Goal: Task Accomplishment & Management: Manage account settings

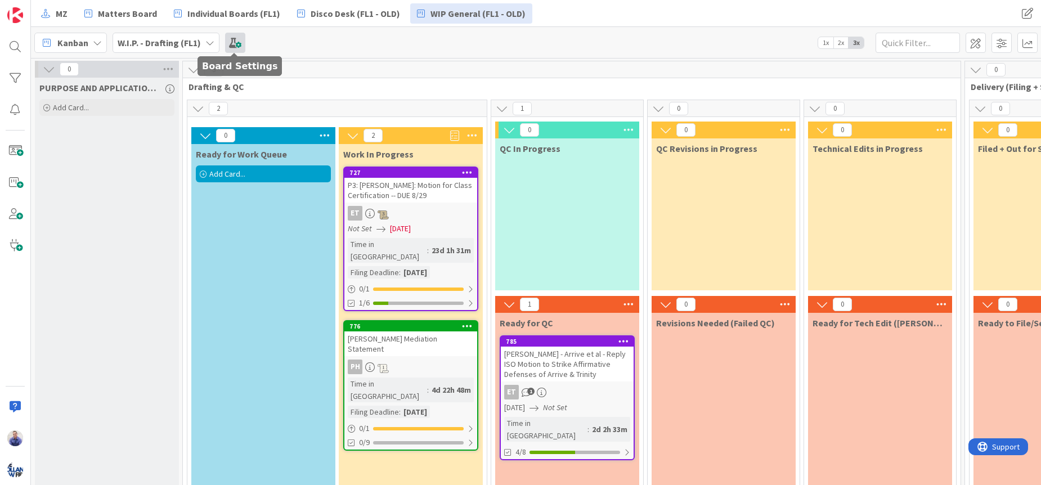
click at [230, 46] on span at bounding box center [235, 43] width 20 height 20
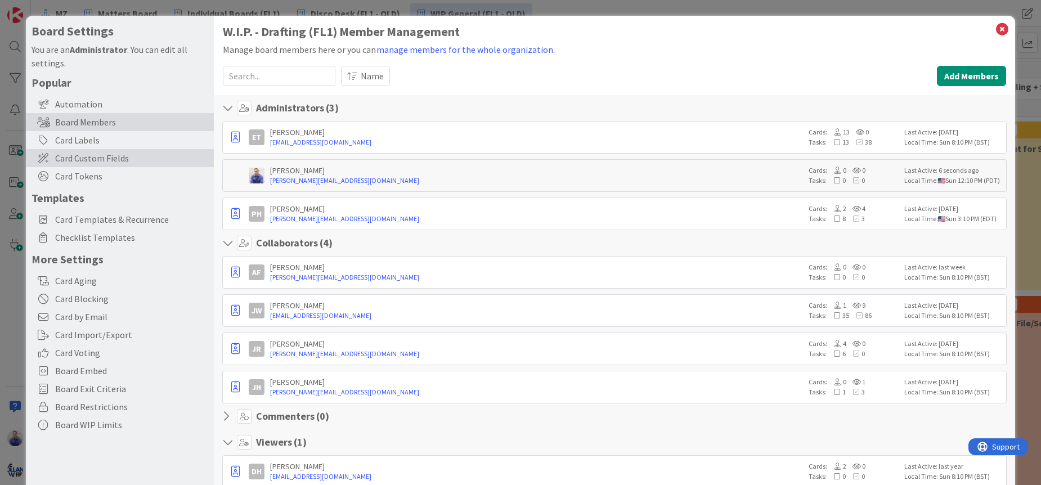
click at [104, 161] on span "Card Custom Fields" at bounding box center [131, 158] width 153 height 14
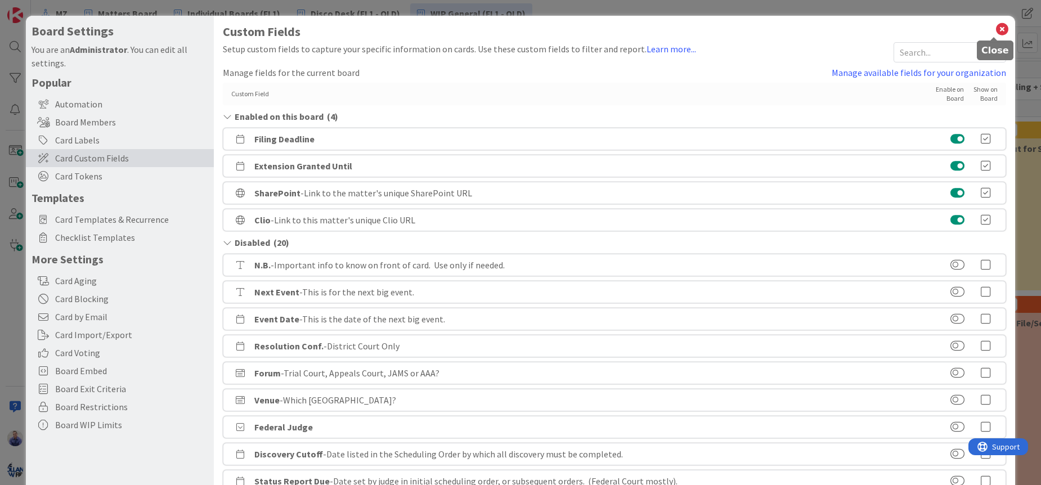
click at [995, 30] on icon at bounding box center [1002, 29] width 15 height 16
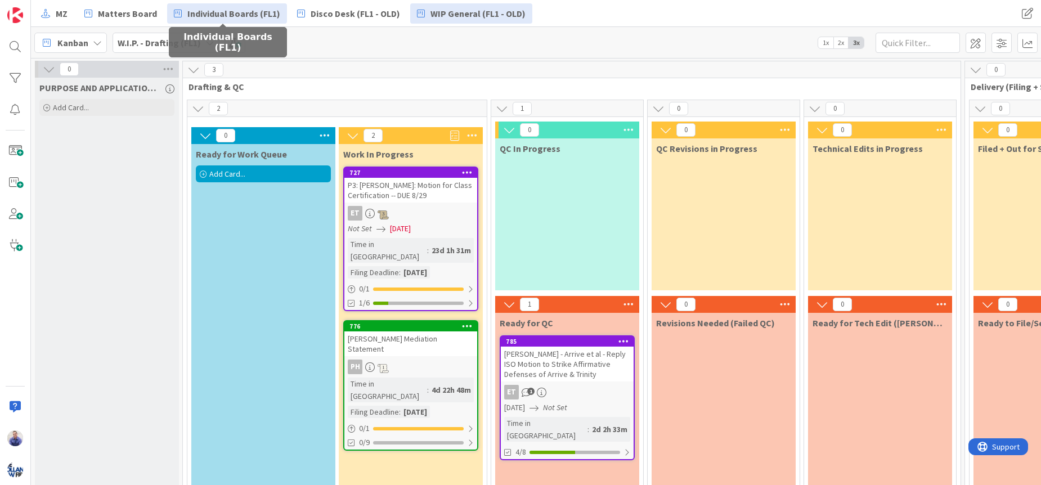
click at [238, 8] on span "Individual Boards (FL1)" at bounding box center [233, 14] width 93 height 14
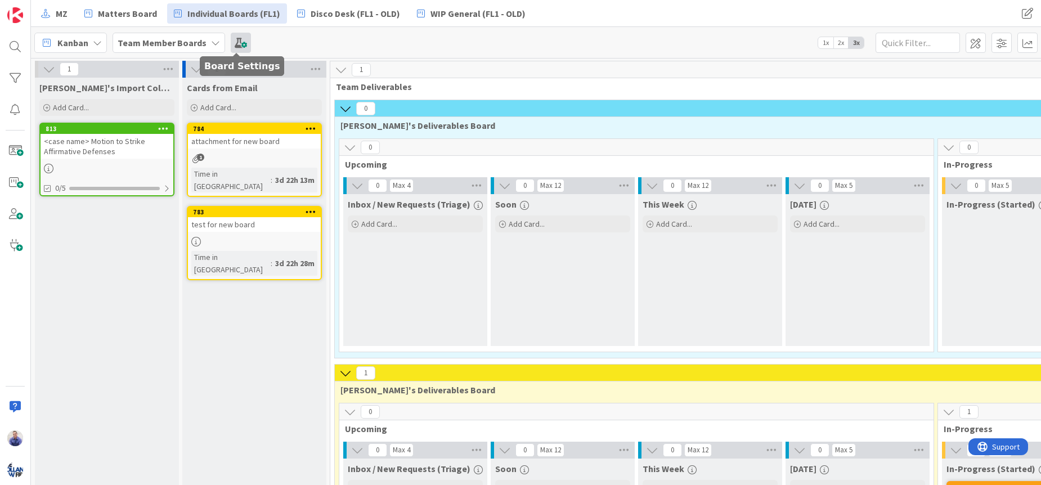
click at [237, 45] on span at bounding box center [241, 43] width 20 height 20
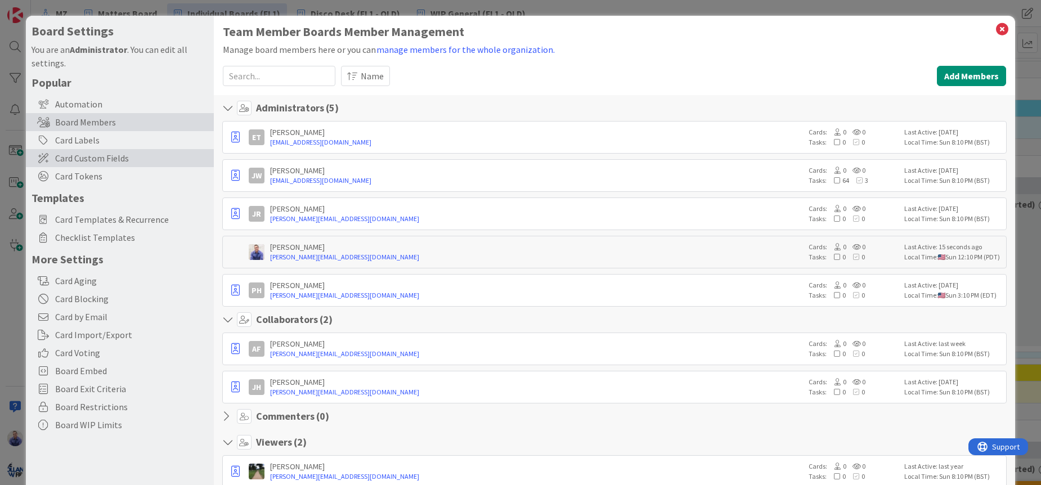
click at [114, 159] on span "Card Custom Fields" at bounding box center [131, 158] width 153 height 14
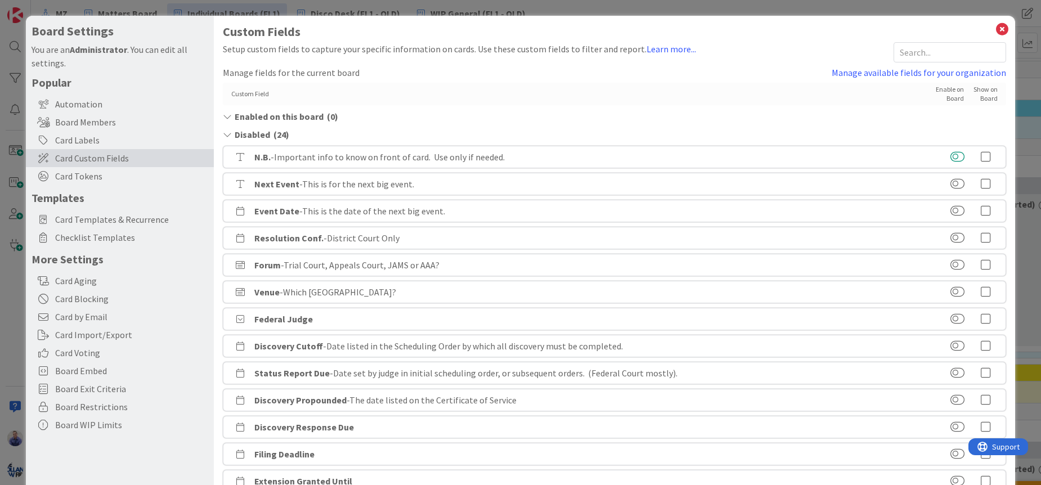
click at [952, 156] on button at bounding box center [957, 156] width 14 height 11
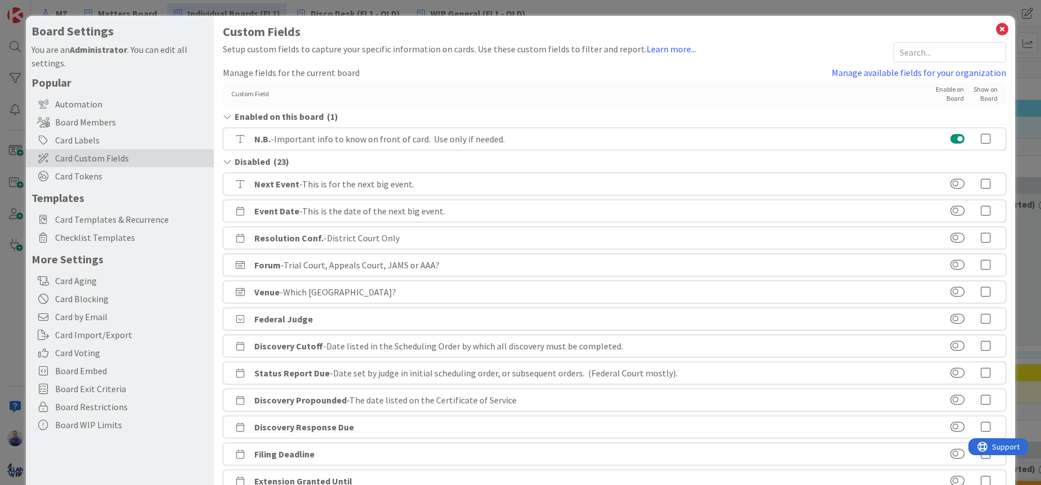
click at [976, 139] on icon at bounding box center [985, 138] width 23 height 11
drag, startPoint x: 950, startPoint y: 184, endPoint x: 975, endPoint y: 185, distance: 25.9
click at [950, 184] on button at bounding box center [957, 183] width 14 height 11
click at [980, 163] on icon at bounding box center [985, 165] width 23 height 11
click at [951, 209] on button at bounding box center [957, 210] width 14 height 11
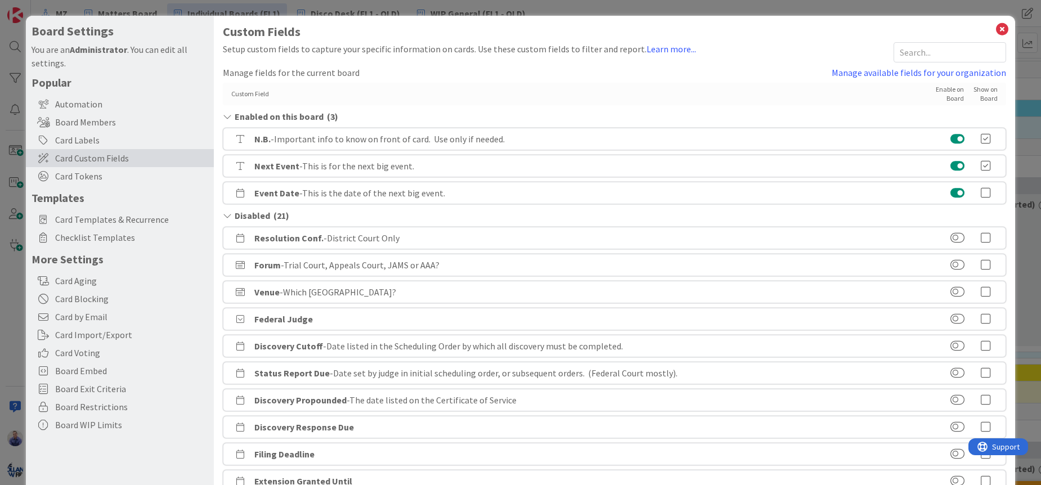
click at [979, 192] on icon at bounding box center [985, 192] width 23 height 11
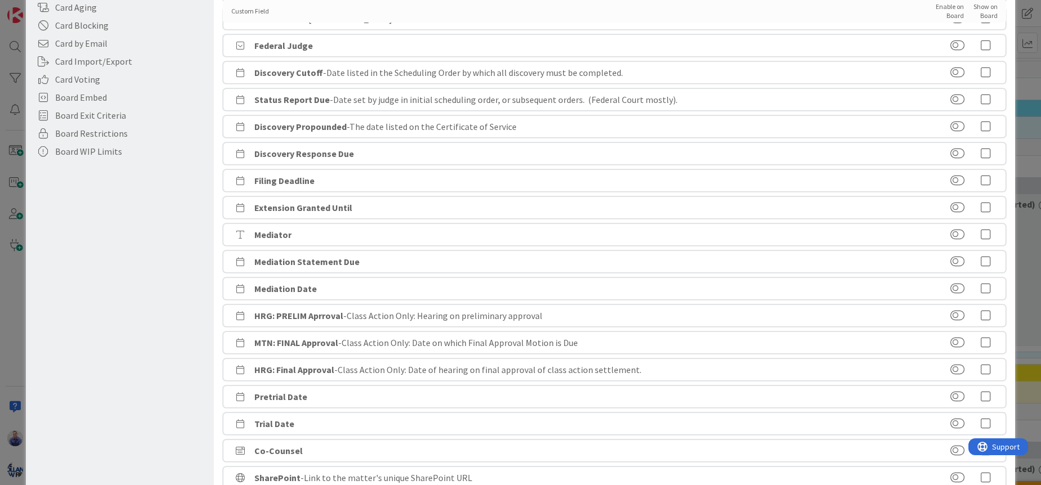
scroll to position [329, 0]
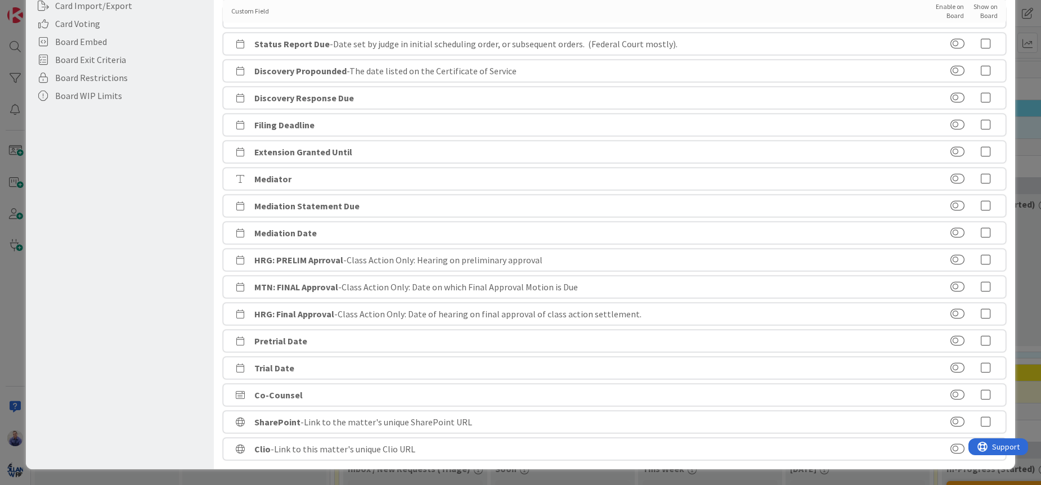
drag, startPoint x: 949, startPoint y: 420, endPoint x: 950, endPoint y: 432, distance: 11.8
click at [950, 421] on button at bounding box center [957, 421] width 14 height 11
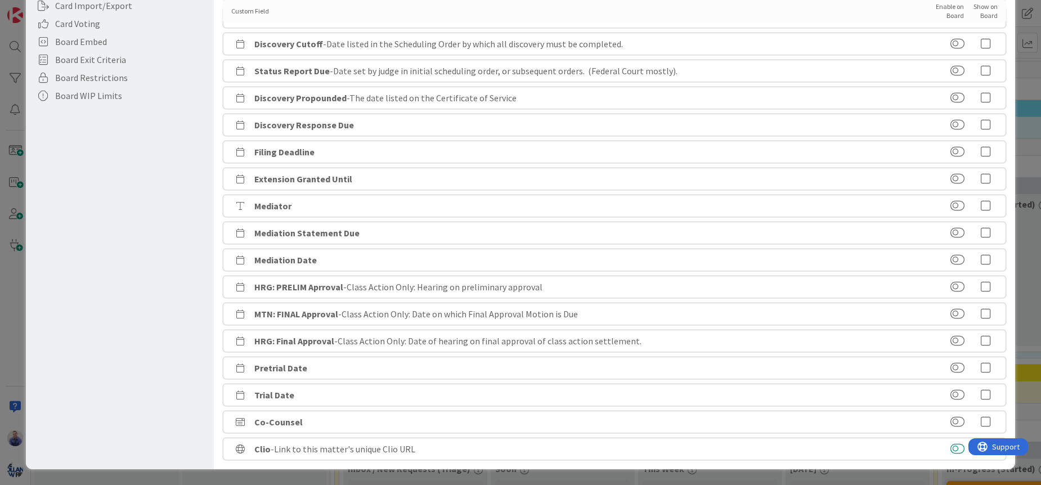
click at [952, 448] on button at bounding box center [957, 448] width 14 height 11
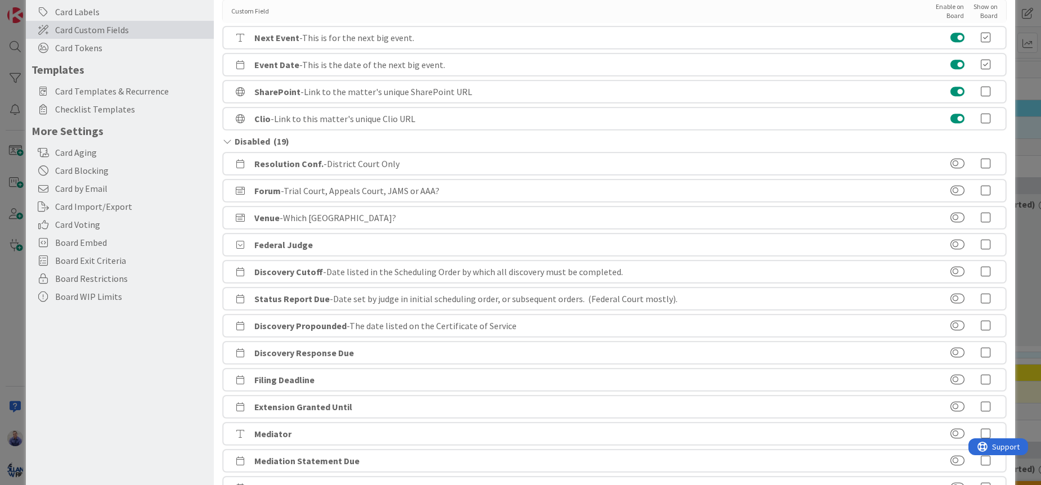
scroll to position [69, 0]
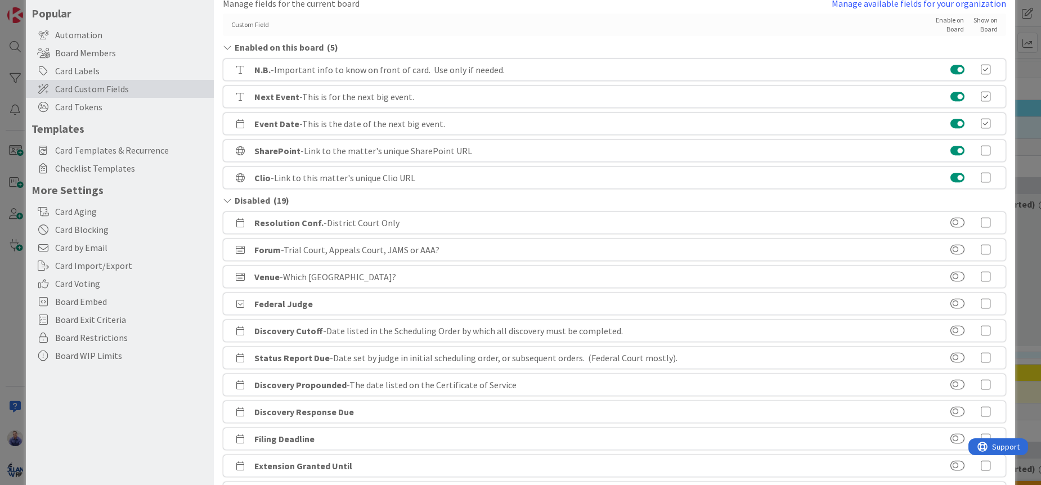
click at [982, 150] on icon at bounding box center [985, 150] width 23 height 11
click at [979, 172] on icon at bounding box center [985, 177] width 23 height 11
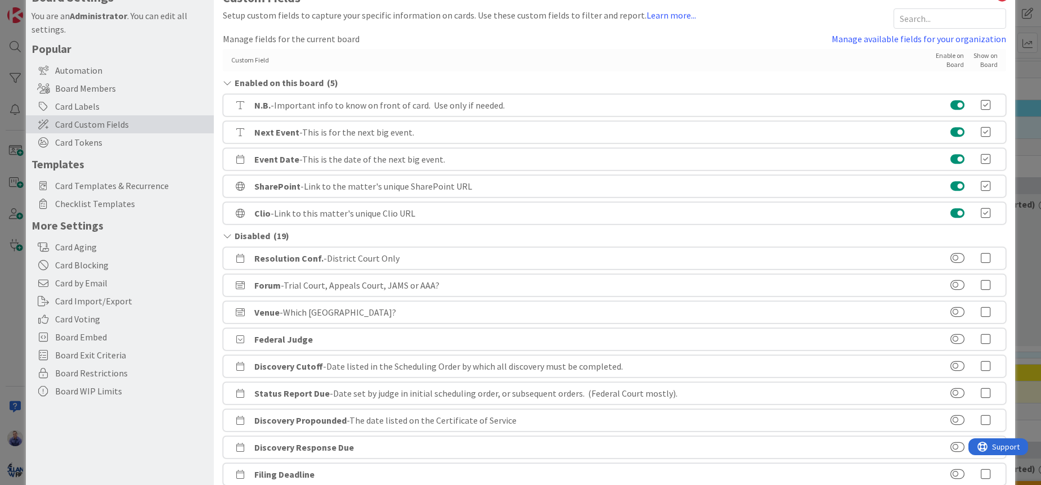
scroll to position [0, 0]
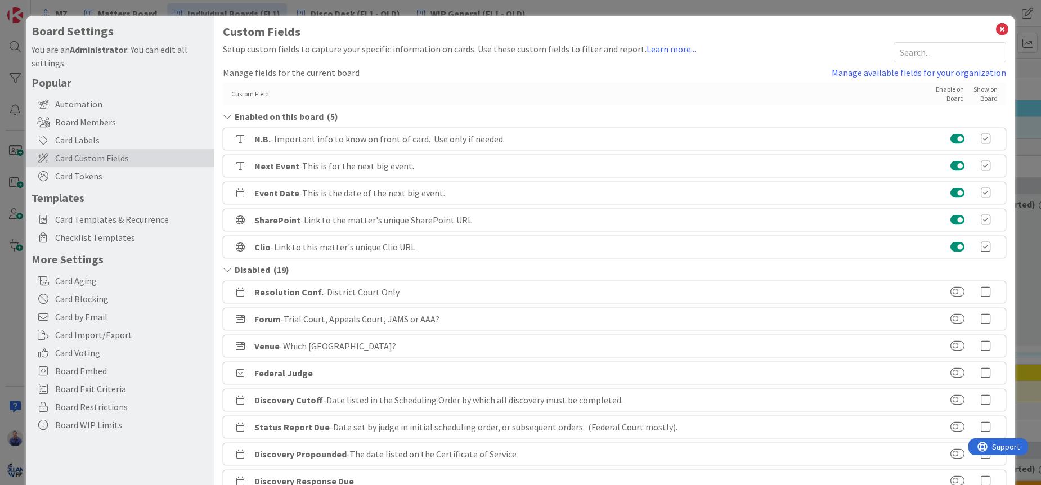
click at [950, 165] on button at bounding box center [957, 165] width 14 height 11
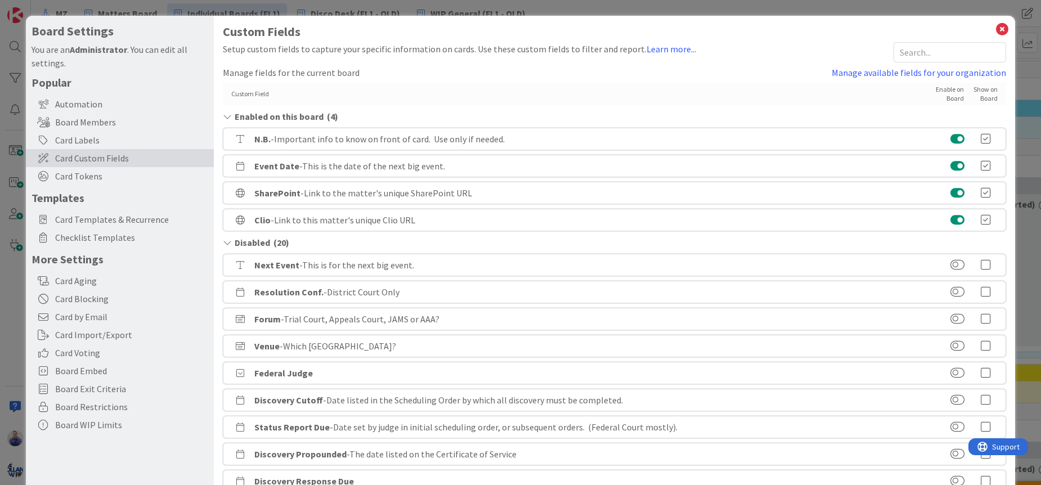
click at [950, 165] on button at bounding box center [957, 165] width 14 height 11
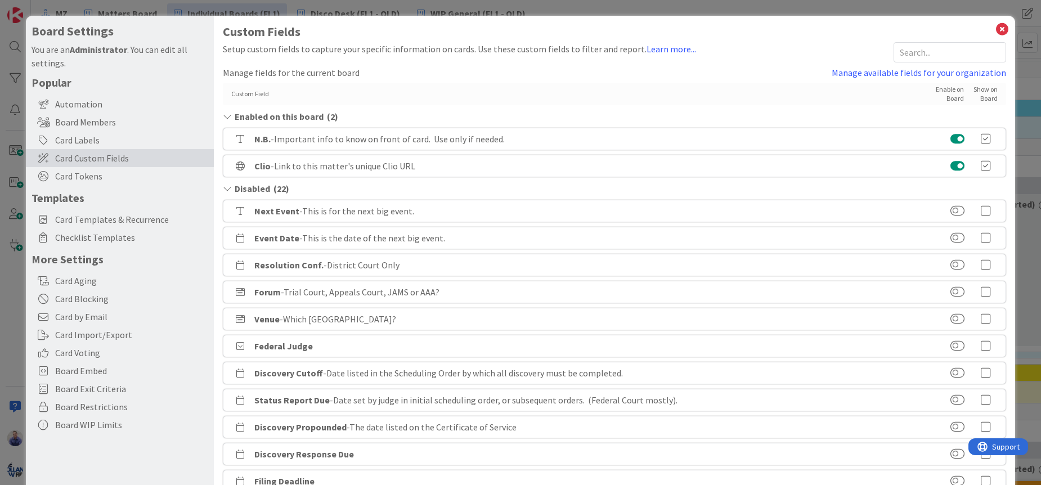
click at [950, 165] on button at bounding box center [957, 165] width 14 height 11
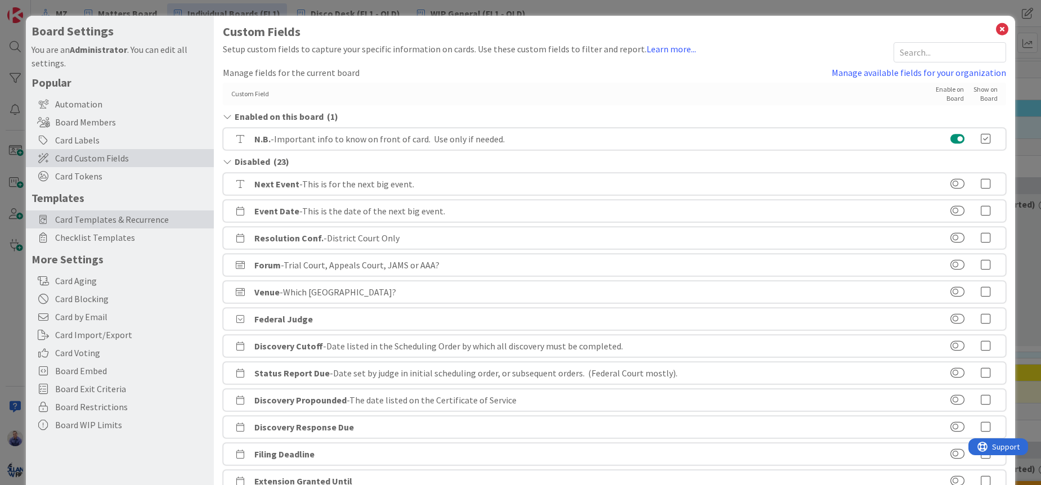
click at [141, 220] on span "Card Templates & Recurrence" at bounding box center [131, 220] width 153 height 14
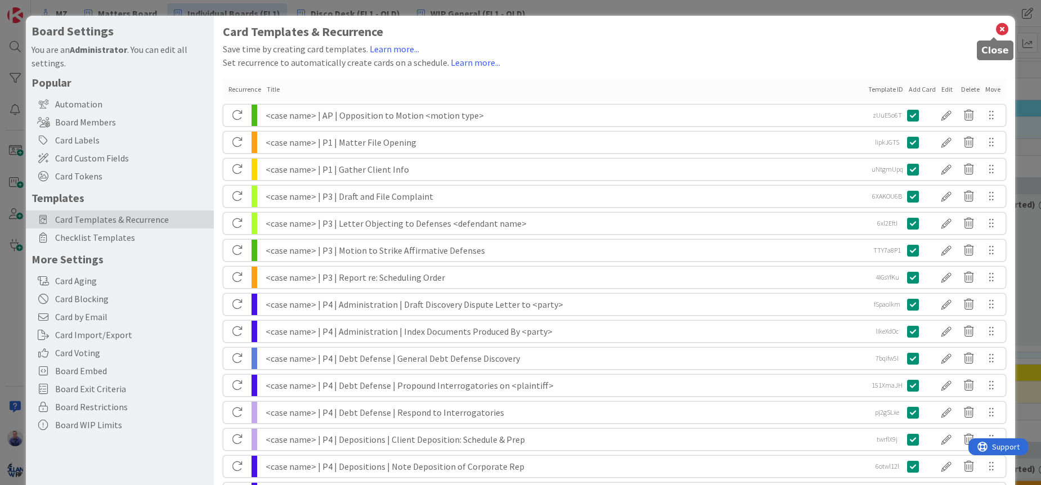
click at [995, 31] on icon at bounding box center [1002, 29] width 15 height 16
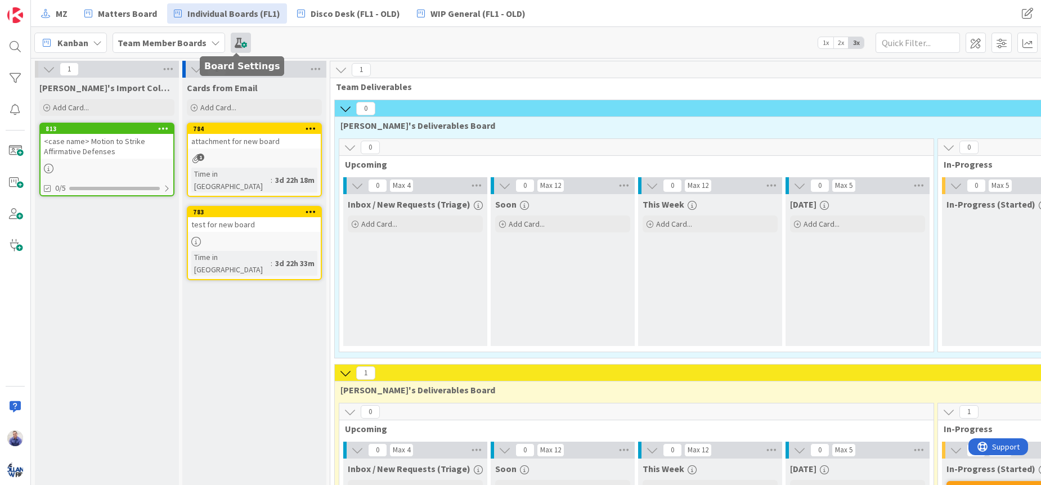
click at [239, 42] on span at bounding box center [241, 43] width 20 height 20
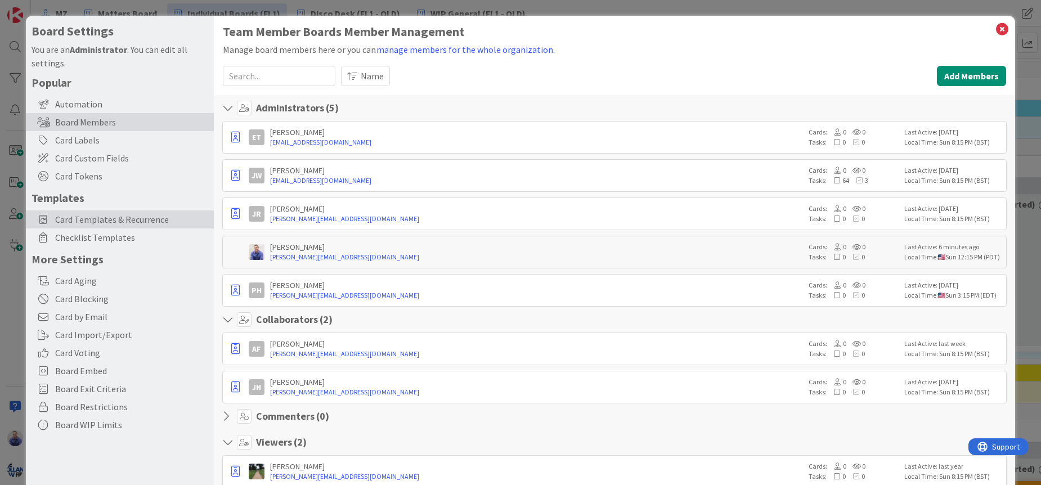
click at [115, 210] on div "Card Templates & Recurrence" at bounding box center [120, 219] width 188 height 18
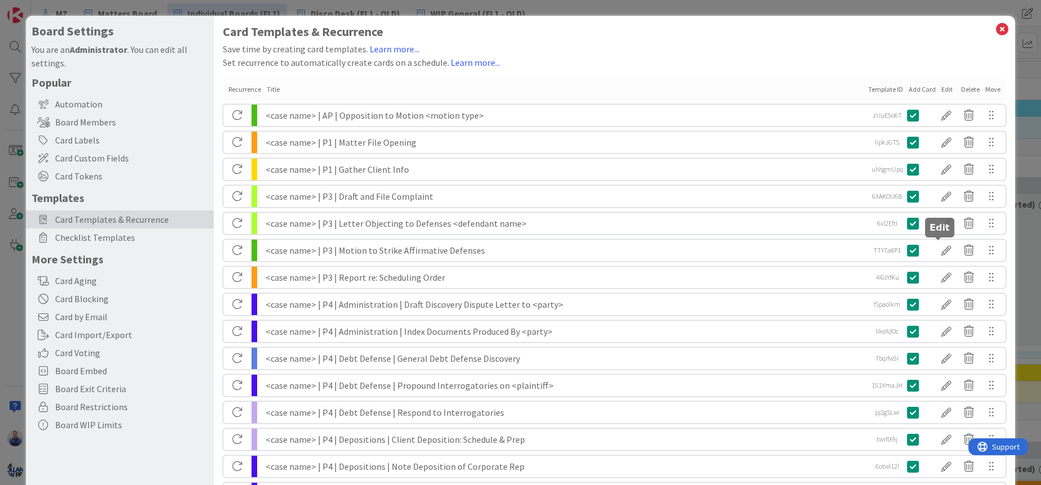
click at [938, 249] on div at bounding box center [946, 250] width 23 height 19
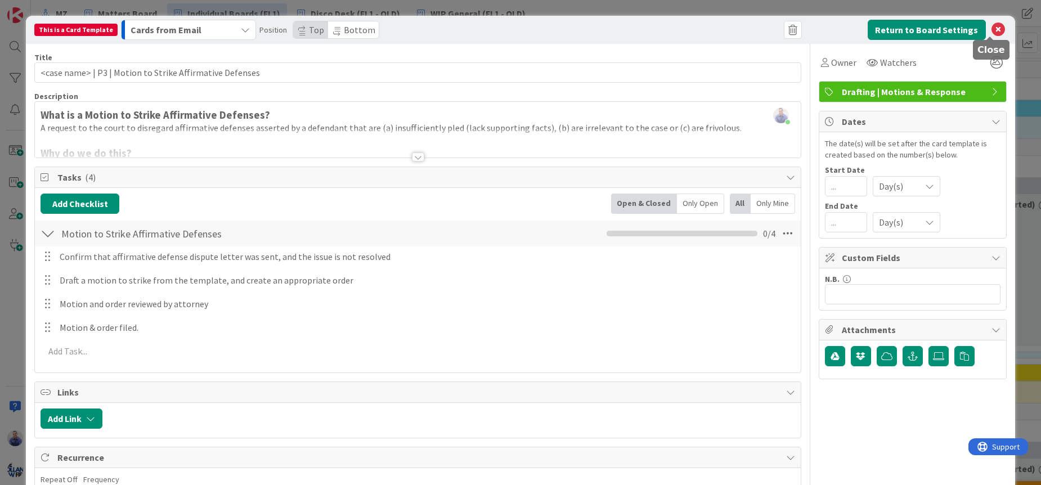
click at [991, 31] on icon at bounding box center [998, 30] width 14 height 14
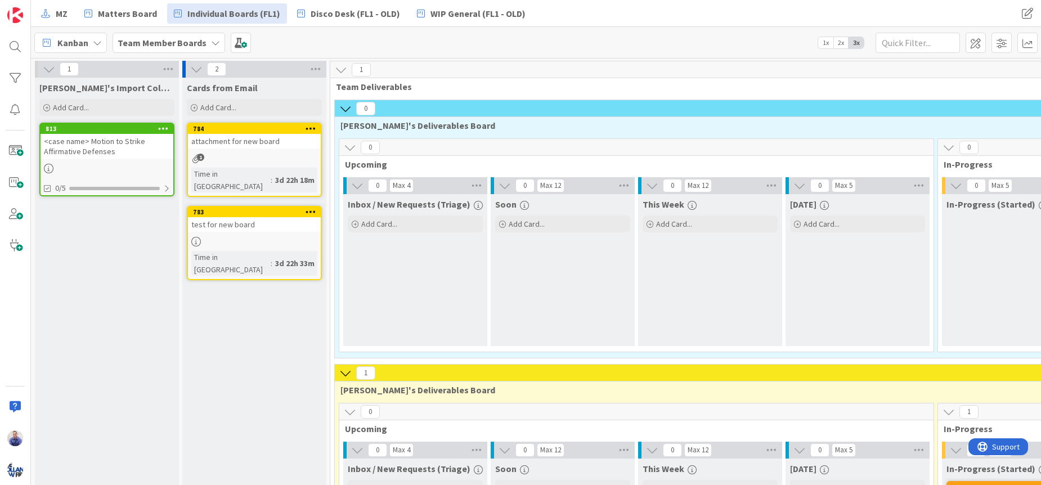
click at [254, 88] on span "Cards from Email" at bounding box center [222, 87] width 71 height 11
click at [1006, 48] on span at bounding box center [1001, 43] width 20 height 20
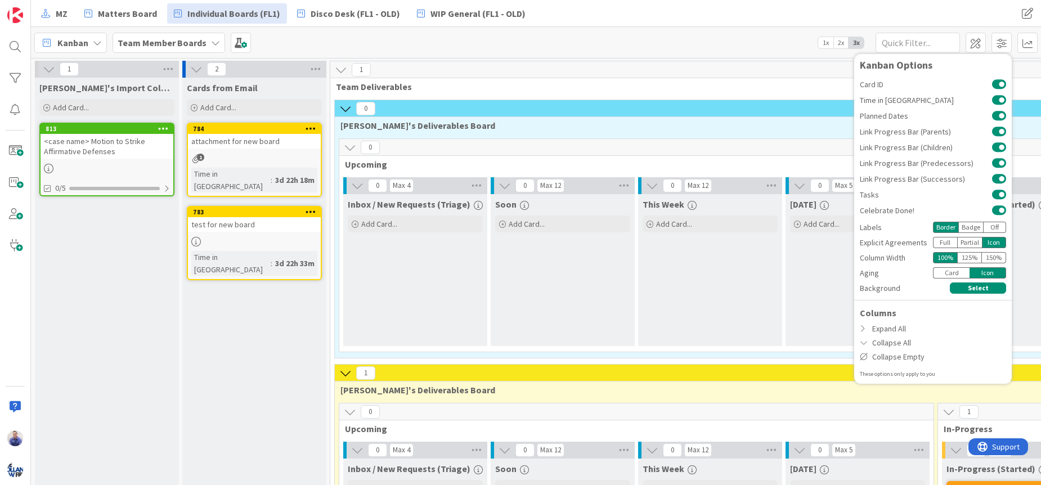
click at [774, 41] on div "Kanban Team Member Boards 1x 2x 3x Kanban Options Card ID Time in Column Planne…" at bounding box center [536, 42] width 1010 height 31
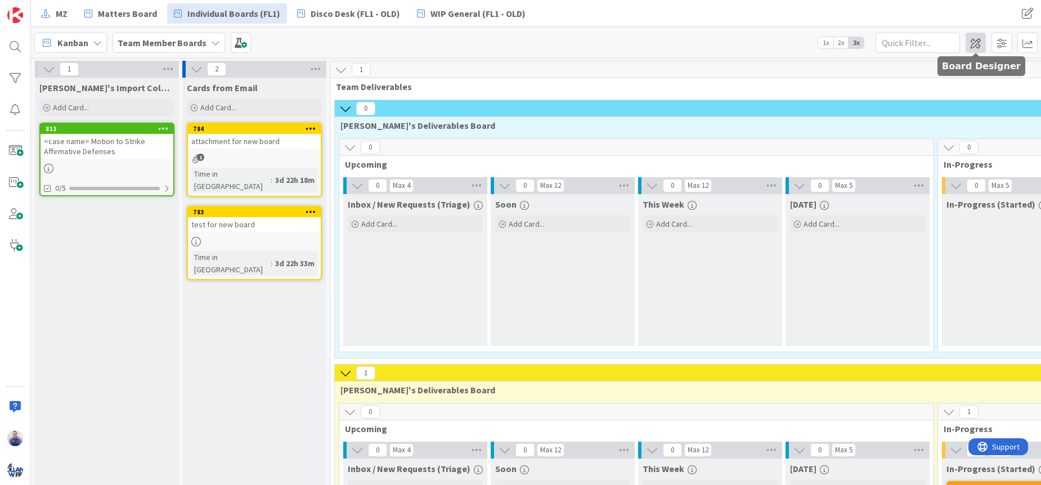
click at [977, 41] on span at bounding box center [975, 43] width 20 height 20
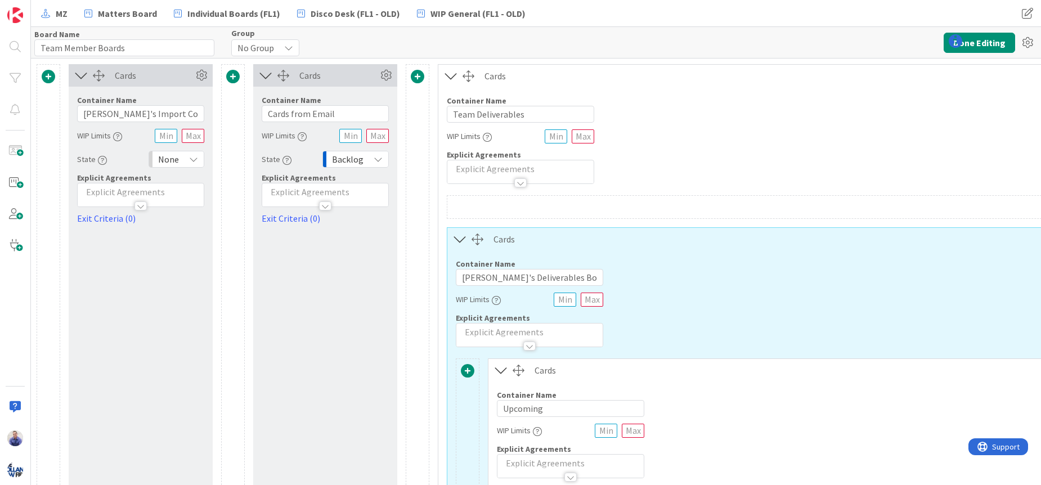
type input "Team Member Boards"
click at [356, 112] on input "Cards from Email" at bounding box center [325, 113] width 127 height 17
click at [340, 114] on input "Cards from Email + Triage" at bounding box center [325, 113] width 127 height 17
type input "Cards from Email + Group Triage"
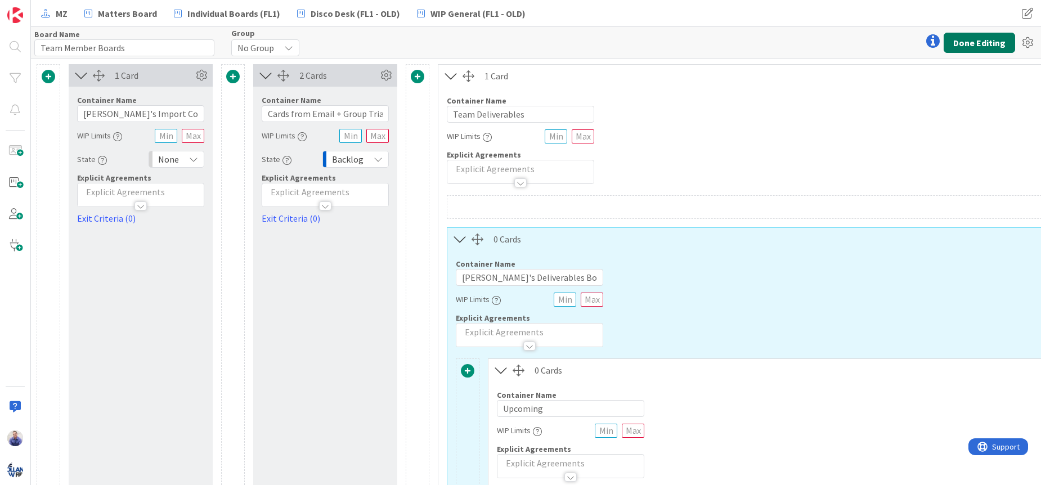
click at [990, 35] on button "Done Editing" at bounding box center [978, 43] width 71 height 20
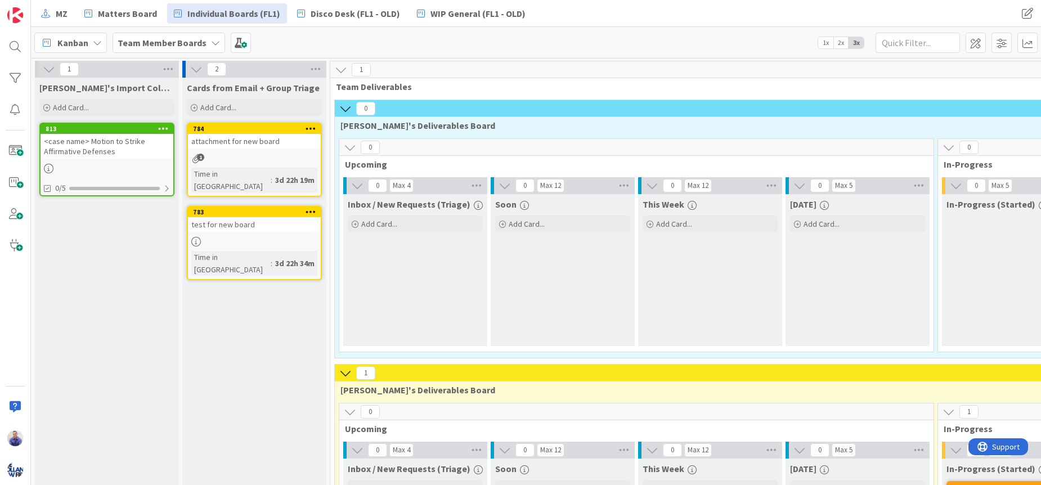
click at [219, 143] on div "attachment for new board" at bounding box center [254, 141] width 133 height 15
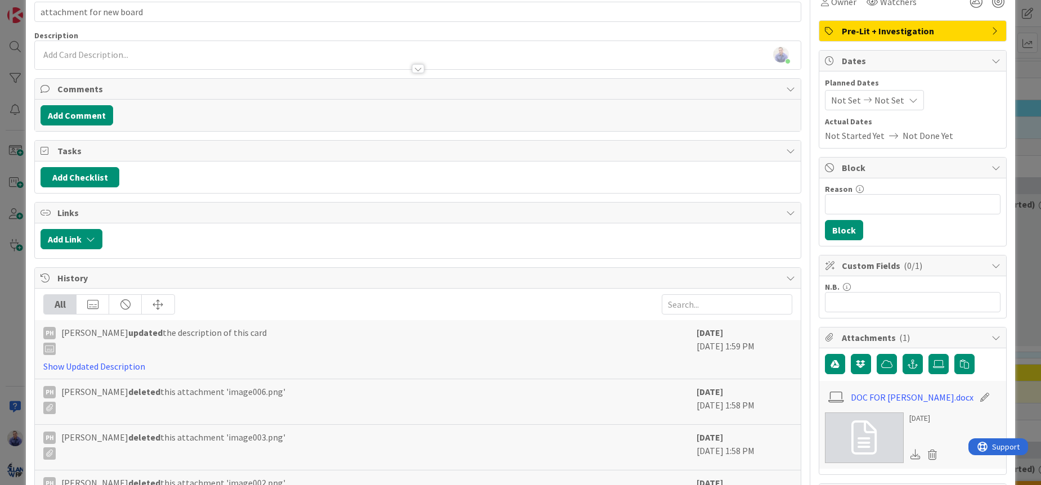
scroll to position [95, 0]
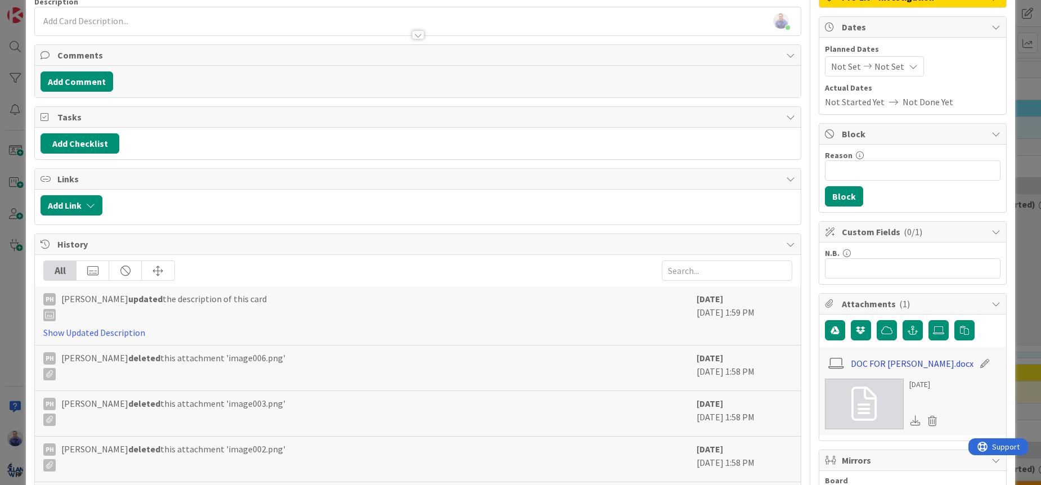
click at [892, 363] on link "DOC FOR JOHN.docx" at bounding box center [912, 364] width 123 height 14
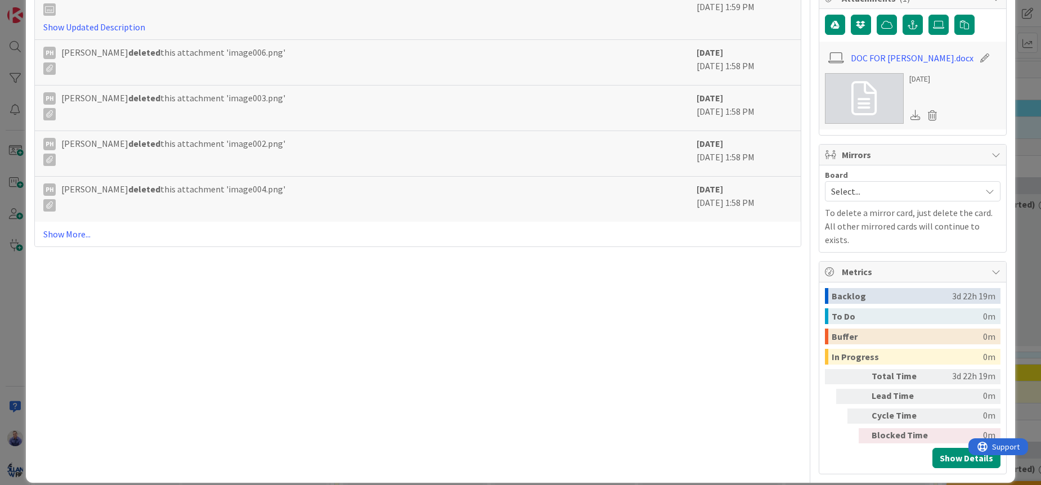
scroll to position [0, 0]
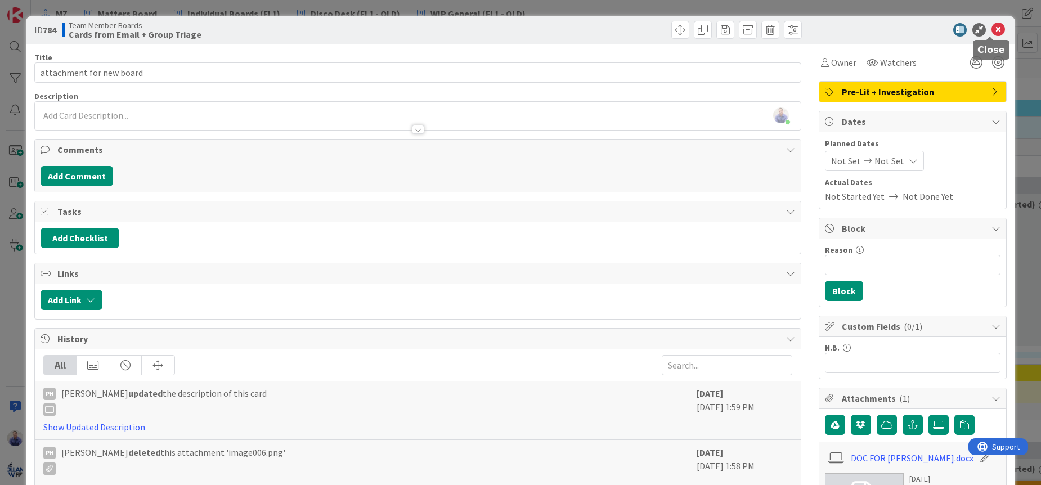
click at [995, 29] on icon at bounding box center [998, 30] width 14 height 14
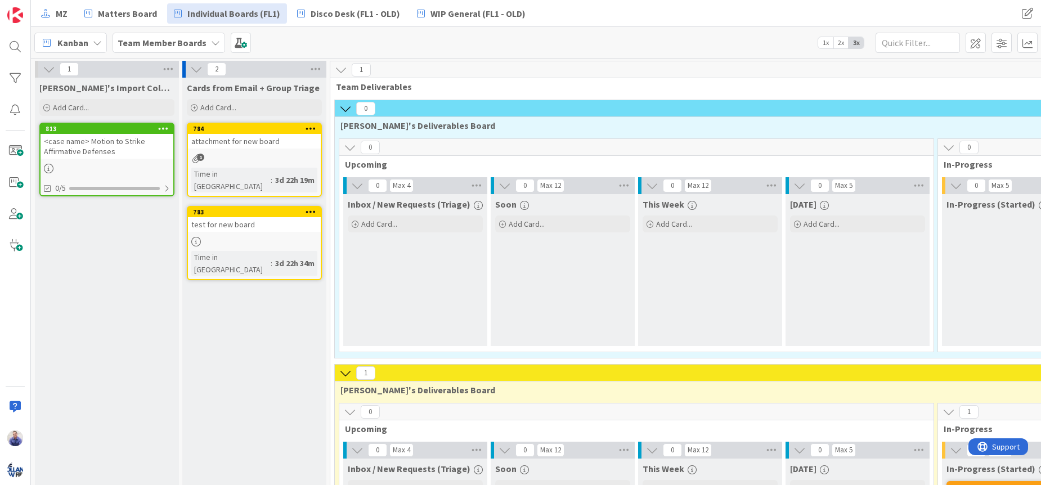
click at [164, 128] on icon at bounding box center [163, 128] width 11 height 8
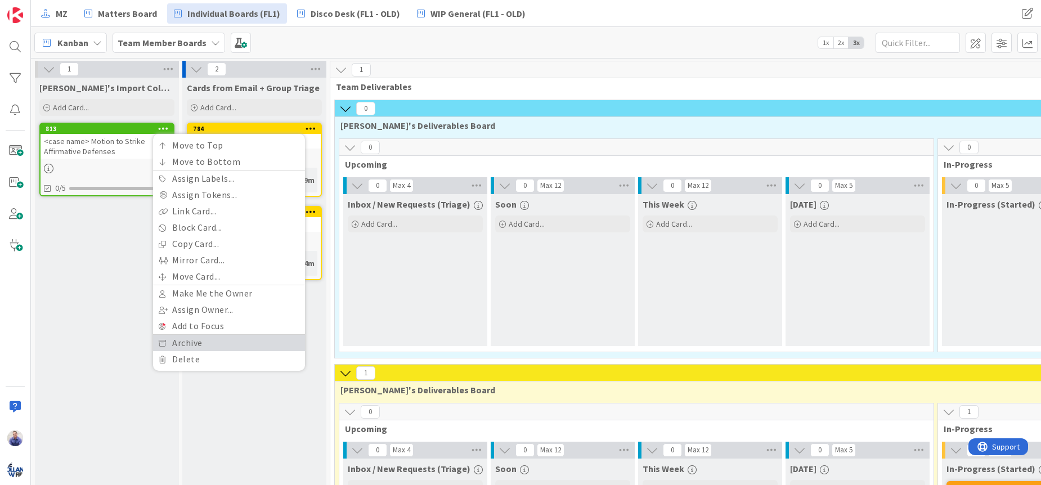
click at [183, 344] on link "Archive" at bounding box center [229, 343] width 152 height 16
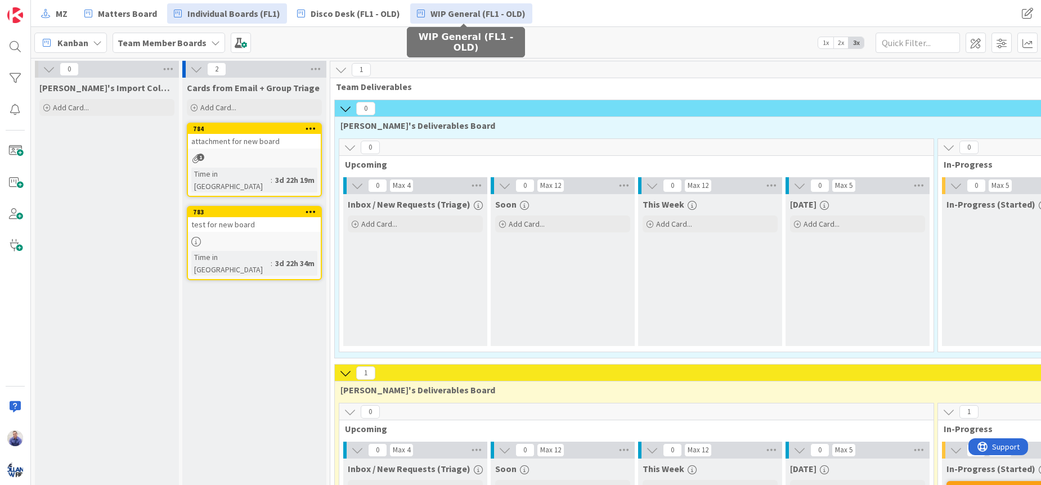
click at [454, 10] on span "WIP General (FL1 - OLD)" at bounding box center [477, 14] width 95 height 14
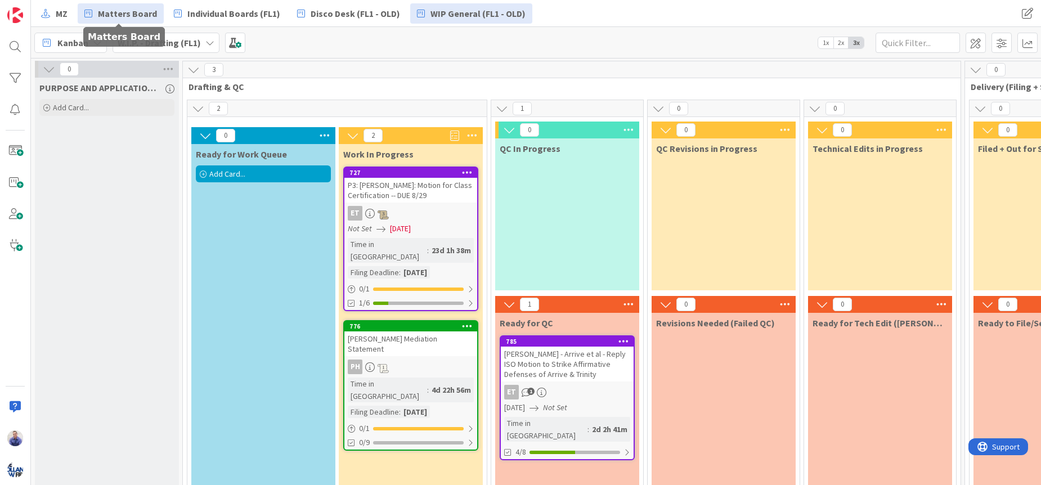
click at [145, 12] on span "Matters Board" at bounding box center [127, 14] width 59 height 14
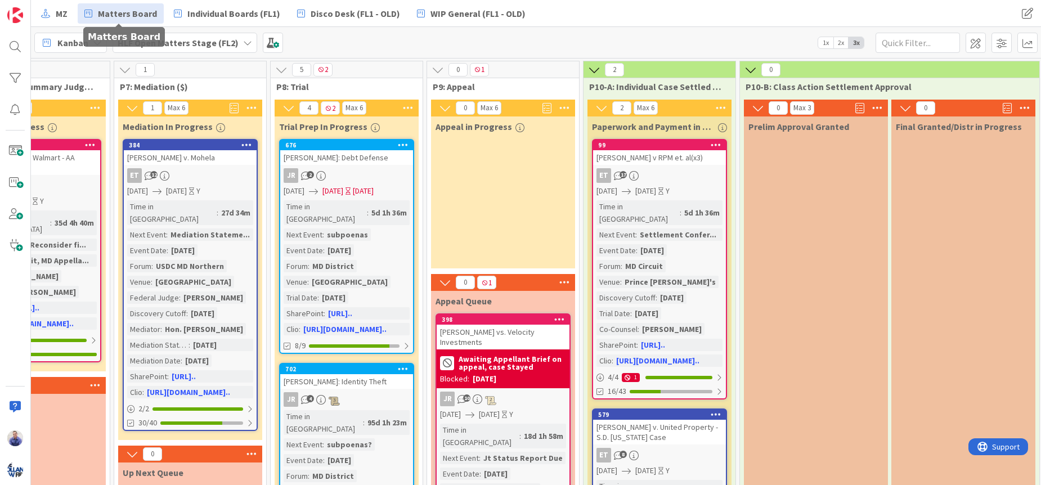
scroll to position [0, 1202]
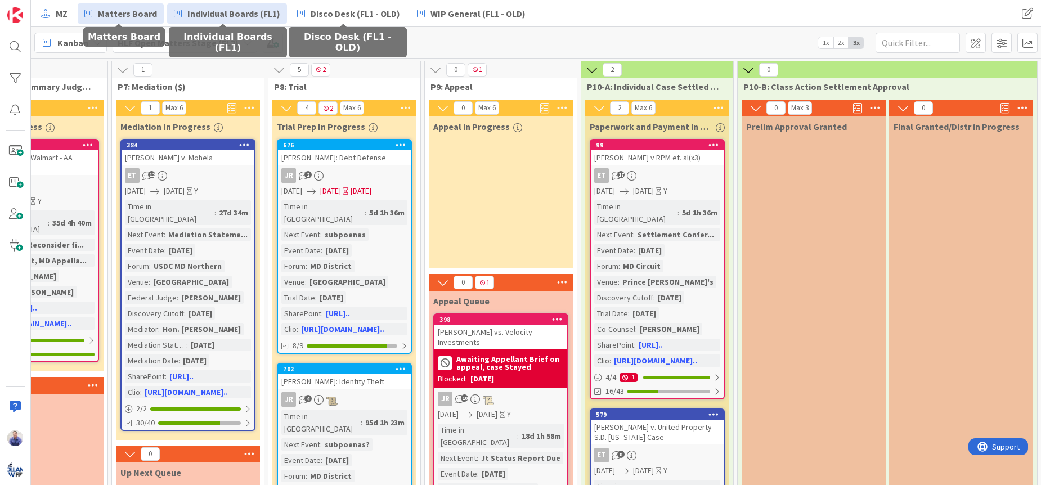
click at [224, 12] on span "Individual Boards (FL1)" at bounding box center [233, 14] width 93 height 14
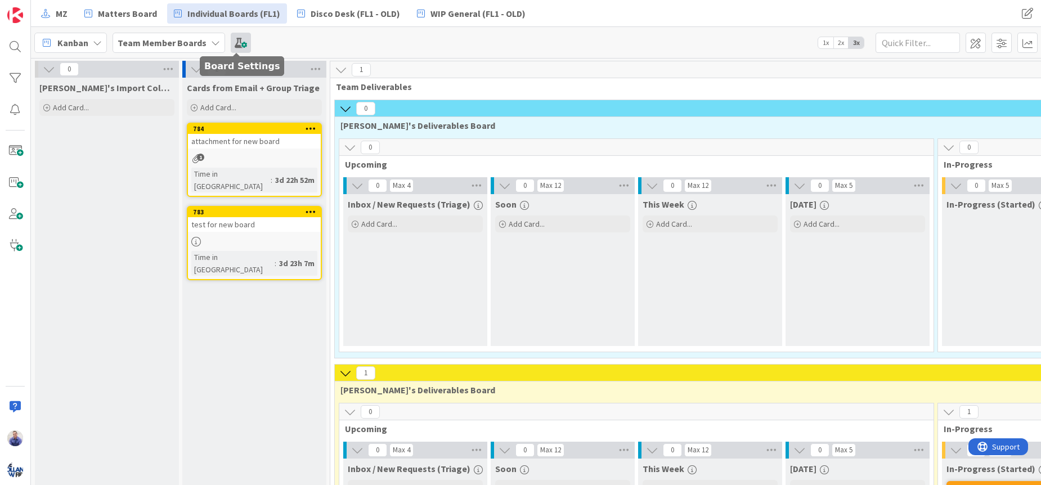
click at [240, 42] on span at bounding box center [241, 43] width 20 height 20
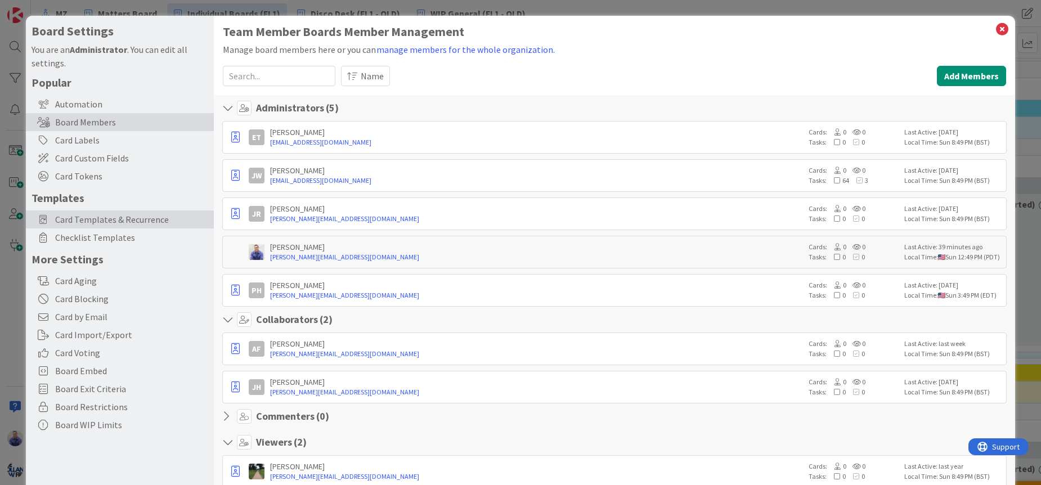
drag, startPoint x: 115, startPoint y: 214, endPoint x: 164, endPoint y: 212, distance: 49.0
click at [116, 214] on span "Card Templates & Recurrence" at bounding box center [131, 220] width 153 height 14
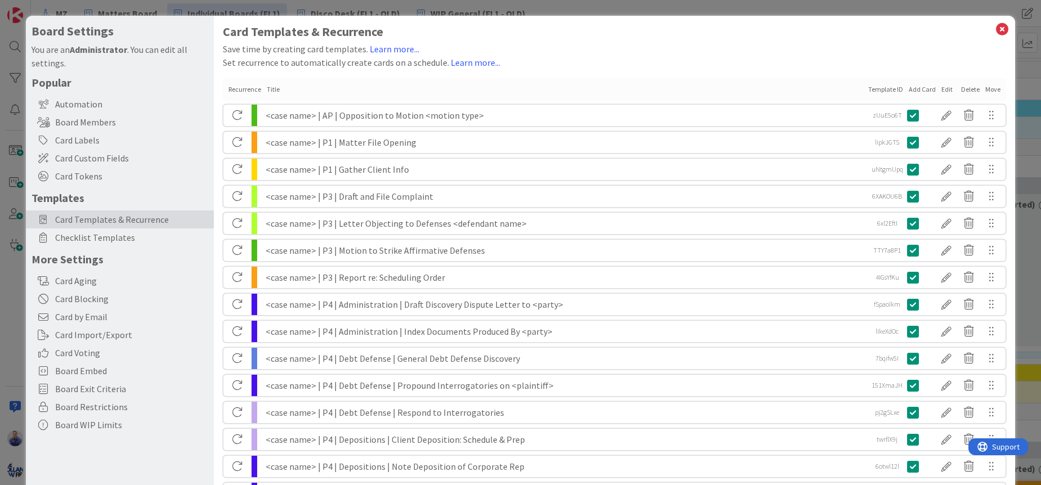
click at [381, 197] on div "<case name> | P3 | Draft and File Complaint" at bounding box center [565, 196] width 599 height 21
click at [940, 196] on div at bounding box center [946, 196] width 23 height 19
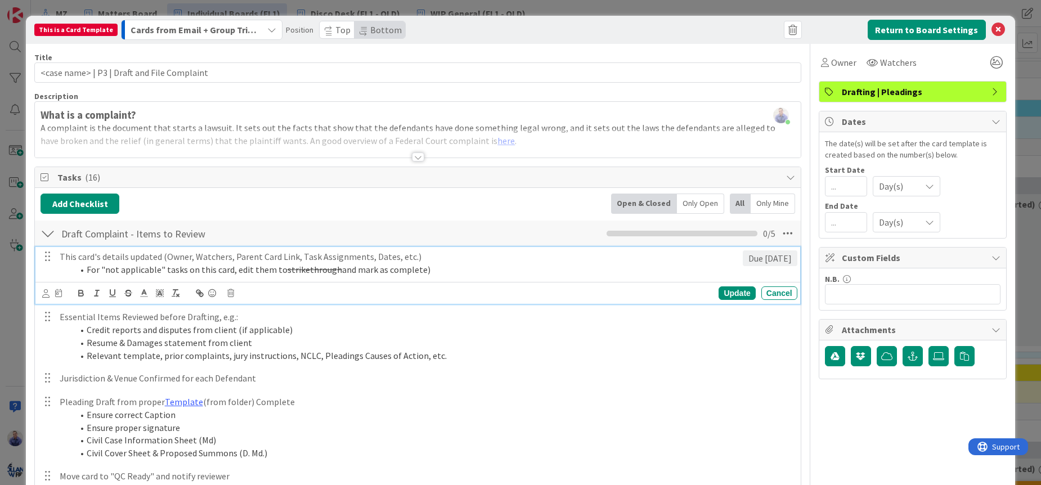
drag, startPoint x: 449, startPoint y: 273, endPoint x: 51, endPoint y: 251, distance: 399.5
click at [55, 250] on div "This card's details updated (Owner, Watchers, Parent Card Link, Task Assignment…" at bounding box center [398, 263] width 687 height 32
copy div "This card's details updated (Owner, Watchers, Parent Card Link, Task Assignment…"
drag, startPoint x: 987, startPoint y: 27, endPoint x: 955, endPoint y: 21, distance: 32.6
click at [991, 27] on icon at bounding box center [998, 30] width 14 height 14
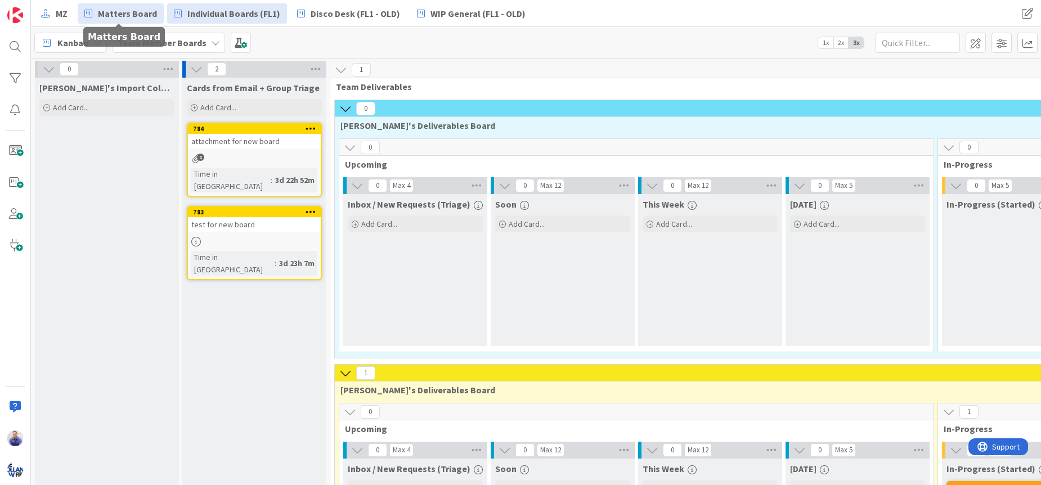
click at [131, 14] on span "Matters Board" at bounding box center [127, 14] width 59 height 14
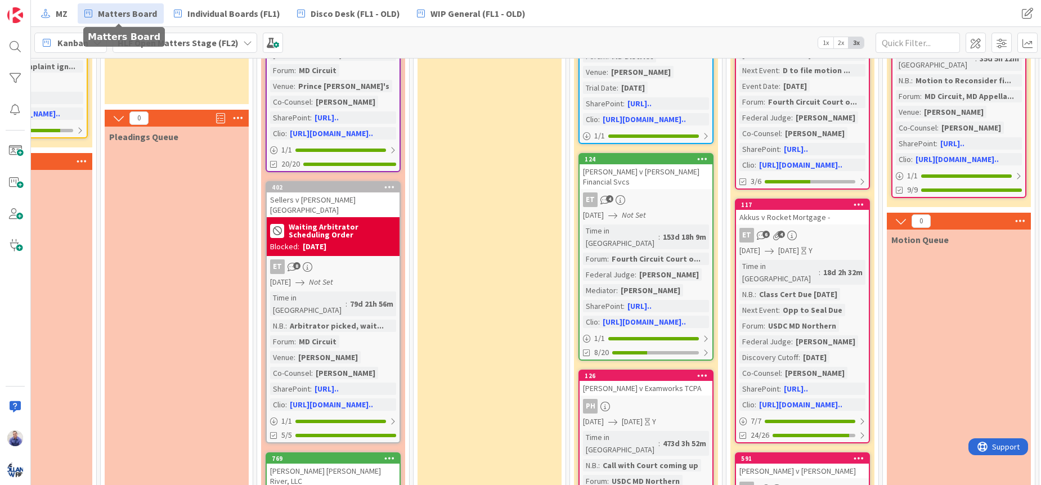
scroll to position [0, 275]
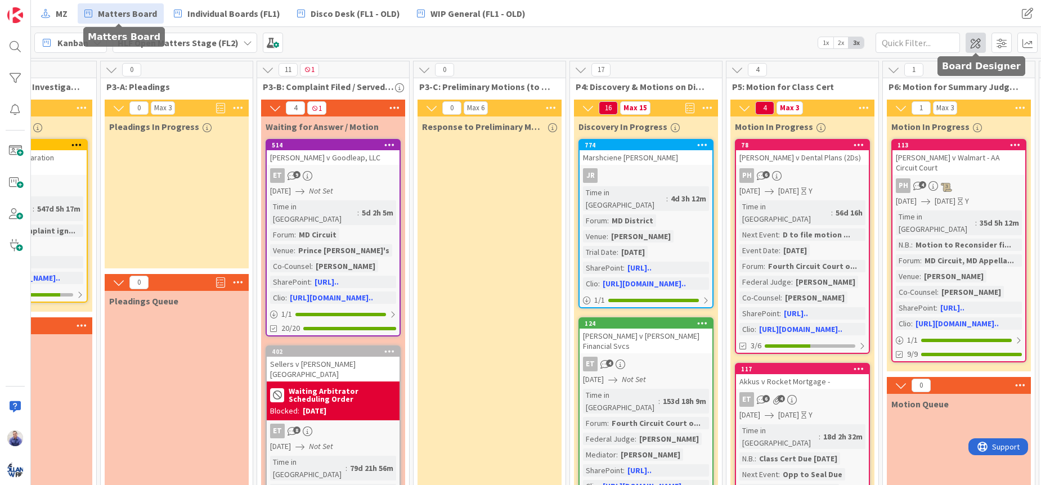
click at [976, 46] on span at bounding box center [975, 43] width 20 height 20
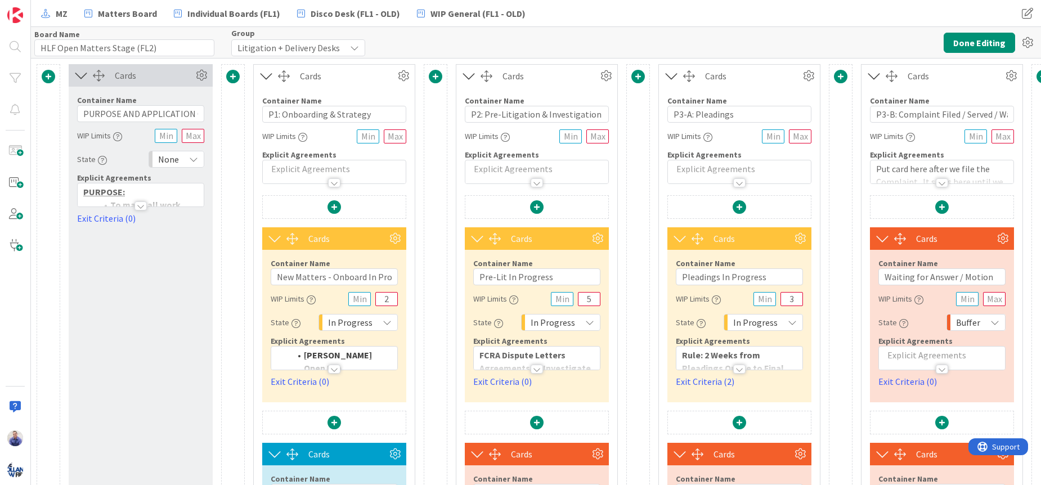
type input "HLF Open Matters Stage (FL2)"
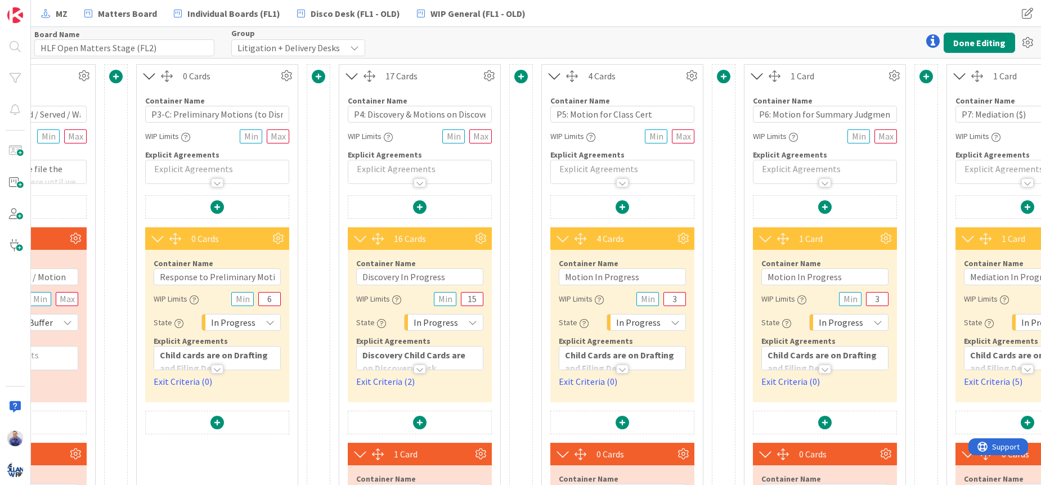
scroll to position [0, 922]
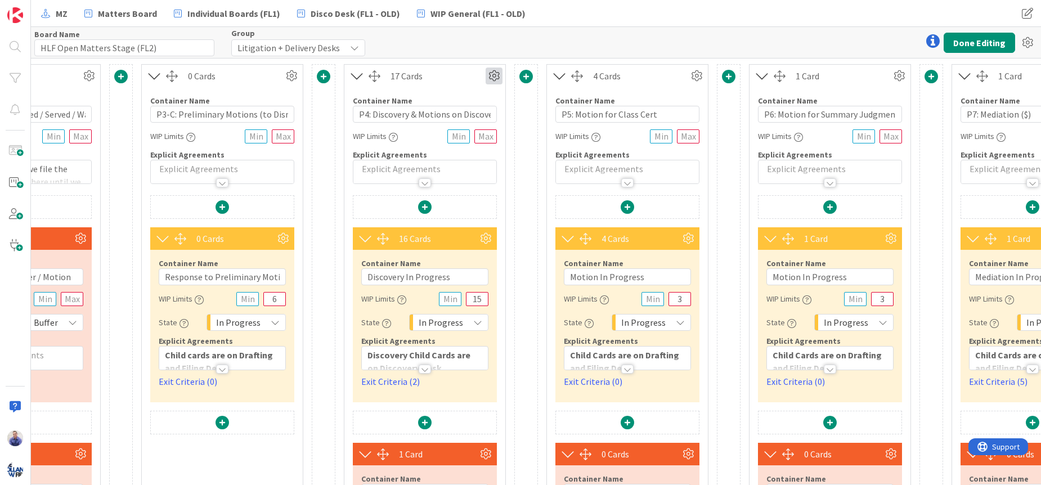
click at [492, 78] on icon at bounding box center [493, 76] width 17 height 17
click at [497, 74] on icon at bounding box center [493, 76] width 17 height 17
click at [498, 77] on icon at bounding box center [493, 76] width 17 height 17
click at [458, 120] on div "Custom" at bounding box center [461, 115] width 70 height 16
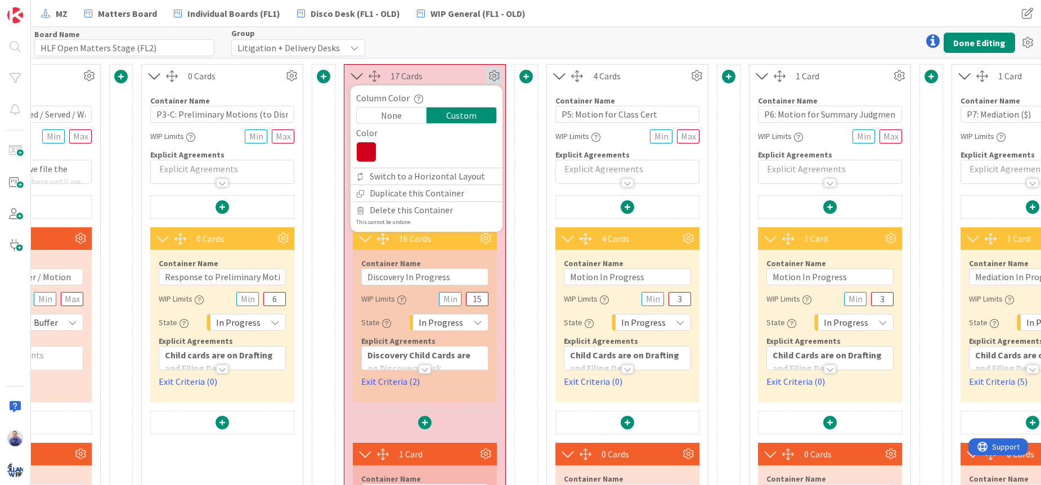
click at [374, 154] on icon at bounding box center [366, 152] width 20 height 20
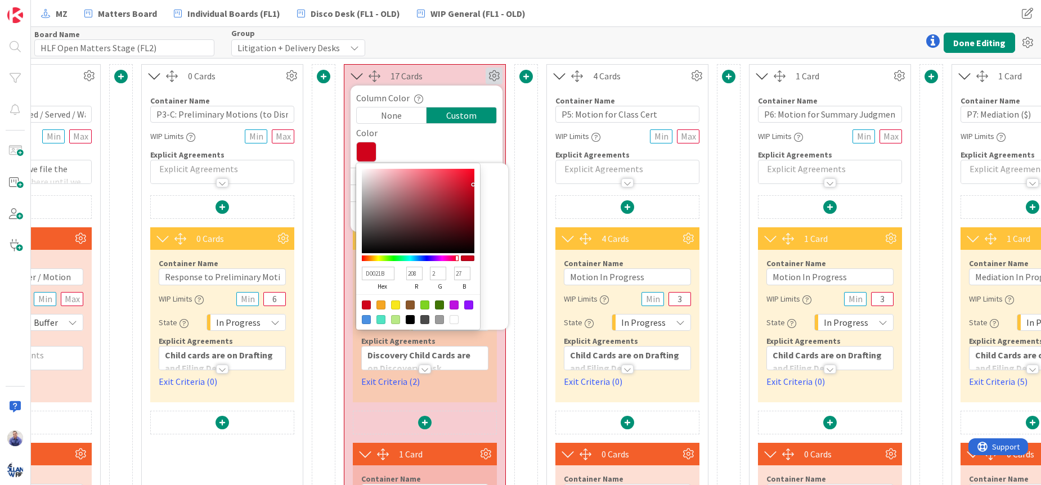
click at [368, 273] on input "D0021B" at bounding box center [378, 274] width 33 height 14
paste input "5F7FDF"
type input "5F7FDF"
type input "95"
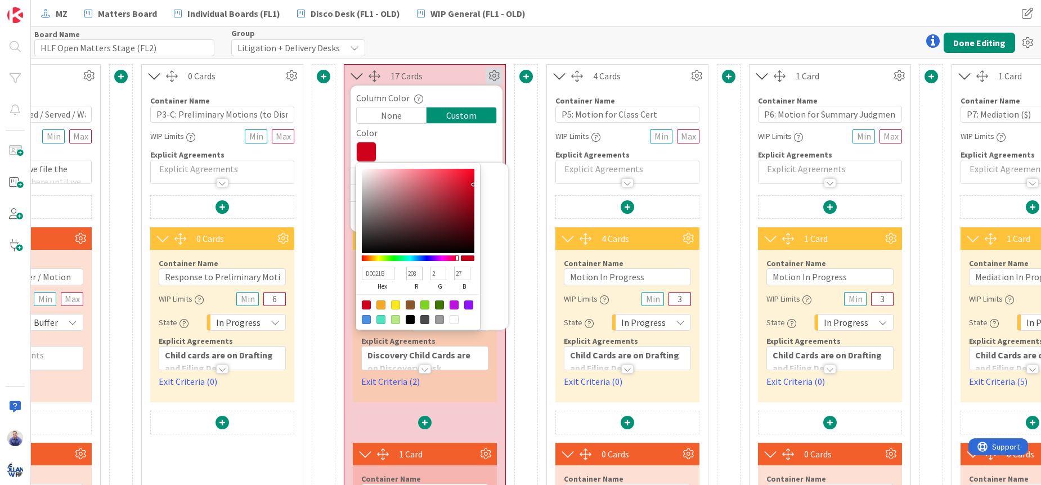
type input "127"
type input "223"
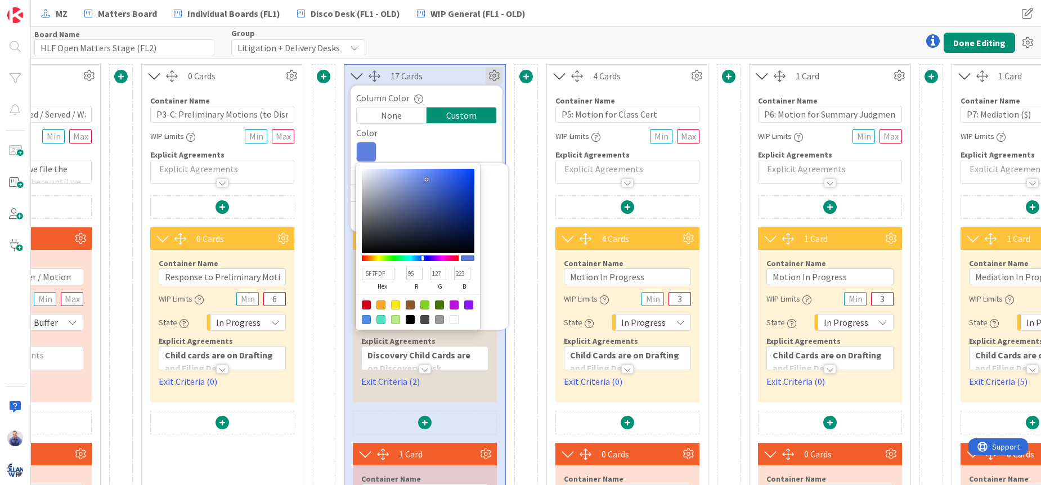
type input "5F7FDF"
click at [464, 95] on div "Column Color" at bounding box center [426, 98] width 141 height 14
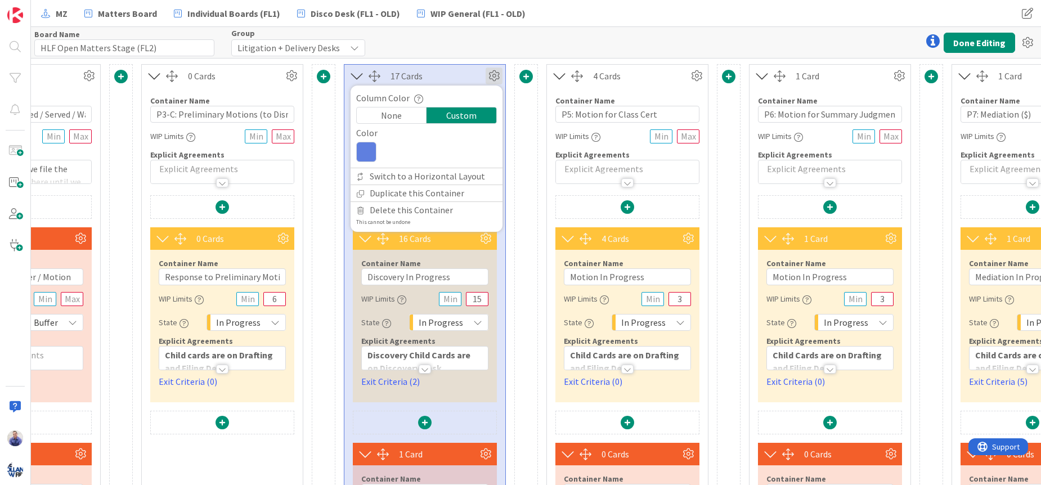
click at [512, 61] on div "0 Cards Container Name 44 / 64 PURPOSE AND APPLICATION OF OPEN MATTERS DESK WIP…" at bounding box center [853, 357] width 3488 height 597
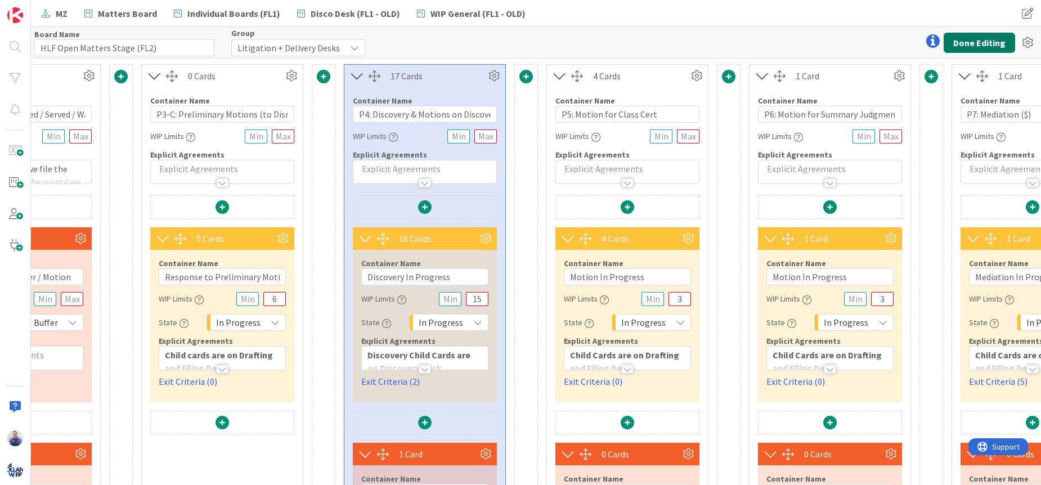
click at [959, 44] on button "Done Editing" at bounding box center [978, 43] width 71 height 20
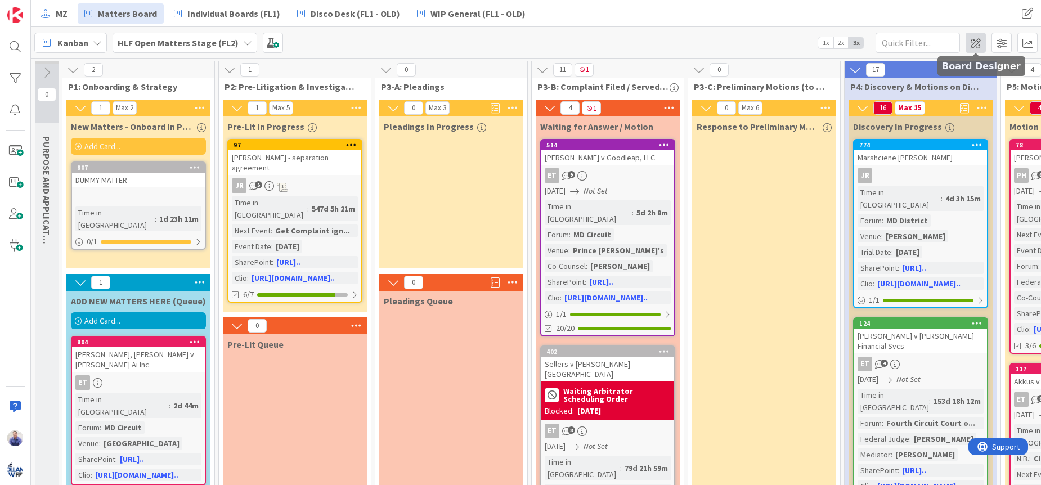
click at [977, 37] on span at bounding box center [975, 43] width 20 height 20
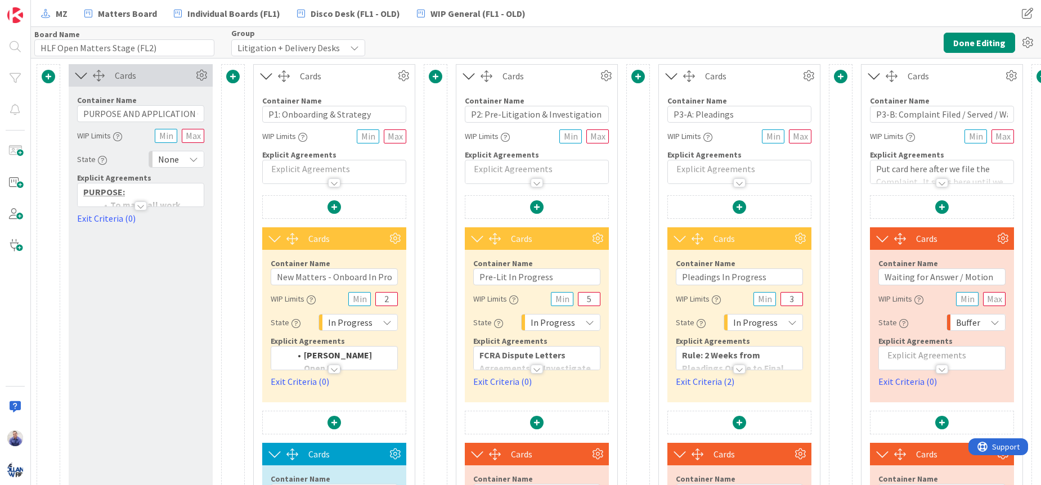
type input "HLF Open Matters Stage (FL2)"
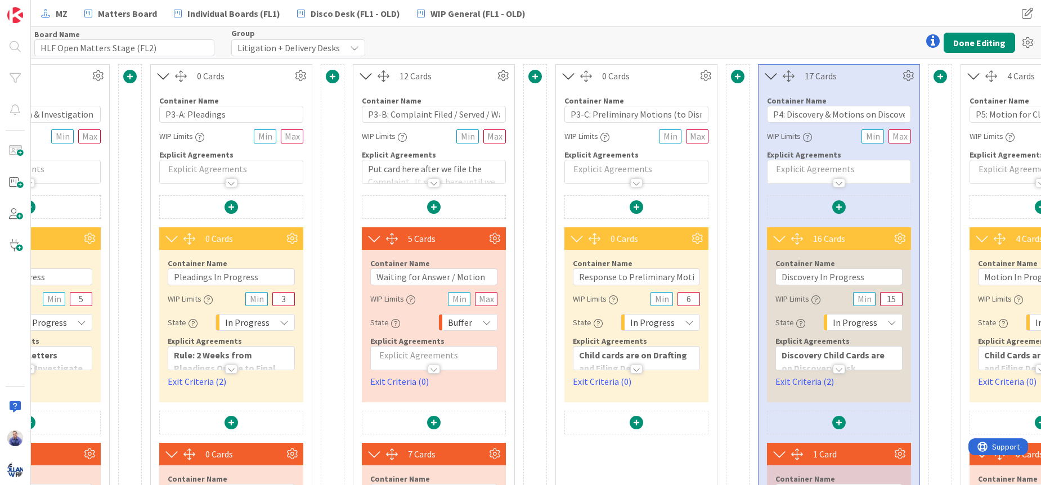
scroll to position [0, 787]
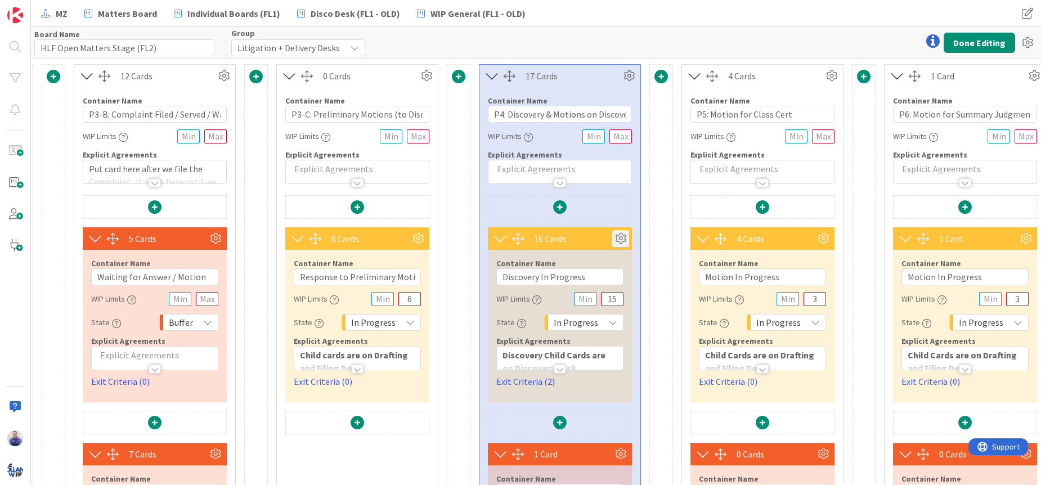
click at [621, 237] on icon at bounding box center [620, 238] width 17 height 17
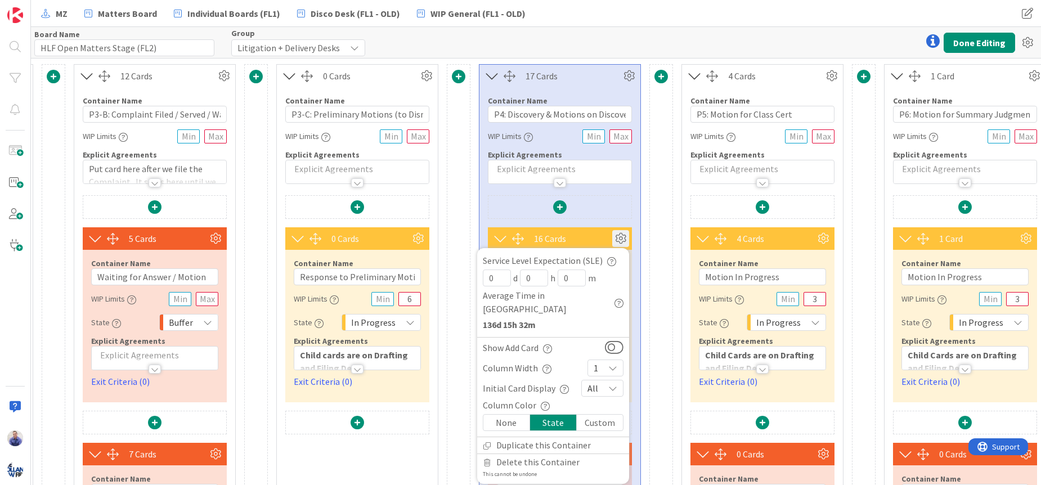
click at [512, 415] on div "None" at bounding box center [506, 423] width 47 height 16
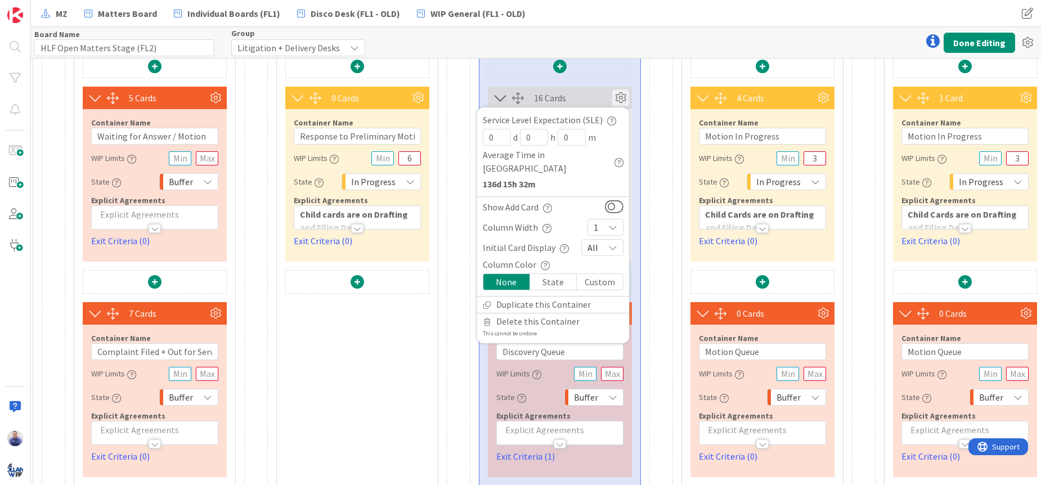
scroll to position [142, 787]
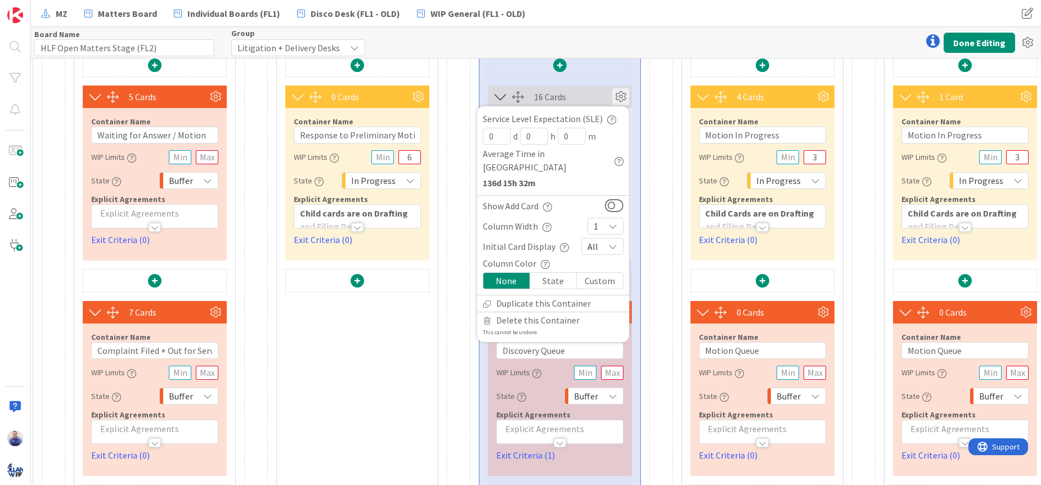
click at [587, 334] on div "Container Name 15 / 64" at bounding box center [559, 337] width 127 height 10
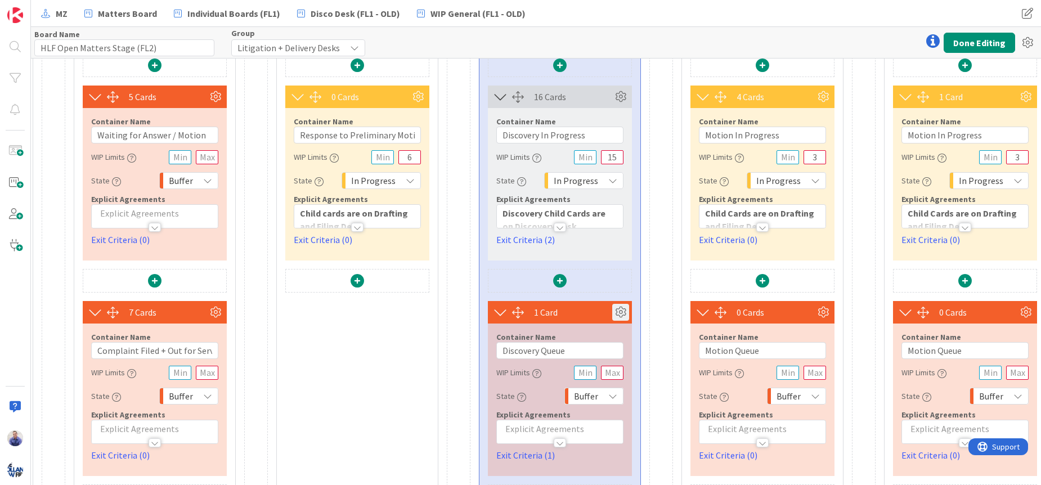
click at [619, 312] on icon at bounding box center [620, 312] width 17 height 17
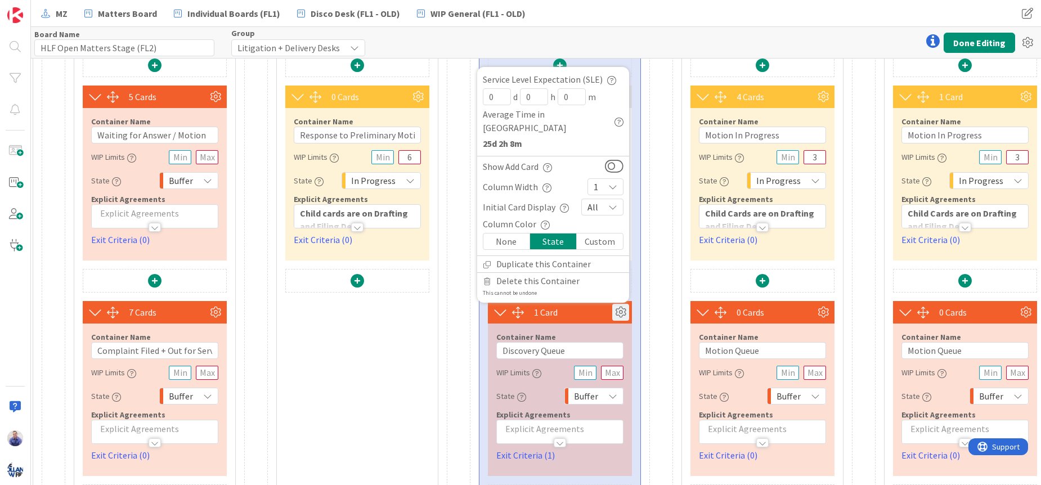
click at [505, 241] on div "None" at bounding box center [506, 241] width 47 height 16
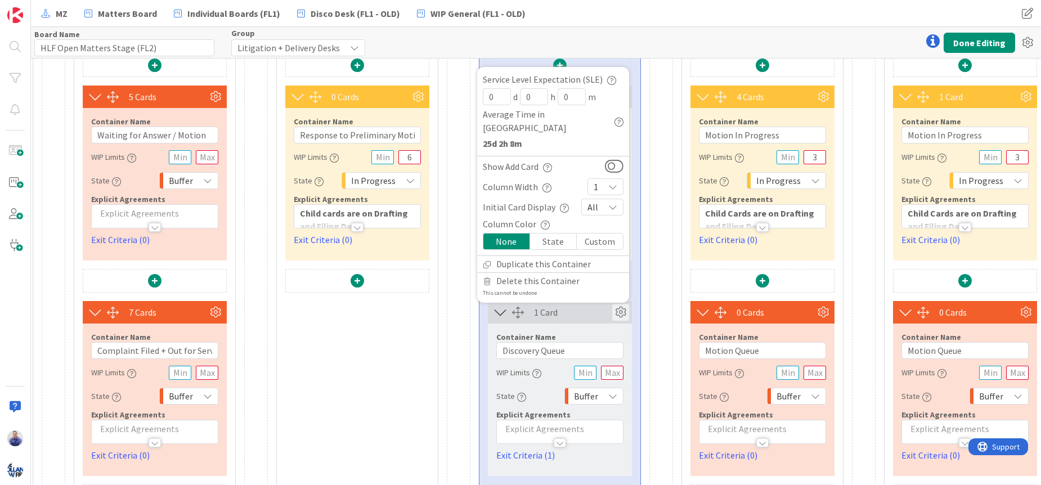
click at [664, 79] on div at bounding box center [661, 215] width 24 height 586
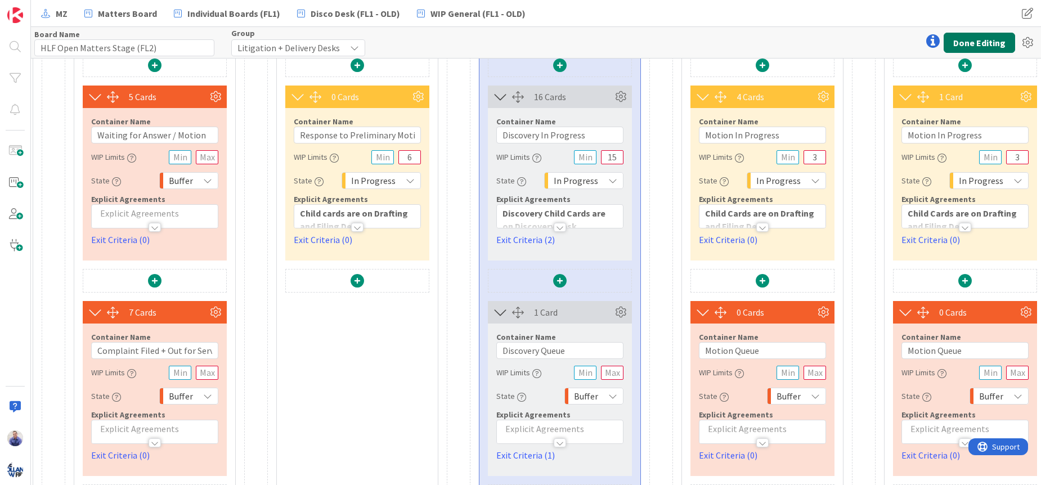
drag, startPoint x: 959, startPoint y: 42, endPoint x: 947, endPoint y: 52, distance: 15.6
click at [959, 43] on button "Done Editing" at bounding box center [978, 43] width 71 height 20
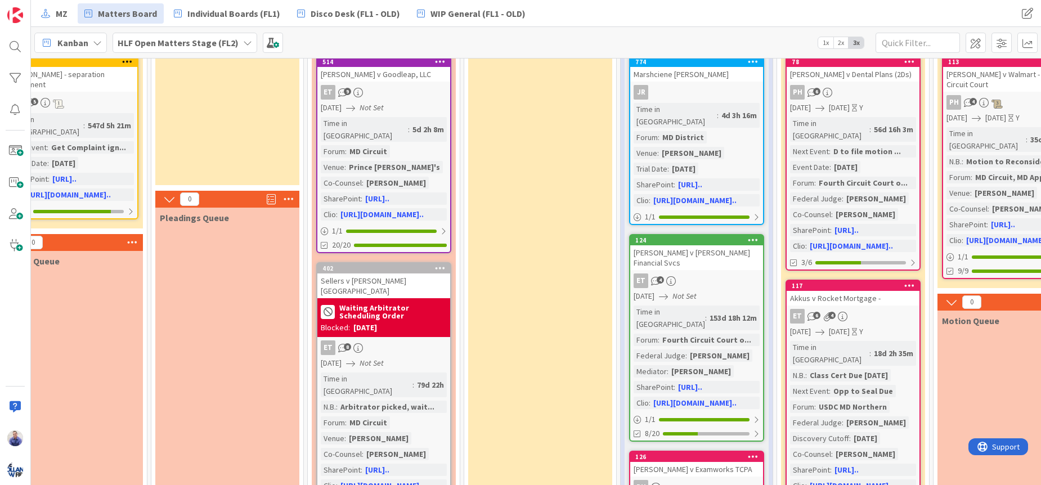
scroll to position [0, 224]
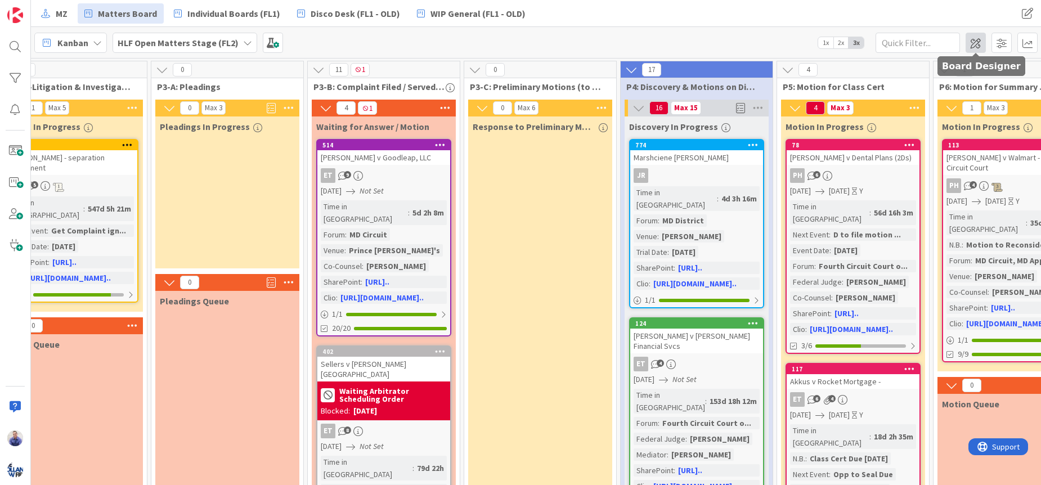
click at [979, 35] on span at bounding box center [975, 43] width 20 height 20
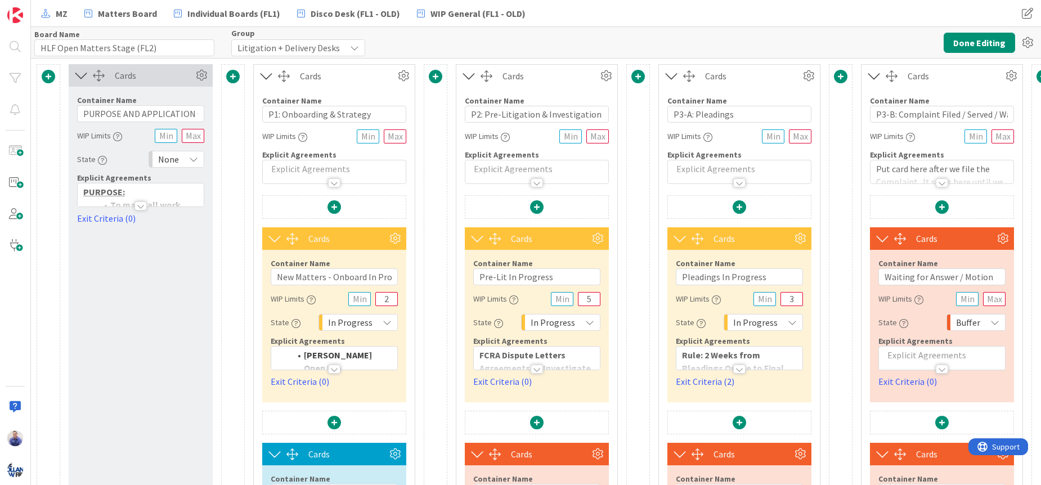
type input "HLF Open Matters Stage (FL2)"
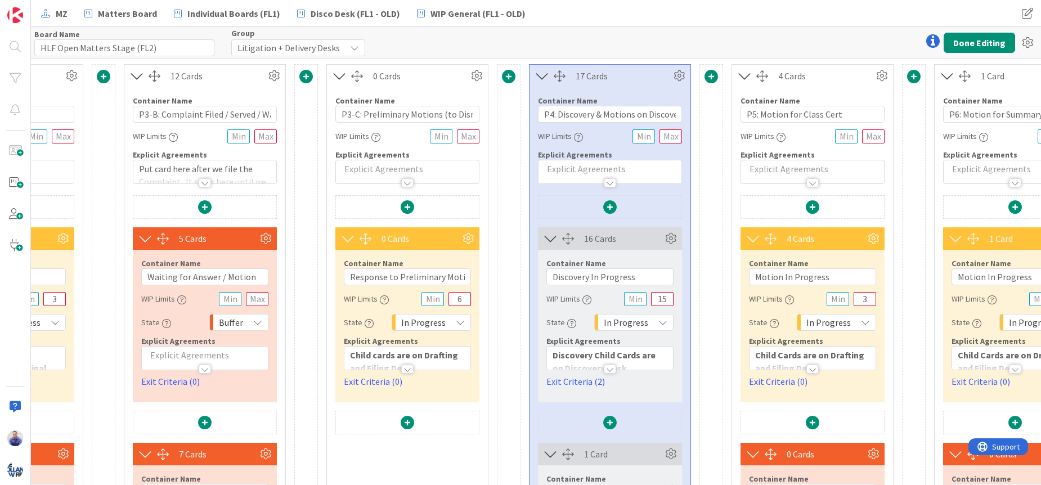
scroll to position [0, 743]
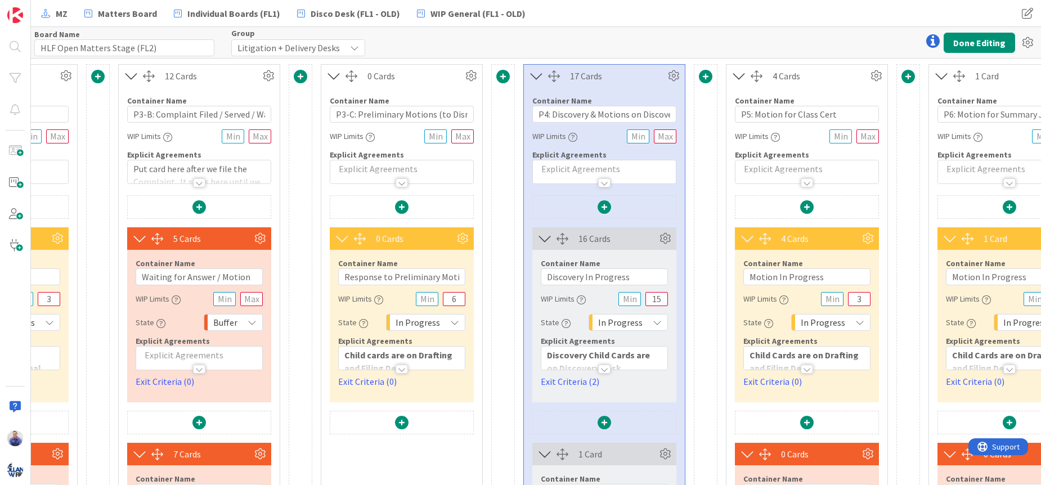
click at [635, 237] on div "16 Cards" at bounding box center [617, 239] width 78 height 14
click at [662, 237] on icon at bounding box center [665, 238] width 17 height 17
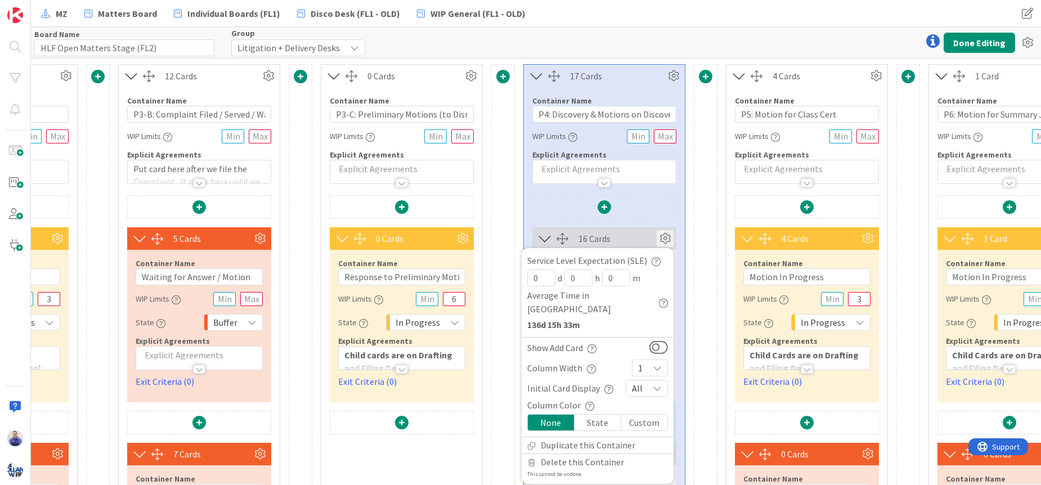
click at [660, 363] on icon at bounding box center [657, 367] width 9 height 9
click at [649, 172] on link "2" at bounding box center [649, 181] width 35 height 20
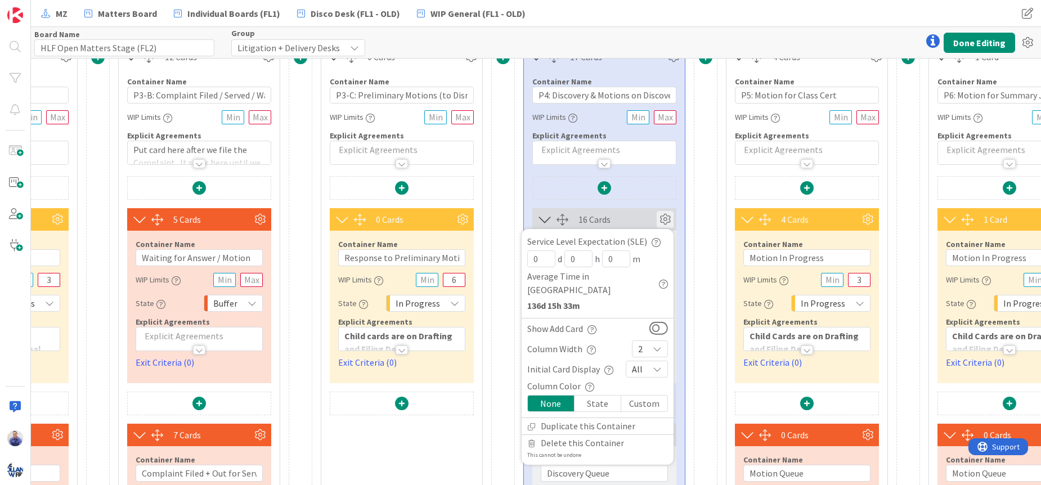
scroll to position [179, 743]
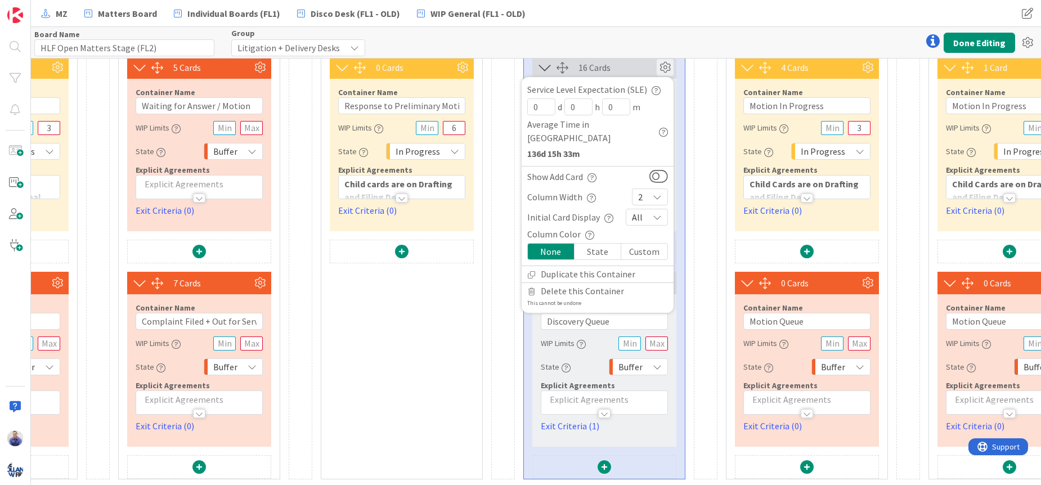
click at [664, 359] on div "Buffer" at bounding box center [638, 366] width 59 height 17
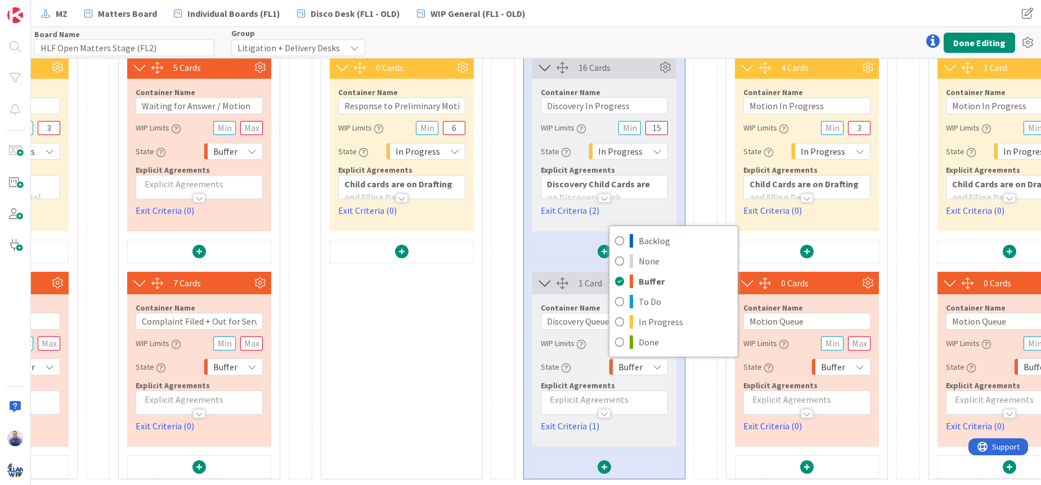
click at [664, 359] on div "Buffer" at bounding box center [638, 366] width 59 height 17
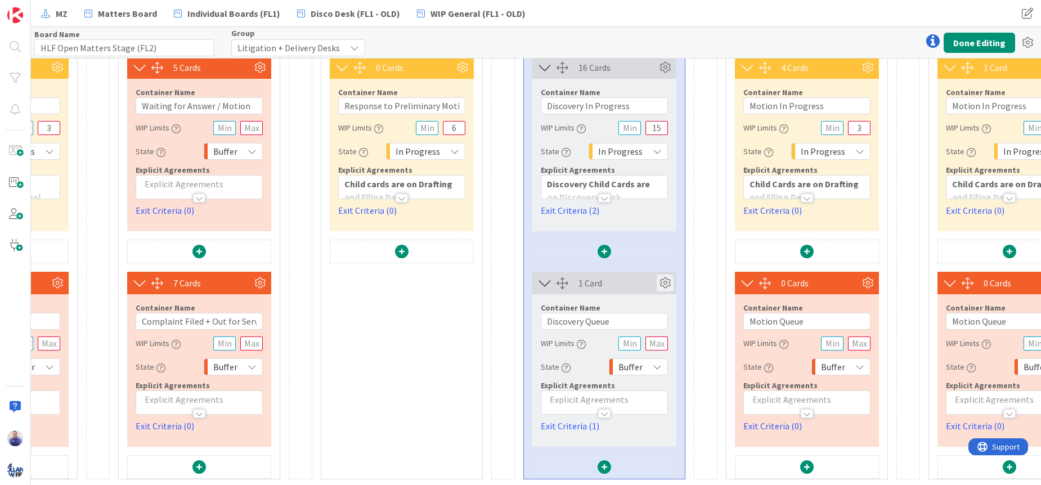
click at [668, 280] on icon at bounding box center [665, 283] width 17 height 17
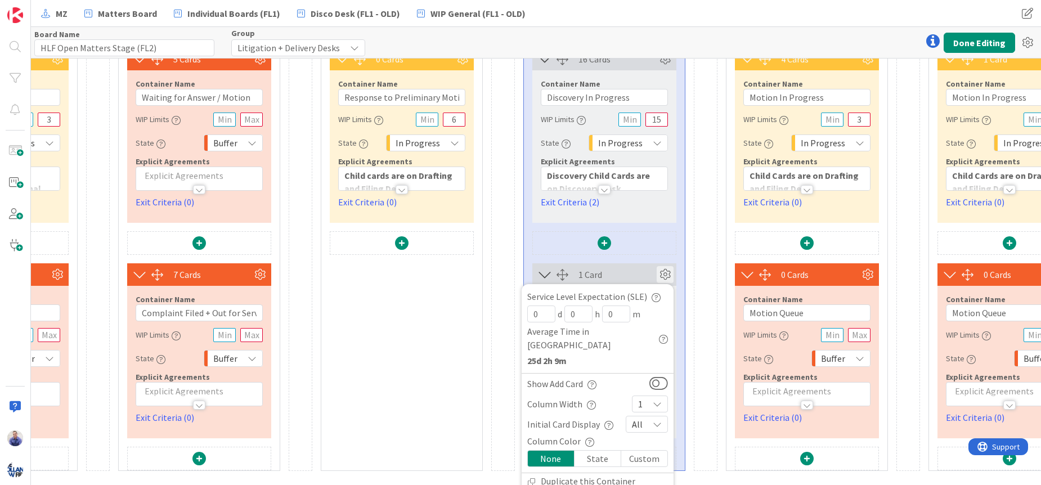
click at [656, 399] on icon at bounding box center [657, 403] width 9 height 9
click at [657, 209] on span "2" at bounding box center [657, 217] width 9 height 17
click at [982, 42] on button "Done Editing" at bounding box center [978, 43] width 71 height 20
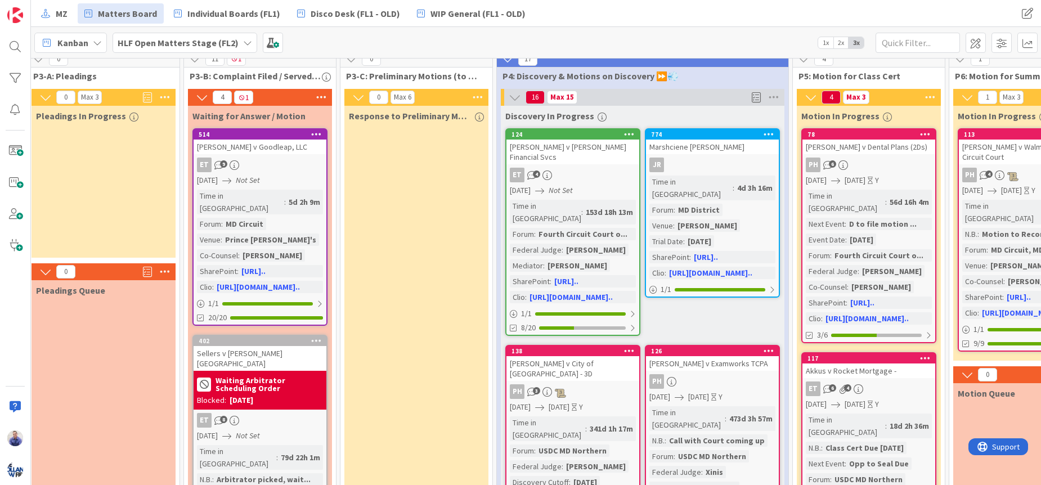
scroll to position [0, 348]
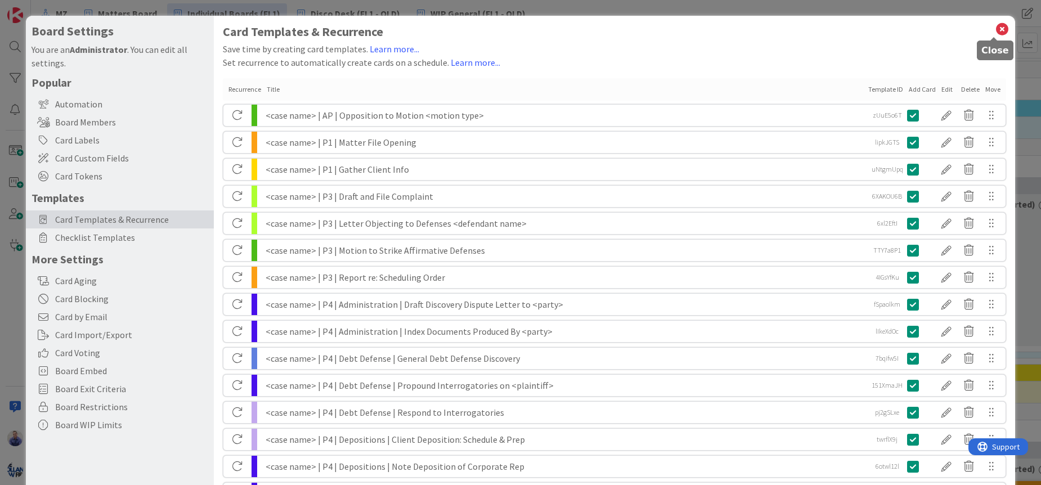
drag, startPoint x: 994, startPoint y: 28, endPoint x: 659, endPoint y: 11, distance: 335.2
click at [995, 29] on icon at bounding box center [1002, 29] width 15 height 16
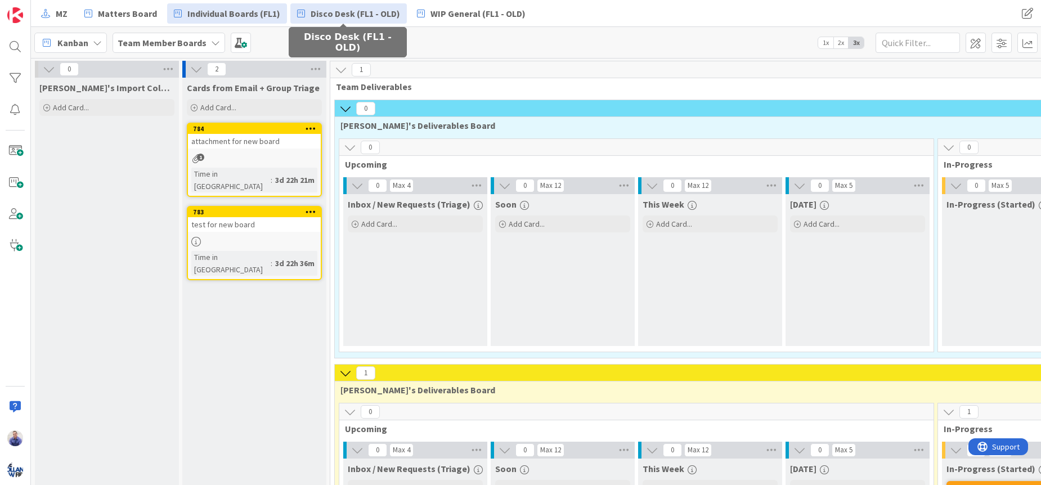
scroll to position [0, 312]
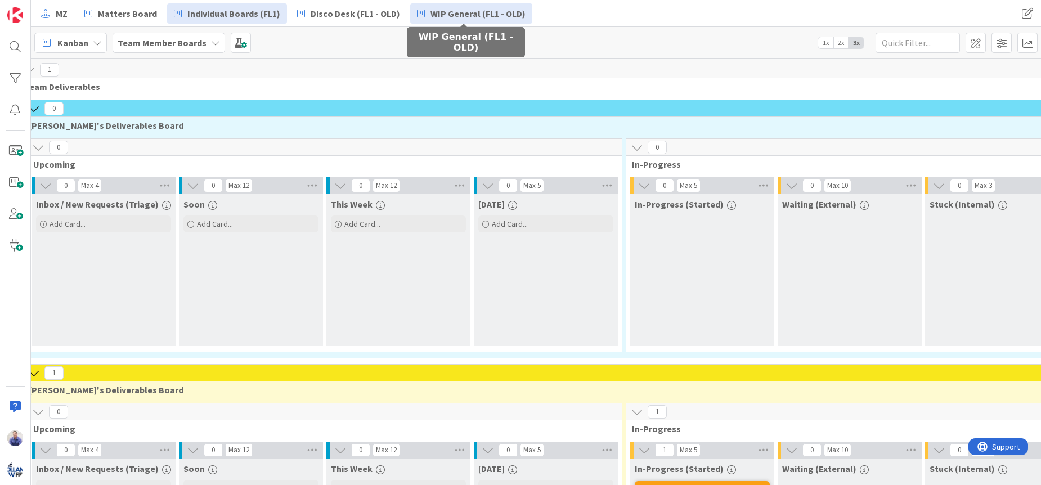
click at [471, 13] on span "WIP General (FL1 - OLD)" at bounding box center [477, 14] width 95 height 14
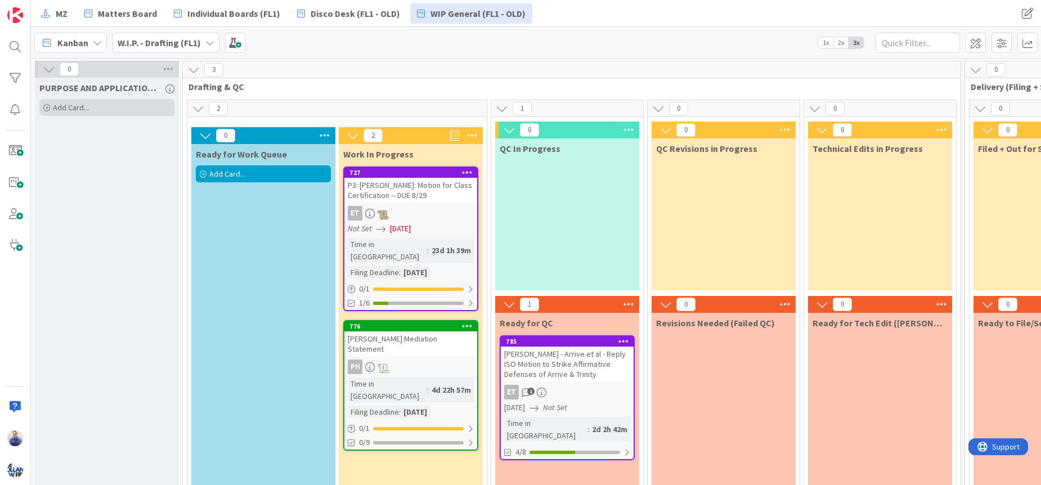
click at [95, 102] on div "Add Card..." at bounding box center [106, 107] width 135 height 17
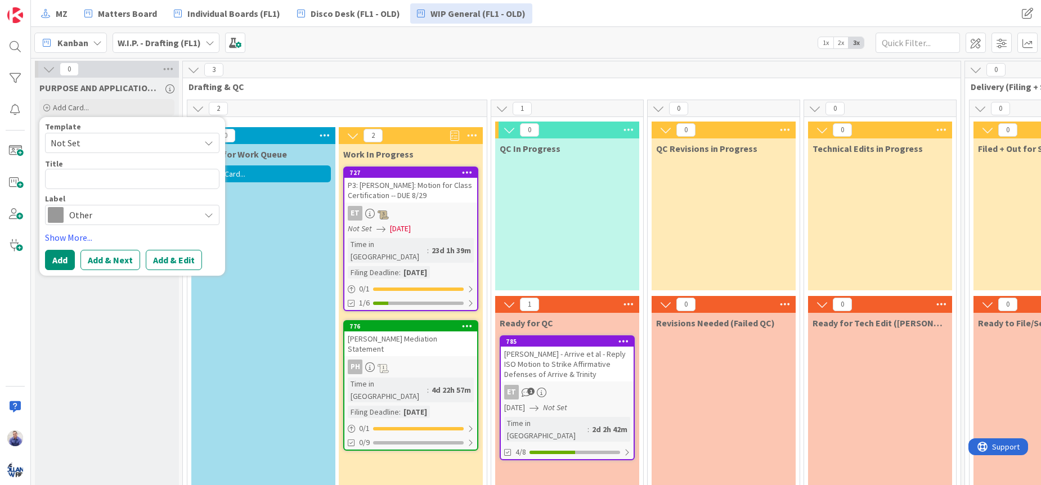
click at [101, 149] on span "Not Set" at bounding box center [121, 143] width 141 height 15
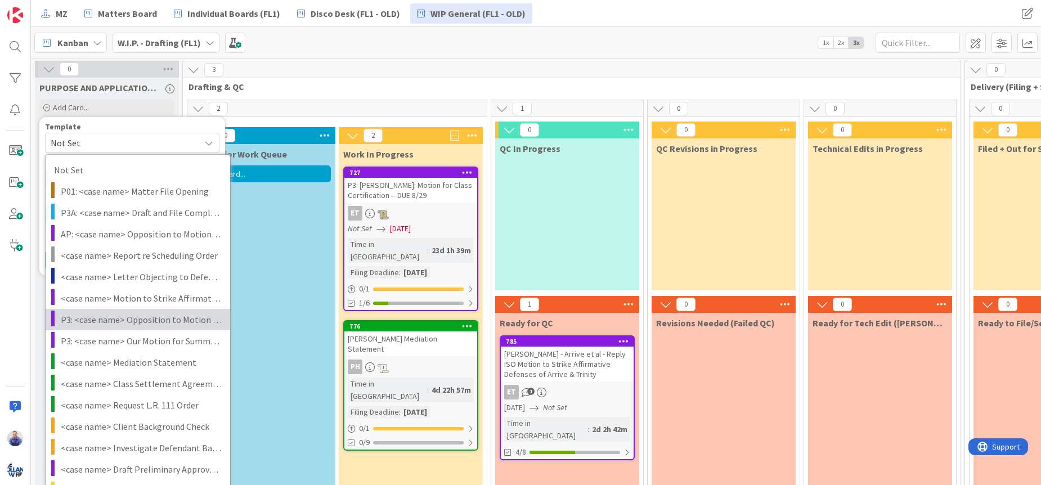
click at [108, 318] on span "P3: <case name> Opposition to Motion for Summary Judgment" at bounding box center [141, 319] width 161 height 15
type textarea "x"
type textarea "P3: <case name> Opposition to Motion for Summary Judgment"
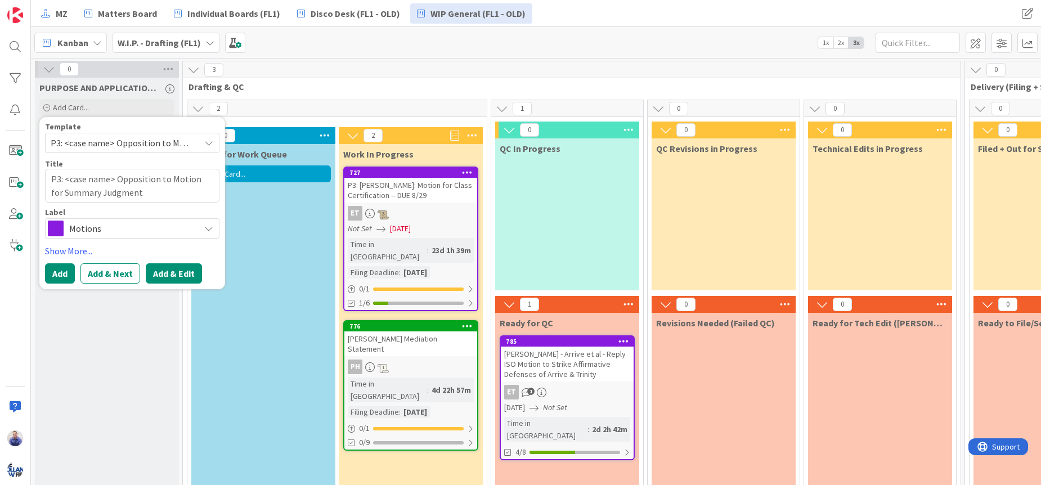
click at [152, 276] on button "Add & Edit" at bounding box center [174, 273] width 56 height 20
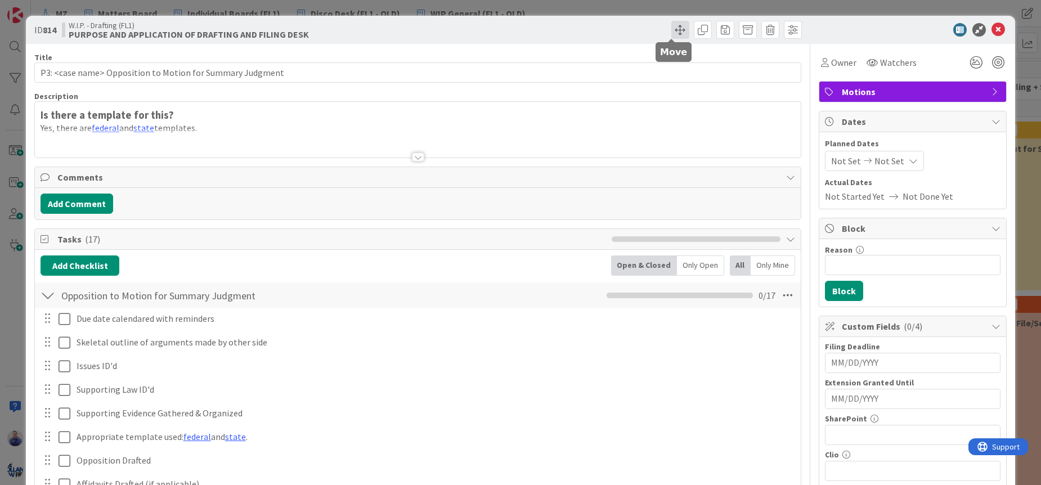
click at [675, 33] on span at bounding box center [680, 30] width 18 height 18
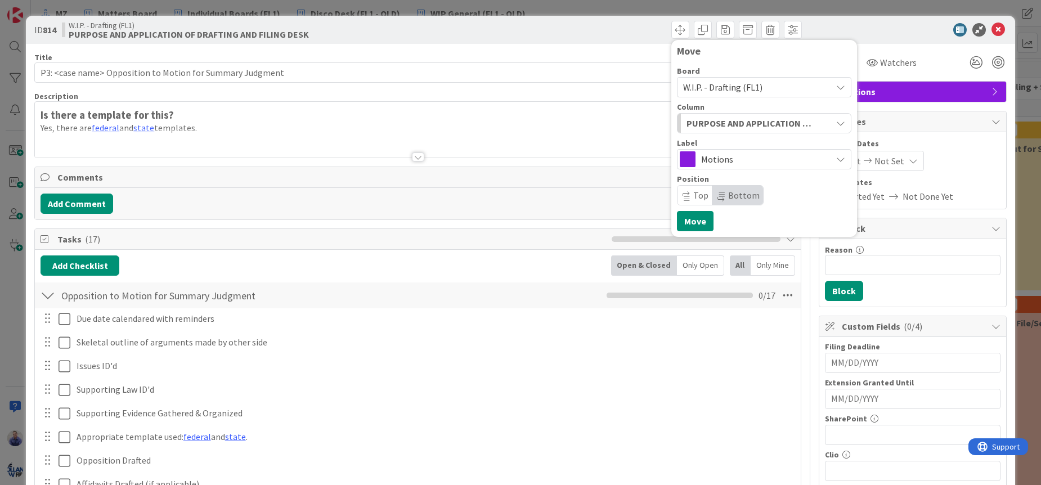
click at [721, 88] on span "W.I.P. - Drafting (FL1)" at bounding box center [722, 87] width 79 height 11
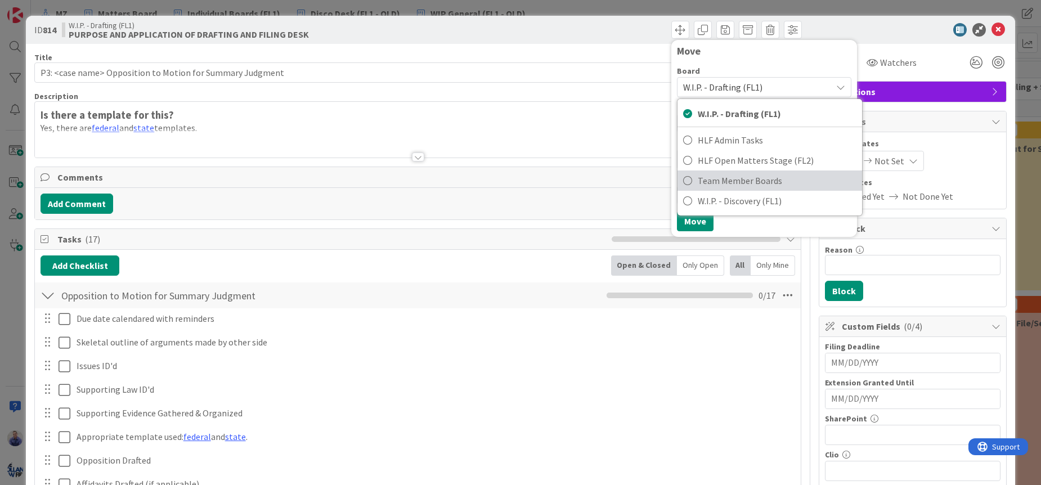
drag, startPoint x: 729, startPoint y: 182, endPoint x: 725, endPoint y: 157, distance: 25.6
click at [729, 182] on span "Team Member Boards" at bounding box center [777, 180] width 159 height 17
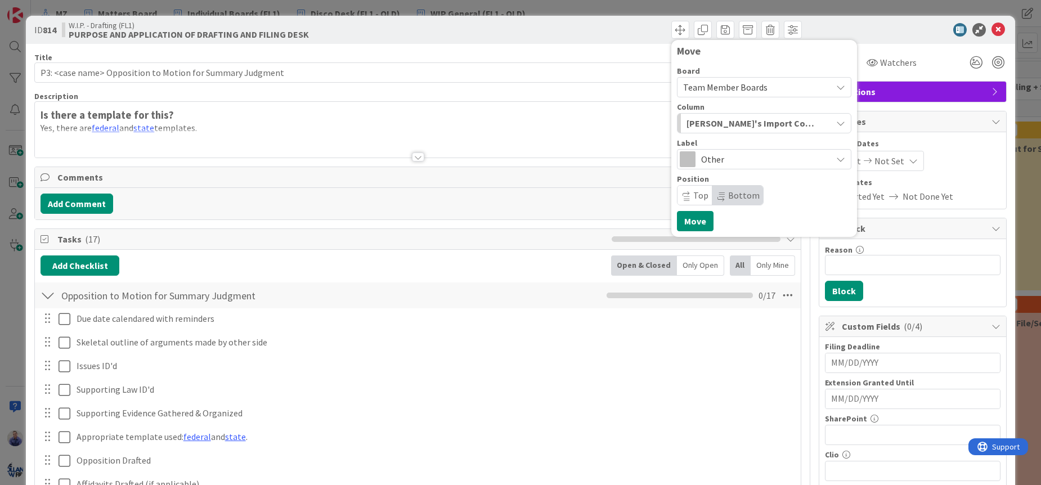
click at [721, 159] on span "Other" at bounding box center [763, 159] width 125 height 16
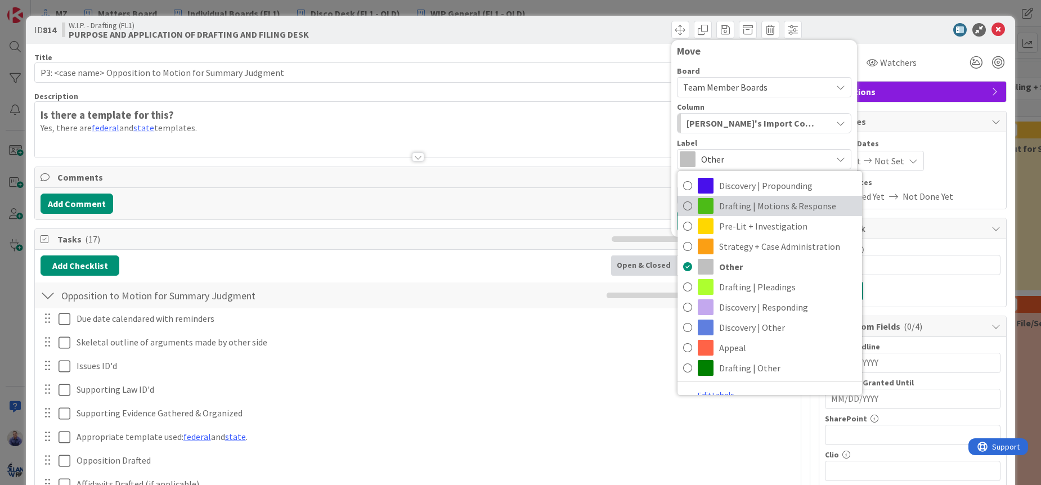
click at [719, 205] on span "Drafting | Motions & Response" at bounding box center [787, 205] width 137 height 17
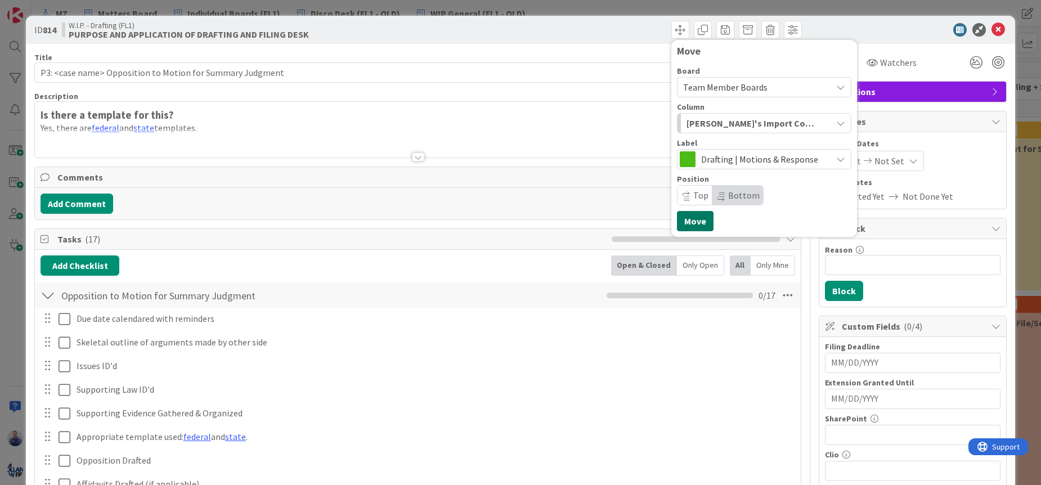
click at [693, 218] on button "Move" at bounding box center [695, 221] width 37 height 20
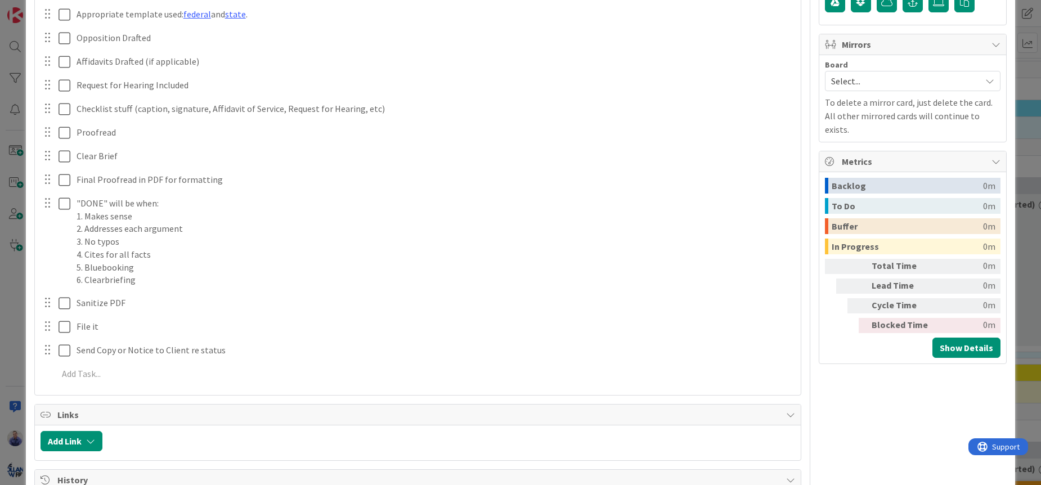
scroll to position [508, 0]
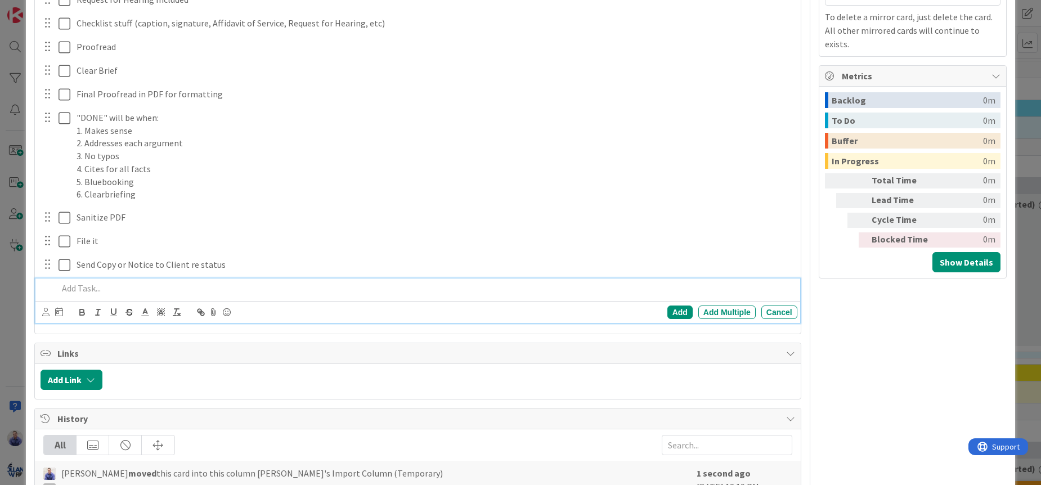
click at [125, 291] on p at bounding box center [425, 288] width 735 height 13
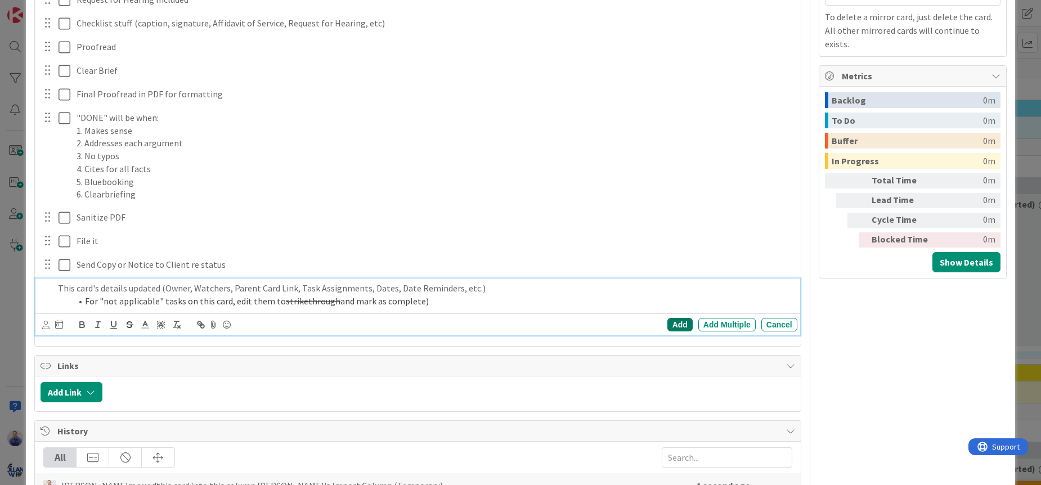
click at [669, 325] on div "Add" at bounding box center [679, 325] width 25 height 14
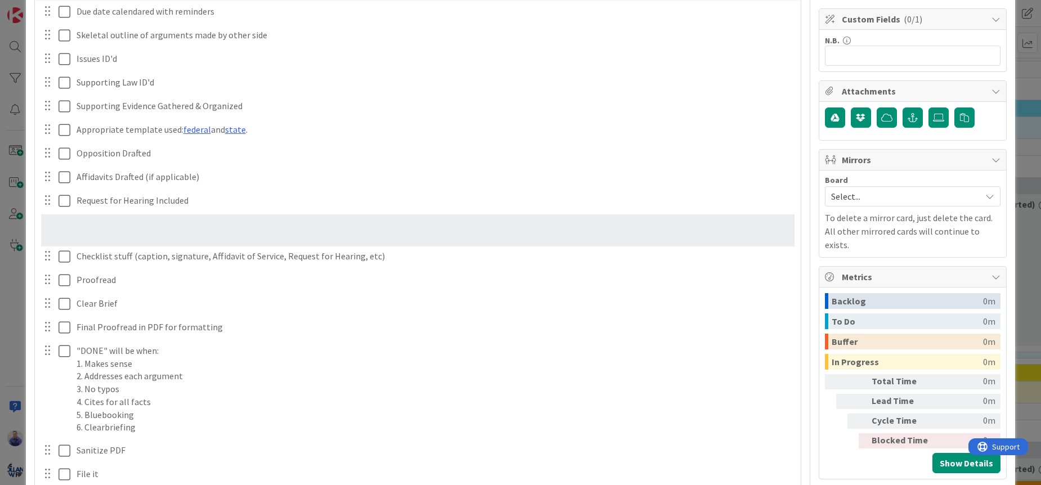
scroll to position [165, 0]
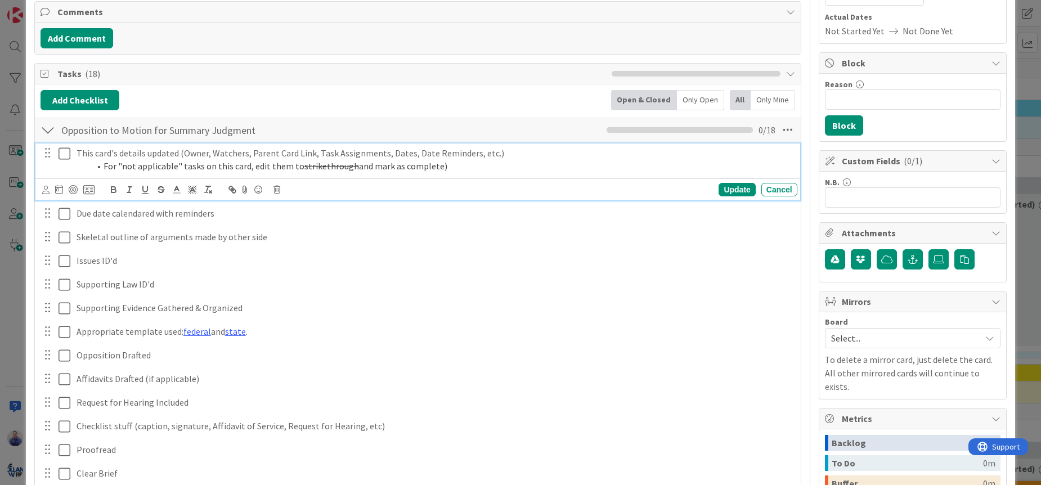
click at [129, 167] on li "For "not applicable" tasks on this card, edit them to strikethrough and mark as…" at bounding box center [441, 166] width 703 height 13
click at [194, 167] on li "For "not applicable" tasks on this card, edit them to strikethrough and mark as…" at bounding box center [441, 166] width 703 height 13
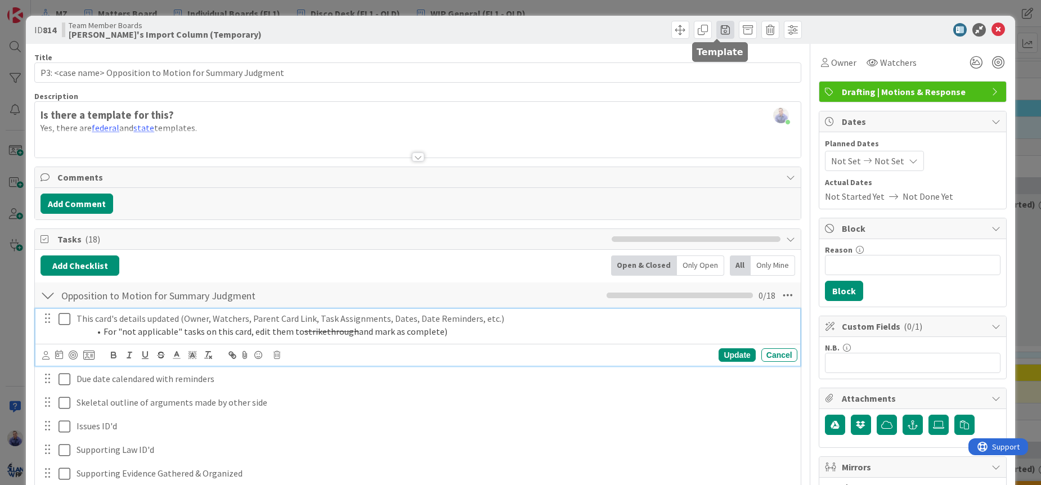
click at [720, 30] on span at bounding box center [725, 30] width 18 height 18
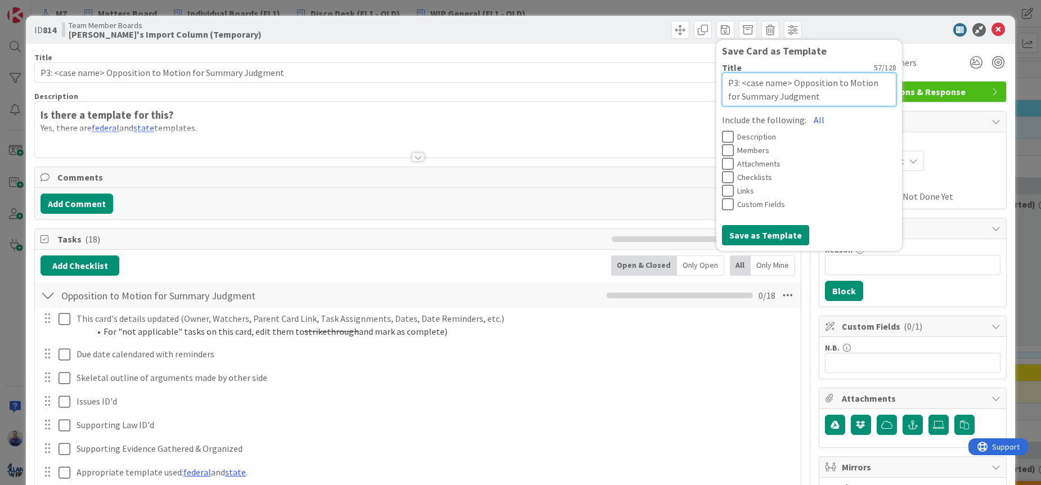
drag, startPoint x: 734, startPoint y: 83, endPoint x: 689, endPoint y: 79, distance: 45.7
click at [722, 79] on textarea "P3: <case name> Opposition to Motion for Summary Judgment" at bounding box center [809, 90] width 174 height 34
type textarea "x"
type textarea "<case name> Opposition to Motion for Summary Judgment"
click at [768, 85] on textarea "<case name> Opposition to Motion for Summary Judgment" at bounding box center [809, 90] width 174 height 34
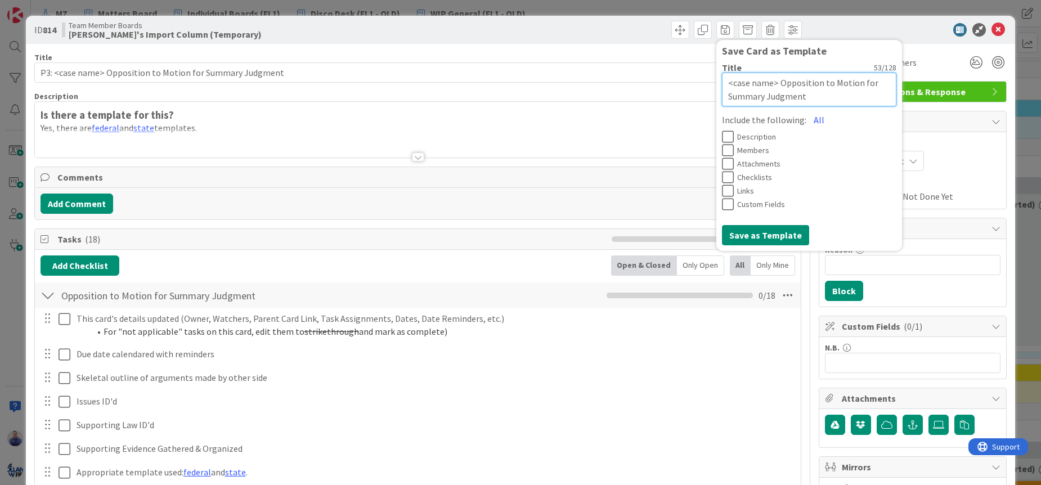
type textarea "x"
type textarea "<case name>|Opposition to Motion for Summary Judgment"
type textarea "x"
type textarea "<case name>| Opposition to Motion for Summary Judgment"
type textarea "x"
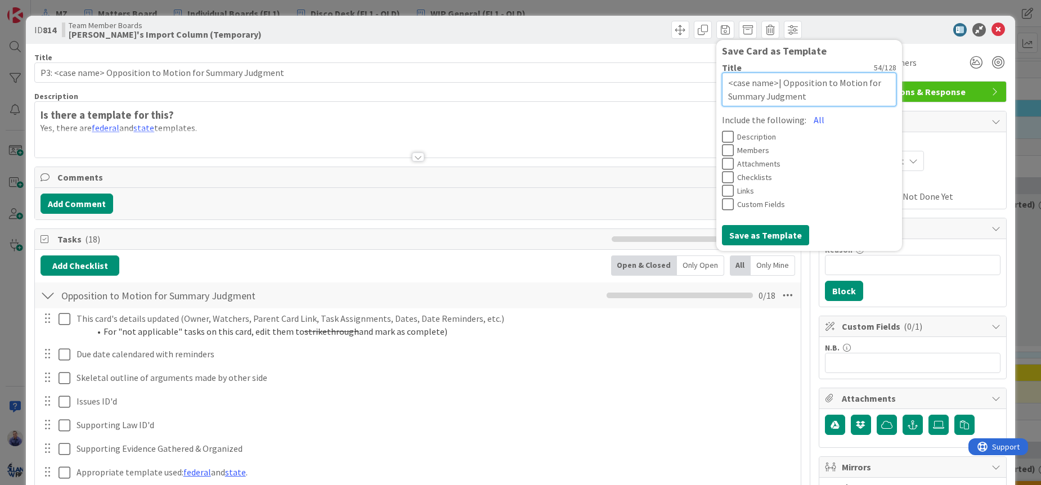
type textarea "<case name>| POpposition to Motion for Summary Judgment"
type textarea "x"
type textarea "<case name>| P6Opposition to Motion for Summary Judgment"
type textarea "x"
type textarea "<case name>| P6|Opposition to Motion for Summary Judgment"
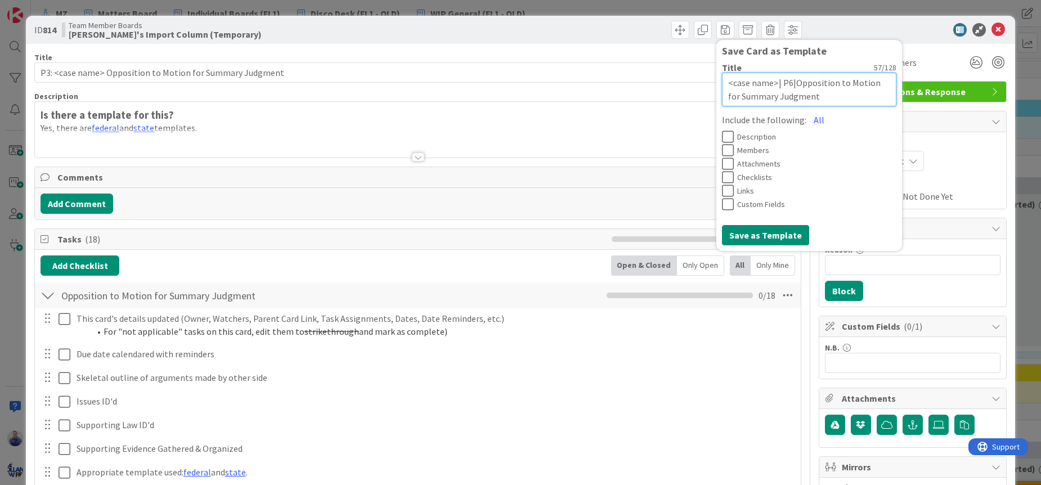
type textarea "x"
type textarea "<case name>| P6| Opposition to Motion for Summary Judgment"
type textarea "x"
type textarea "<case name>| P6|Opposition to Motion for Summary Judgment"
type textarea "x"
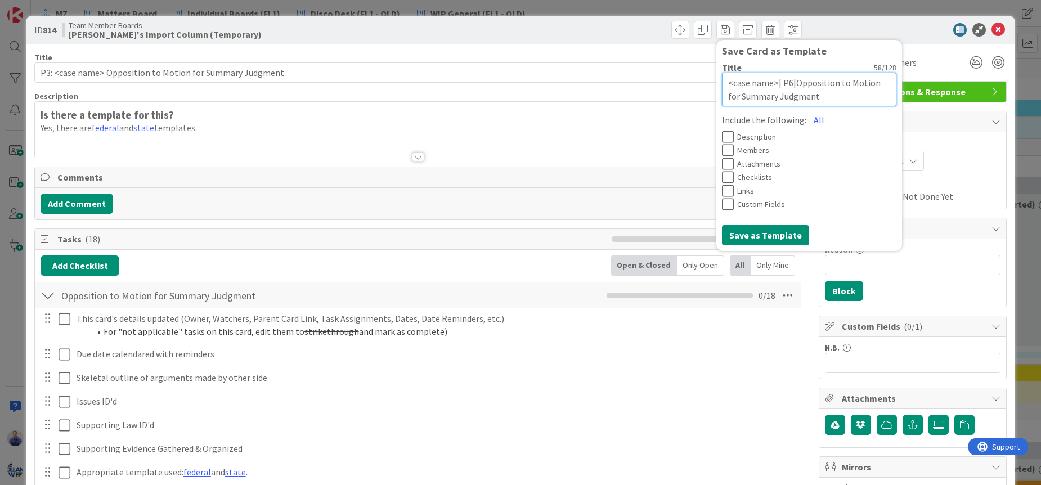
type textarea "<case name>| P6Opposition to Motion for Summary Judgment"
type textarea "x"
type textarea "<case name>| P6 Opposition to Motion for Summary Judgment"
type textarea "x"
click at [849, 89] on textarea "<case name>| P6 |Opposition to Motion for Summary Judgment" at bounding box center [809, 90] width 174 height 34
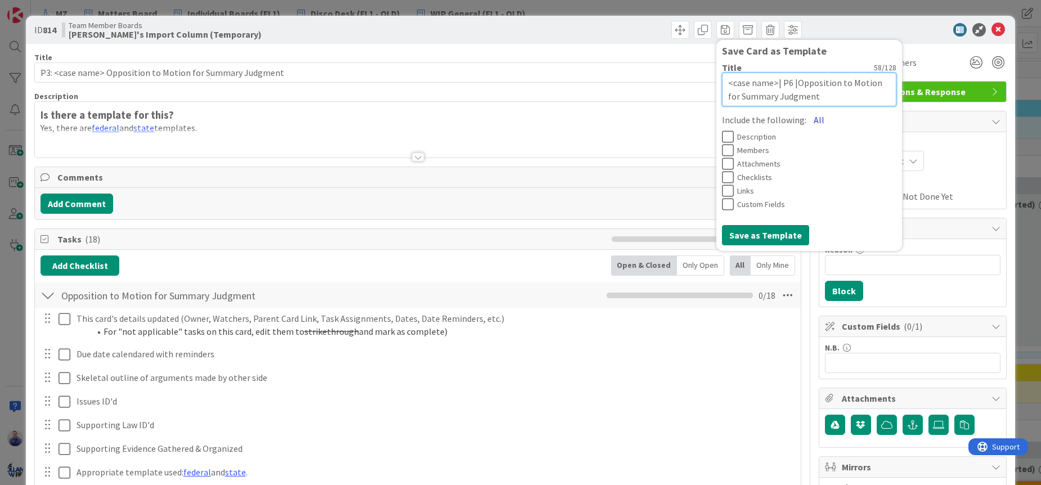
type textarea "<case name>| P6 |Opposition to Motion for Summary Judgment"
click at [808, 119] on button "All" at bounding box center [818, 120] width 25 height 20
click at [771, 234] on button "Save as Template" at bounding box center [765, 235] width 87 height 20
type textarea "x"
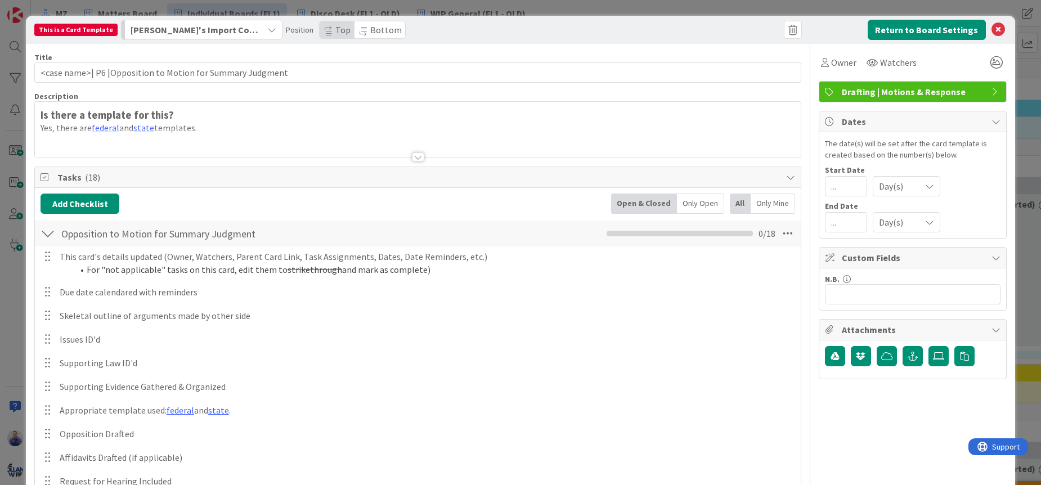
click at [223, 31] on span "[PERSON_NAME]'s Import Column (Temporary)" at bounding box center [195, 30] width 129 height 15
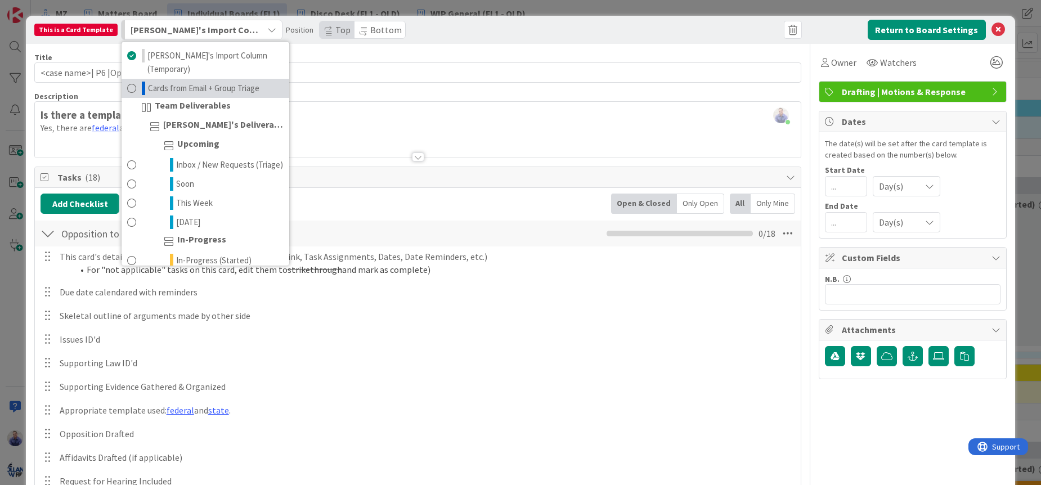
click at [221, 82] on span "Cards from Email + Group Triage" at bounding box center [203, 89] width 111 height 14
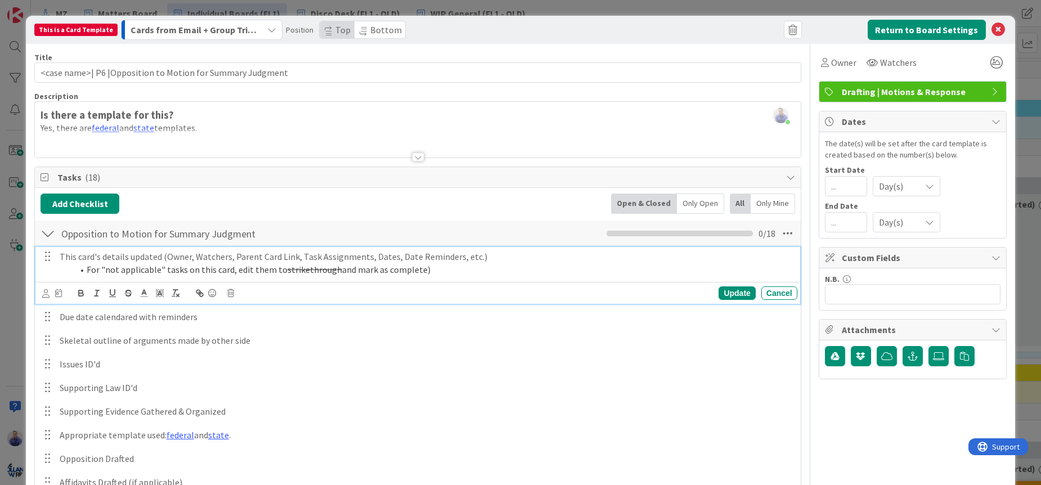
click at [98, 260] on p "This card's details updated (Owner, Watchers, Parent Card Link, Task Assignment…" at bounding box center [426, 256] width 733 height 13
click at [61, 296] on icon at bounding box center [58, 293] width 7 height 8
click at [71, 349] on input "number" at bounding box center [82, 352] width 42 height 20
type input "0"
click at [732, 292] on div "Update" at bounding box center [736, 293] width 37 height 14
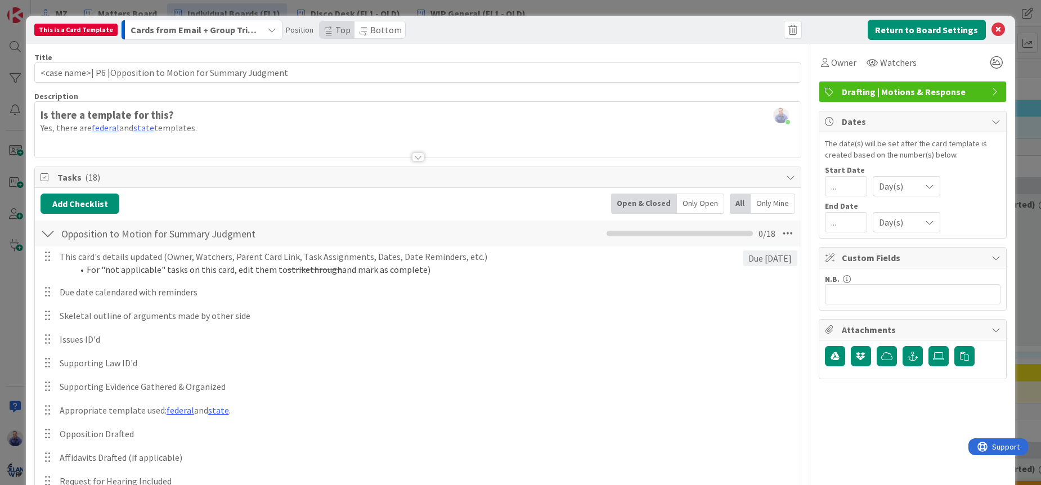
click at [418, 157] on div at bounding box center [418, 156] width 12 height 9
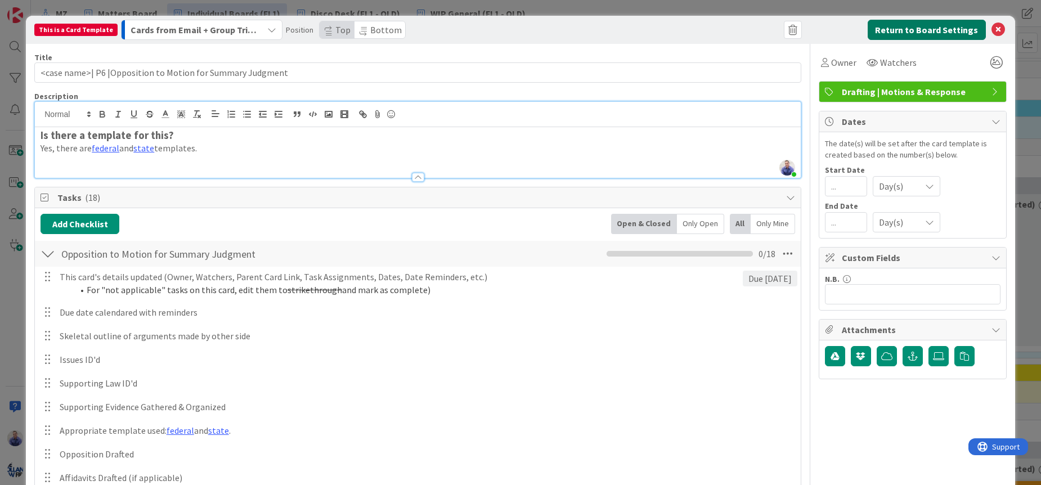
click at [906, 26] on button "Return to Board Settings" at bounding box center [926, 30] width 118 height 20
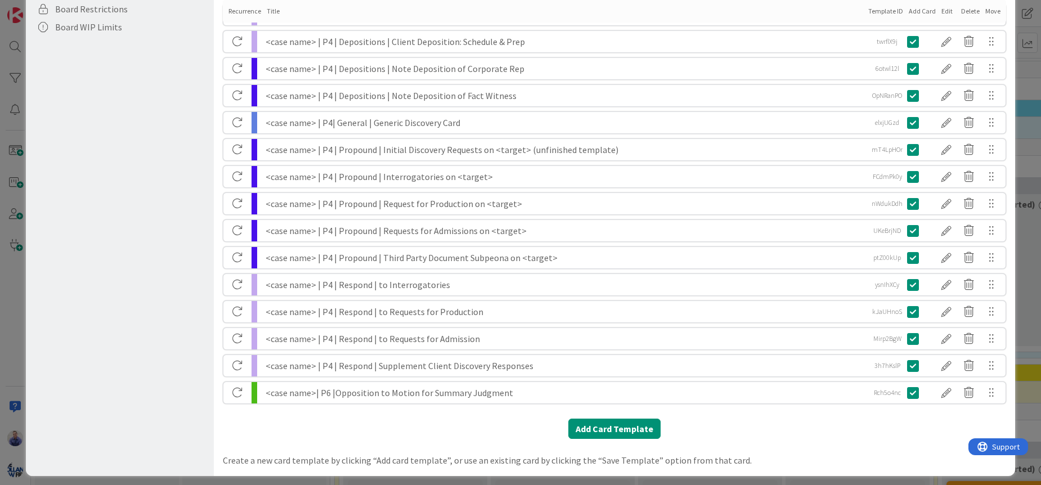
scroll to position [404, 0]
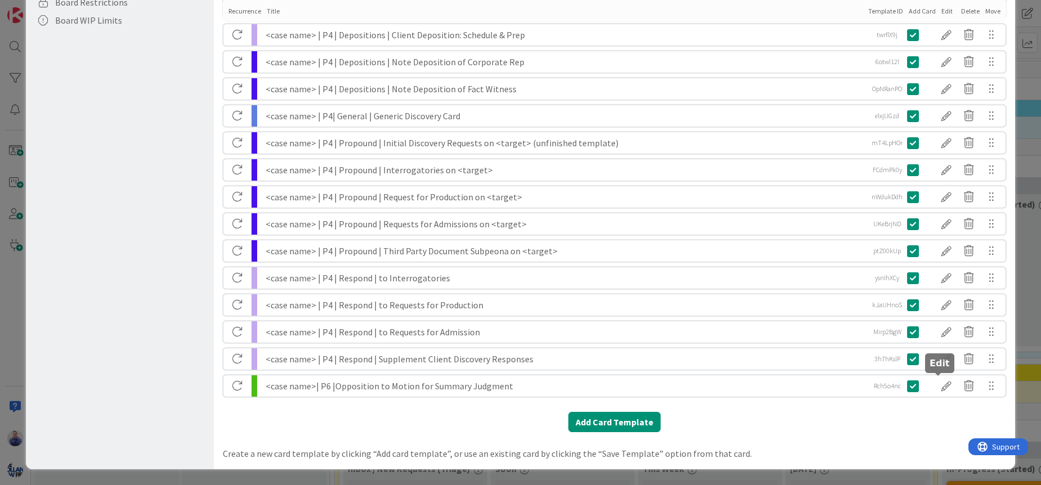
click at [943, 385] on div at bounding box center [946, 385] width 23 height 19
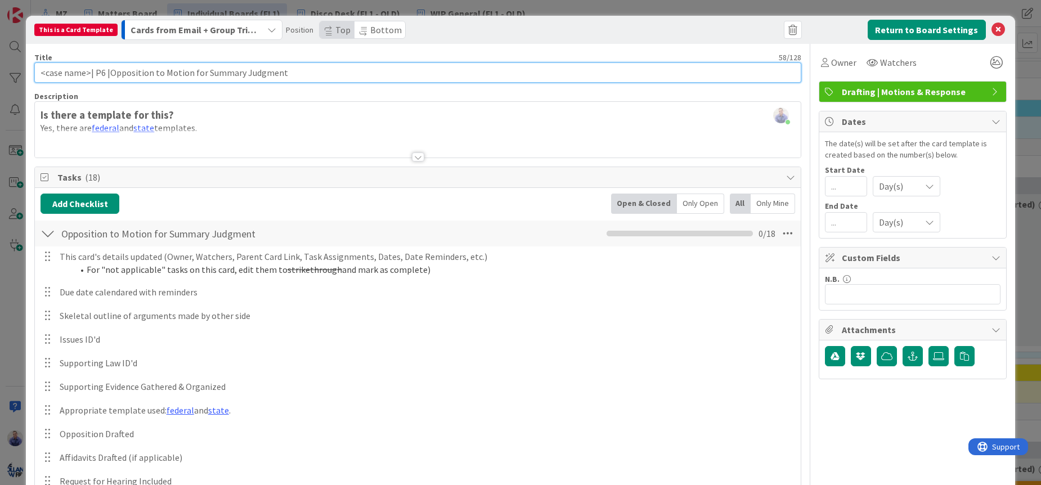
click at [89, 72] on input "<case name>| P6 |Opposition to Motion for Summary Judgment" at bounding box center [417, 72] width 767 height 20
type input "<case name> | P6 |Opposition to Motion for Summary Judgment"
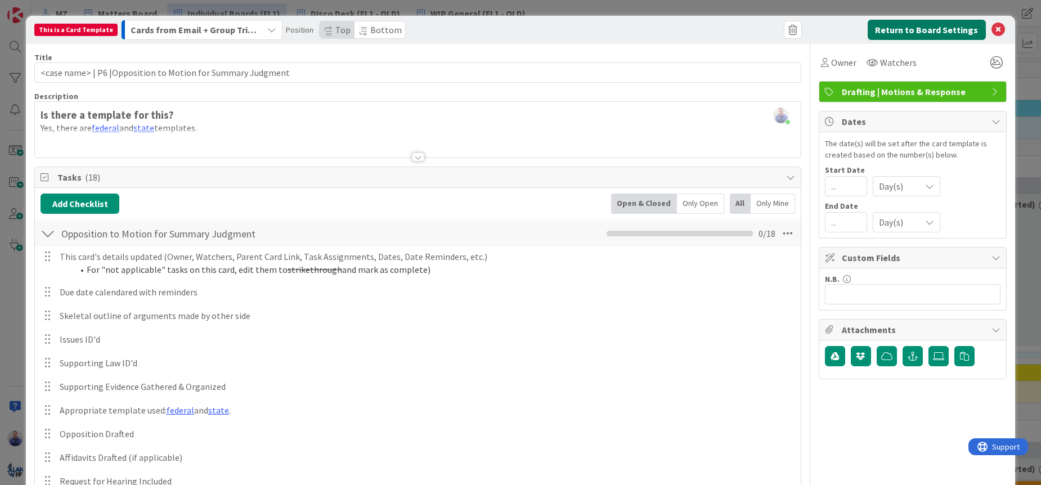
click at [895, 31] on button "Return to Board Settings" at bounding box center [926, 30] width 118 height 20
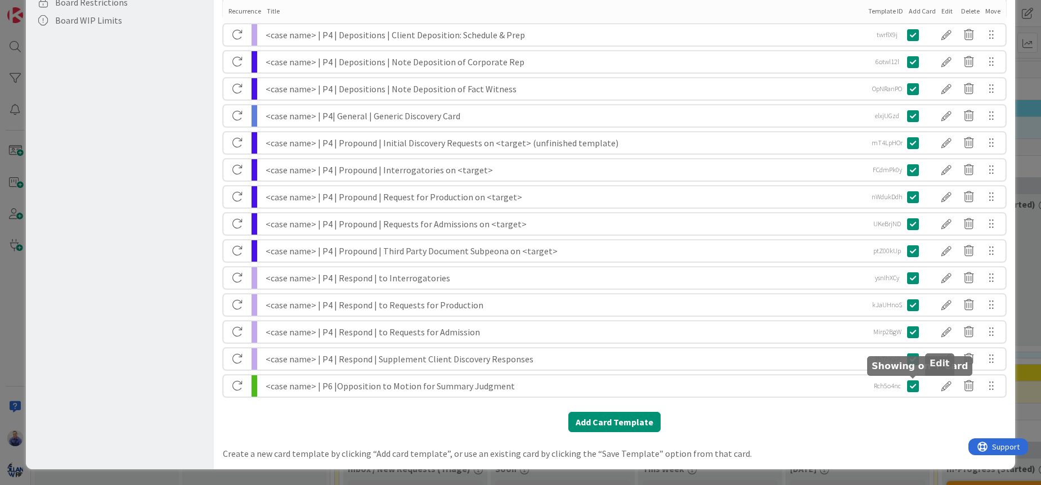
drag, startPoint x: 932, startPoint y: 387, endPoint x: 909, endPoint y: 383, distance: 23.5
click at [935, 386] on div at bounding box center [946, 385] width 23 height 19
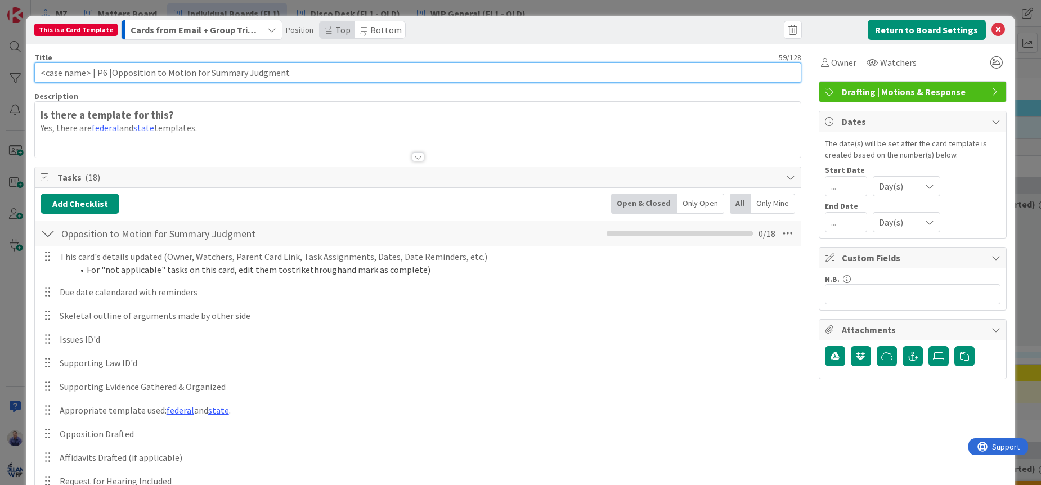
click at [111, 72] on input "<case name> | P6 |Opposition to Motion for Summary Judgment" at bounding box center [417, 72] width 767 height 20
type input "<case name> | P6 | Opposition to Motion for Summary Judgment"
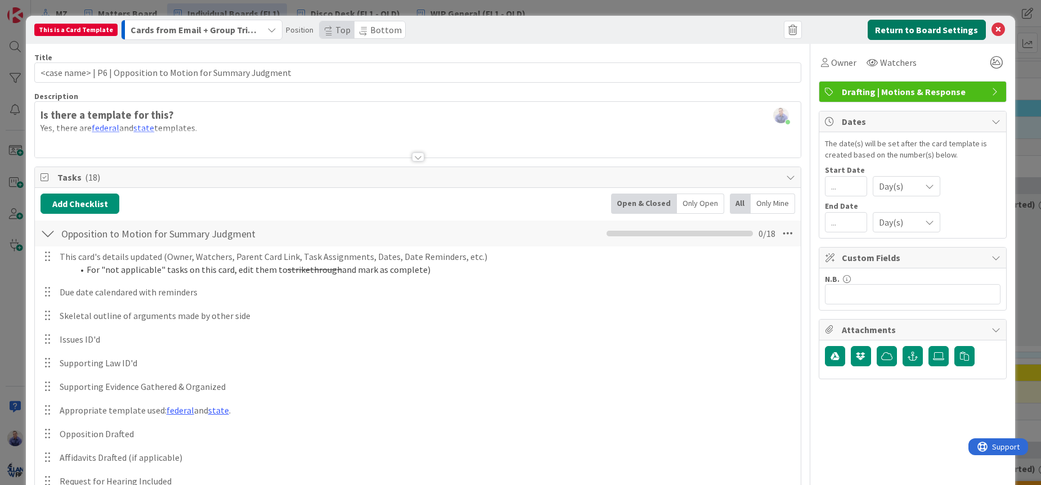
click at [897, 32] on button "Return to Board Settings" at bounding box center [926, 30] width 118 height 20
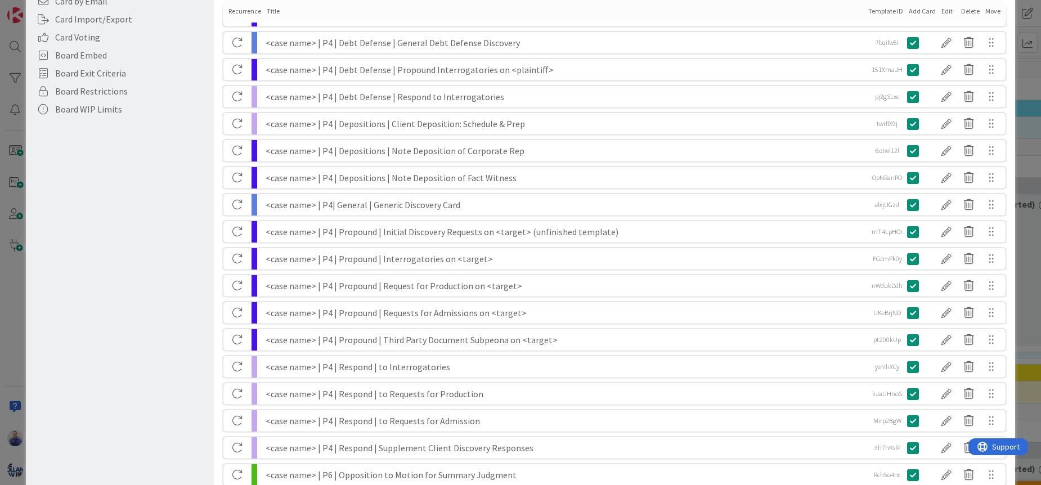
scroll to position [354, 0]
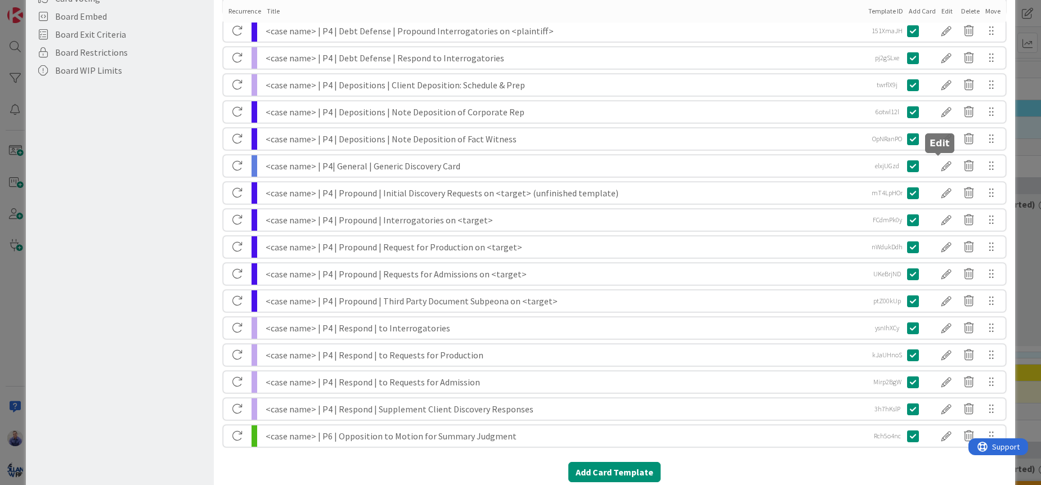
click at [939, 163] on div at bounding box center [946, 165] width 23 height 19
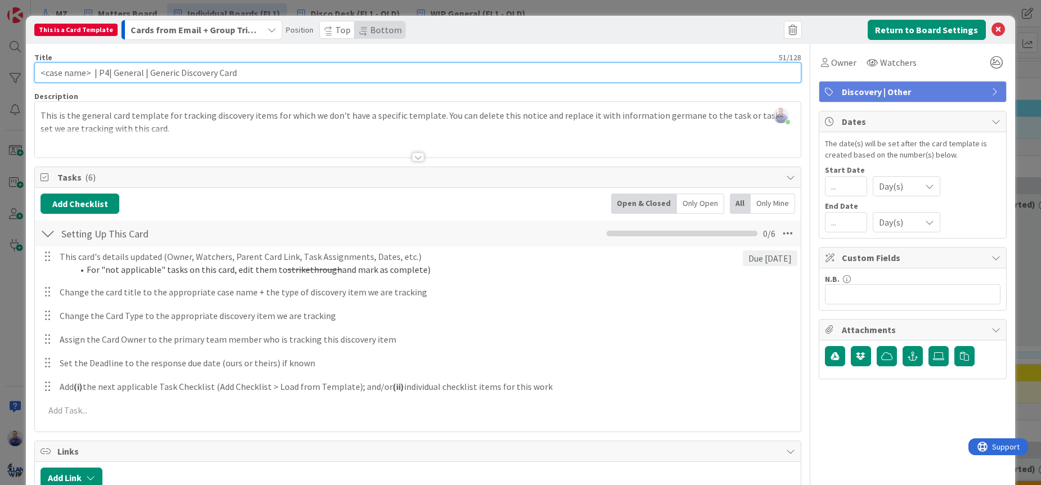
click at [105, 74] on input "<case name> | P4| General | Generic Discovery Card" at bounding box center [417, 72] width 767 height 20
type input "<case name> | P4 | General | Generic Discovery Card"
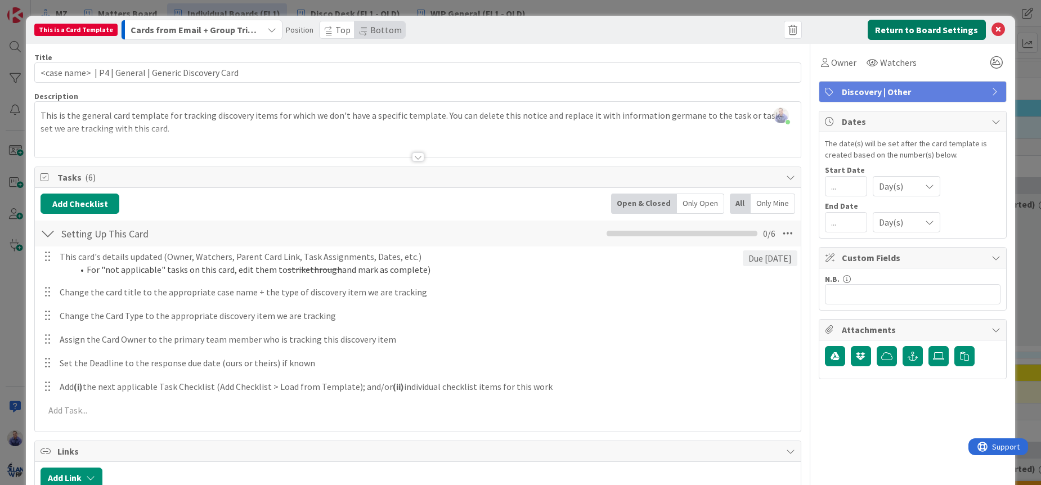
click at [943, 29] on button "Return to Board Settings" at bounding box center [926, 30] width 118 height 20
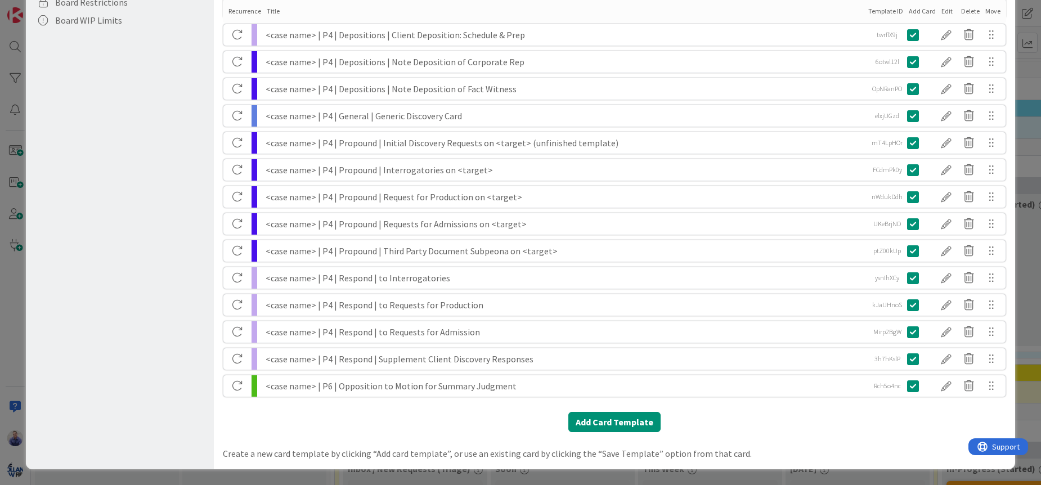
scroll to position [0, 0]
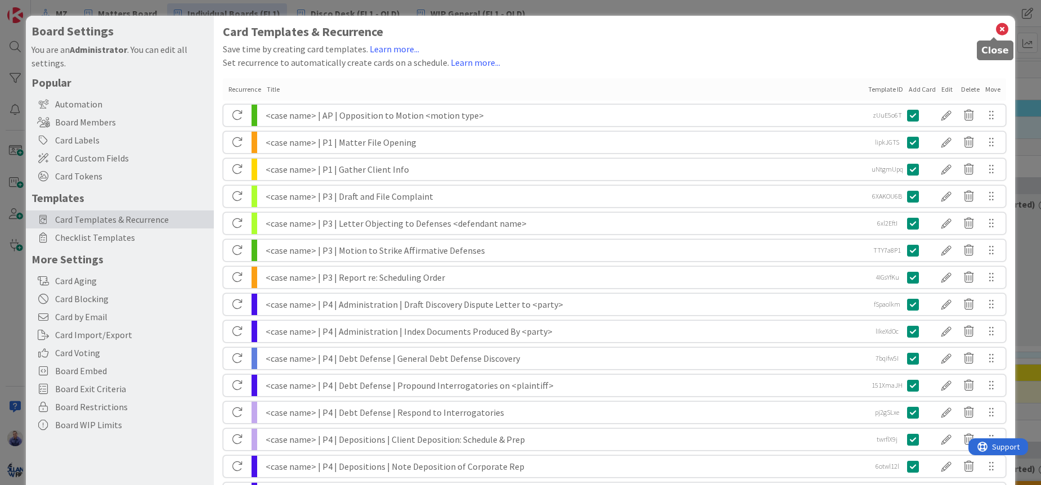
click at [1000, 32] on icon at bounding box center [1002, 29] width 15 height 16
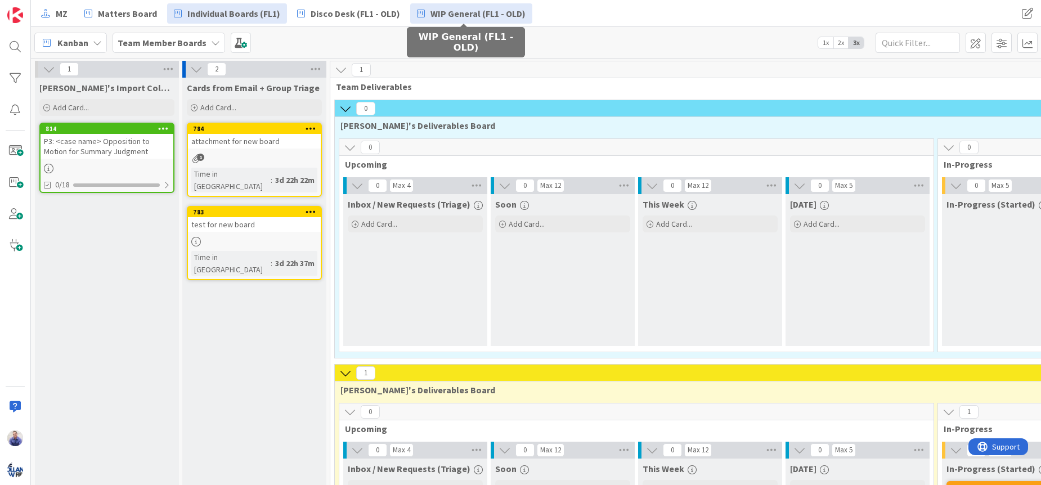
click at [453, 13] on span "WIP General (FL1 - OLD)" at bounding box center [477, 14] width 95 height 14
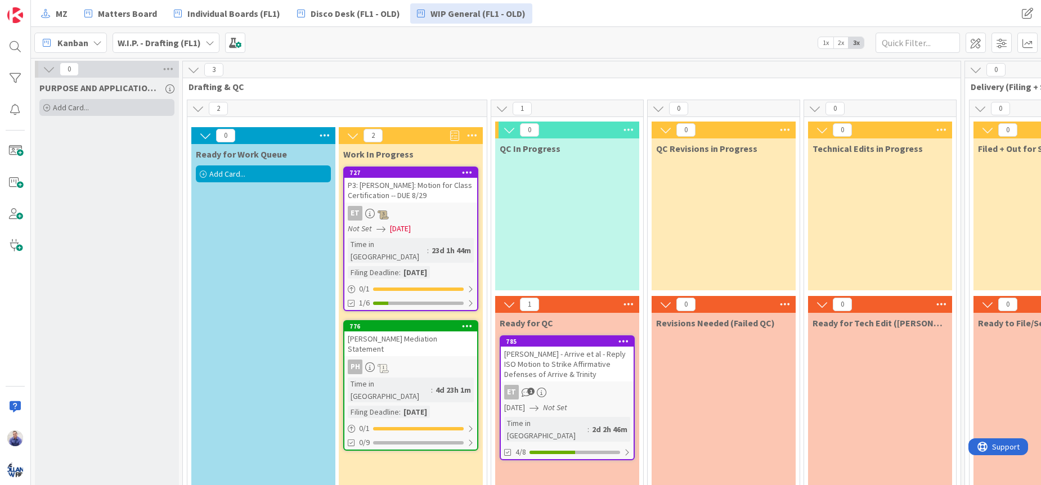
click at [134, 103] on div "Add Card..." at bounding box center [106, 107] width 135 height 17
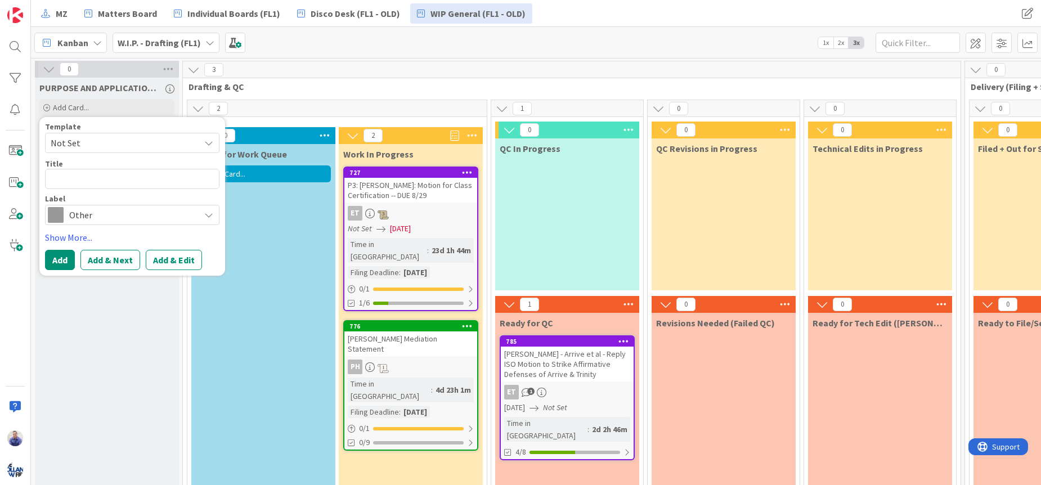
click at [125, 144] on span "Not Set" at bounding box center [121, 143] width 141 height 15
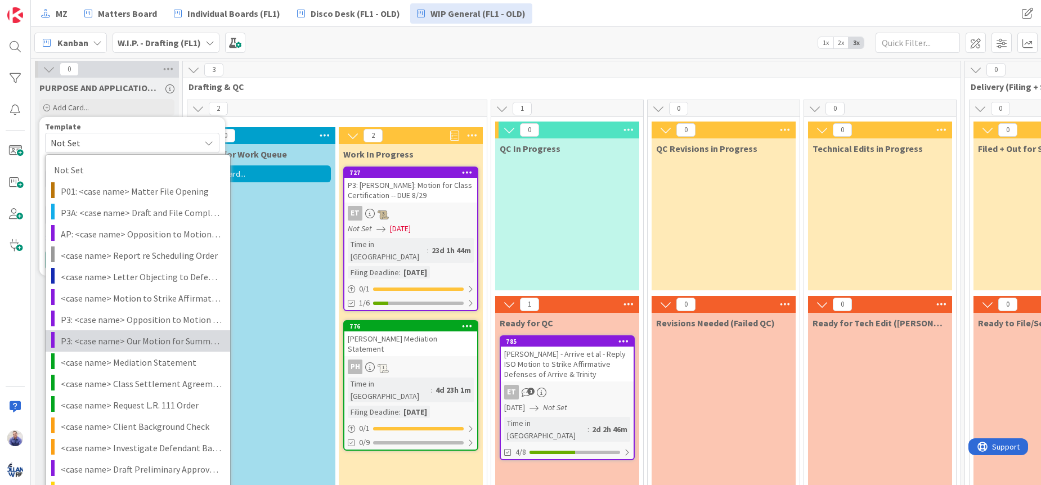
click at [127, 343] on span "P3: <case name> Our Motion for Summary Judgment" at bounding box center [141, 341] width 161 height 15
type textarea "x"
type textarea "P3: <case name> Our Motion for Summary Judgment"
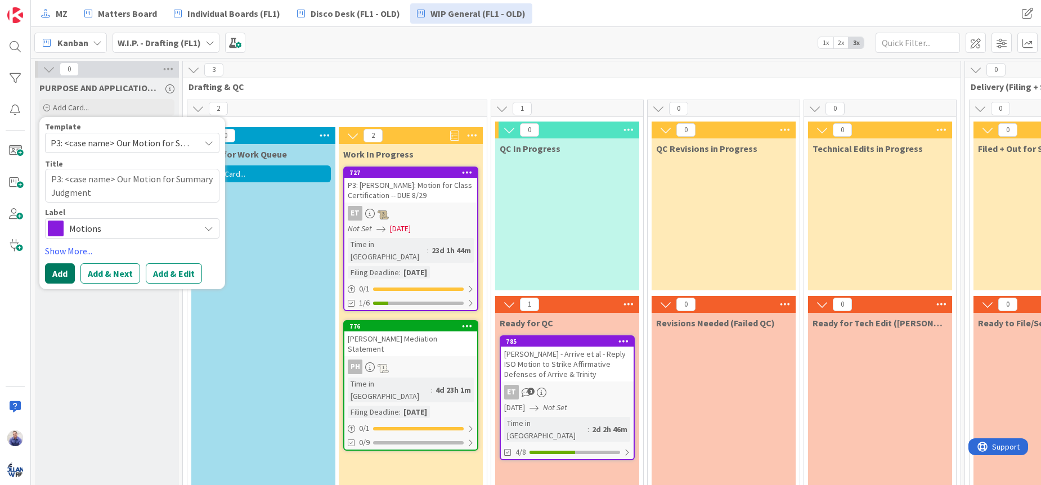
click at [66, 273] on button "Add" at bounding box center [60, 273] width 30 height 20
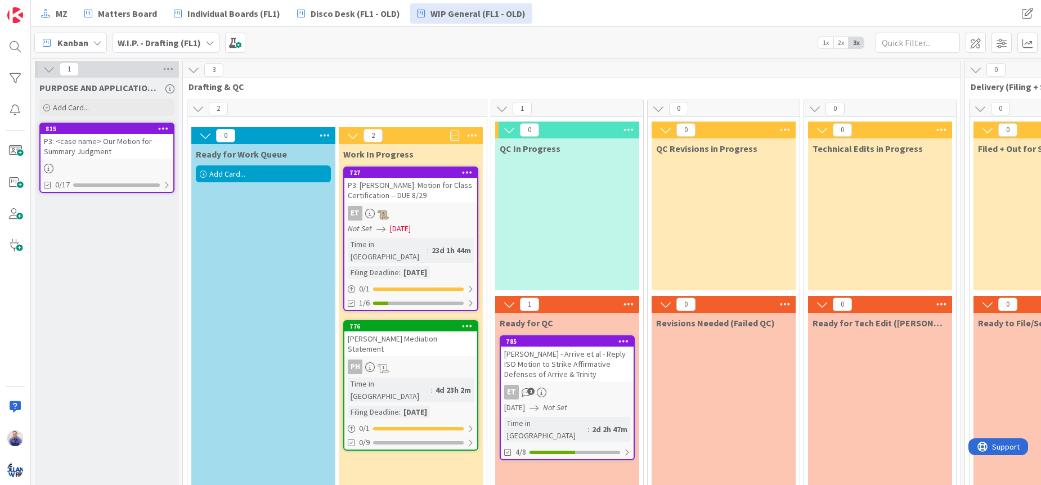
click at [125, 137] on div "P3: <case name> Our Motion for Summary Judgment" at bounding box center [107, 146] width 133 height 25
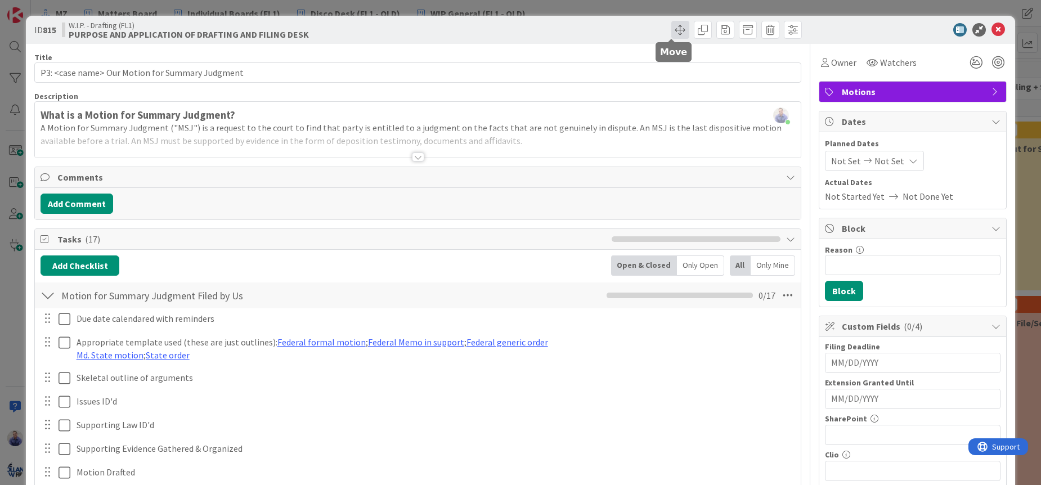
click at [674, 23] on span at bounding box center [680, 30] width 18 height 18
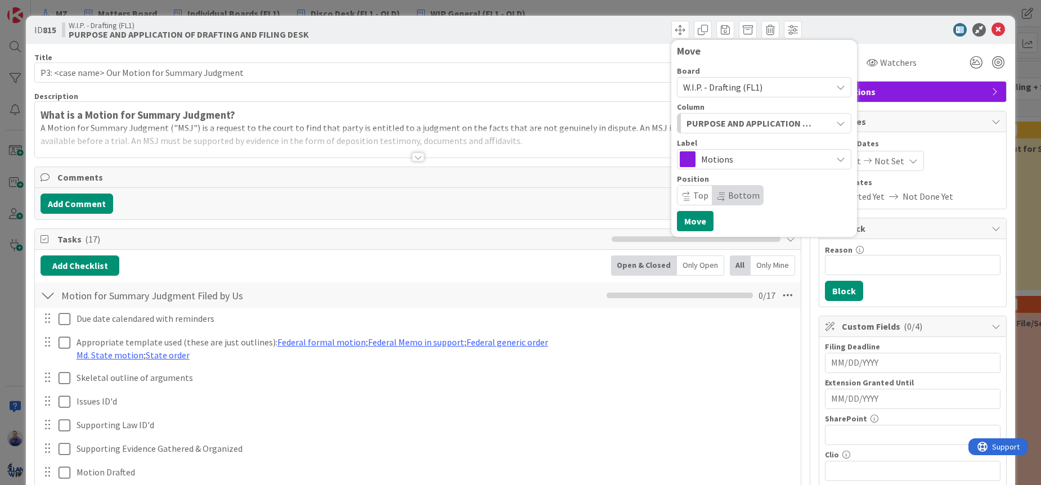
click at [703, 90] on span "W.I.P. - Drafting (FL1)" at bounding box center [722, 87] width 79 height 11
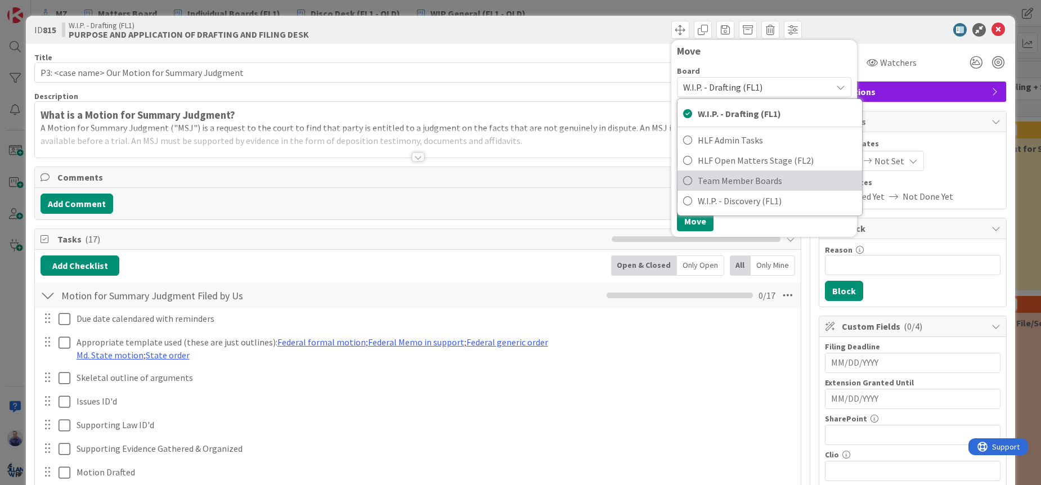
click at [724, 177] on span "Team Member Boards" at bounding box center [777, 180] width 159 height 17
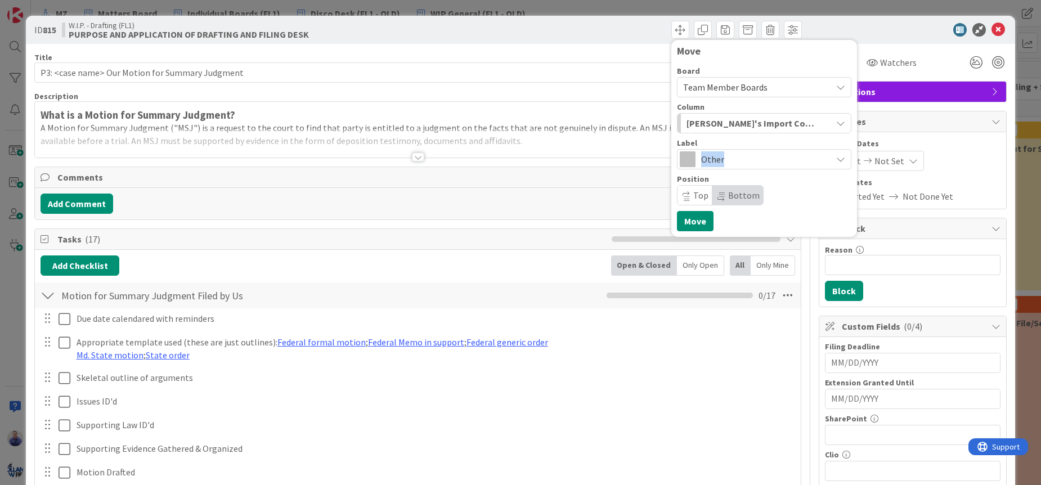
click at [741, 159] on span "Other" at bounding box center [763, 159] width 125 height 16
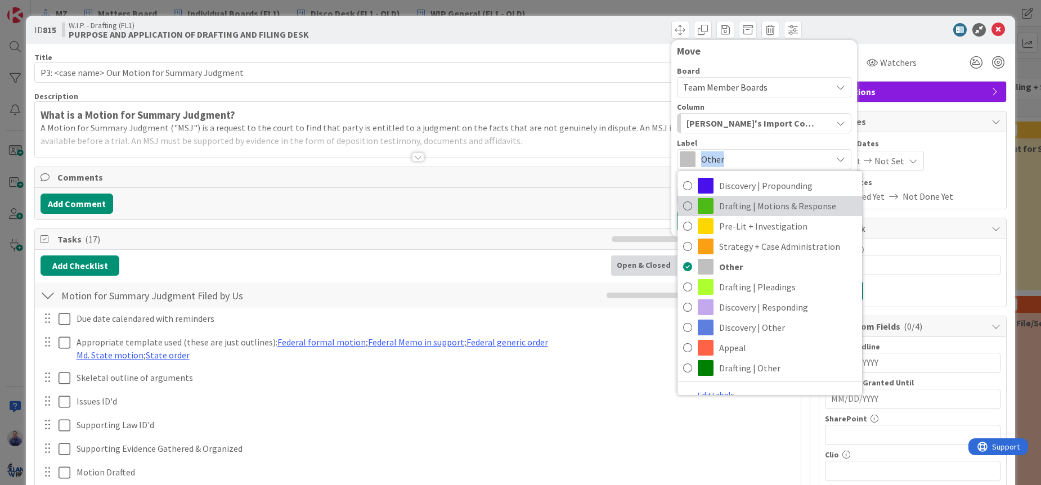
click at [738, 204] on span "Drafting | Motions & Response" at bounding box center [787, 205] width 137 height 17
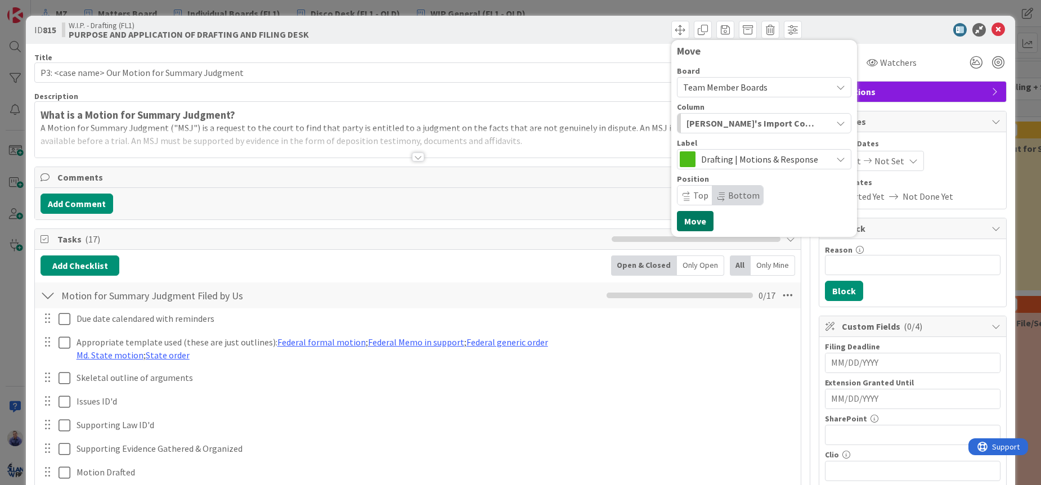
click at [696, 222] on button "Move" at bounding box center [695, 221] width 37 height 20
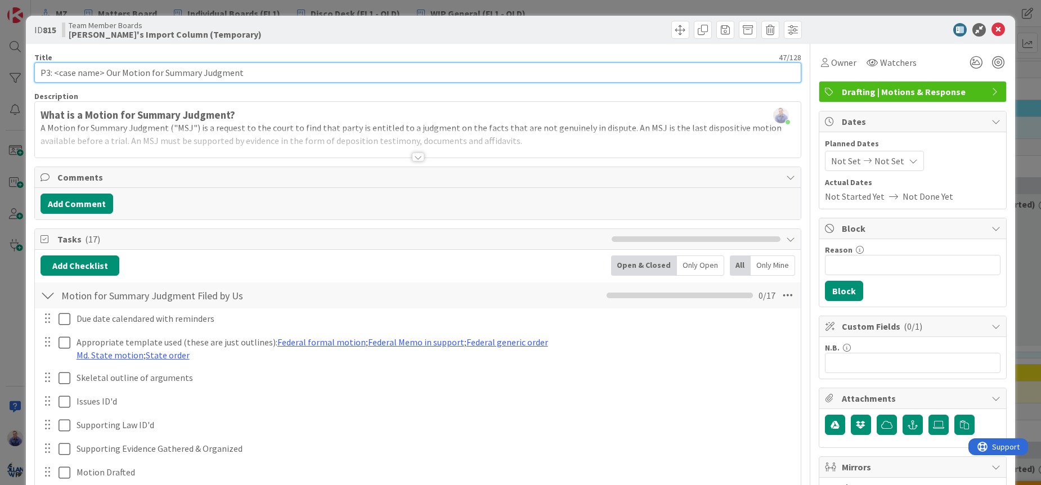
drag, startPoint x: 53, startPoint y: 74, endPoint x: 35, endPoint y: 75, distance: 18.6
click at [35, 75] on input "P3: <case name> Our Motion for Summary Judgment" at bounding box center [417, 72] width 767 height 20
click at [92, 68] on input "<case name> Our Motion for Summary Judgment" at bounding box center [417, 72] width 767 height 20
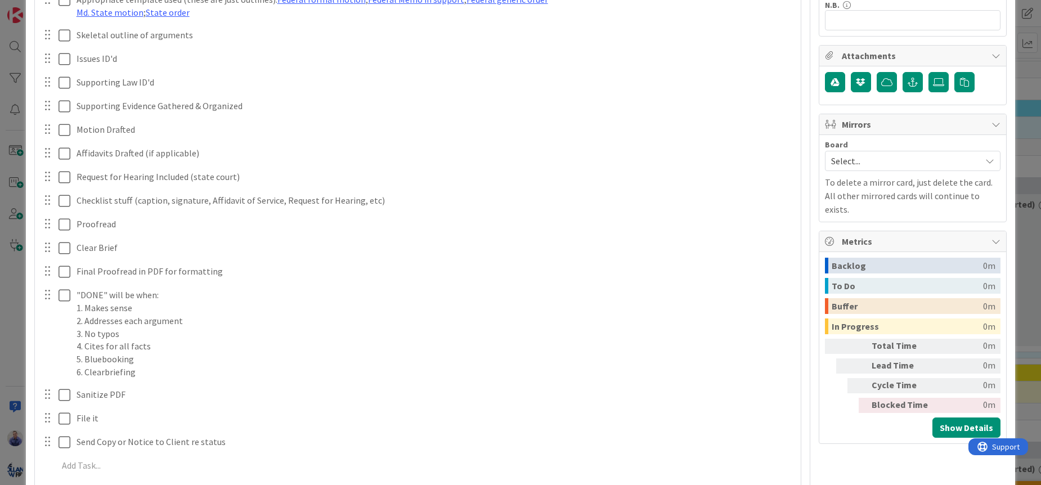
scroll to position [586, 0]
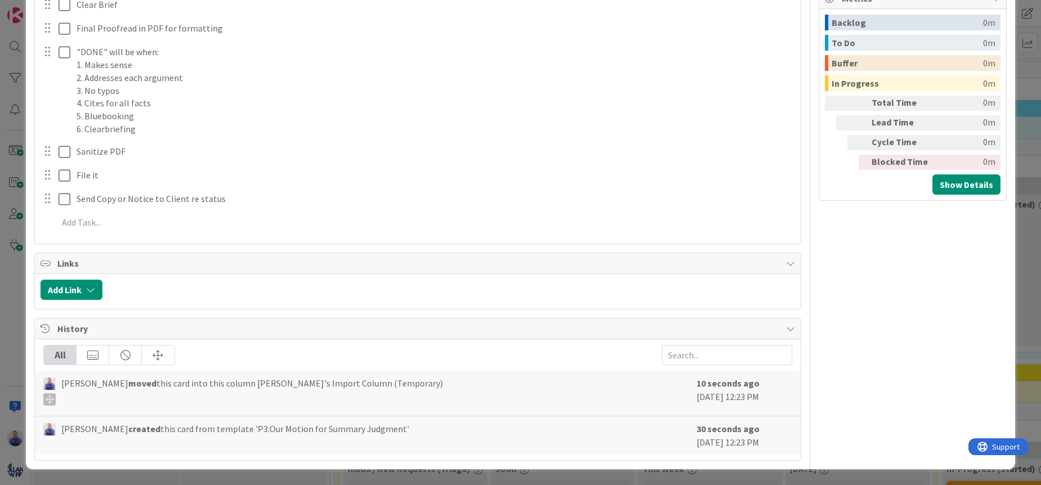
type input "<case name> | P6 | Our Motion for Summary Judgment"
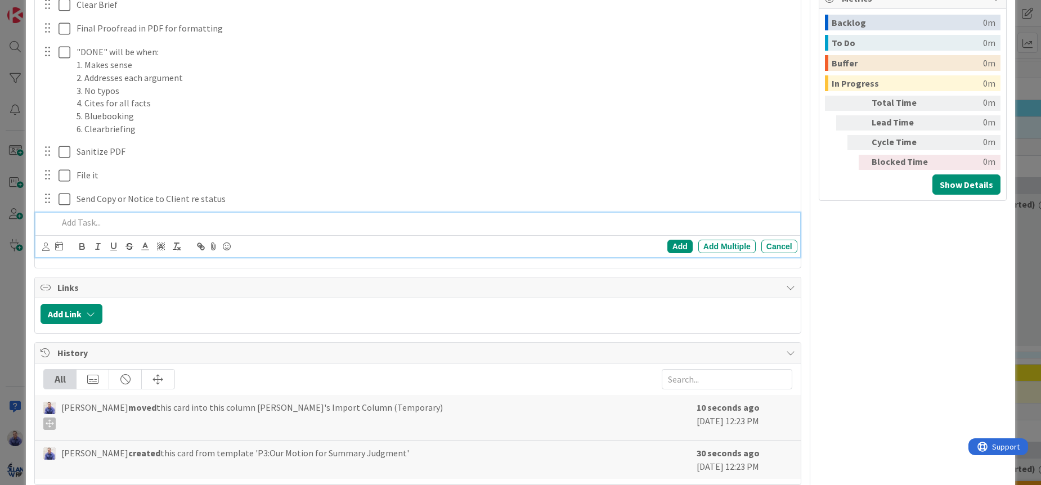
click at [102, 226] on p at bounding box center [425, 222] width 735 height 13
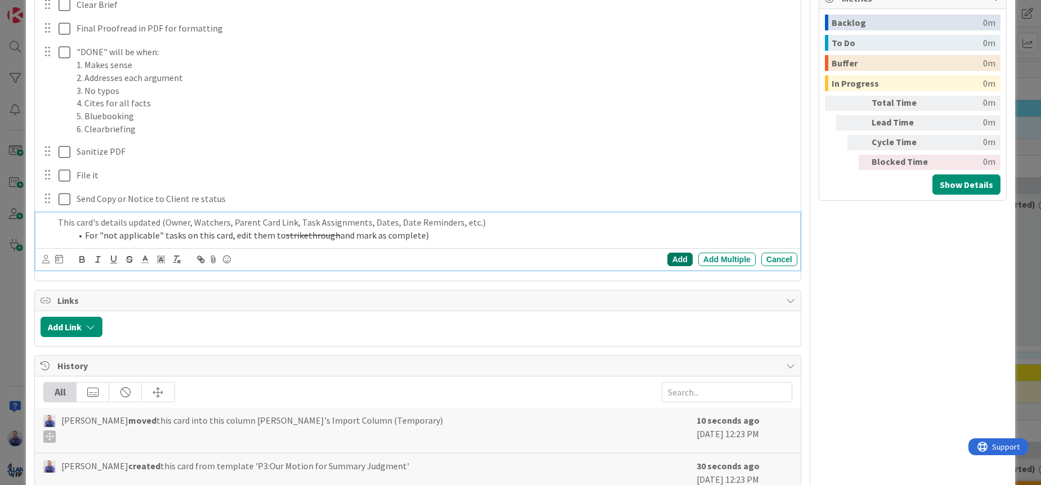
click at [672, 259] on div "Add" at bounding box center [679, 260] width 25 height 14
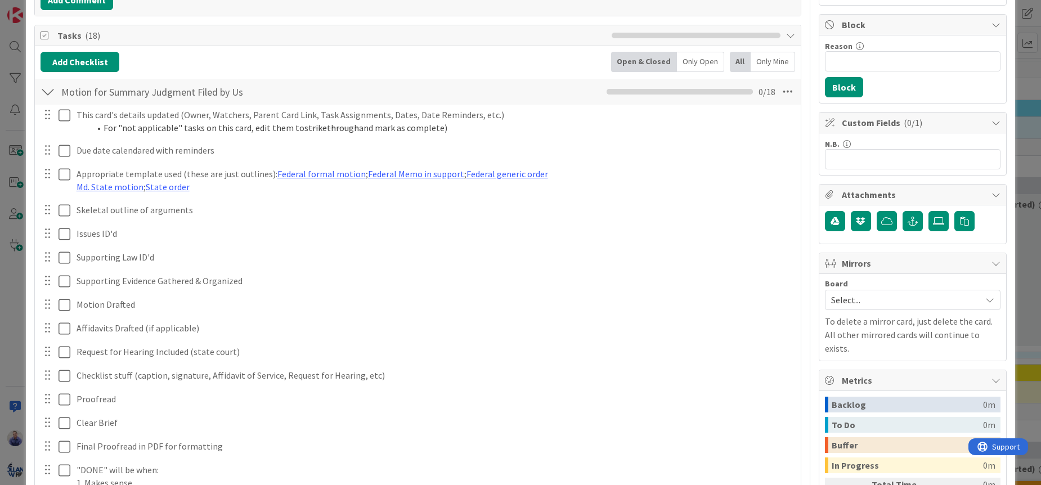
scroll to position [0, 0]
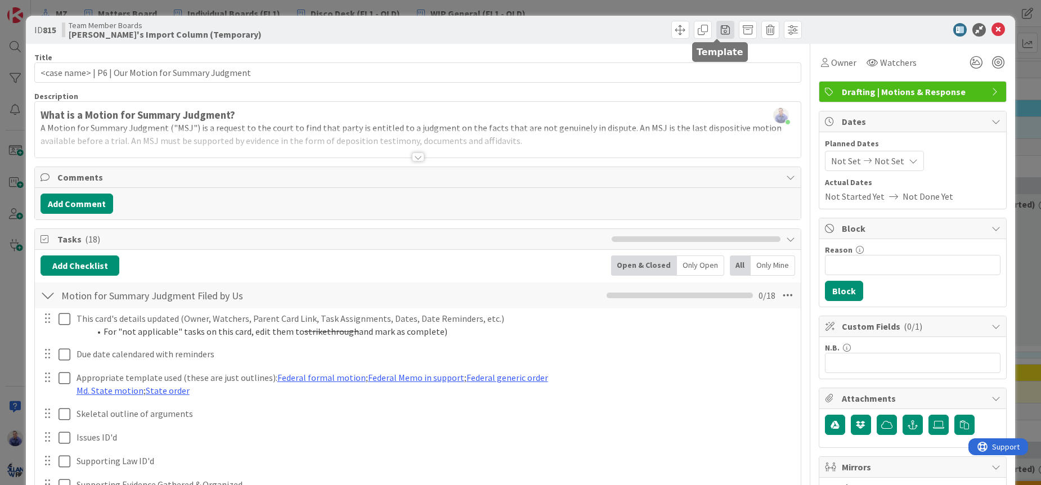
click at [719, 31] on span at bounding box center [725, 30] width 18 height 18
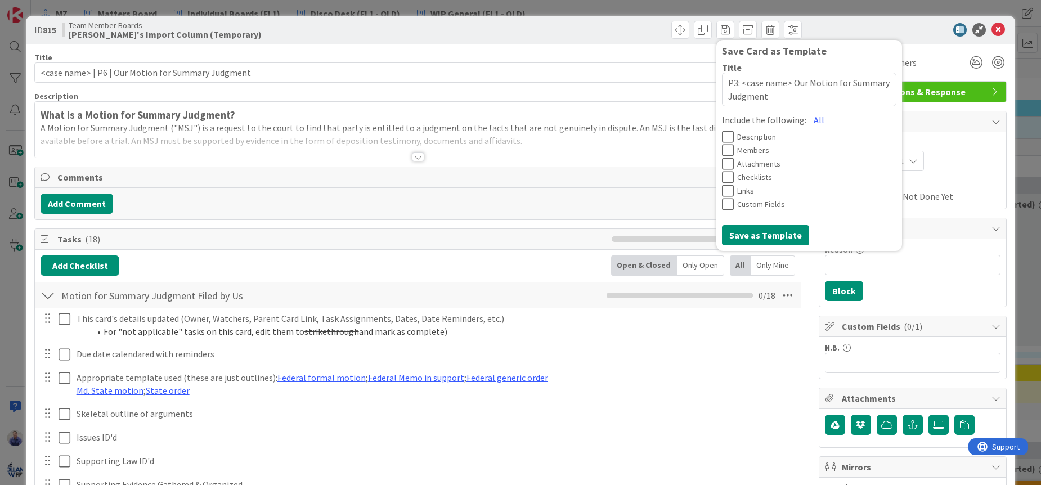
click at [729, 62] on label "Title" at bounding box center [732, 67] width 20 height 10
click at [729, 73] on textarea "P3: <case name> Our Motion for Summary Judgment" at bounding box center [809, 90] width 174 height 34
click at [598, 41] on div "ID 815 Team Member Boards [PERSON_NAME]'s Import Column (Temporary) Save Card a…" at bounding box center [520, 30] width 989 height 28
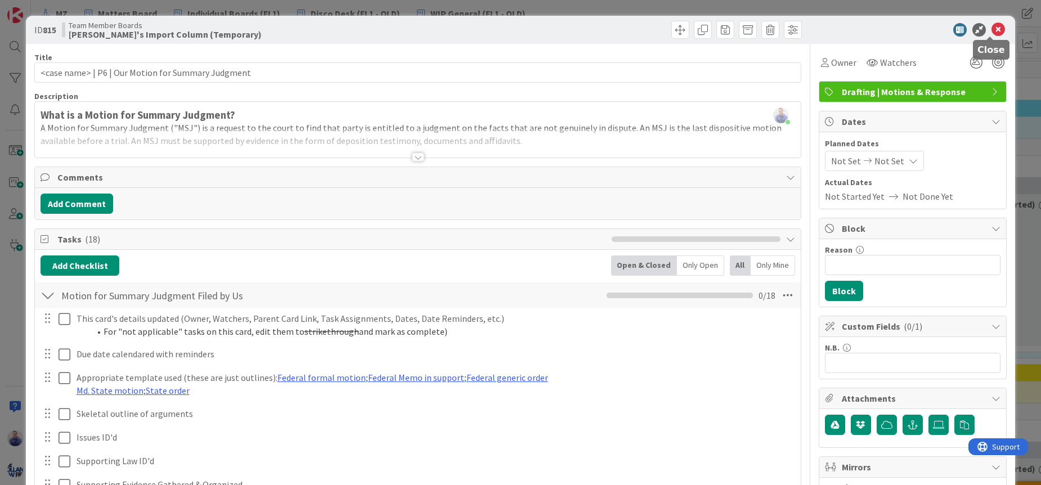
drag, startPoint x: 988, startPoint y: 30, endPoint x: 968, endPoint y: 30, distance: 20.3
click at [991, 30] on icon at bounding box center [998, 30] width 14 height 14
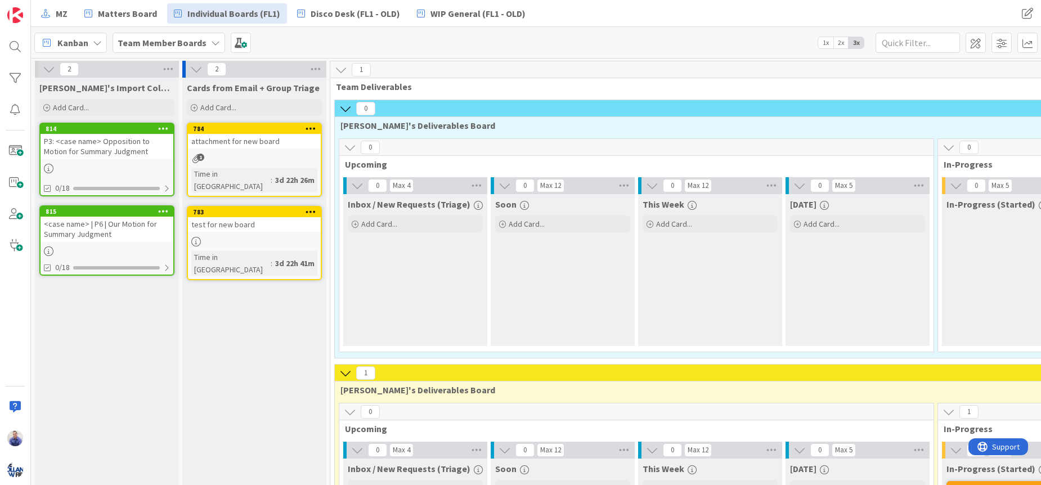
click at [161, 128] on icon at bounding box center [163, 128] width 11 height 8
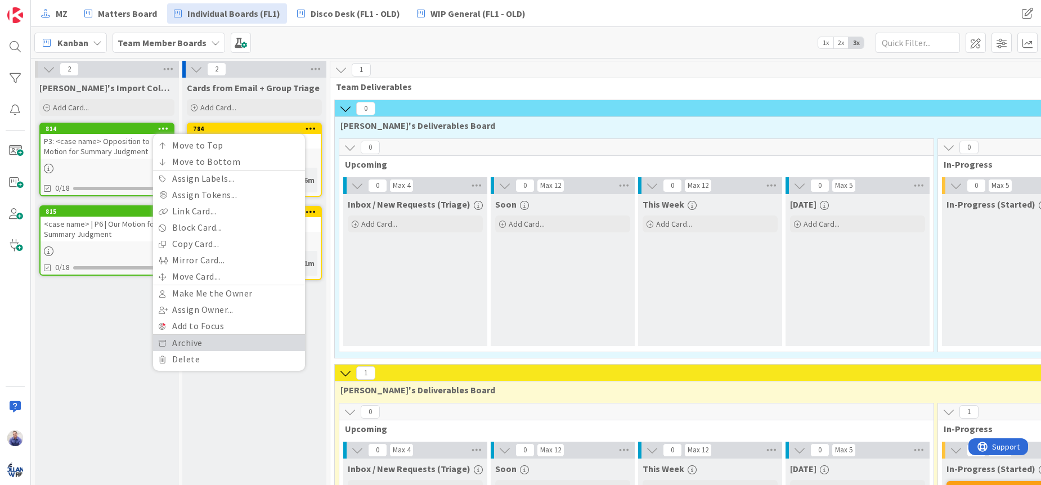
click at [214, 348] on link "Archive" at bounding box center [229, 343] width 152 height 16
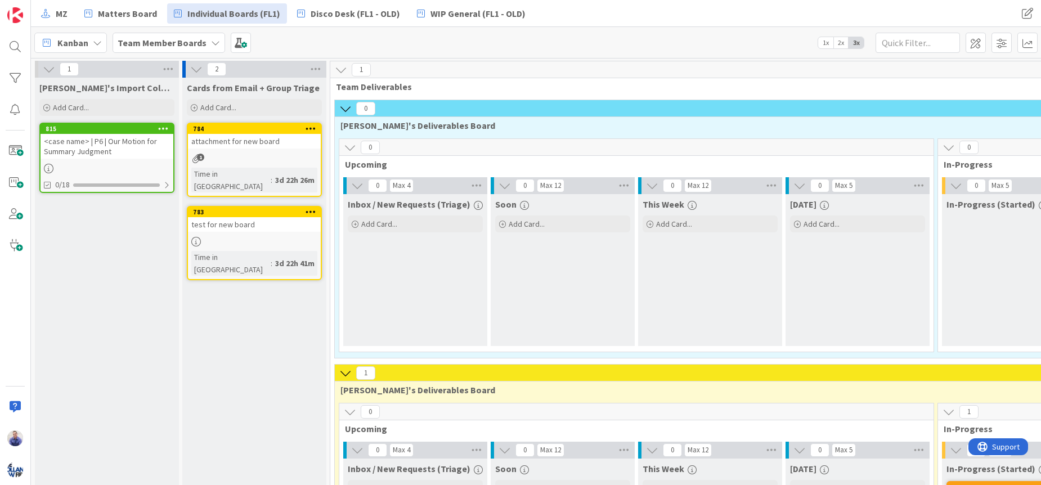
click at [120, 141] on div "<case name> | P6 | Our Motion for Summary Judgment" at bounding box center [107, 146] width 133 height 25
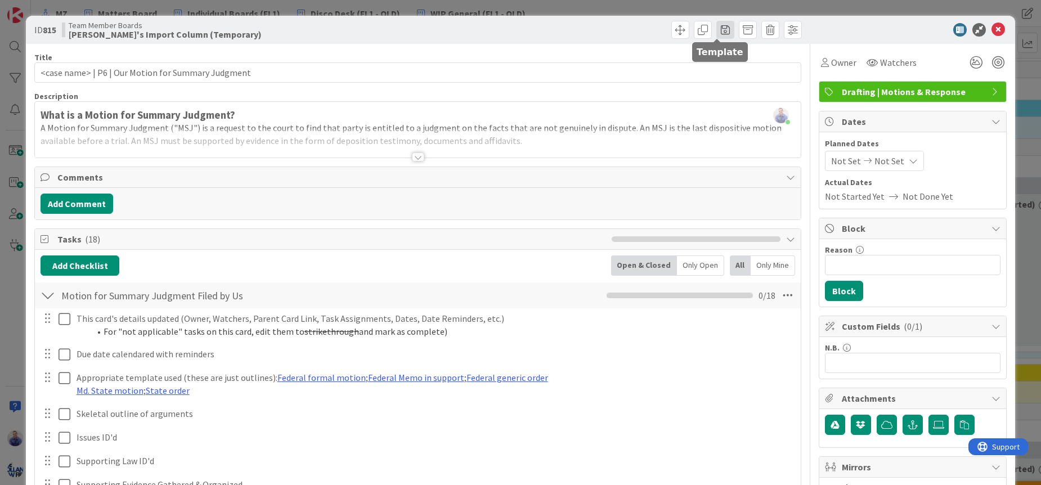
click at [716, 30] on span at bounding box center [725, 30] width 18 height 18
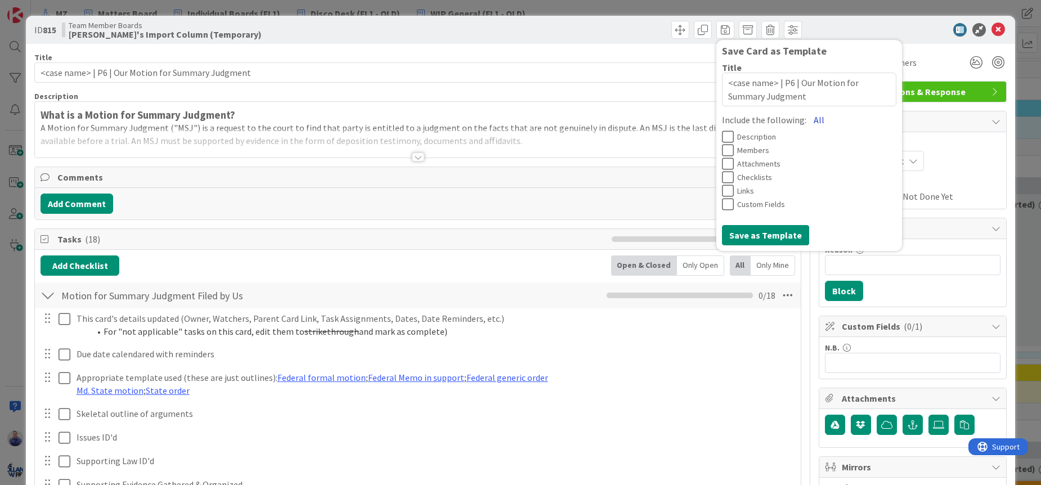
click at [806, 120] on button "All" at bounding box center [818, 120] width 25 height 20
click at [759, 242] on button "Save as Template" at bounding box center [765, 235] width 87 height 20
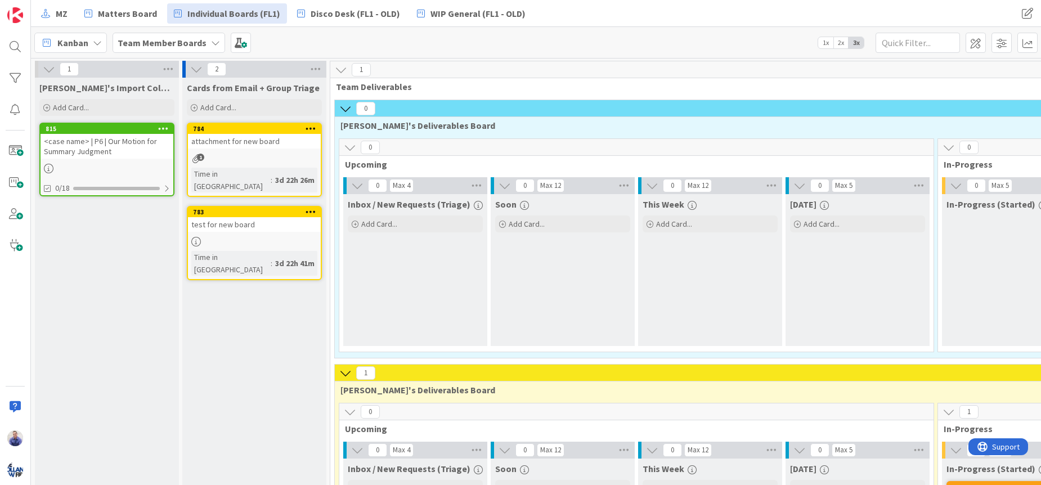
click at [128, 140] on div "<case name> | P6 | Our Motion for Summary Judgment" at bounding box center [107, 146] width 133 height 25
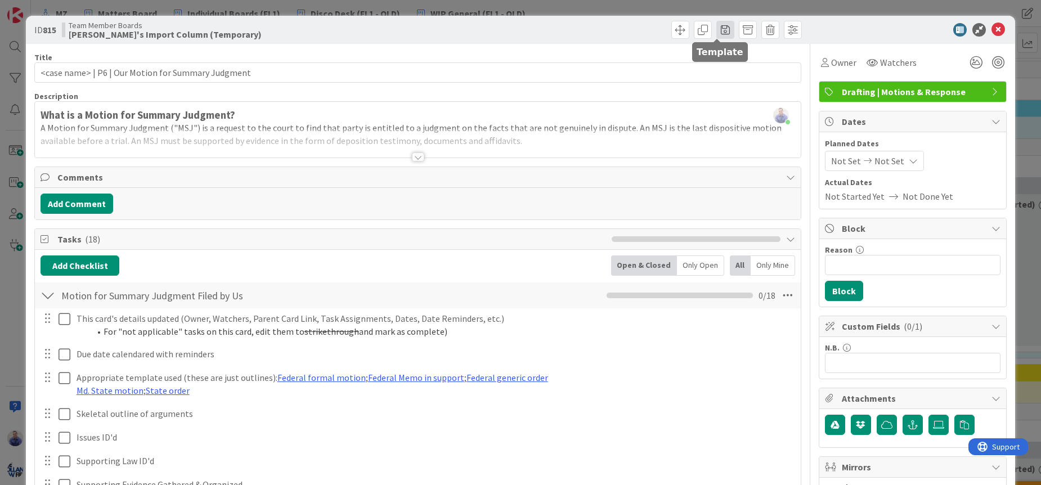
click at [722, 30] on span at bounding box center [725, 30] width 18 height 18
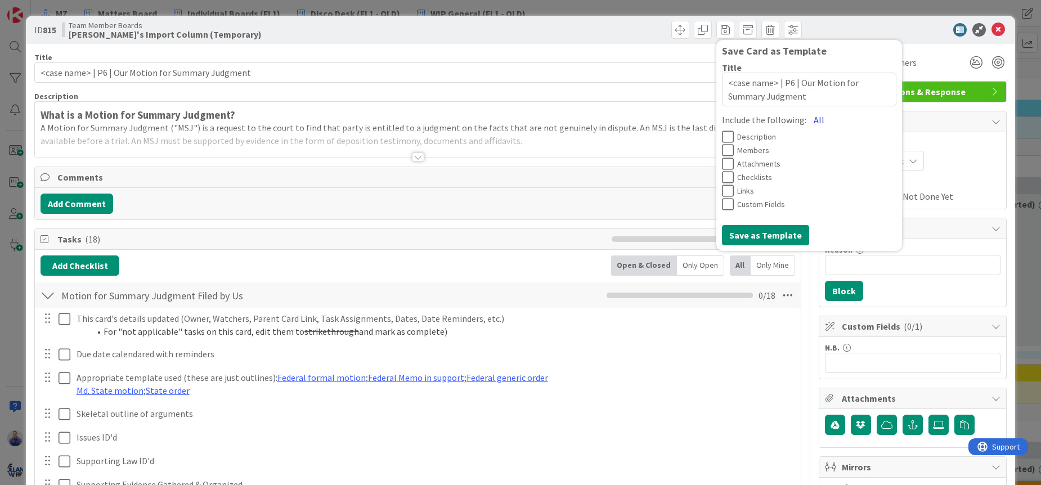
click at [806, 118] on button "All" at bounding box center [818, 120] width 25 height 20
click at [779, 237] on button "Save as Template" at bounding box center [765, 235] width 87 height 20
type textarea "x"
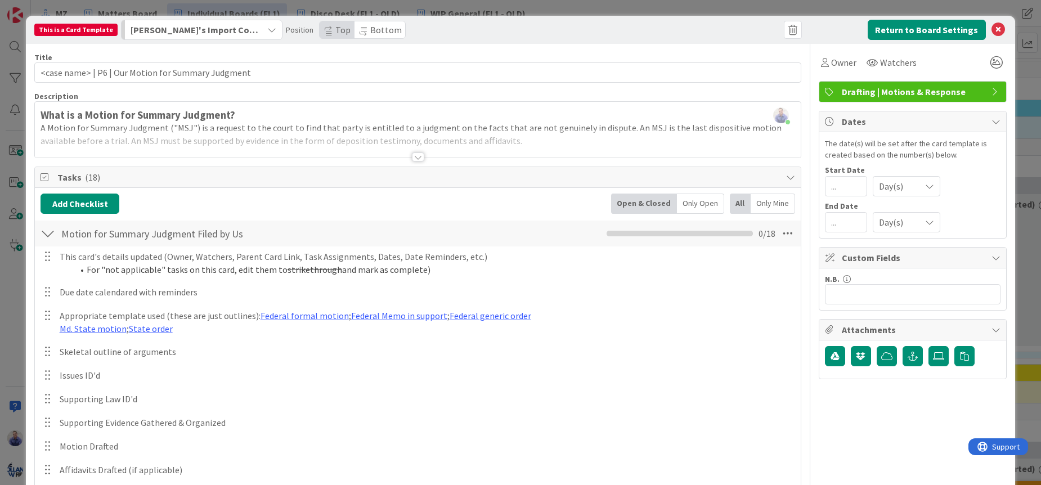
click at [246, 32] on span "[PERSON_NAME]'s Import Column (Temporary)" at bounding box center [195, 30] width 129 height 15
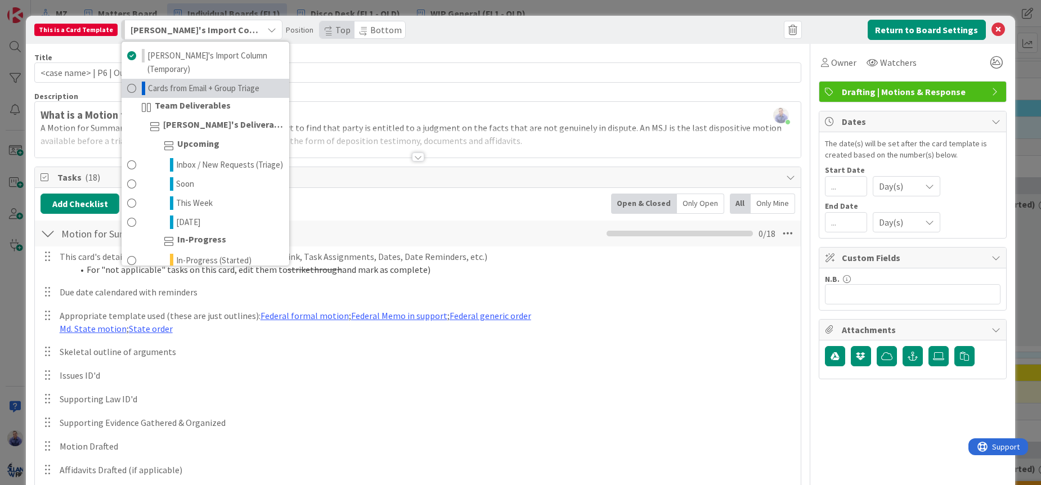
click at [242, 82] on span "Cards from Email + Group Triage" at bounding box center [203, 89] width 111 height 14
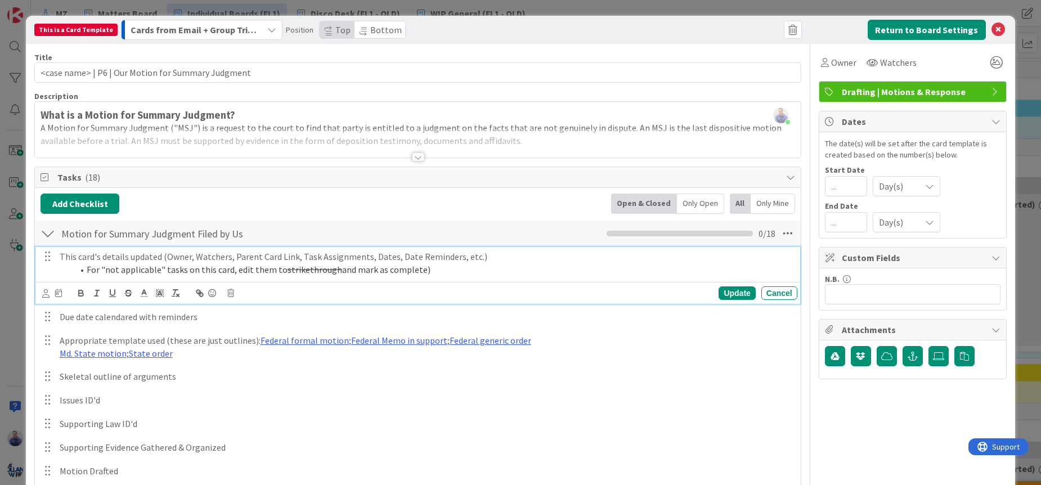
click at [103, 257] on p "This card's details updated (Owner, Watchers, Parent Card Link, Task Assignment…" at bounding box center [426, 256] width 733 height 13
click at [57, 293] on icon at bounding box center [58, 293] width 7 height 8
click at [76, 353] on input "number" at bounding box center [82, 352] width 42 height 20
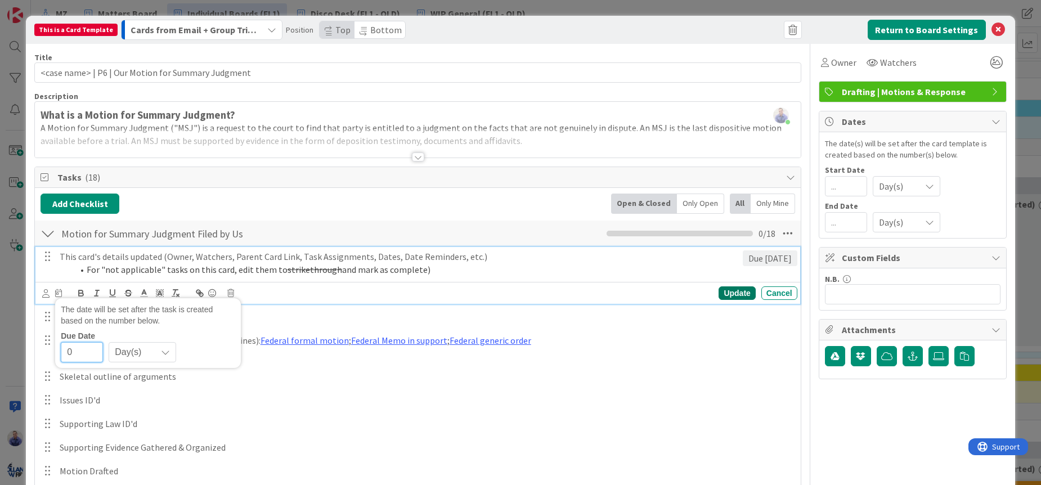
type input "0"
click at [718, 290] on div "Update" at bounding box center [736, 293] width 37 height 14
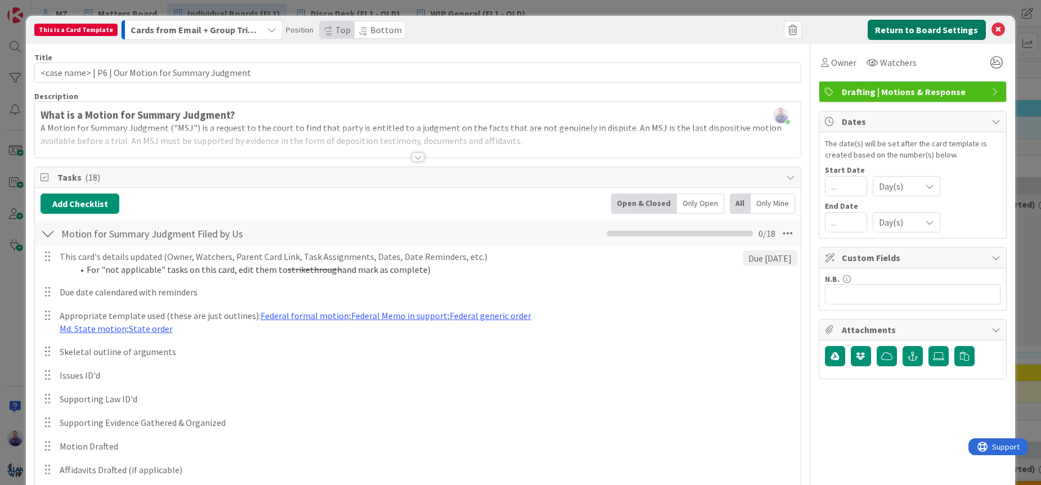
click at [911, 30] on button "Return to Board Settings" at bounding box center [926, 30] width 118 height 20
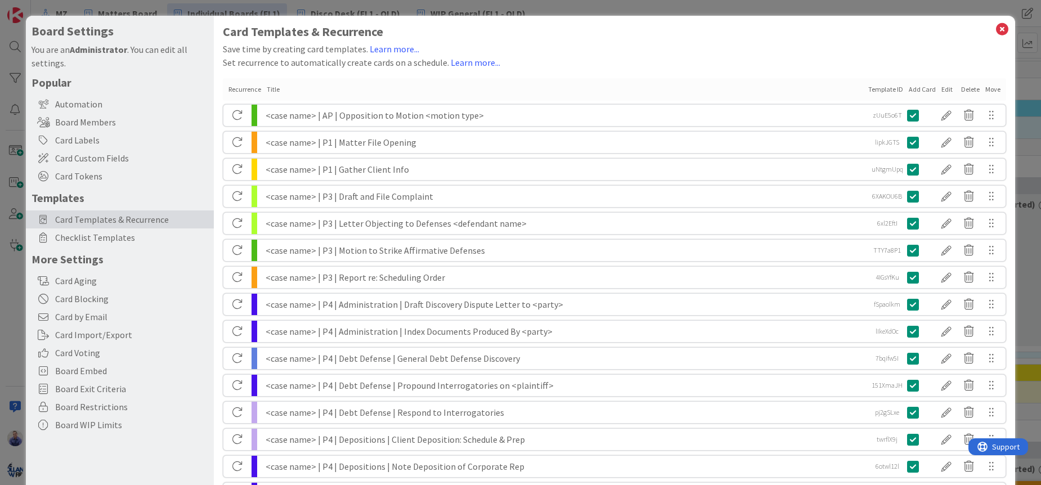
scroll to position [431, 0]
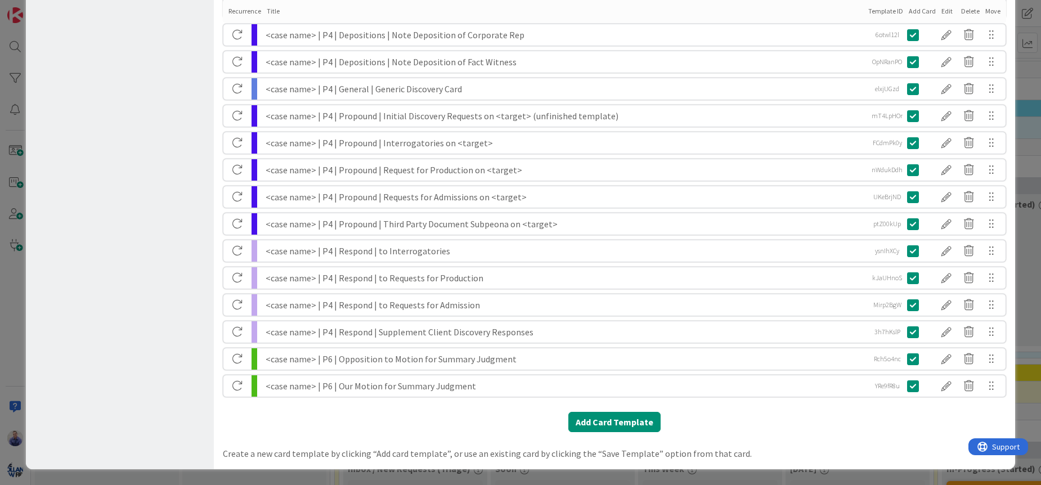
click at [390, 360] on div "<case name> | P6 | Opposition to Motion for Summary Judgment" at bounding box center [565, 358] width 599 height 21
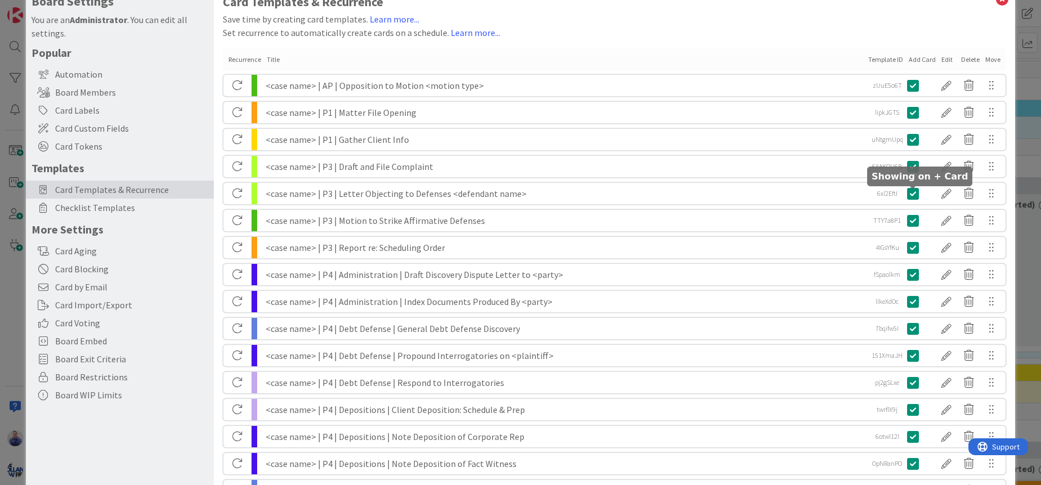
scroll to position [0, 0]
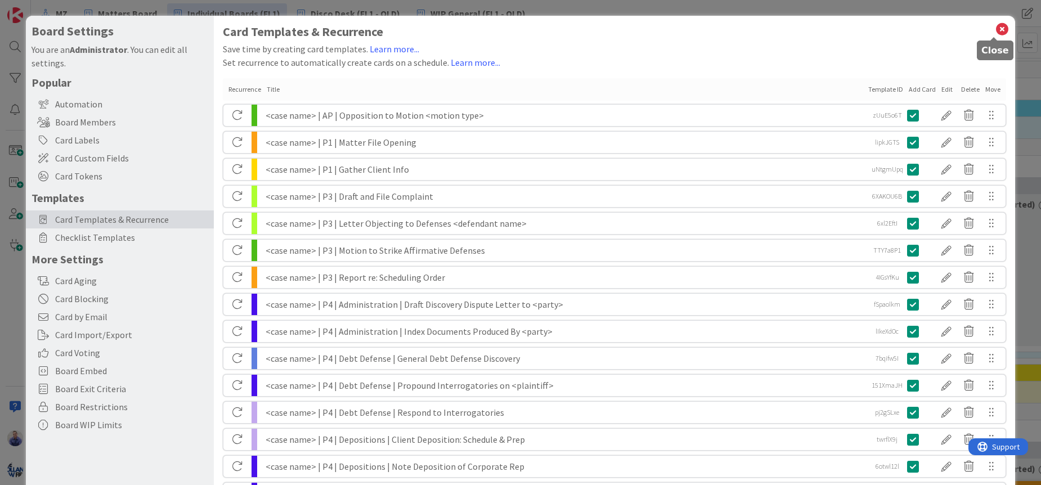
drag, startPoint x: 997, startPoint y: 26, endPoint x: 909, endPoint y: 57, distance: 94.1
click at [997, 26] on icon at bounding box center [1002, 29] width 15 height 16
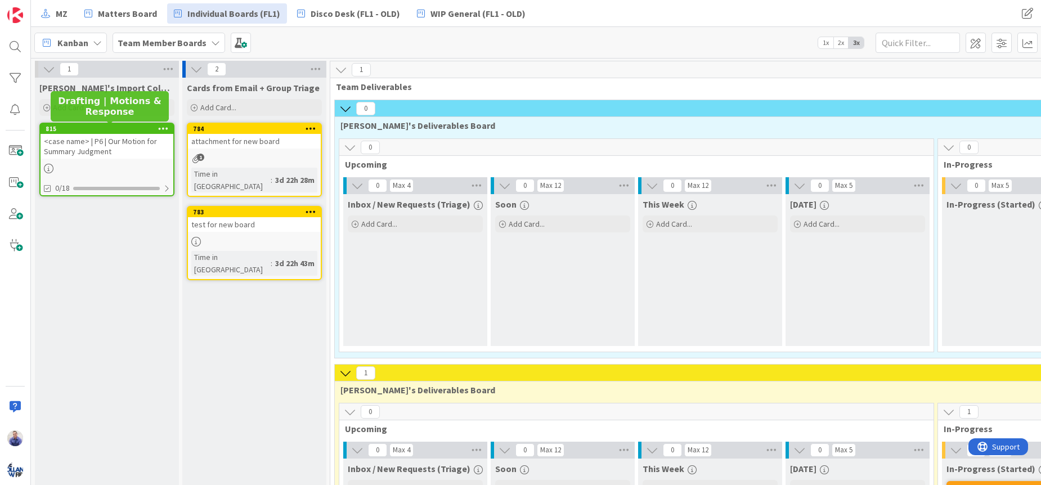
click at [142, 130] on div "815" at bounding box center [110, 129] width 128 height 8
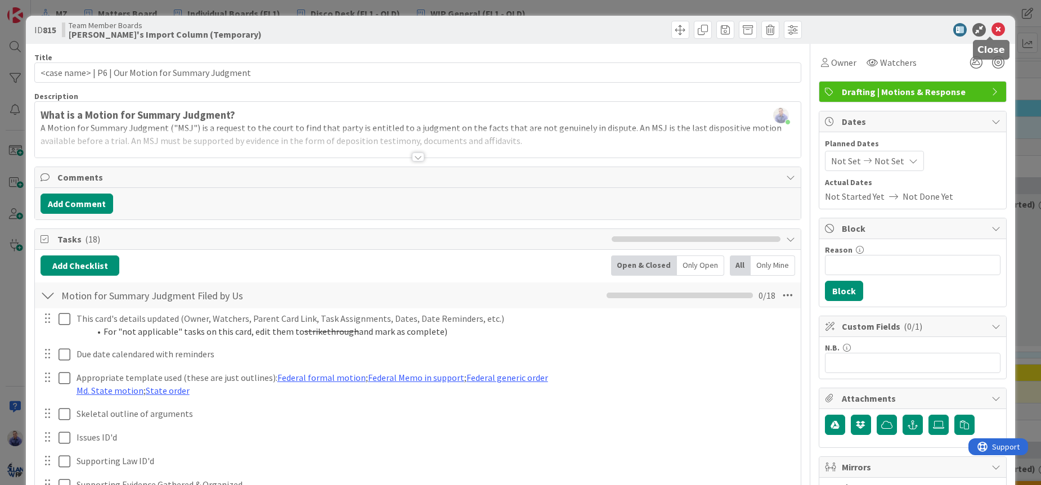
drag, startPoint x: 990, startPoint y: 30, endPoint x: 847, endPoint y: 60, distance: 145.5
click at [991, 30] on icon at bounding box center [998, 30] width 14 height 14
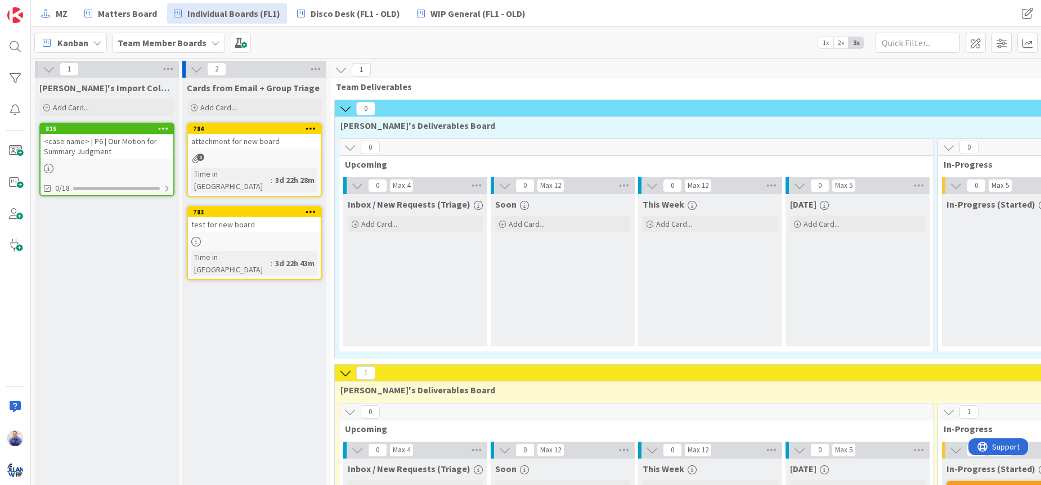
click at [159, 128] on icon at bounding box center [163, 128] width 11 height 8
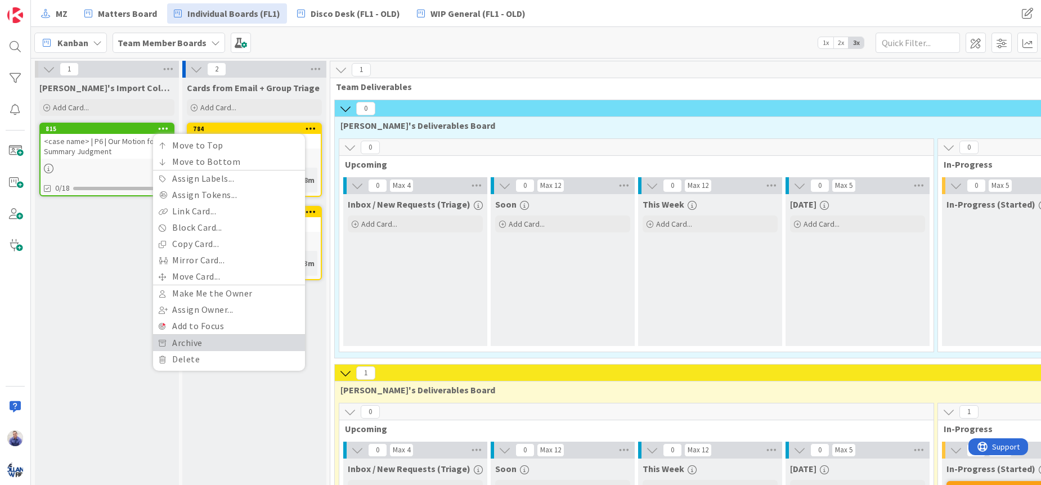
click at [188, 347] on link "Archive" at bounding box center [229, 343] width 152 height 16
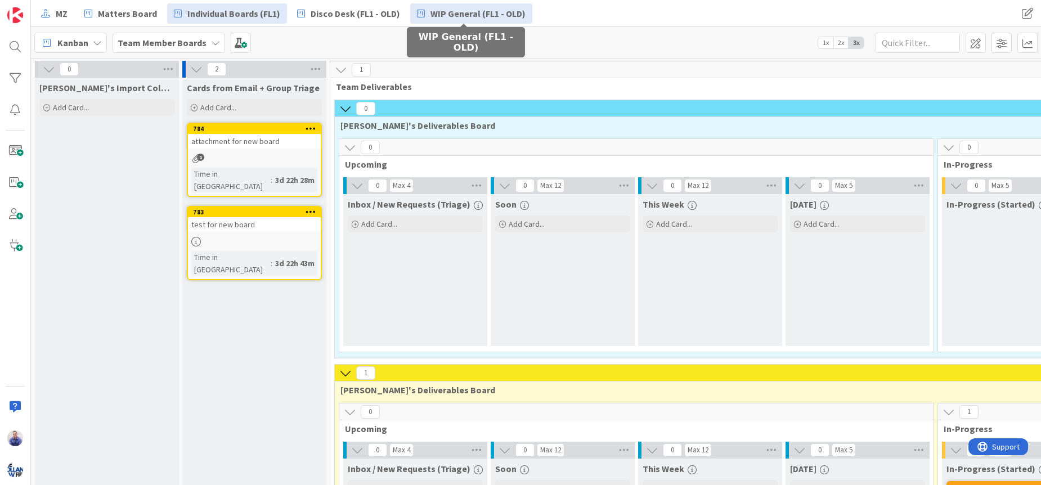
click at [437, 17] on span "WIP General (FL1 - OLD)" at bounding box center [477, 14] width 95 height 14
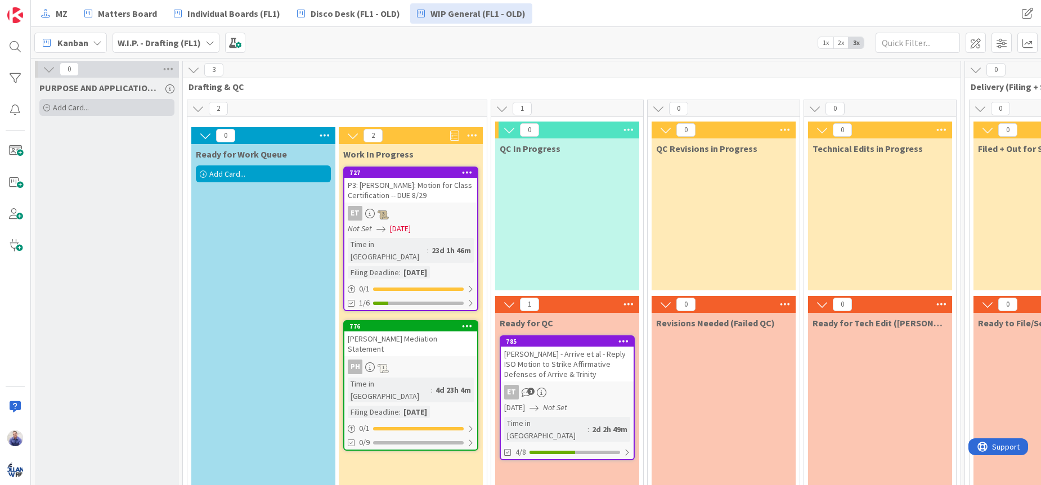
click at [111, 105] on div "Add Card..." at bounding box center [106, 107] width 135 height 17
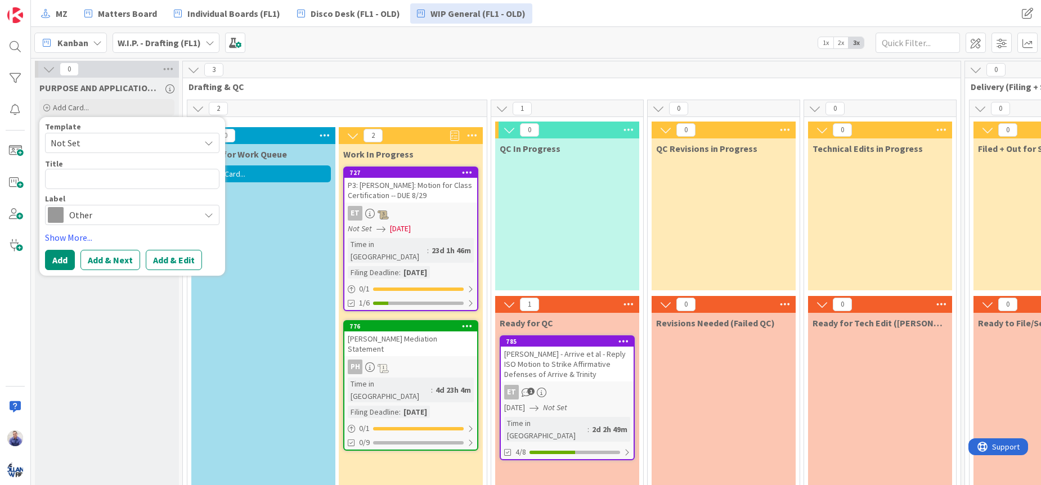
click at [191, 147] on span "Not Set" at bounding box center [121, 143] width 141 height 15
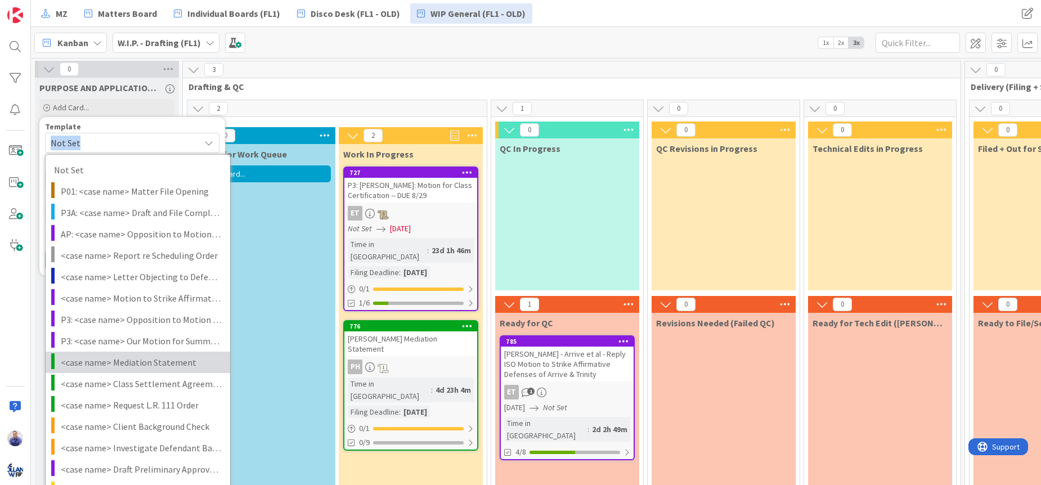
click at [169, 368] on span "<case name> Mediation Statement" at bounding box center [141, 362] width 161 height 15
type textarea "x"
type textarea "<case name> Mediation Statement"
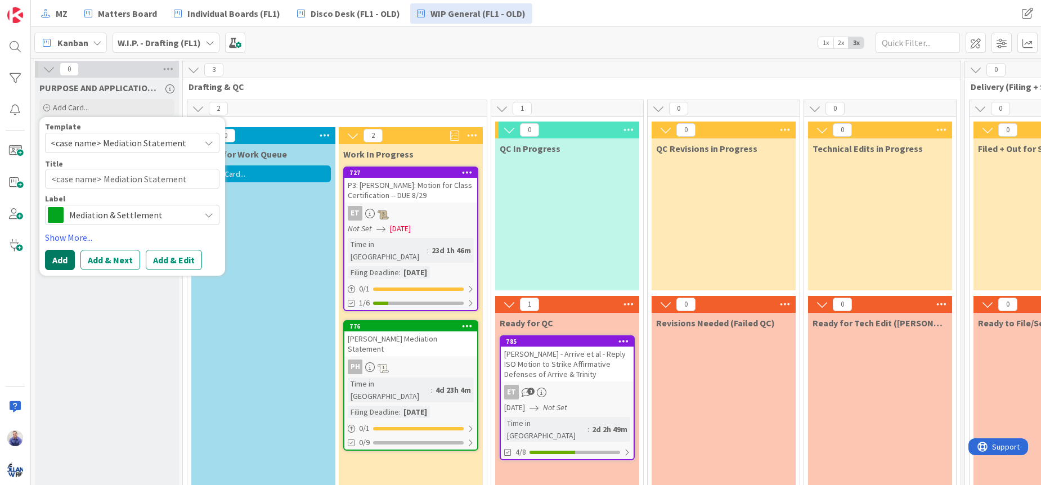
click at [66, 258] on button "Add" at bounding box center [60, 260] width 30 height 20
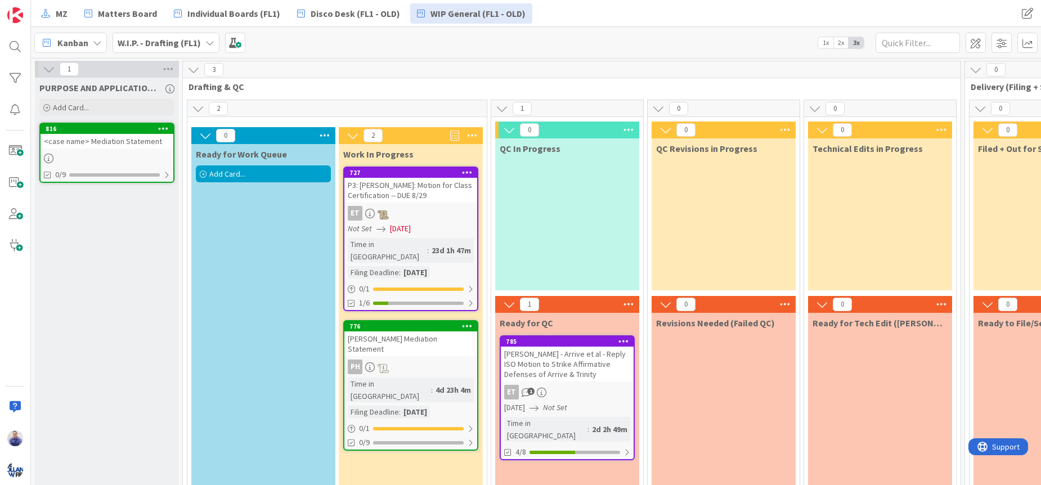
click at [166, 128] on icon at bounding box center [163, 128] width 11 height 8
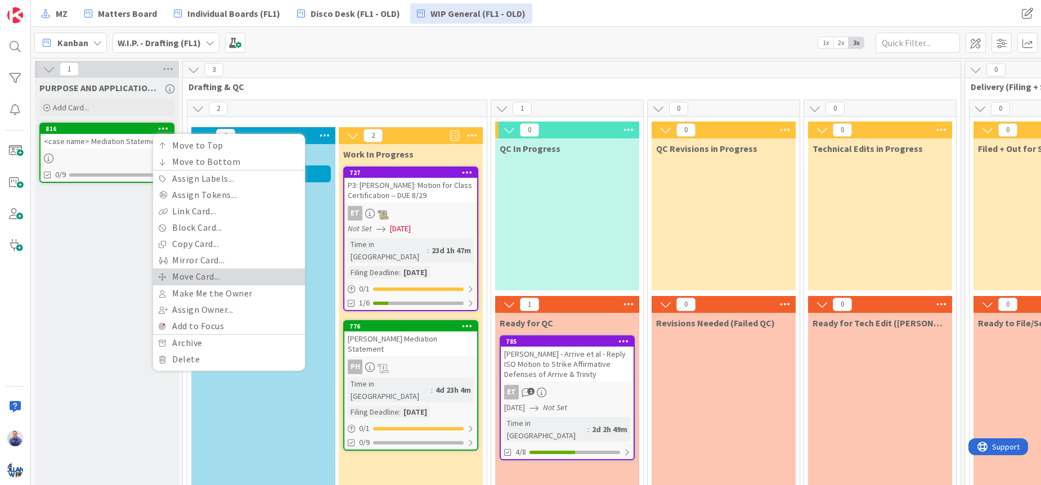
click at [182, 275] on link "Move Card..." at bounding box center [229, 276] width 152 height 16
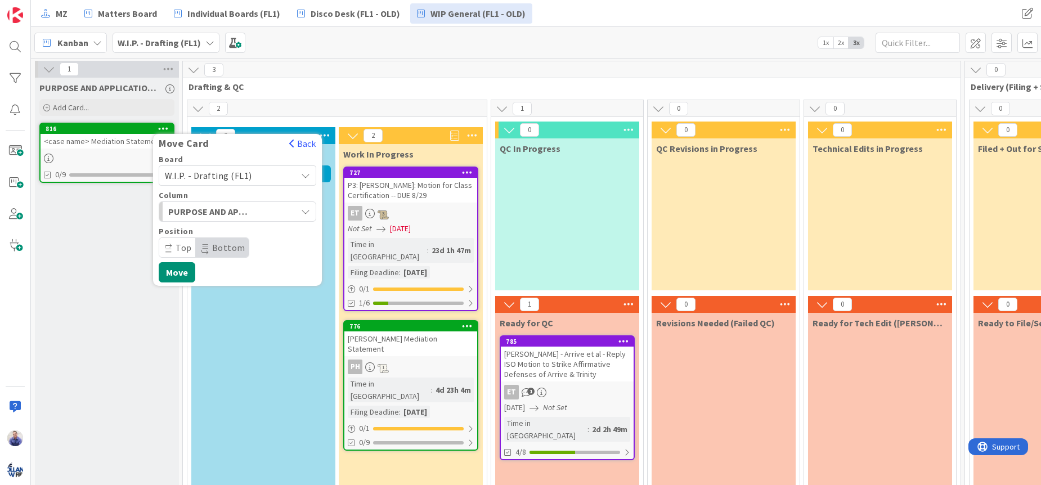
click at [231, 178] on span "W.I.P. - Drafting (FL1)" at bounding box center [208, 175] width 87 height 11
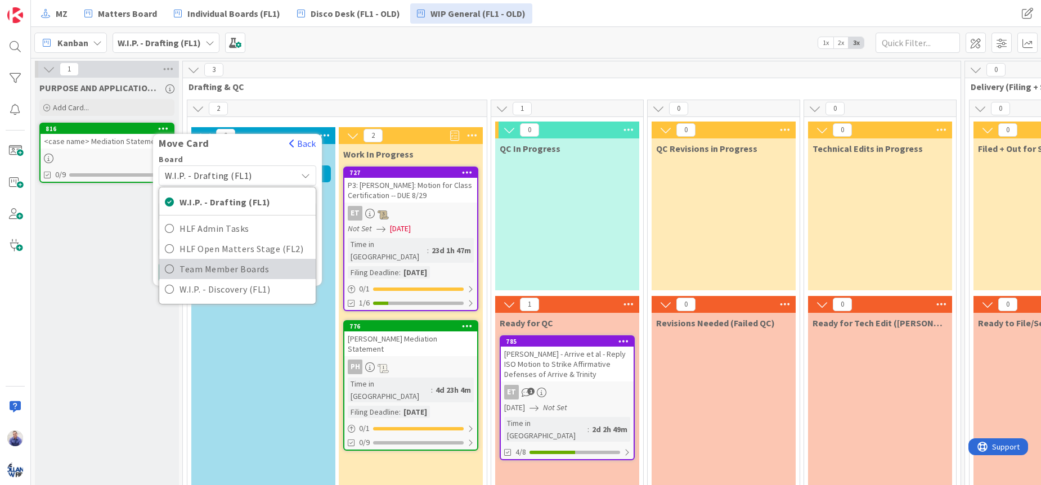
click at [233, 269] on span "Team Member Boards" at bounding box center [244, 268] width 131 height 17
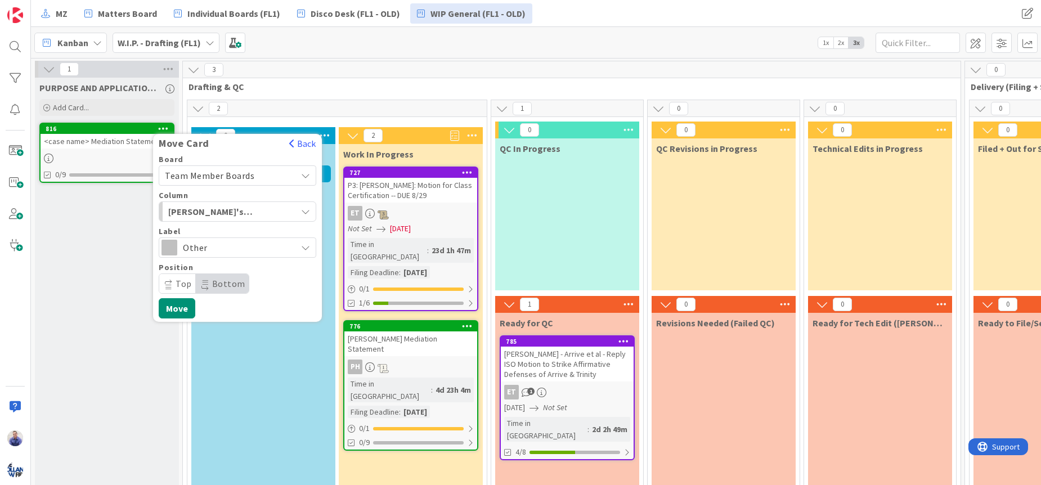
click at [227, 248] on span "Other" at bounding box center [237, 248] width 108 height 16
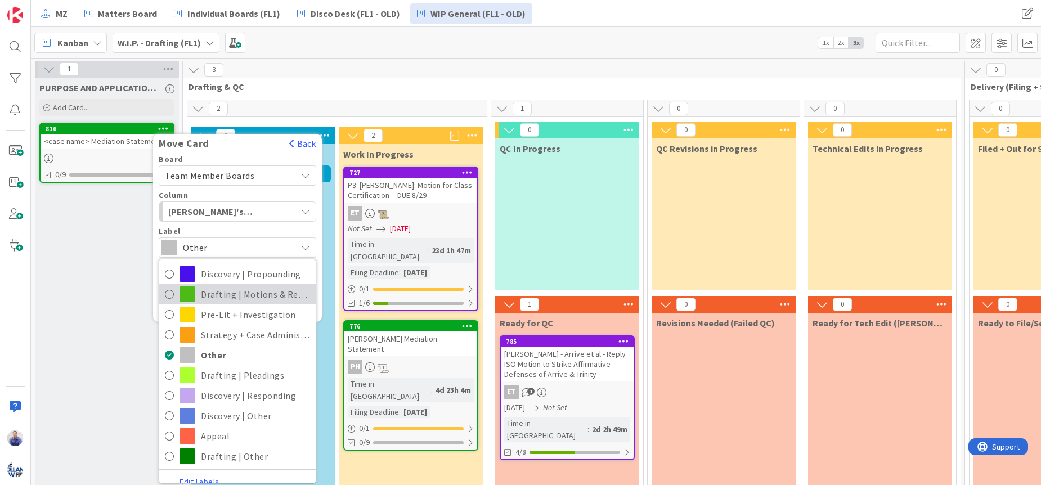
click at [228, 294] on span "Drafting | Motions & Response" at bounding box center [255, 294] width 109 height 17
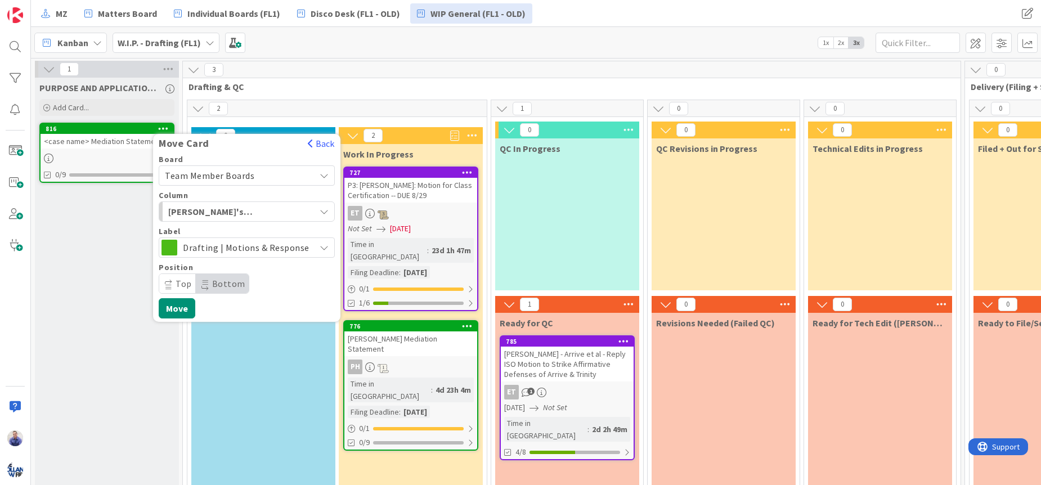
click at [320, 248] on icon at bounding box center [325, 247] width 10 height 9
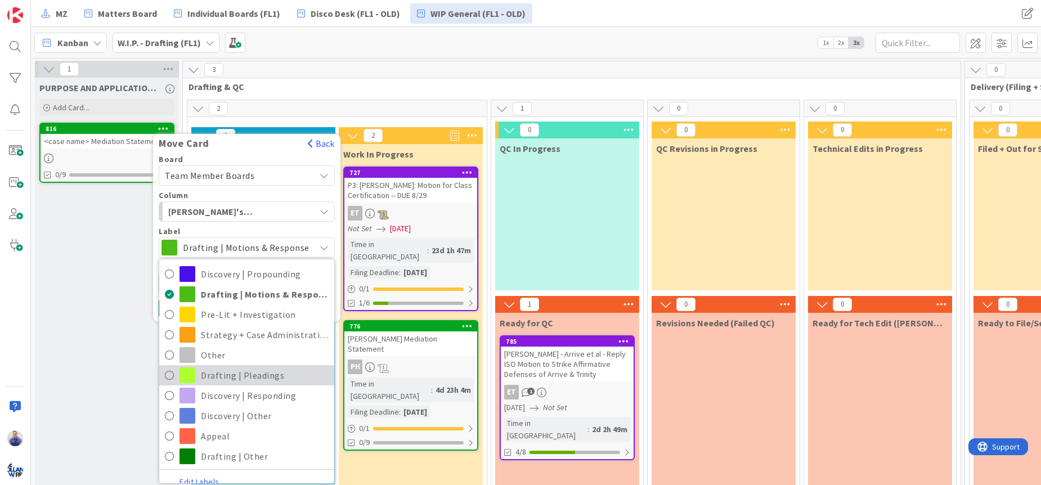
click at [264, 369] on span "Drafting | Pleadings" at bounding box center [265, 375] width 128 height 17
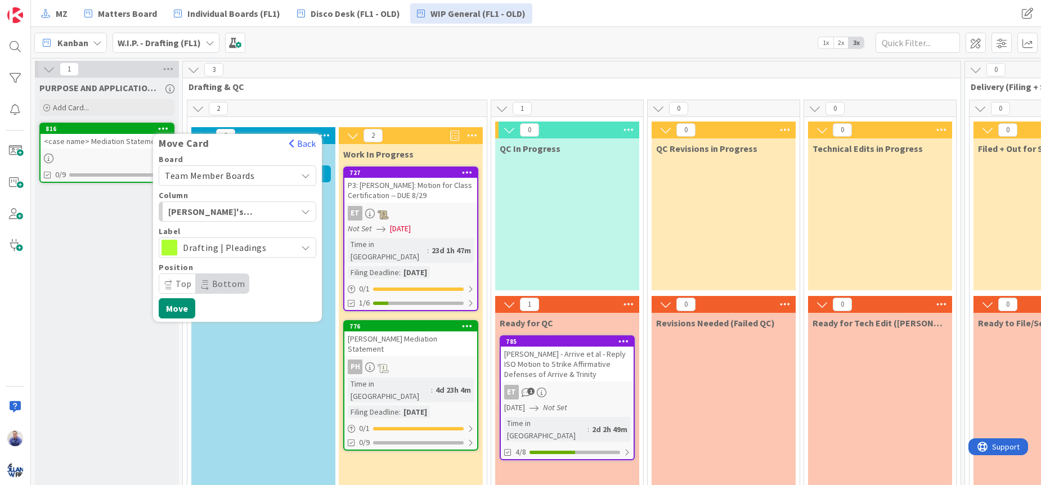
click at [230, 284] on span "Bottom" at bounding box center [228, 283] width 33 height 11
click at [182, 307] on button "Move" at bounding box center [177, 308] width 37 height 20
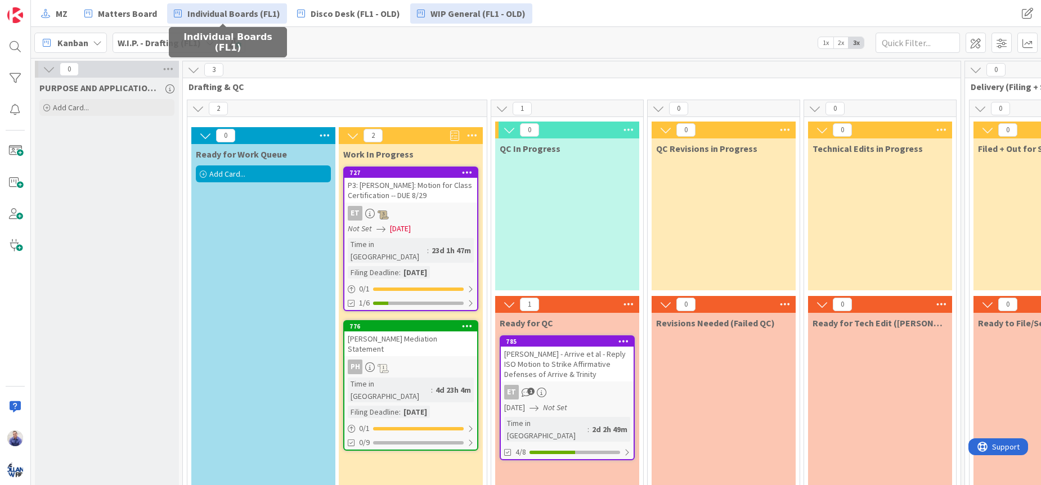
click at [190, 12] on span "Individual Boards (FL1)" at bounding box center [233, 14] width 93 height 14
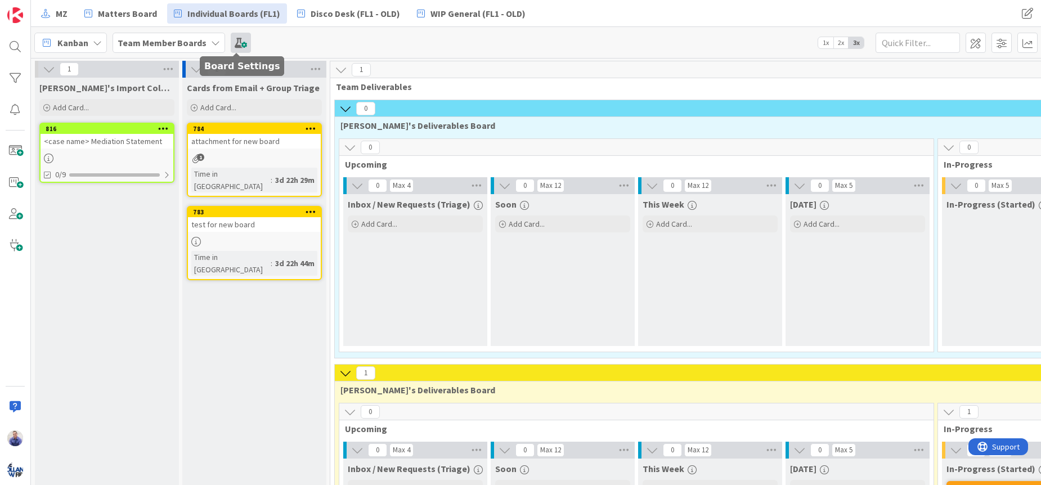
click at [232, 45] on span at bounding box center [241, 43] width 20 height 20
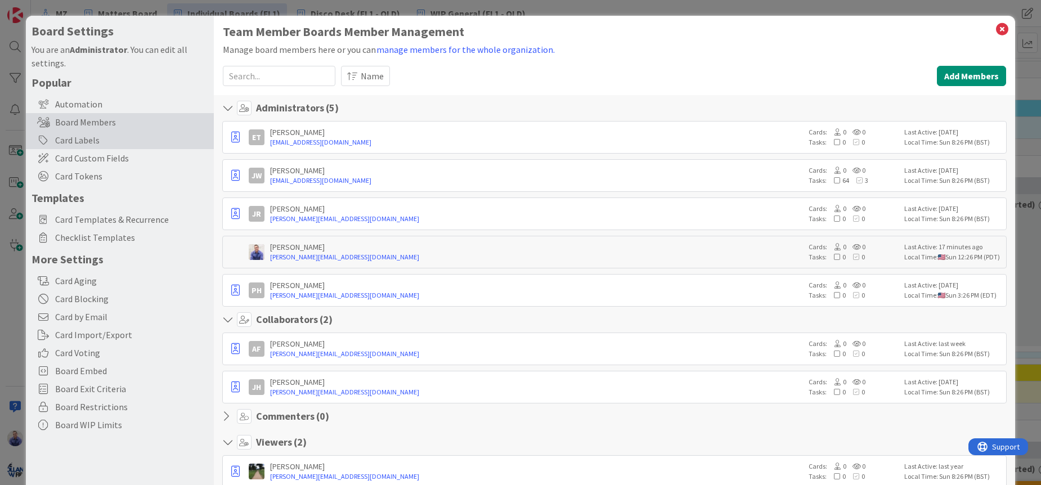
click at [100, 144] on div "Card Labels" at bounding box center [120, 140] width 188 height 18
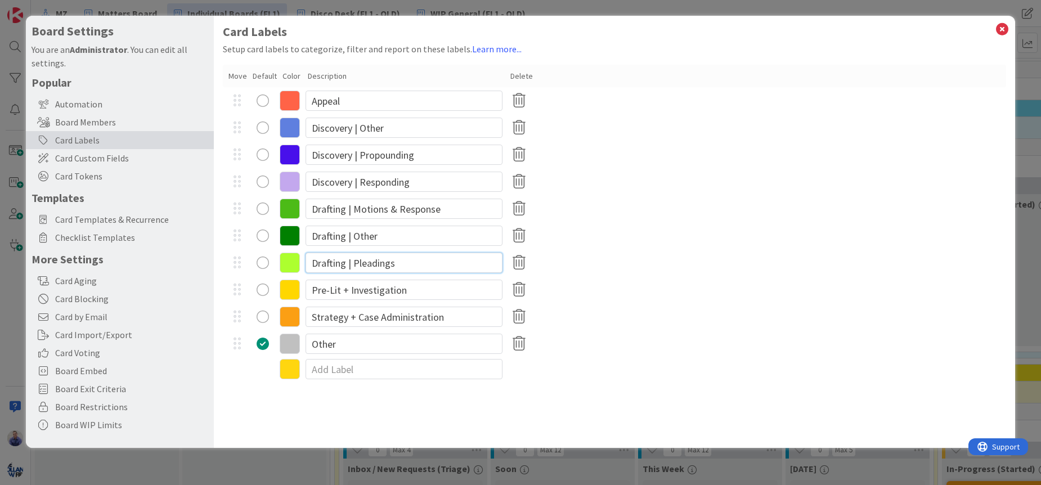
click at [424, 260] on input "Drafting | Pleadings" at bounding box center [403, 263] width 197 height 20
type input "Drafting | Pleadings + ADR"
click at [376, 433] on div "Card Labels Setup card labels to categorize, filter and report on these labels.…" at bounding box center [614, 232] width 801 height 432
click at [1004, 25] on icon at bounding box center [1002, 29] width 15 height 16
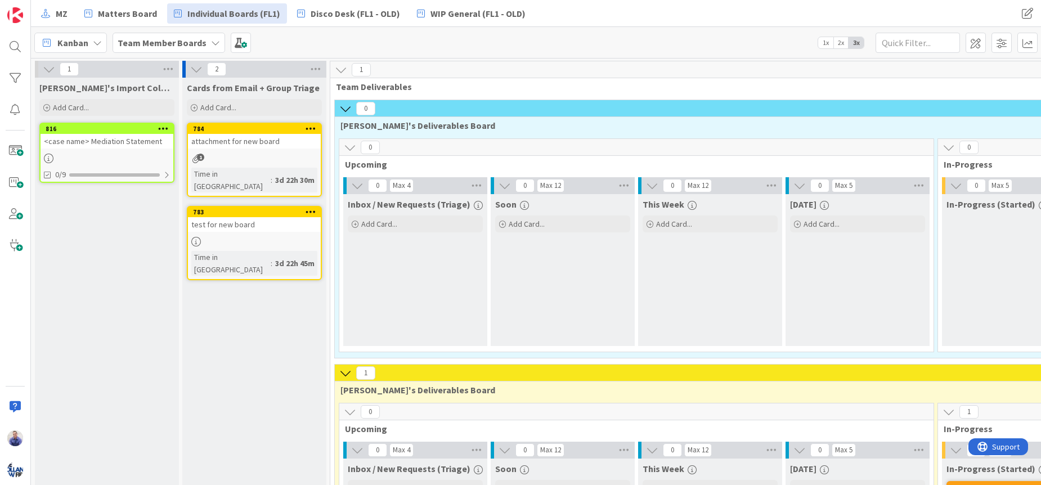
click at [101, 145] on div "<case name> Mediation Statement" at bounding box center [107, 141] width 133 height 15
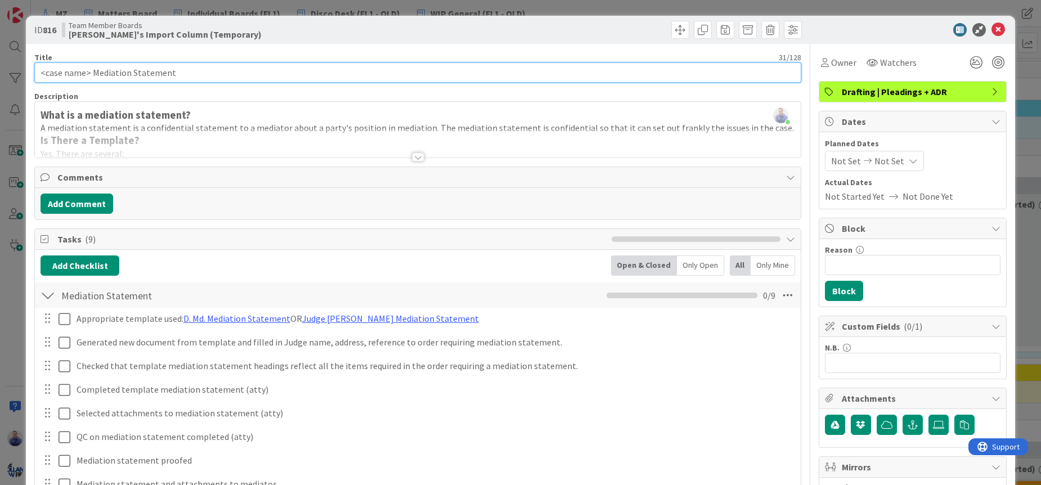
click at [92, 72] on input "<case name> Mediation Statement" at bounding box center [417, 72] width 767 height 20
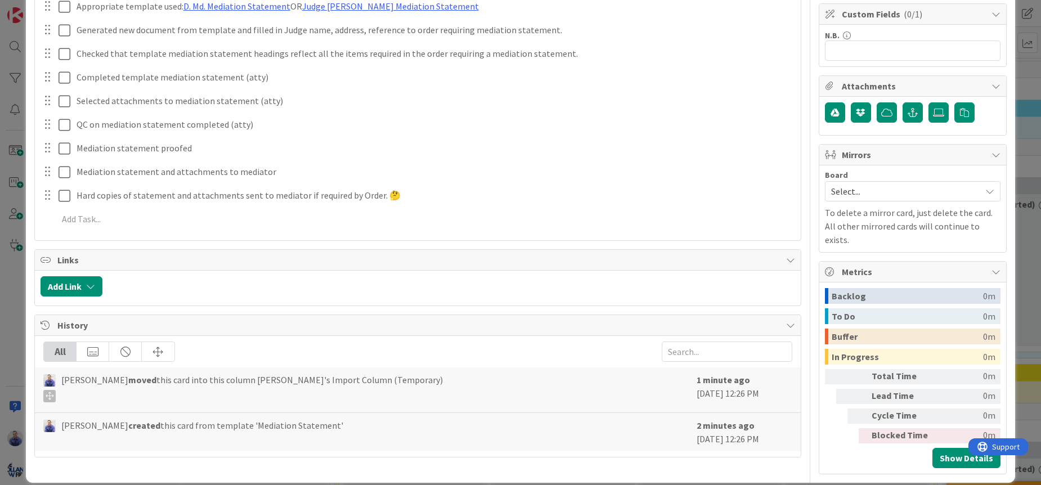
type input "<case name> | P7 | Mediation Statement"
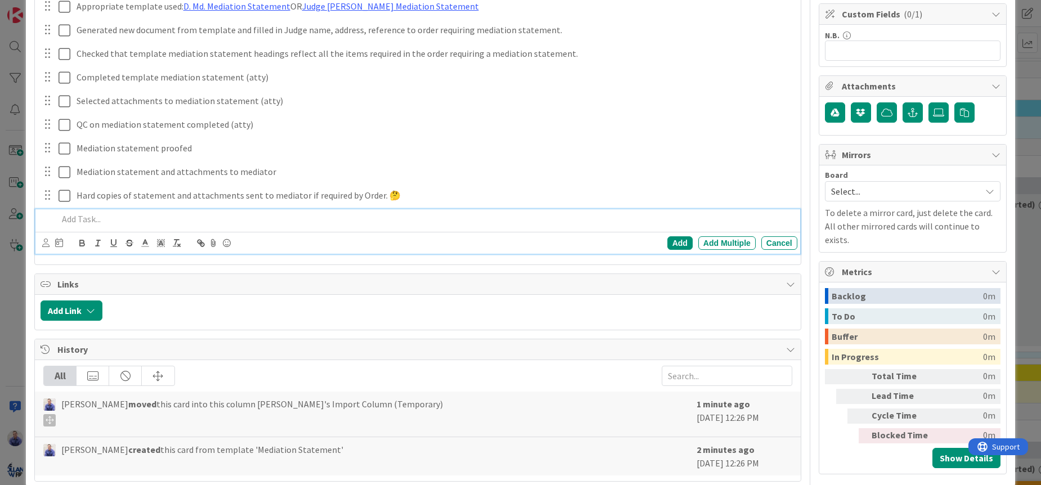
click at [97, 219] on p at bounding box center [425, 219] width 735 height 13
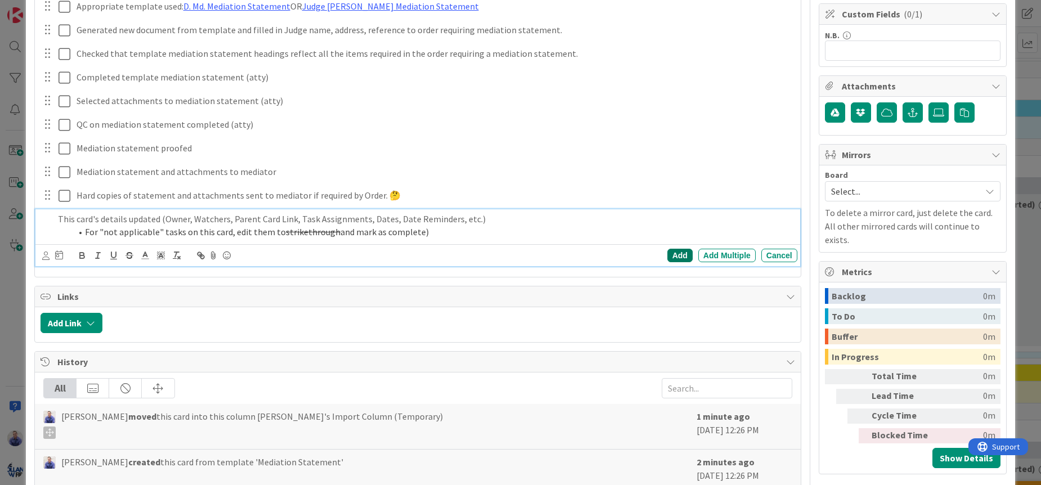
click at [678, 251] on div "Add" at bounding box center [679, 256] width 25 height 14
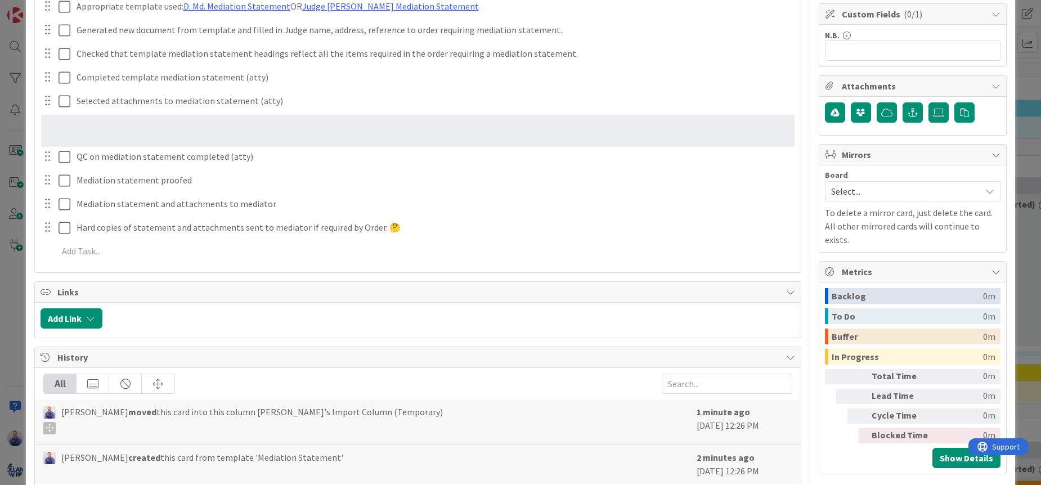
scroll to position [5, 0]
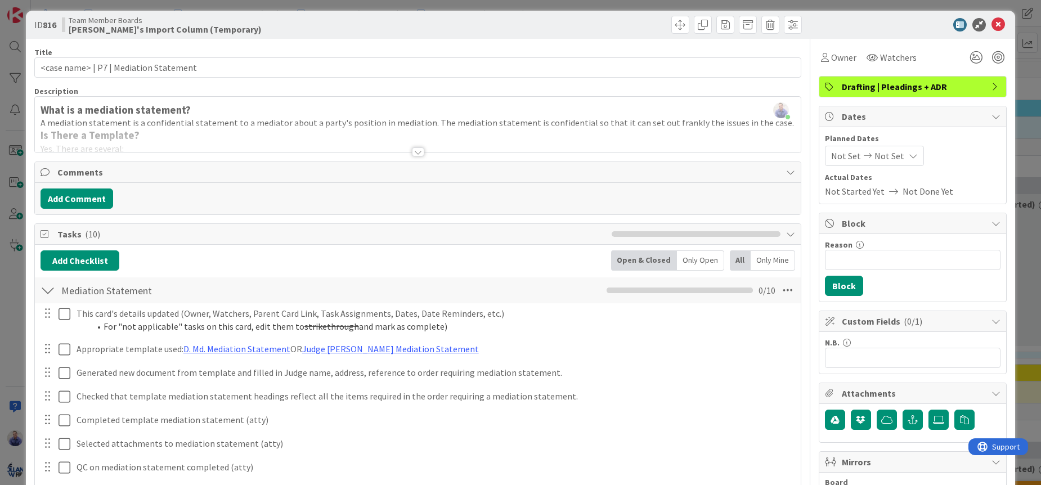
click at [416, 146] on div at bounding box center [418, 138] width 766 height 29
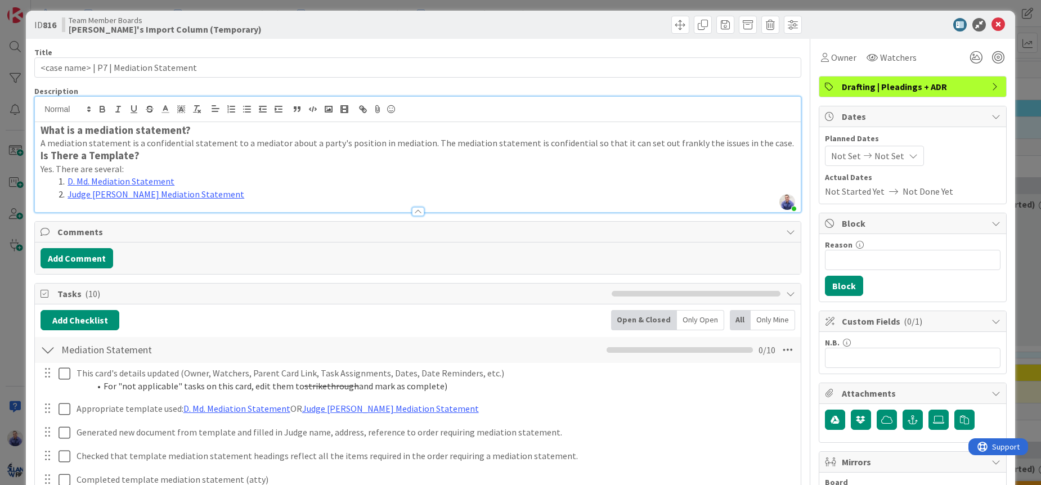
click at [40, 152] on div "What is a mediation statement? A mediation statement is a confidential statemen…" at bounding box center [418, 167] width 766 height 90
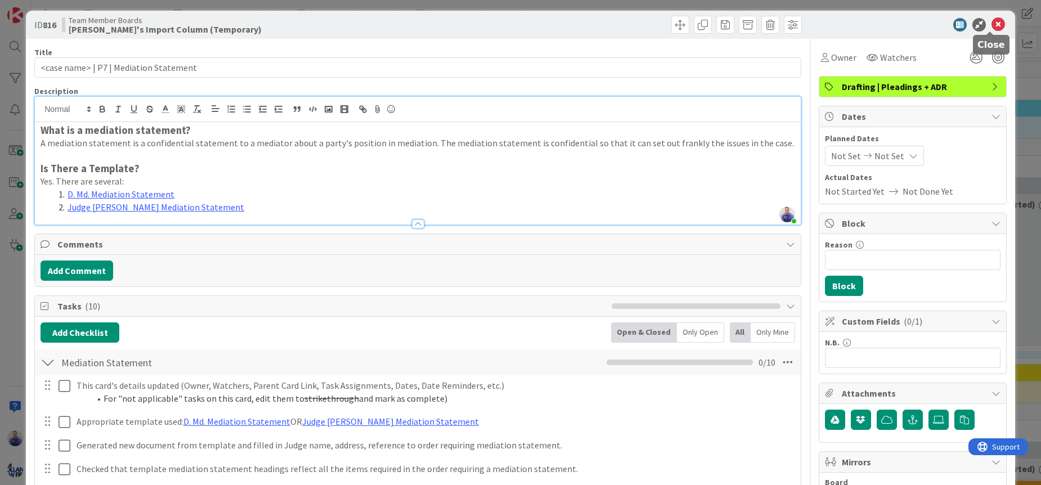
click at [992, 23] on icon at bounding box center [998, 25] width 14 height 14
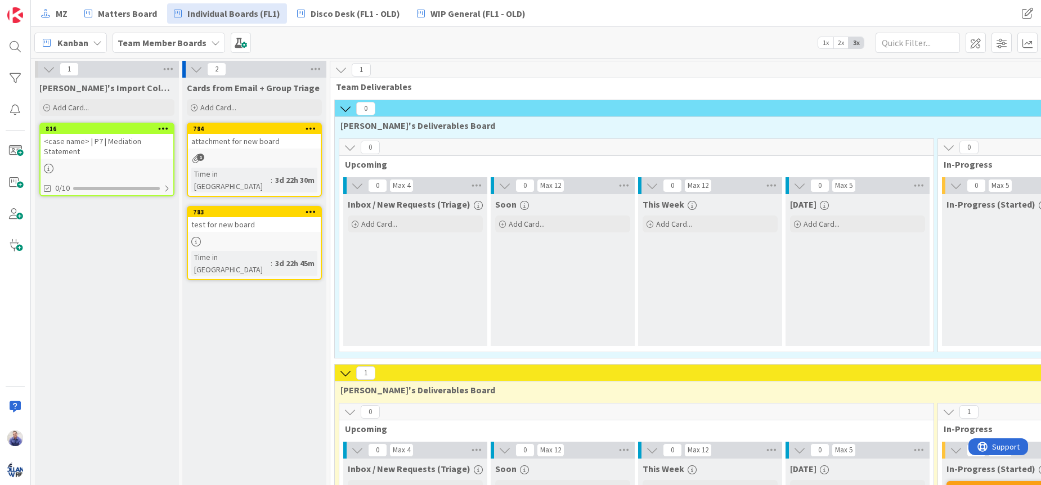
click at [75, 143] on div "<case name> | P7 | Mediation Statement" at bounding box center [107, 146] width 133 height 25
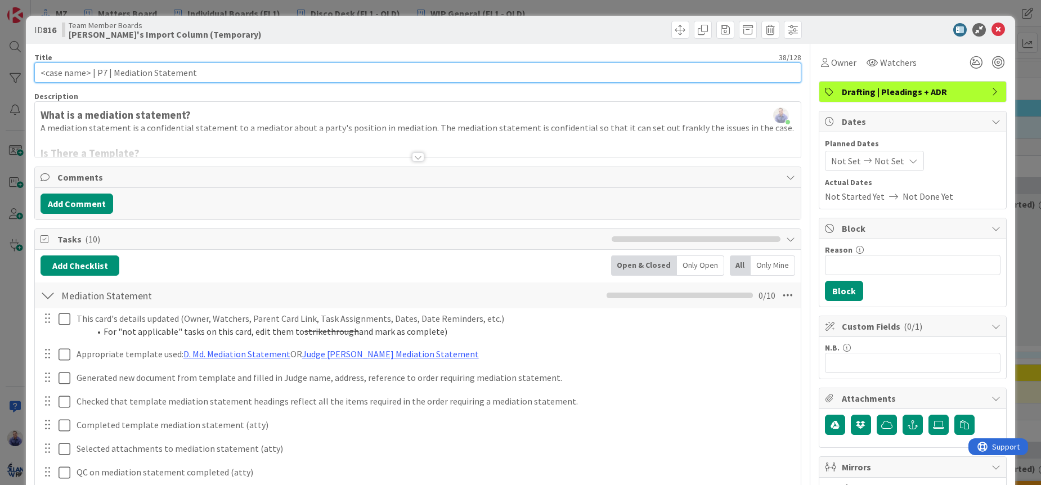
click at [110, 72] on input "<case name> | P7 | Mediation Statement" at bounding box center [417, 72] width 767 height 20
type input "<case name> | P7 | Draft Mediation Statement"
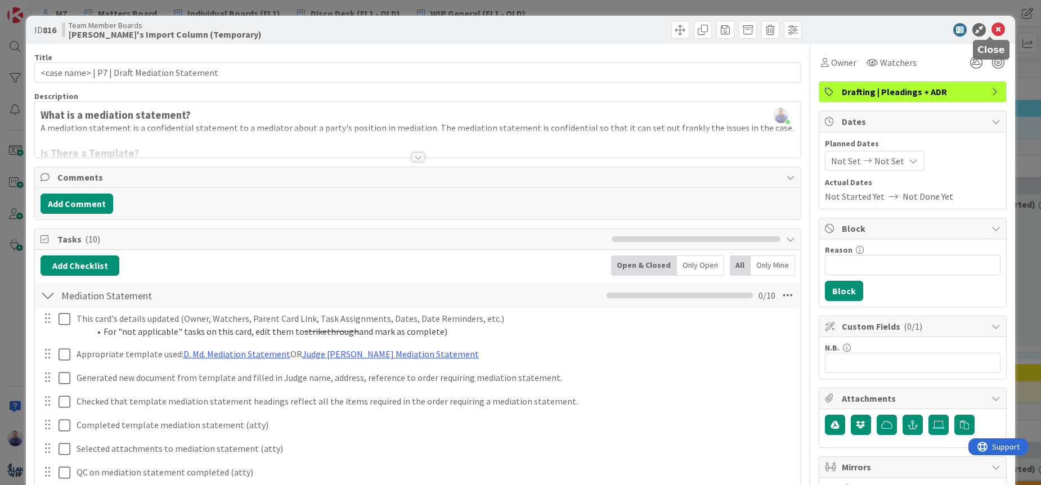
click at [991, 26] on icon at bounding box center [998, 30] width 14 height 14
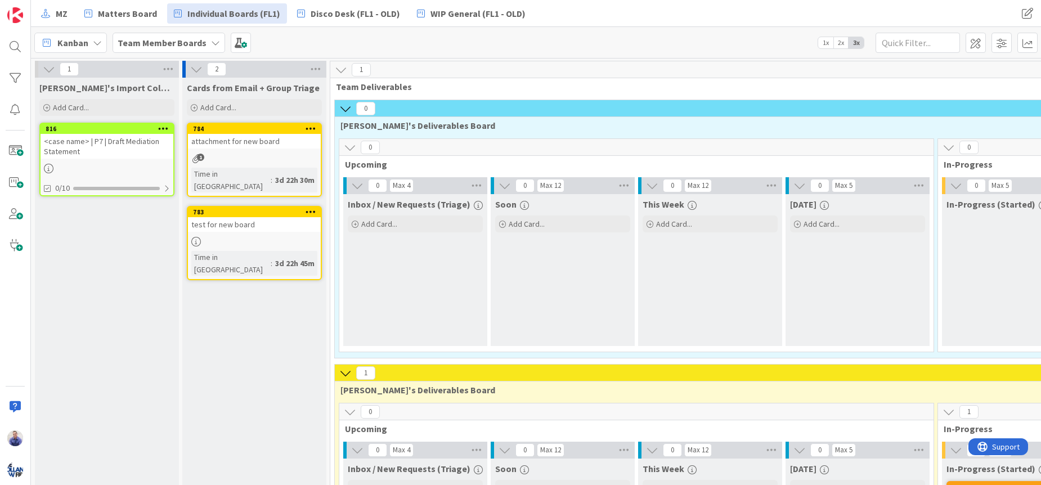
click at [146, 144] on div "<case name> | P7 | Draft Mediation Statement" at bounding box center [107, 146] width 133 height 25
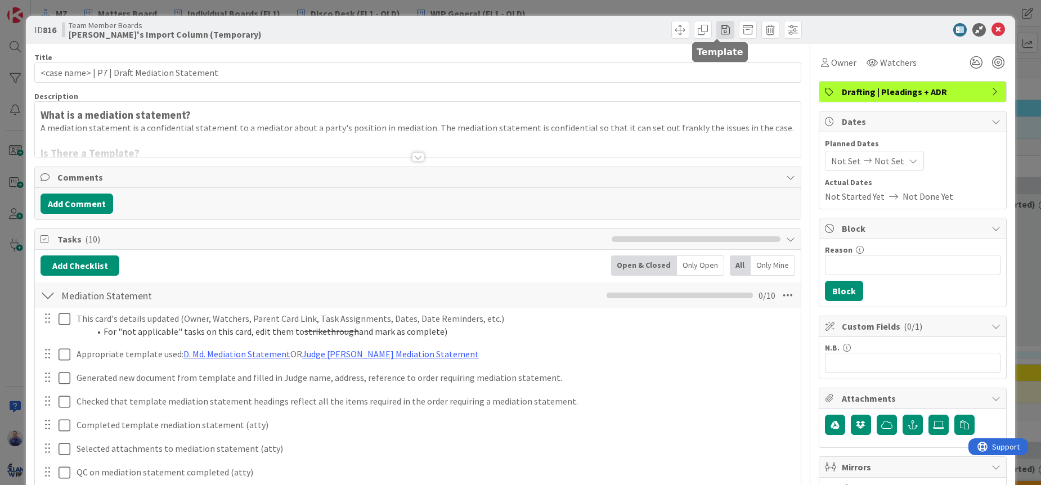
click at [716, 30] on span at bounding box center [725, 30] width 18 height 18
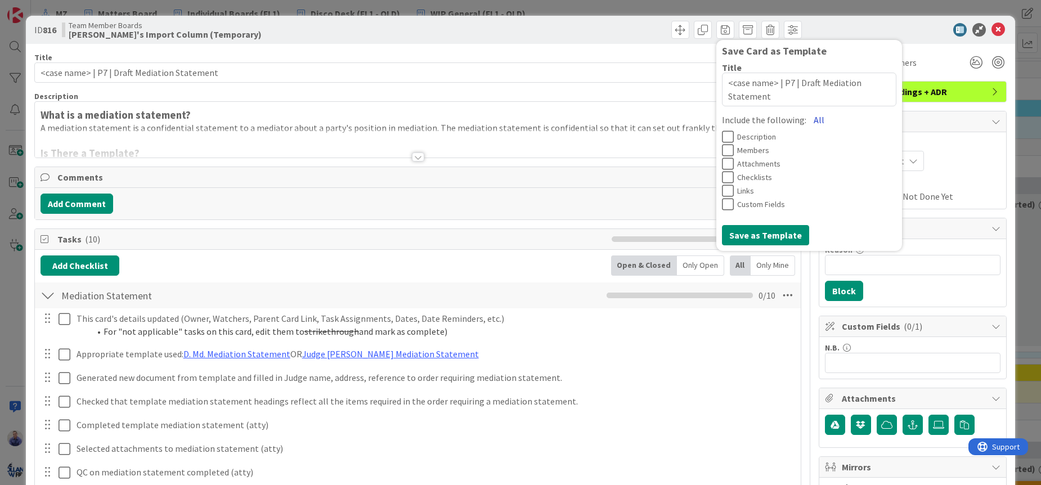
click at [806, 120] on button "All" at bounding box center [818, 120] width 25 height 20
click at [762, 234] on button "Save as Template" at bounding box center [765, 235] width 87 height 20
type textarea "x"
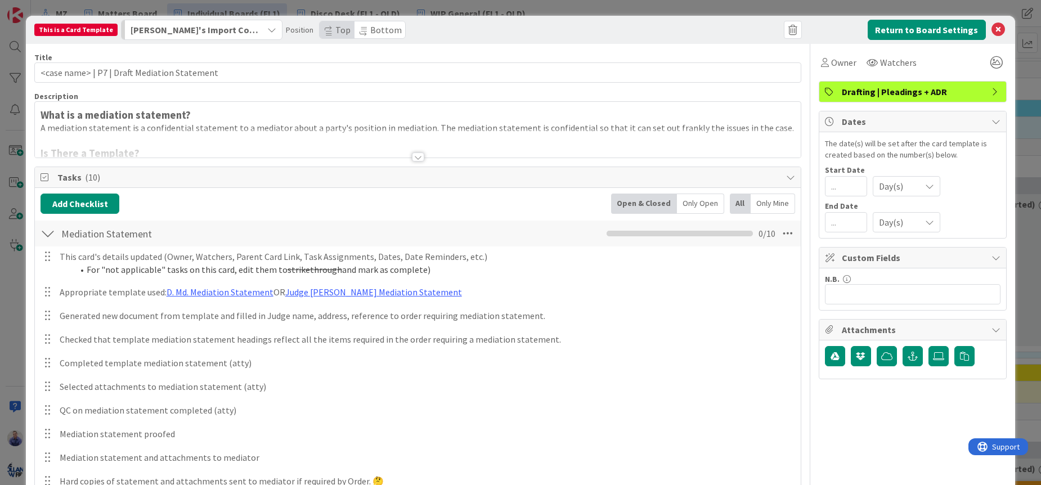
click at [237, 36] on span "[PERSON_NAME]'s Import Column (Temporary)" at bounding box center [195, 30] width 129 height 15
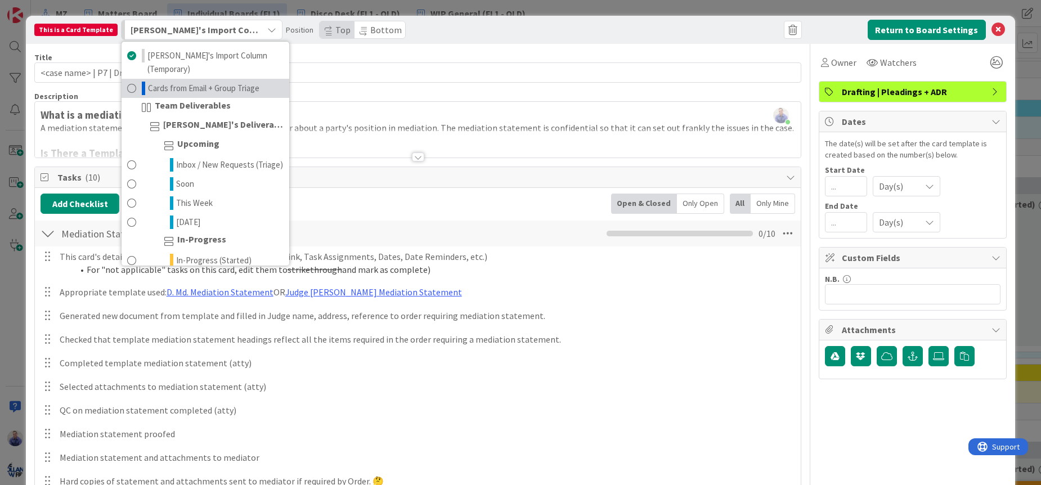
click at [234, 82] on span "Cards from Email + Group Triage" at bounding box center [203, 89] width 111 height 14
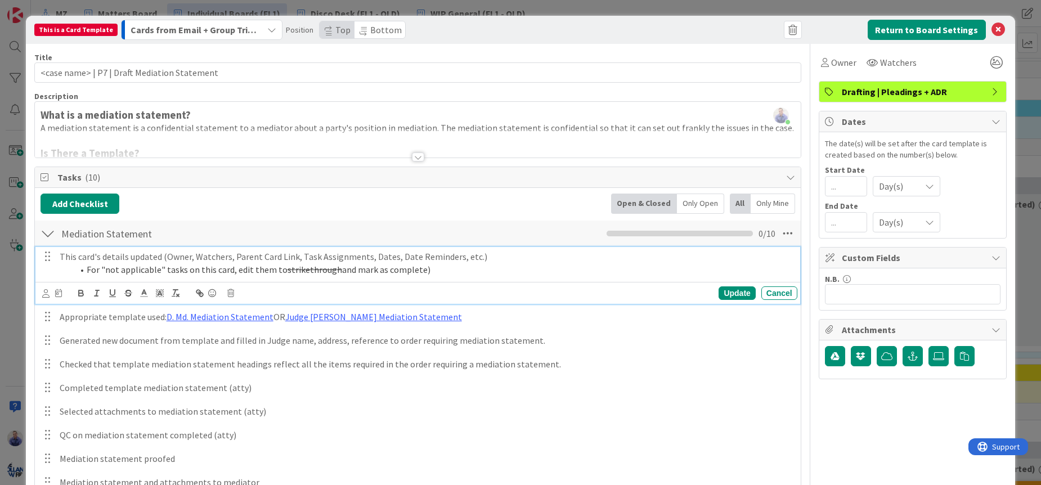
click at [84, 267] on li "For "not applicable" tasks on this card, edit them to strikethrough and mark as…" at bounding box center [433, 269] width 720 height 13
click at [59, 296] on icon at bounding box center [58, 293] width 7 height 8
click at [82, 350] on input "number" at bounding box center [82, 352] width 42 height 20
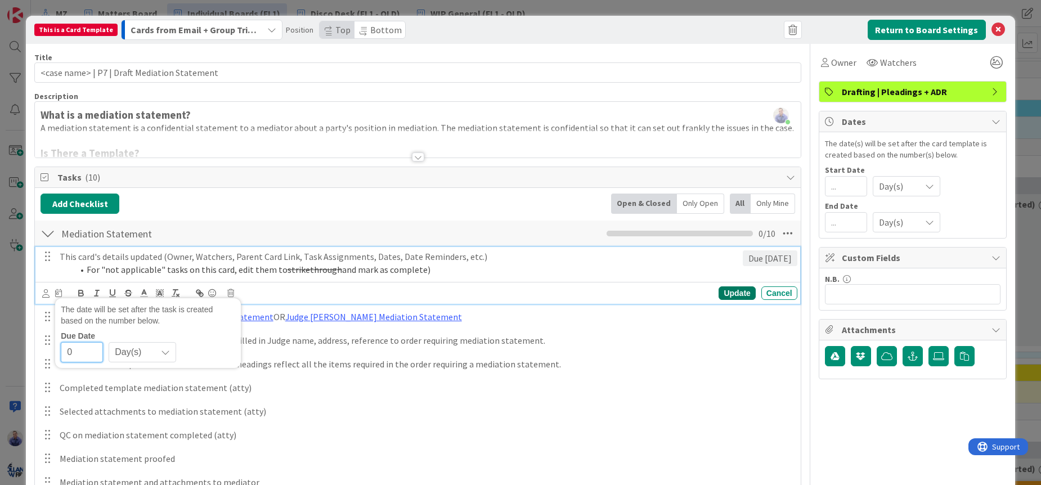
type input "0"
click at [718, 294] on div "Update" at bounding box center [736, 293] width 37 height 14
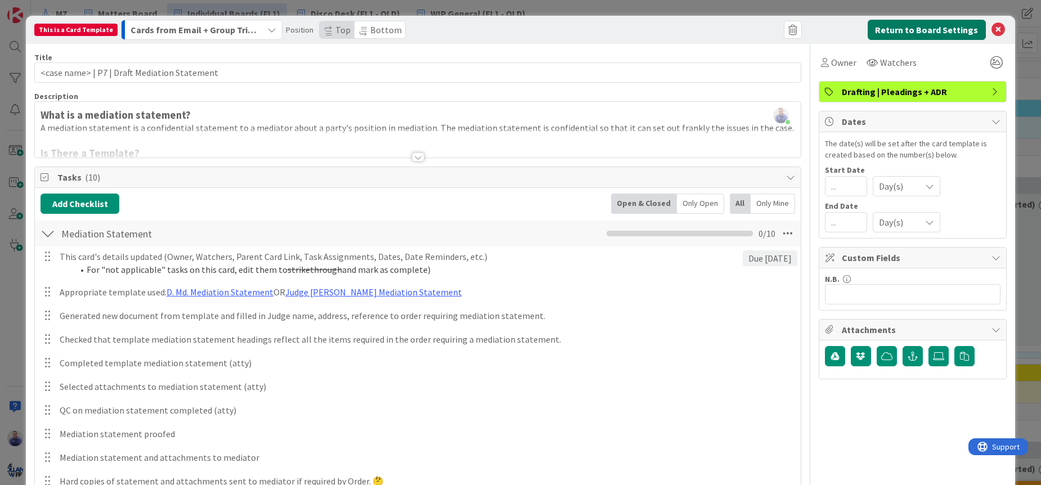
click at [887, 27] on button "Return to Board Settings" at bounding box center [926, 30] width 118 height 20
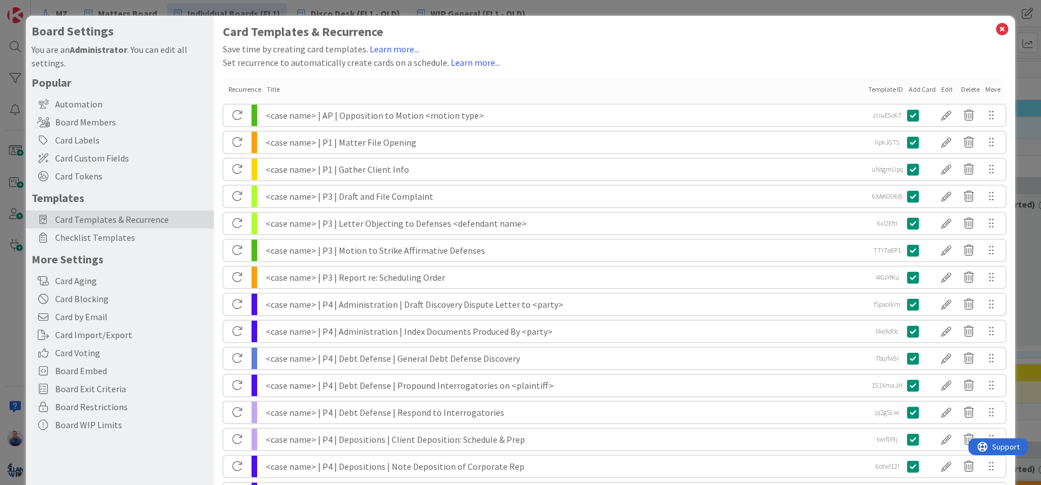
scroll to position [425, 0]
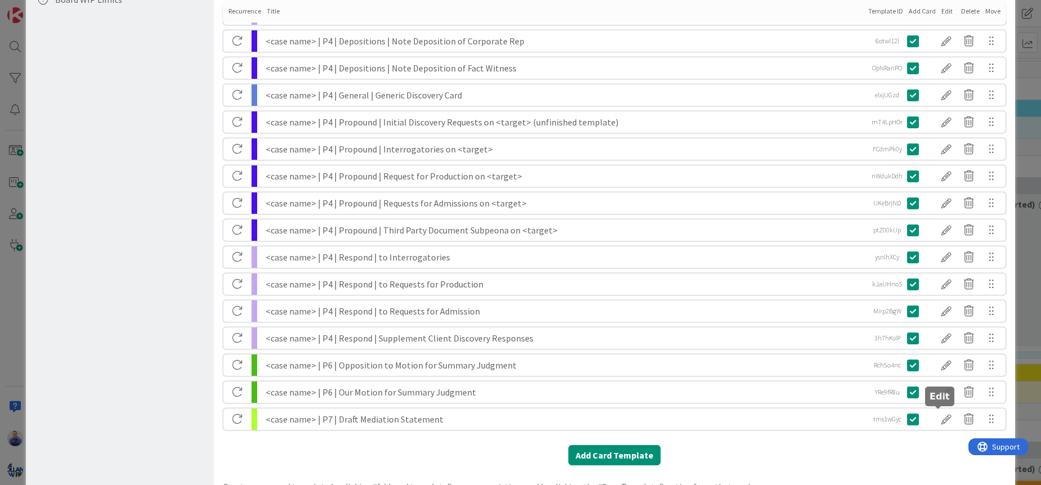
click at [941, 417] on div at bounding box center [946, 419] width 23 height 19
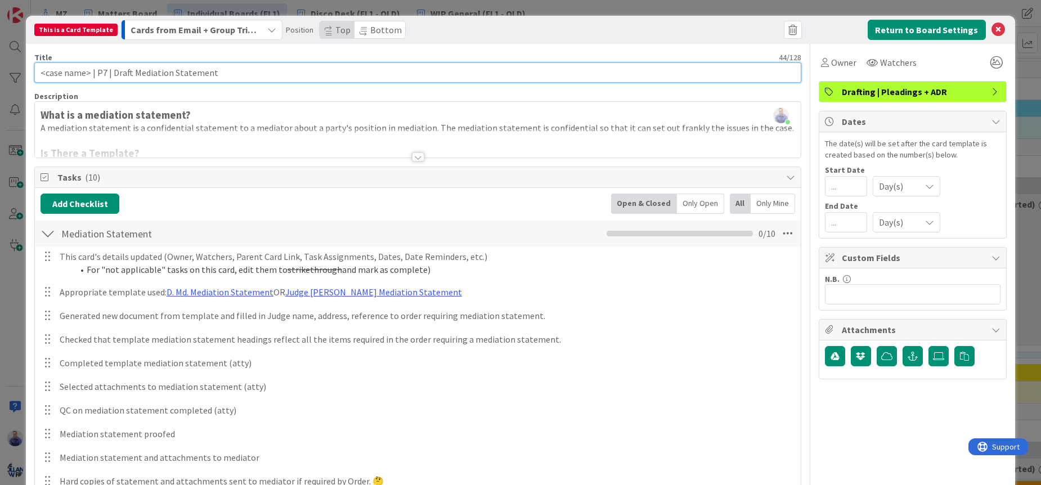
click at [130, 70] on input "<case name> | P7 | Draft Mediation Statement" at bounding box center [417, 72] width 767 height 20
type input "<case name> | P7 | Draft Mediation Statement"
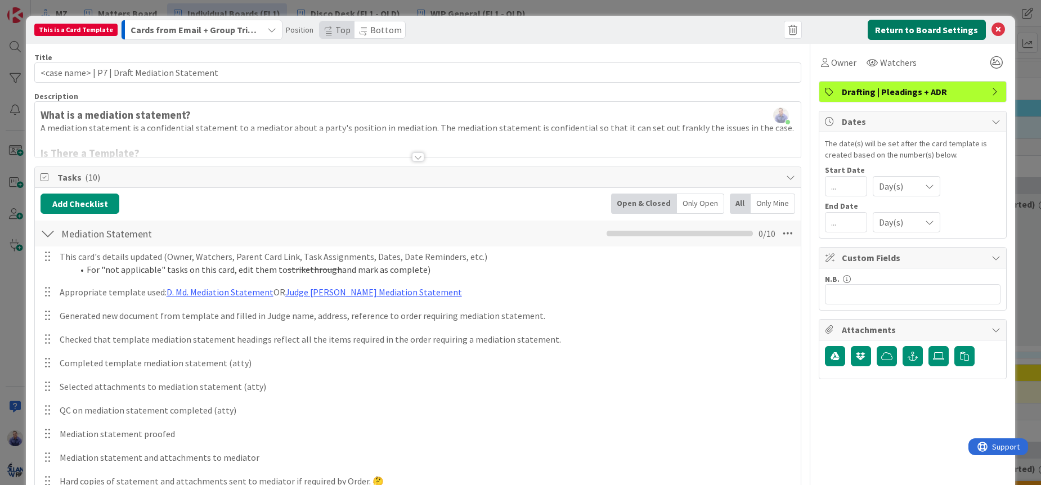
click at [914, 33] on button "Return to Board Settings" at bounding box center [926, 30] width 118 height 20
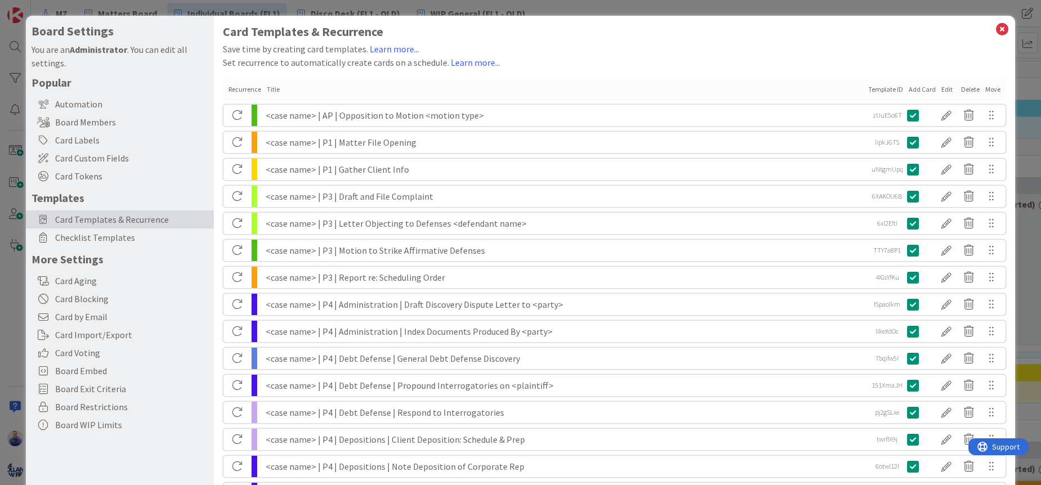
scroll to position [437, 0]
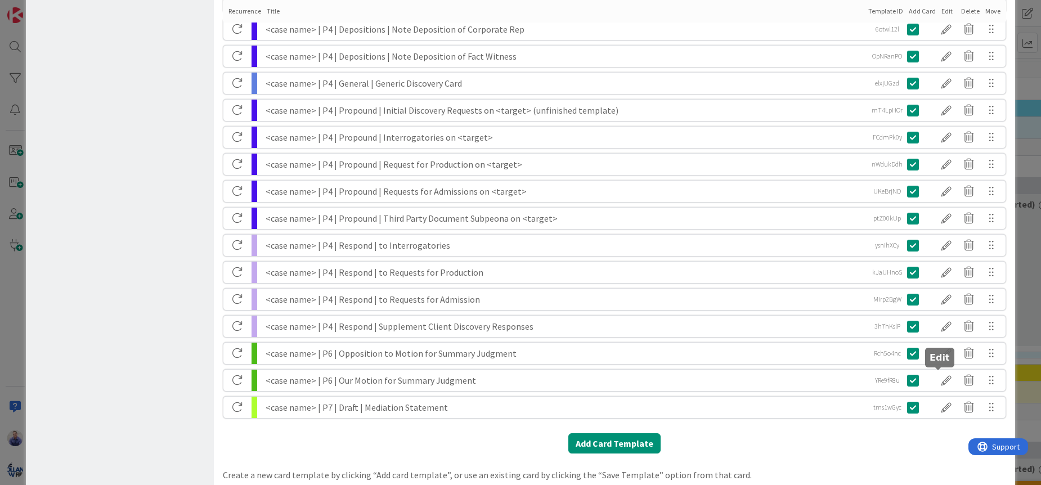
click at [942, 381] on div at bounding box center [946, 380] width 23 height 19
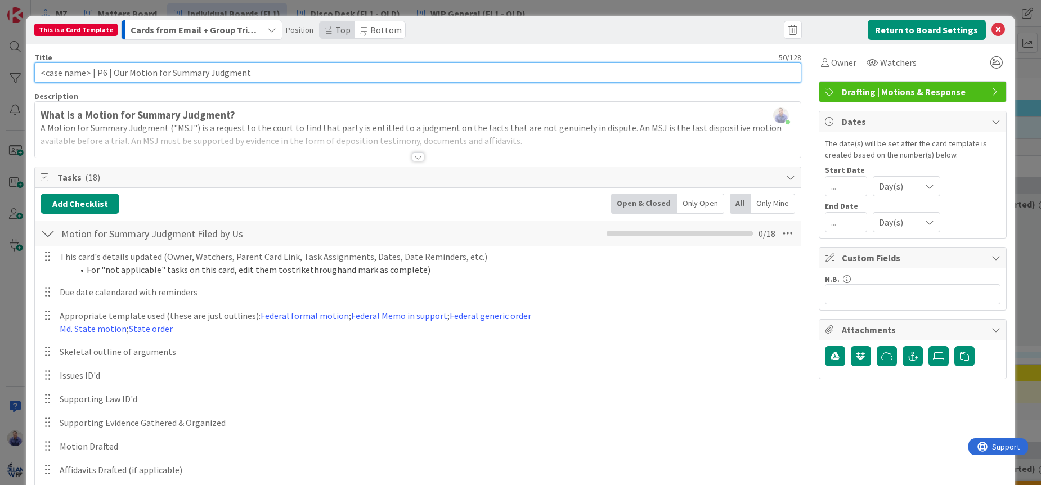
click at [111, 73] on input "<case name> | P6 | Our Motion for Summary Judgment" at bounding box center [417, 72] width 767 height 20
drag, startPoint x: 326, startPoint y: 73, endPoint x: 176, endPoint y: 71, distance: 150.2
click at [176, 71] on input "<case name> | P6 | Draft MSJ (Ours) Our Motion for Summary Judgment" at bounding box center [417, 72] width 767 height 20
type input "<case name> | P6 | Draft MSJ (Our Motion for Summary Judgment)"
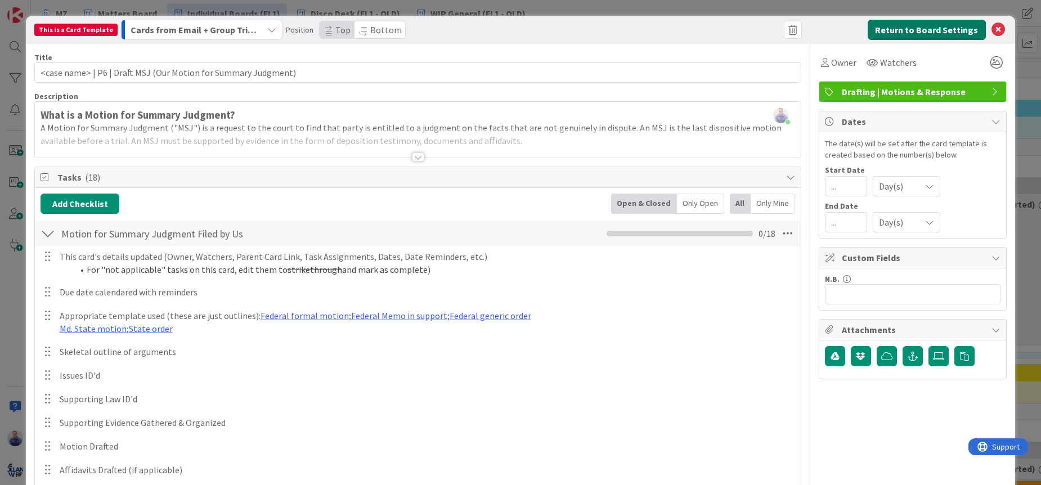
click at [907, 33] on button "Return to Board Settings" at bounding box center [926, 30] width 118 height 20
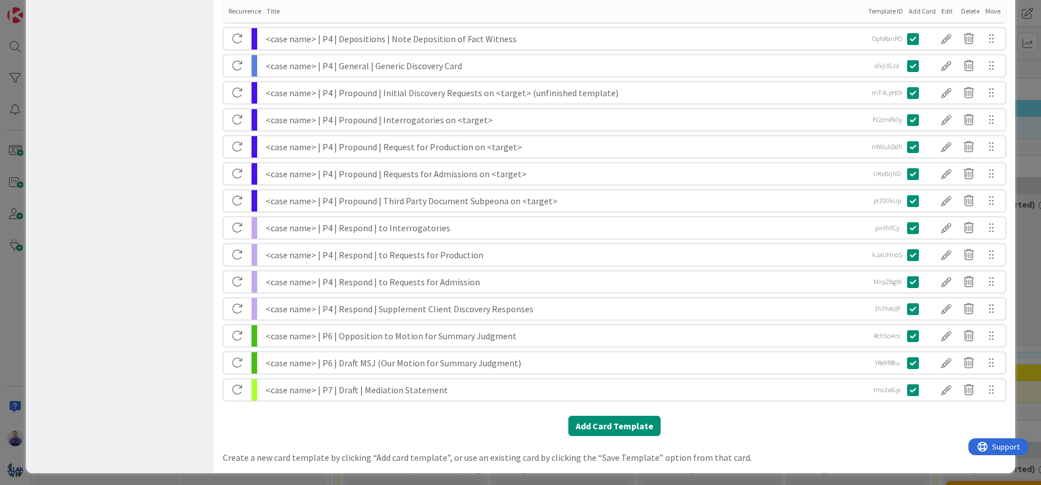
scroll to position [458, 0]
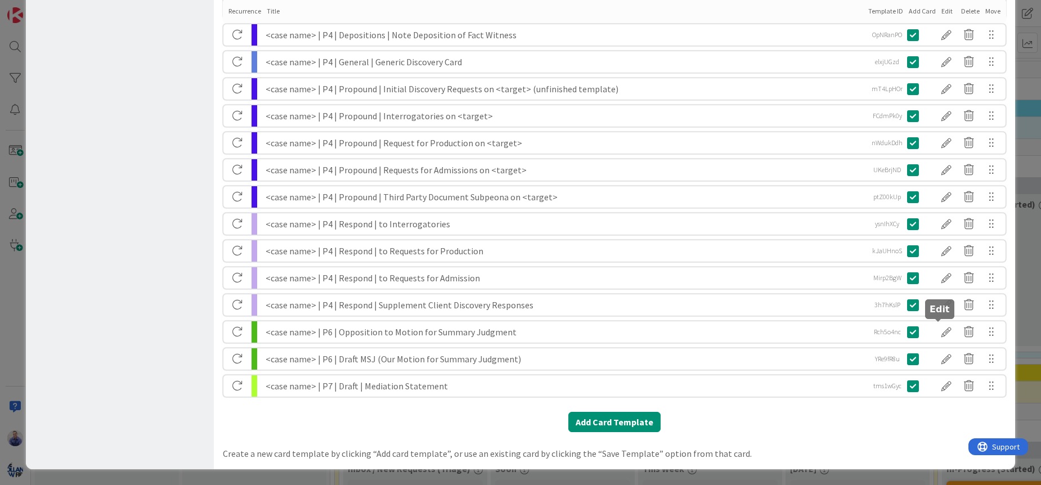
click at [935, 331] on div at bounding box center [946, 331] width 23 height 19
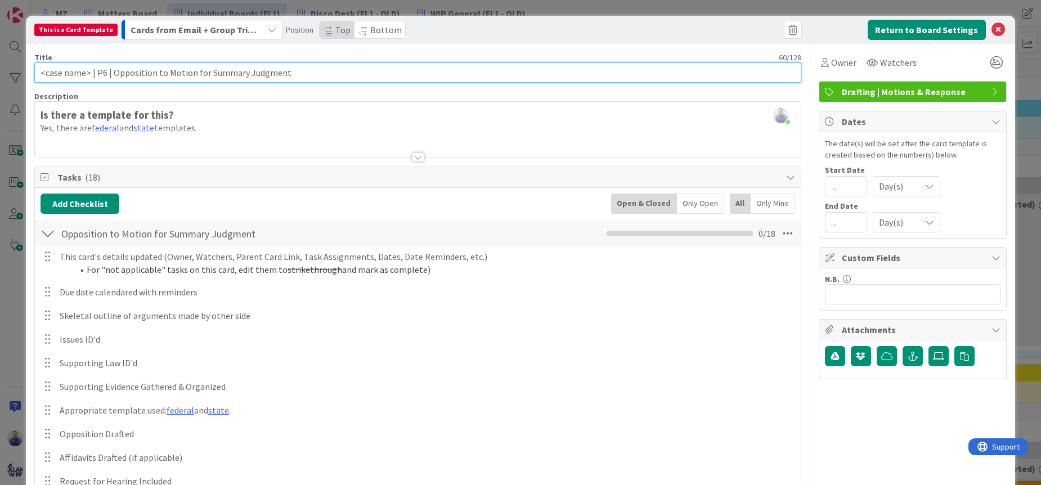
drag, startPoint x: 111, startPoint y: 72, endPoint x: 125, endPoint y: 85, distance: 18.7
click at [112, 73] on input "<case name> | P6 | Opposition to Motion for Summary Judgment" at bounding box center [417, 72] width 767 height 20
click at [185, 70] on input "<case name> | P6 | Draft Opposition to Motion for Summary Judgment" at bounding box center [417, 72] width 767 height 20
click at [346, 73] on input "<case name> | P6 | Draft Opposition to MSJ (their Motion for Summary Judgment" at bounding box center [417, 72] width 767 height 20
type input "<case name> | P6 | Draft Opposition to MSJ (their Motion for Summary Judgment)"
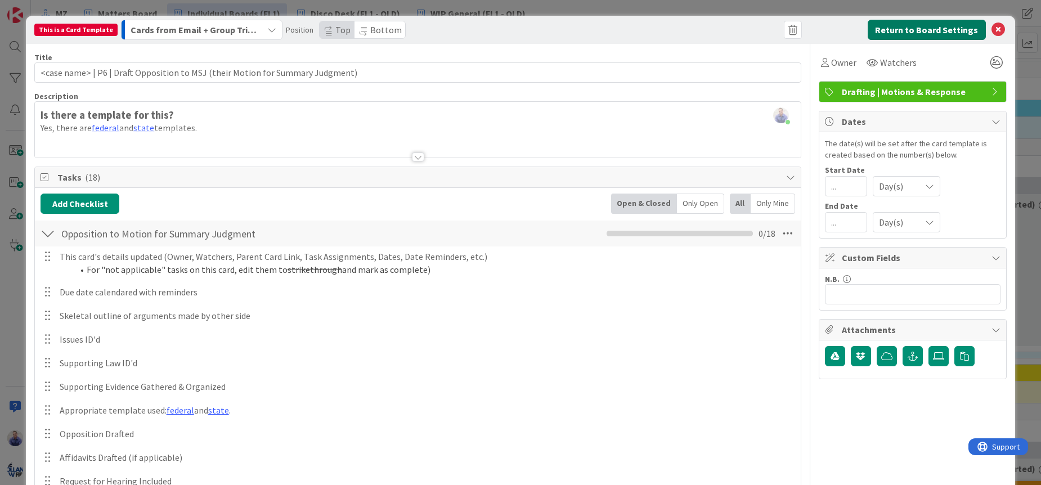
click at [916, 28] on button "Return to Board Settings" at bounding box center [926, 30] width 118 height 20
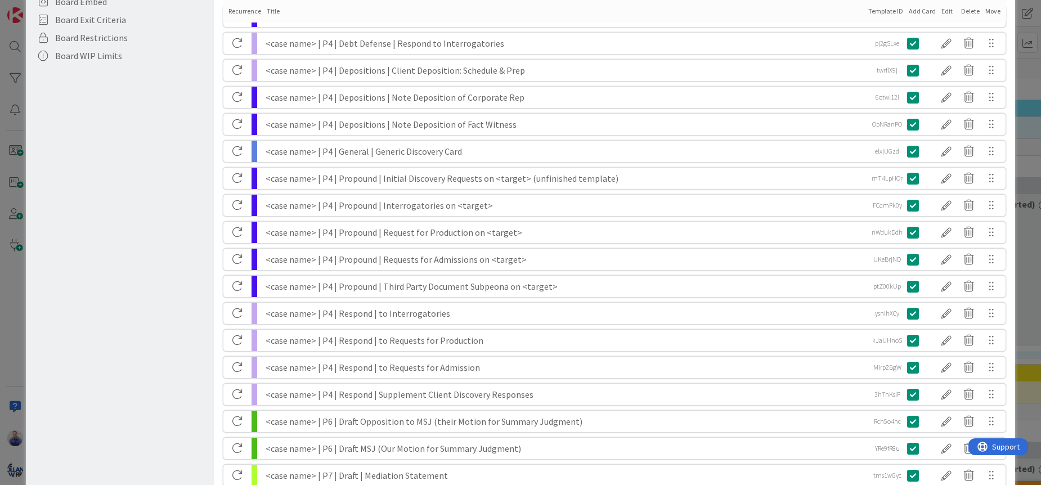
scroll to position [425, 0]
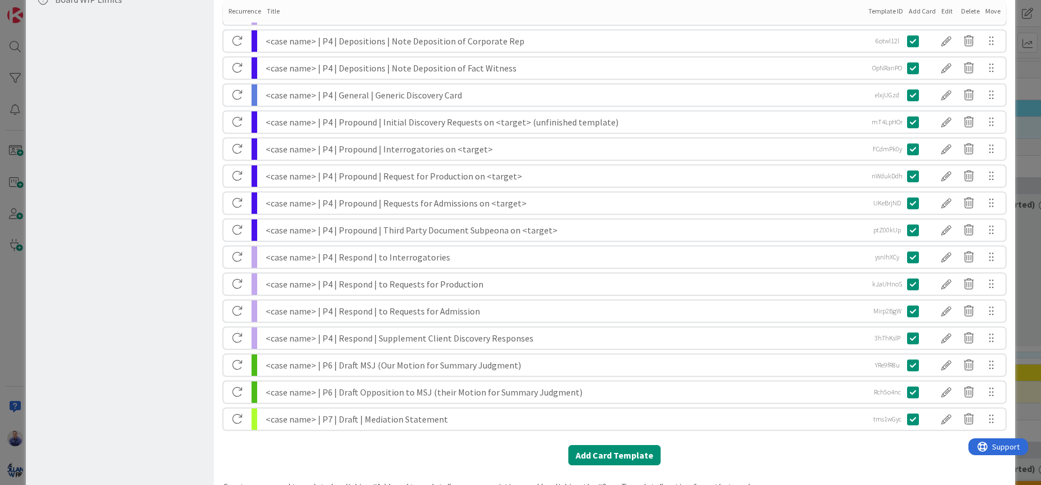
click at [455, 396] on div "<case name> | P6 | Draft Opposition to MSJ (their Motion for Summary Judgment)" at bounding box center [565, 391] width 599 height 21
click at [942, 365] on div at bounding box center [946, 365] width 23 height 19
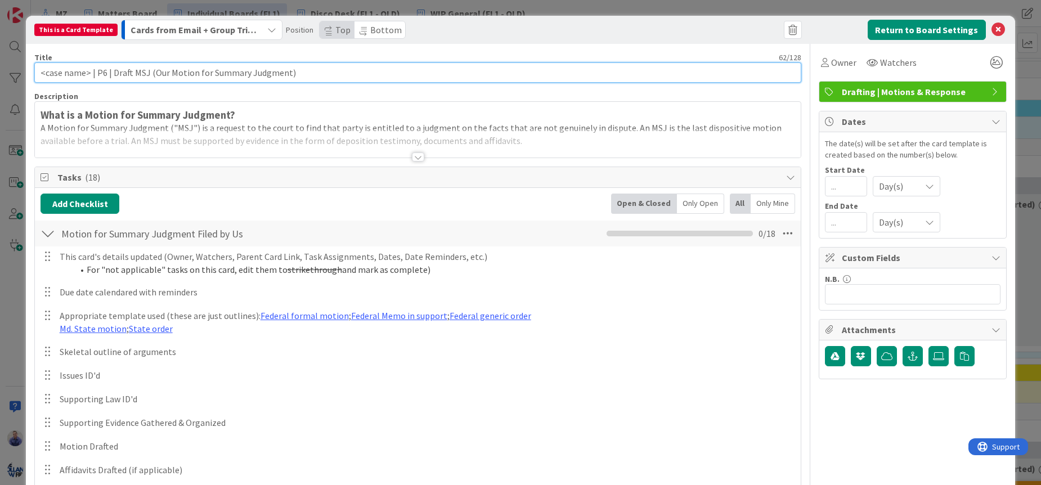
click at [151, 71] on input "<case name> | P6 | Draft MSJ (Our Motion for Summary Judgment)" at bounding box center [417, 72] width 767 height 20
type input "<case name> | P6 | Draft MSJ (our Motion for Summary Judgment)"
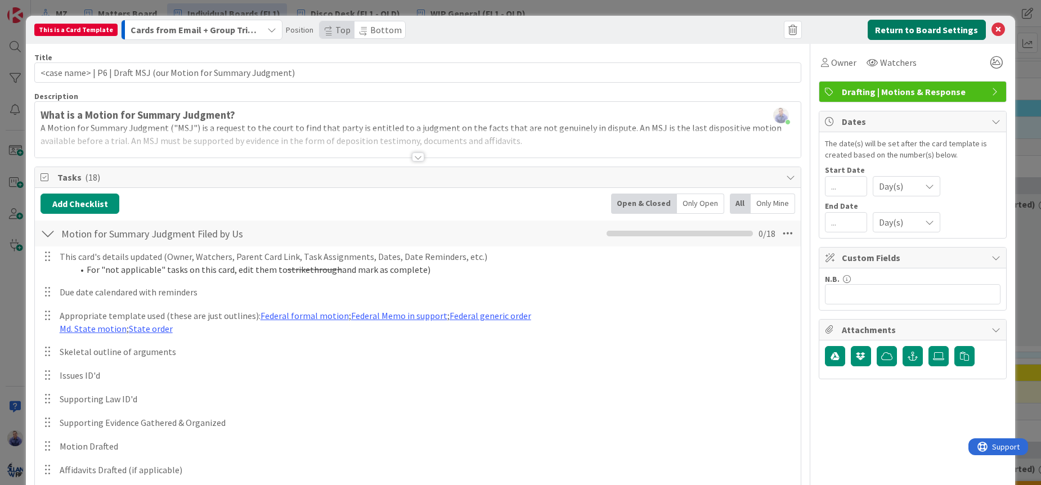
click at [901, 30] on button "Return to Board Settings" at bounding box center [926, 30] width 118 height 20
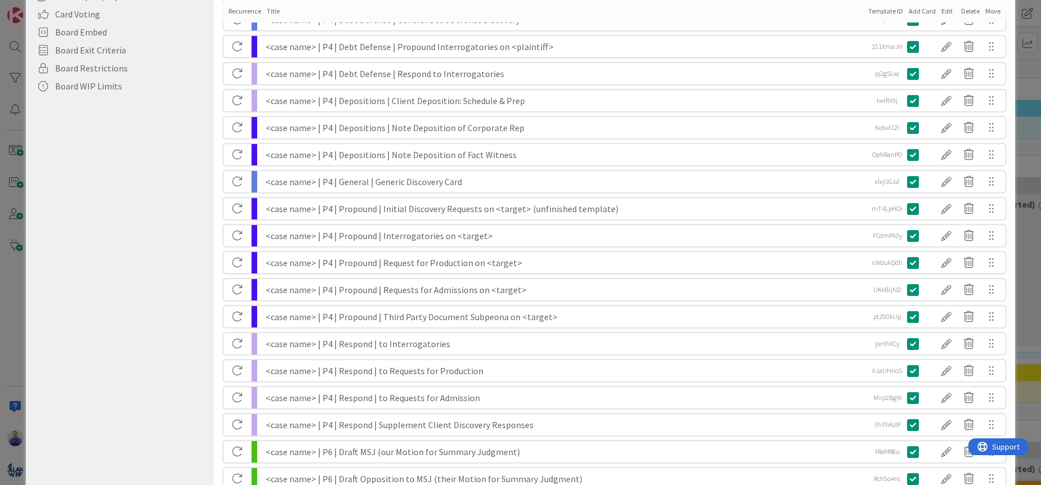
scroll to position [458, 0]
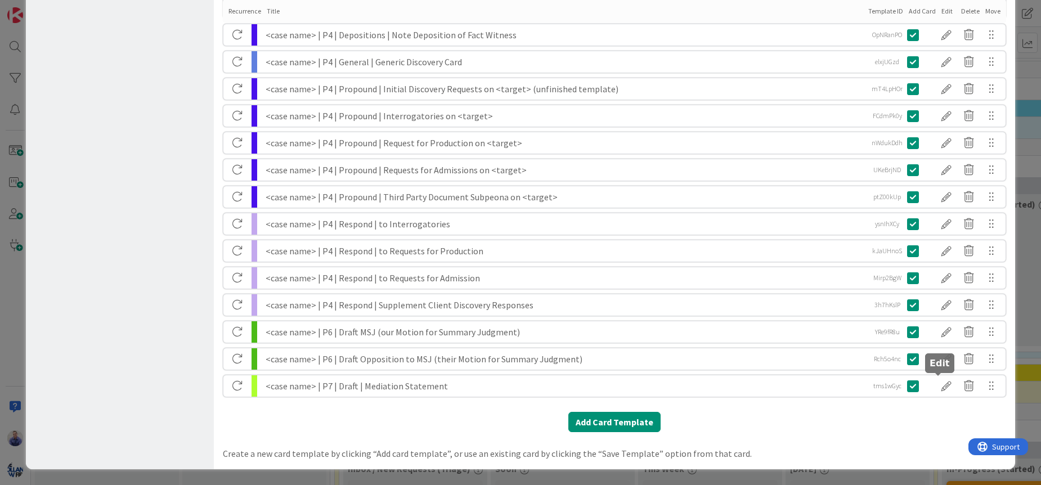
click at [937, 386] on div at bounding box center [946, 385] width 23 height 19
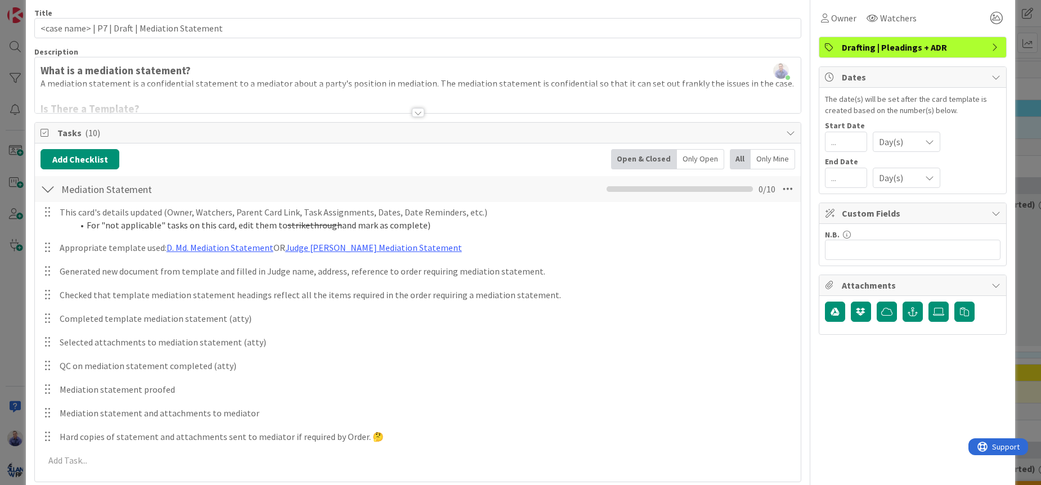
scroll to position [118, 0]
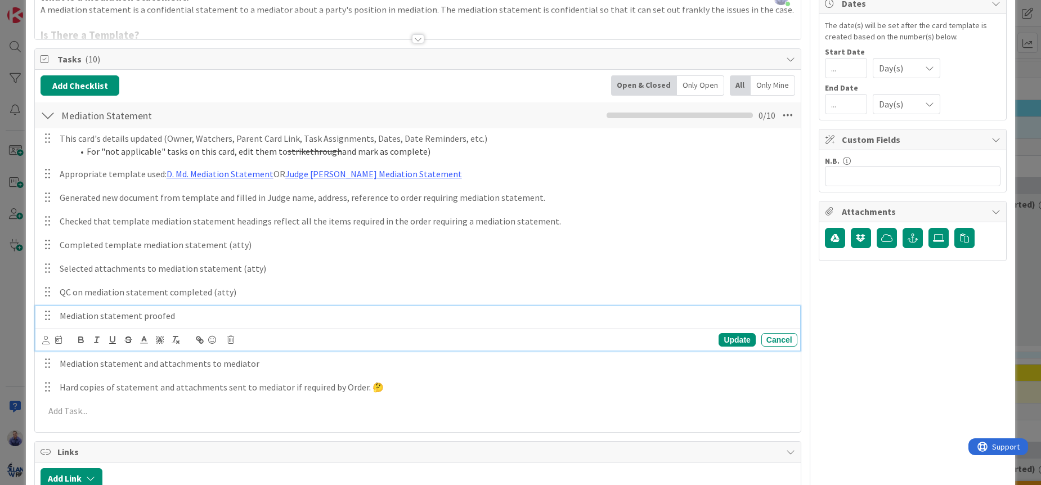
click at [158, 316] on p "Mediation statement proofed" at bounding box center [426, 315] width 733 height 13
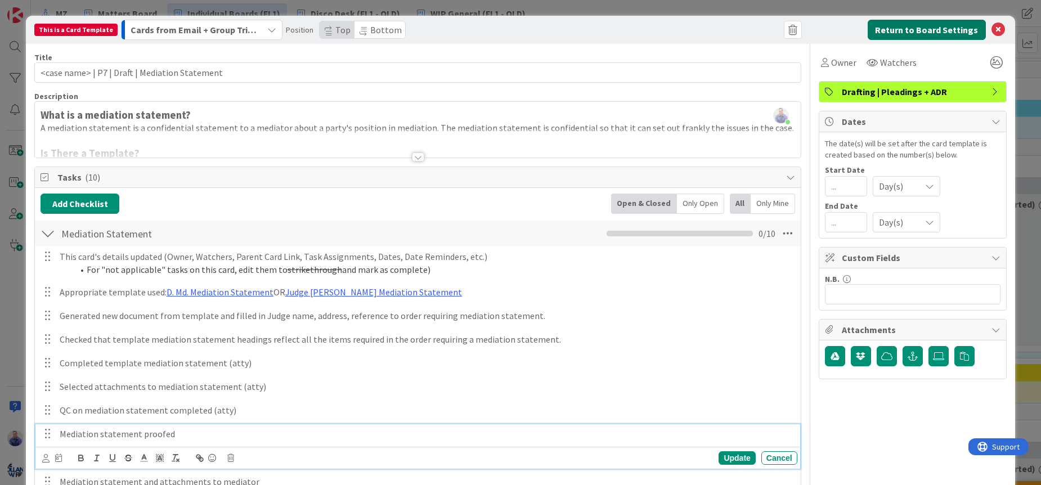
click at [957, 30] on button "Return to Board Settings" at bounding box center [926, 30] width 118 height 20
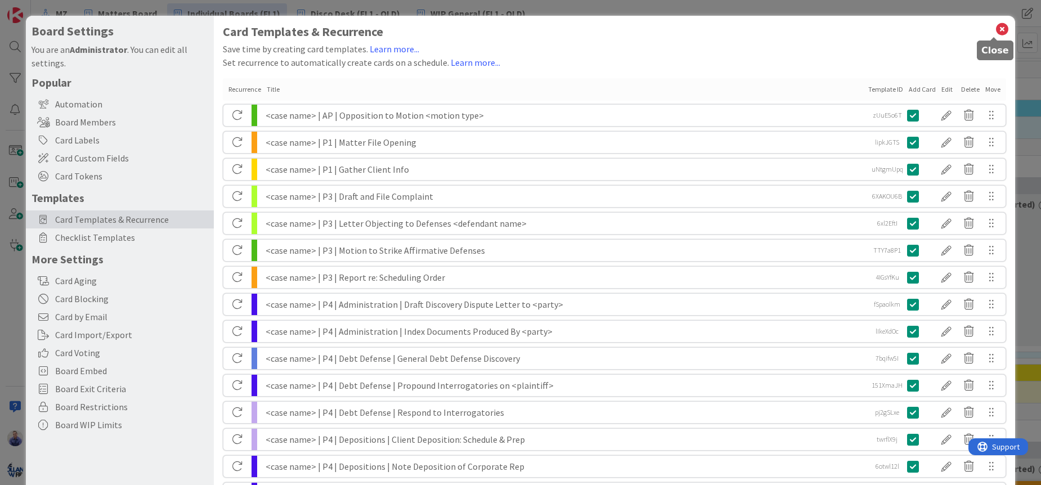
click at [997, 30] on icon at bounding box center [1002, 29] width 15 height 16
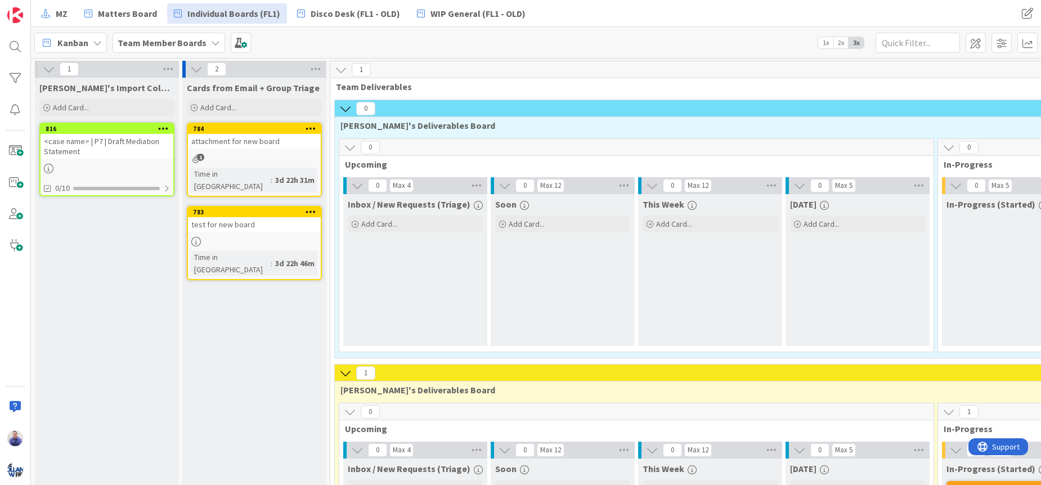
click at [168, 126] on icon at bounding box center [163, 128] width 11 height 8
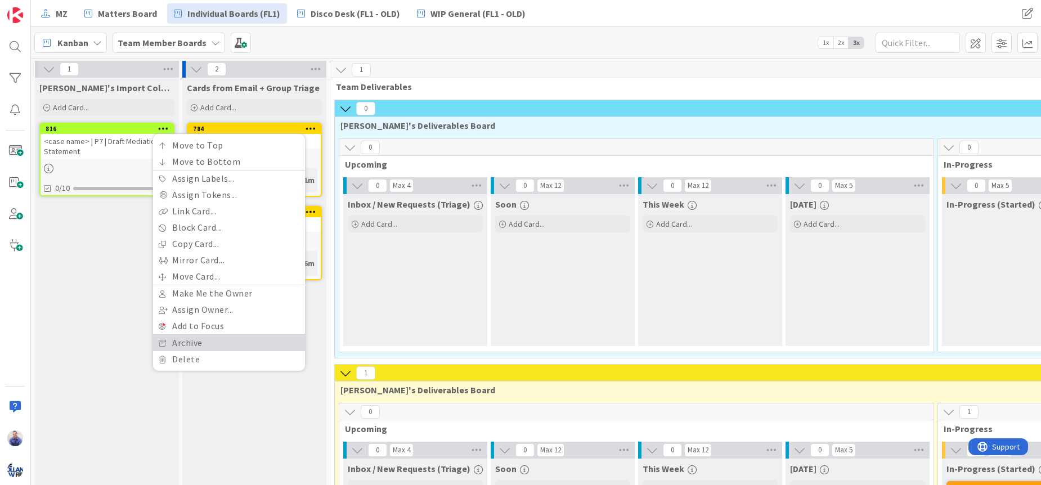
click at [197, 339] on link "Archive" at bounding box center [229, 343] width 152 height 16
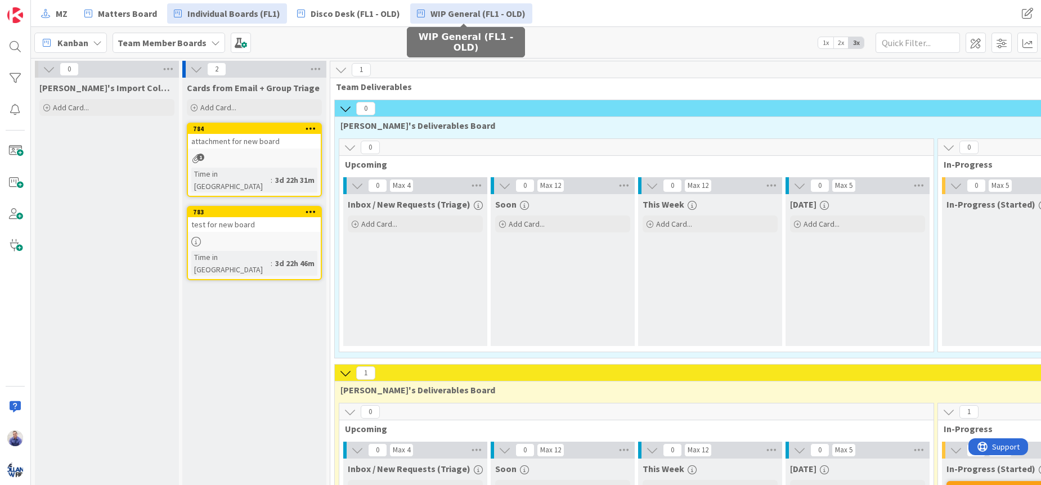
click at [467, 7] on span "WIP General (FL1 - OLD)" at bounding box center [477, 14] width 95 height 14
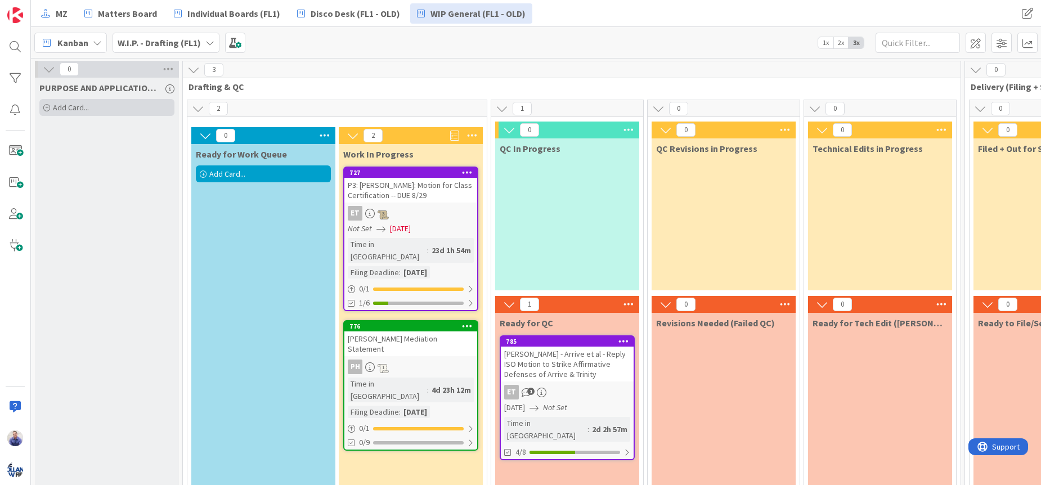
click at [124, 101] on div "Add Card..." at bounding box center [106, 107] width 135 height 17
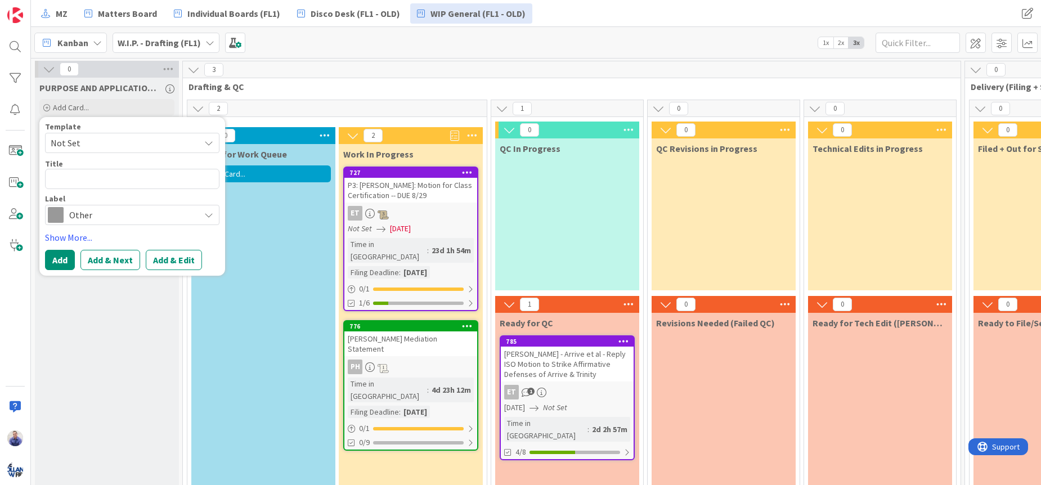
click at [150, 142] on span "Not Set" at bounding box center [121, 143] width 141 height 15
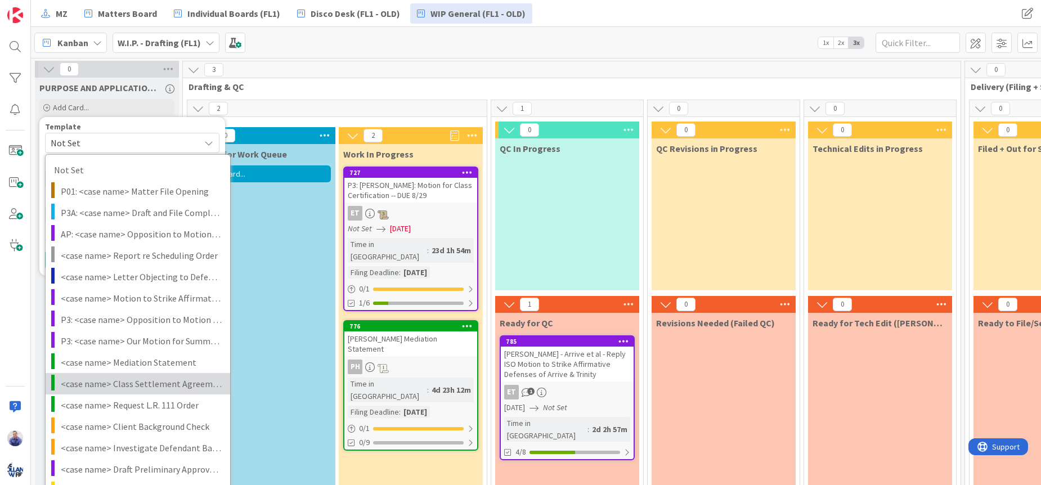
click at [178, 375] on link "<case name> Class Settlement Agreement" at bounding box center [138, 383] width 185 height 21
type textarea "x"
type textarea "<case name> Class Settlement Agreement"
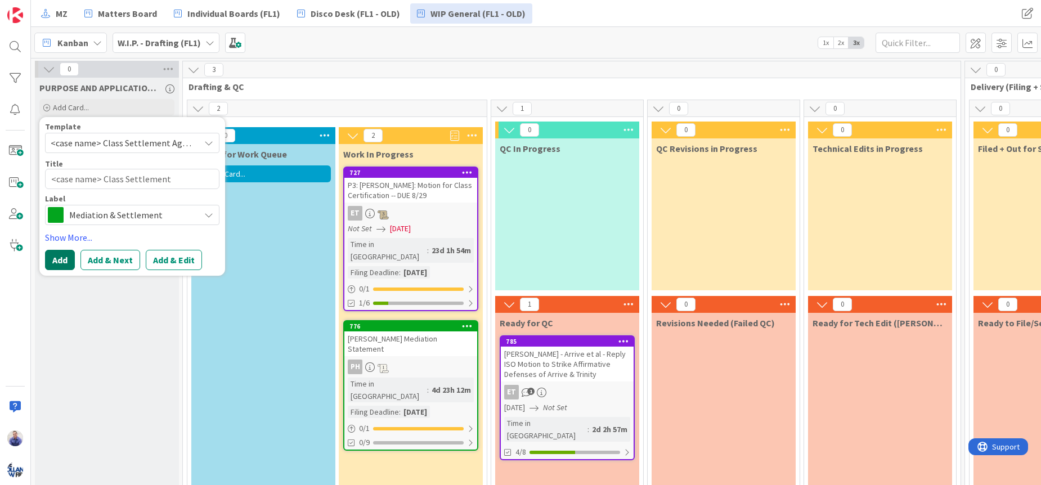
click at [65, 257] on button "Add" at bounding box center [60, 260] width 30 height 20
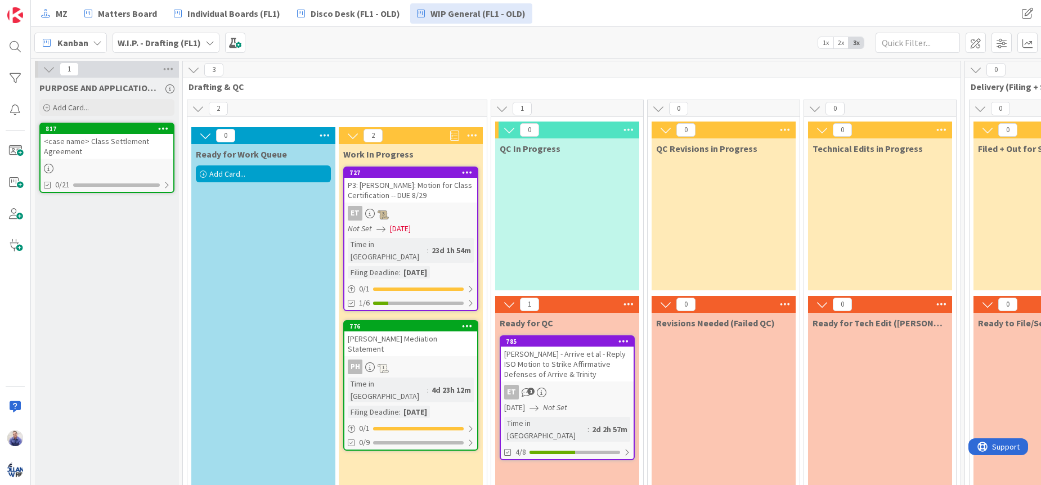
click at [109, 145] on div "<case name> Class Settlement Agreement" at bounding box center [107, 146] width 133 height 25
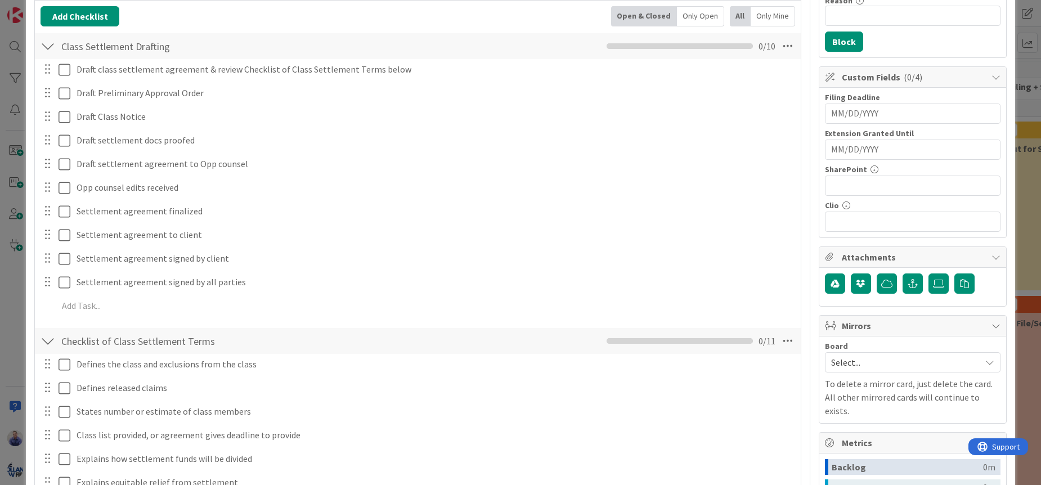
scroll to position [224, 0]
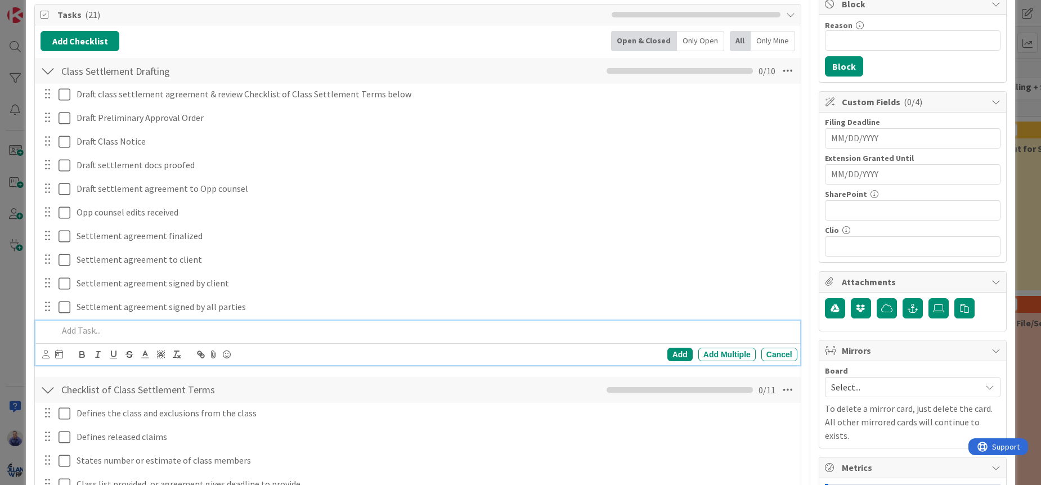
click at [107, 332] on p at bounding box center [425, 330] width 735 height 13
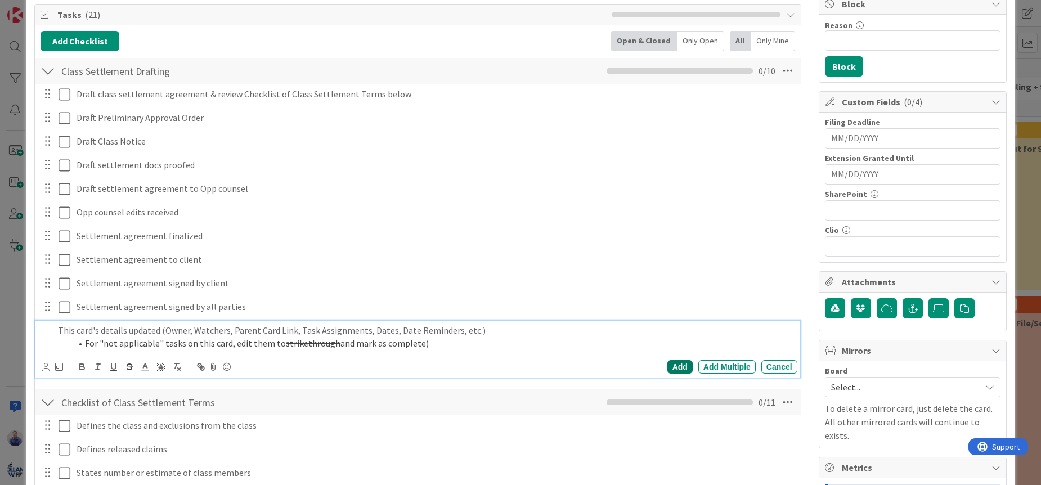
click at [667, 365] on div "Add" at bounding box center [679, 367] width 25 height 14
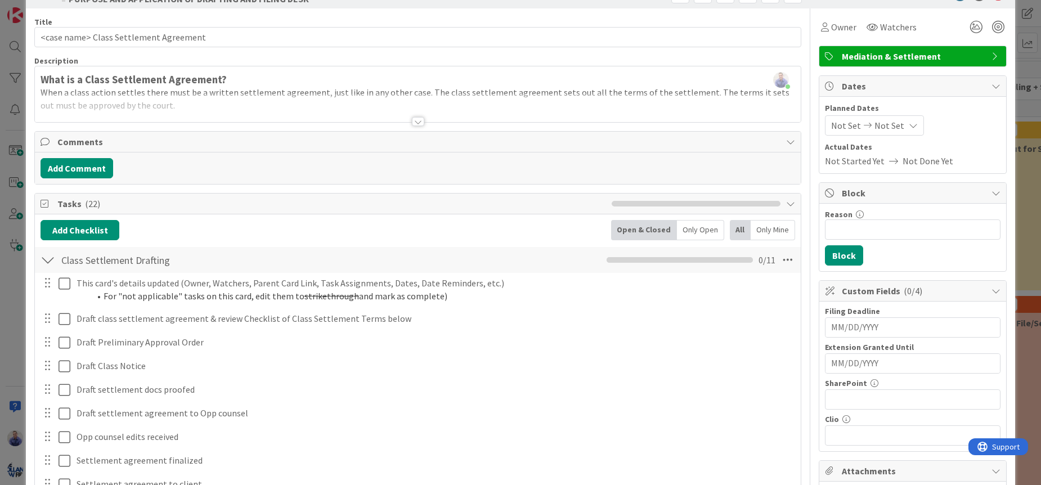
scroll to position [0, 0]
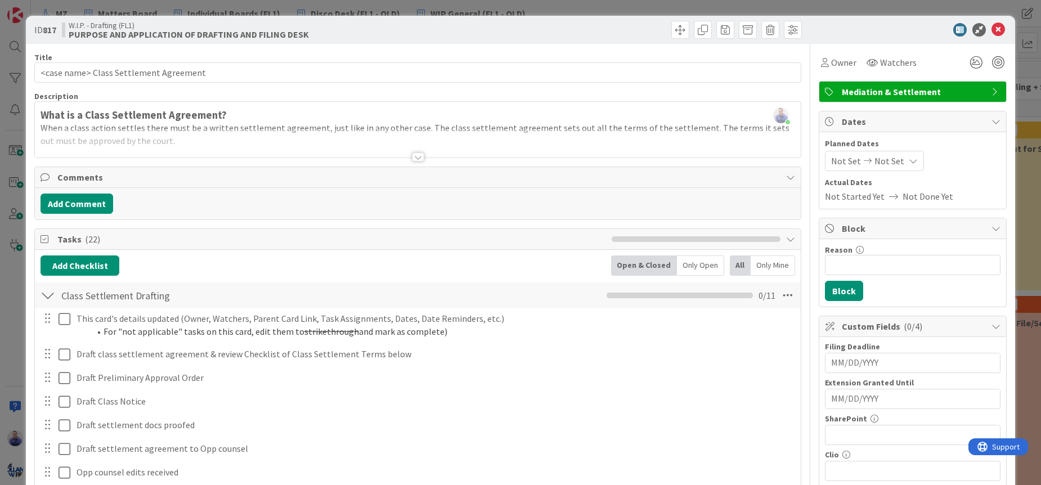
click at [412, 155] on div at bounding box center [418, 156] width 12 height 9
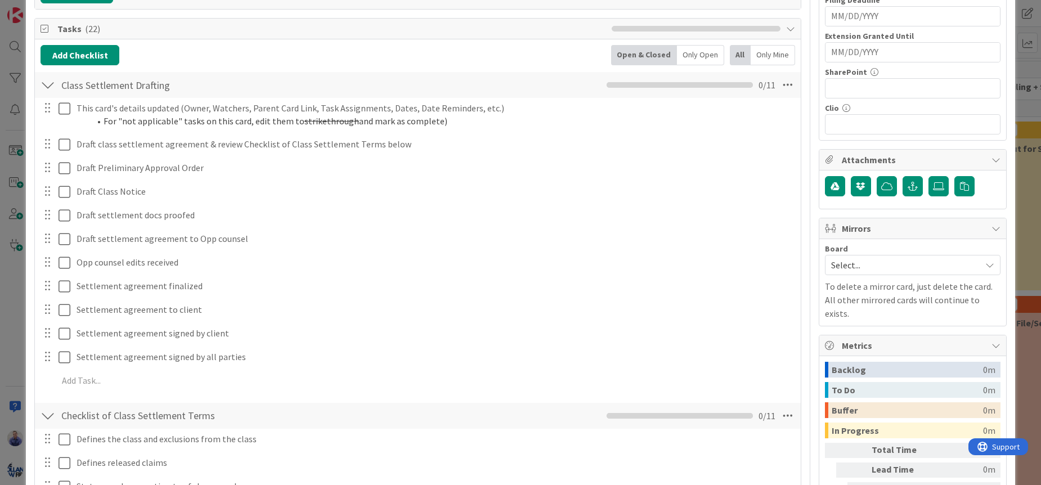
scroll to position [59, 0]
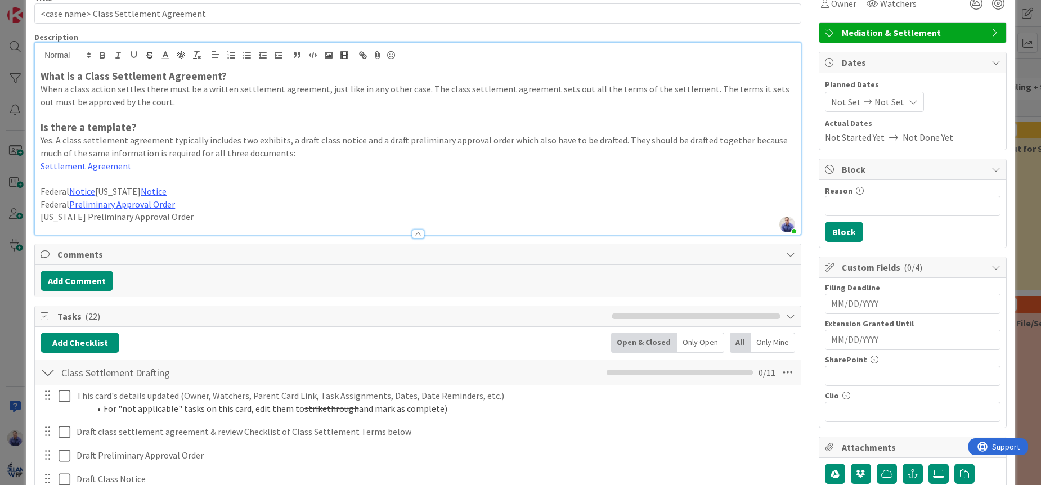
click at [413, 234] on div at bounding box center [418, 234] width 12 height 9
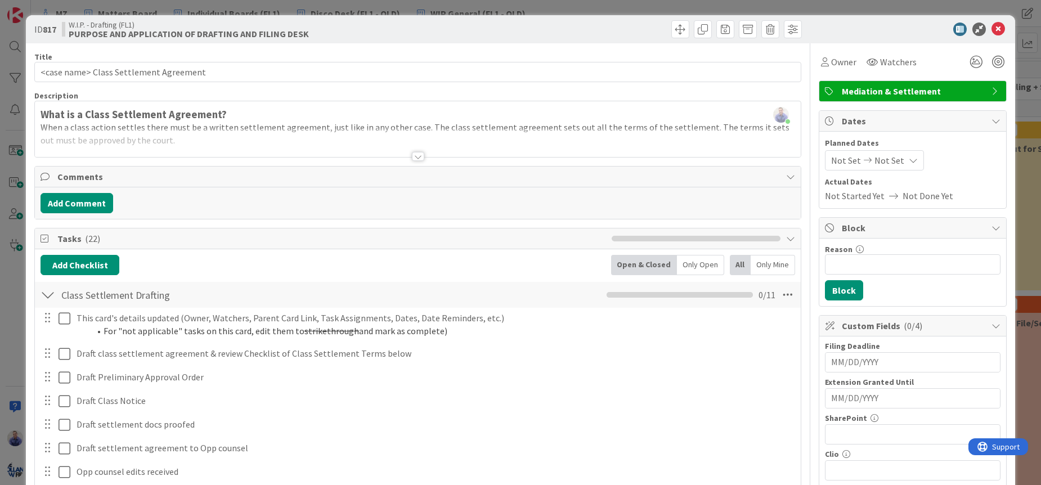
scroll to position [0, 0]
click at [991, 28] on icon at bounding box center [998, 30] width 14 height 14
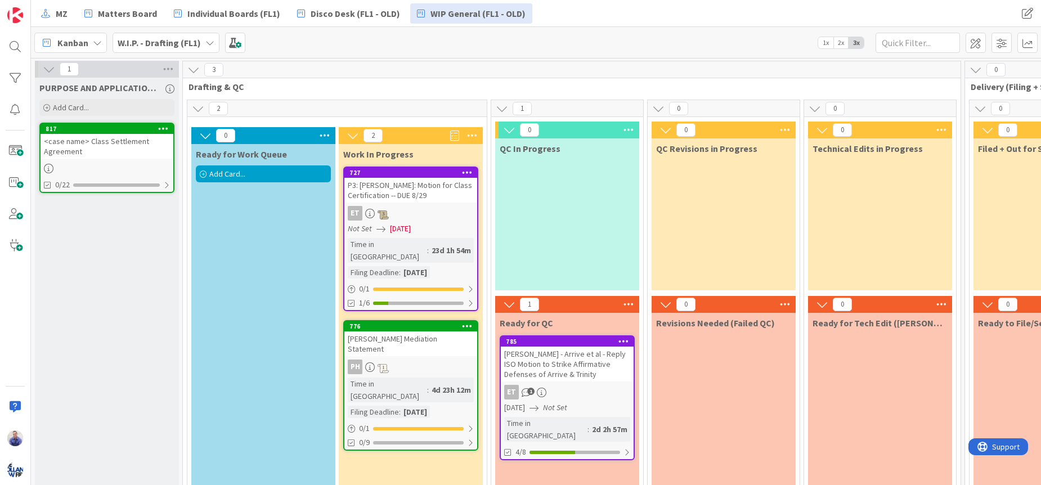
drag, startPoint x: 128, startPoint y: 141, endPoint x: 142, endPoint y: 141, distance: 14.1
click at [131, 141] on div "<case name> Class Settlement Agreement" at bounding box center [107, 146] width 133 height 25
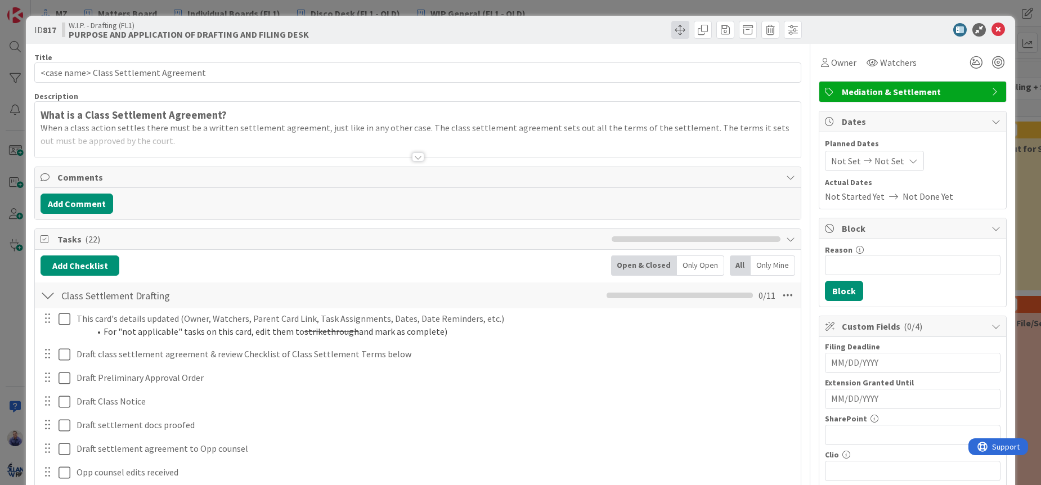
click at [678, 28] on span at bounding box center [680, 30] width 18 height 18
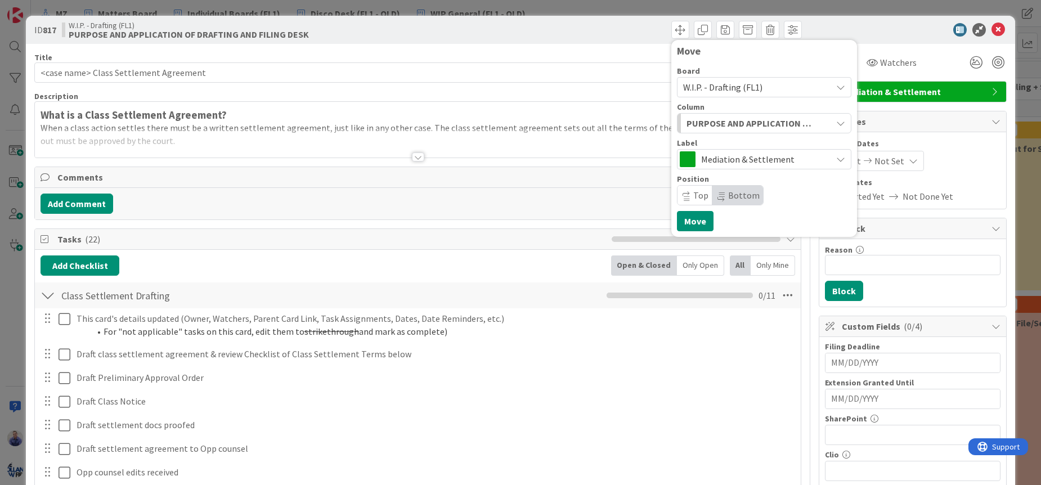
click at [711, 96] on div "W.I.P. - Drafting (FL1)" at bounding box center [764, 87] width 174 height 20
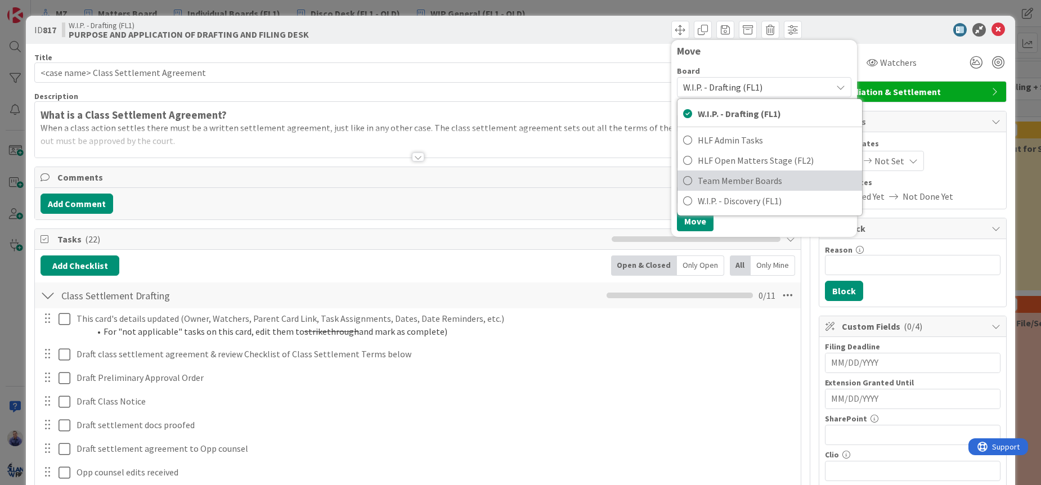
click at [723, 176] on span "Team Member Boards" at bounding box center [777, 180] width 159 height 17
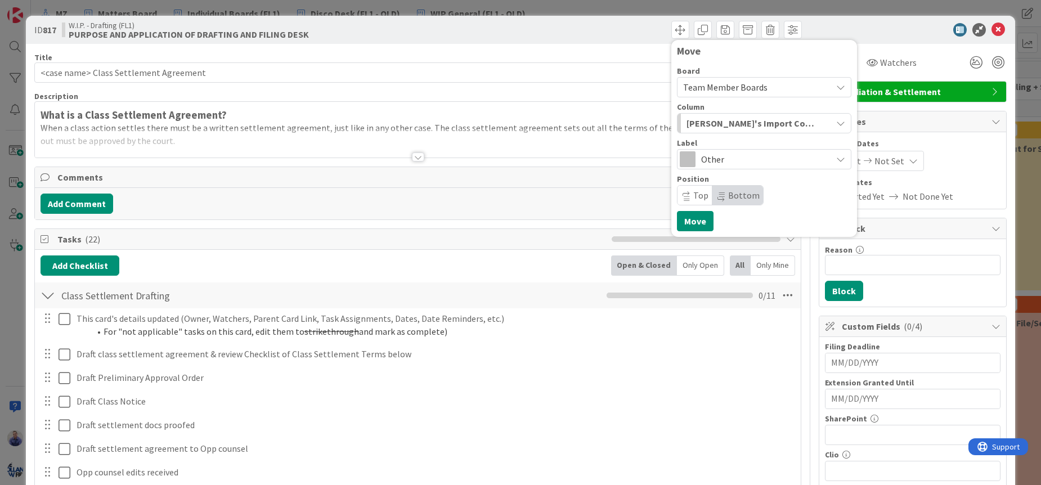
click at [716, 161] on span "Other" at bounding box center [763, 159] width 125 height 16
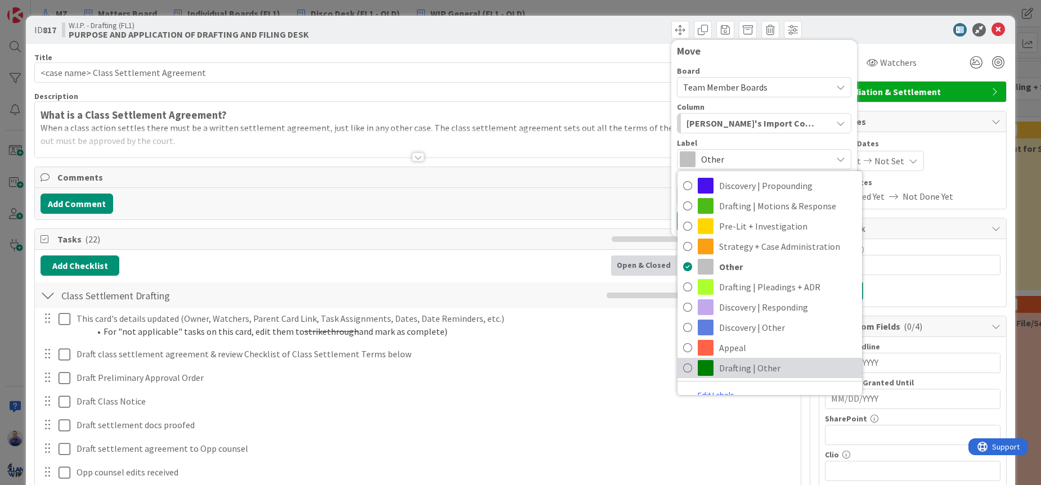
click at [753, 373] on span "Drafting | Other" at bounding box center [787, 367] width 137 height 17
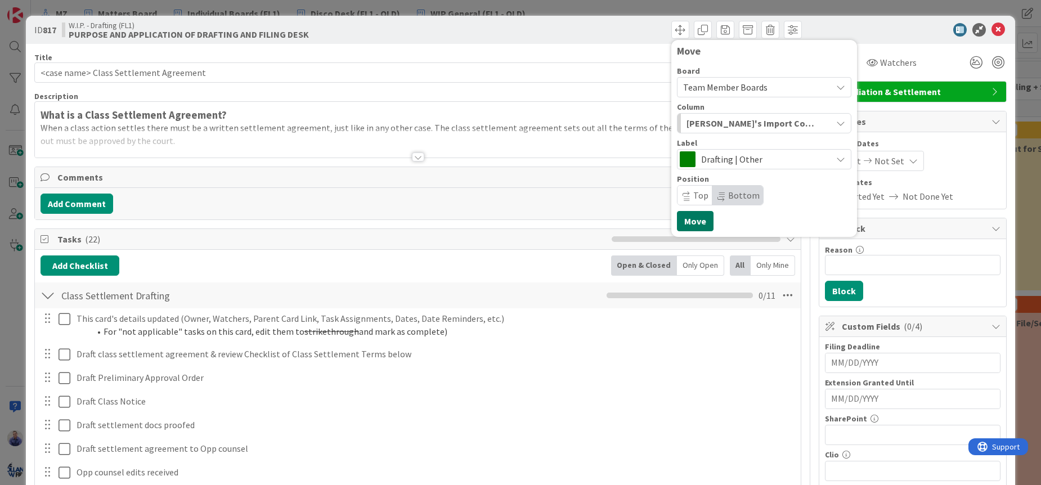
click at [683, 224] on button "Move" at bounding box center [695, 221] width 37 height 20
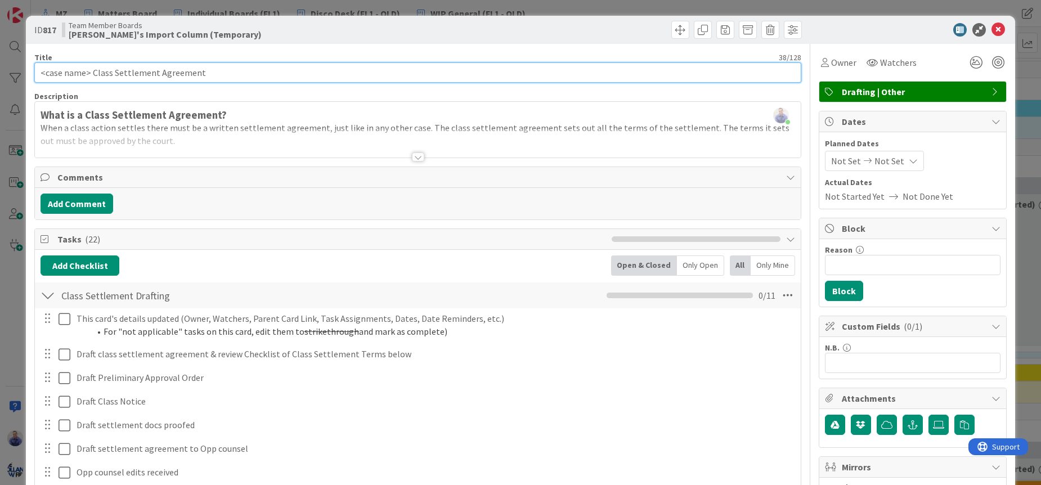
click at [93, 73] on input "<case name> Class Settlement Agreement" at bounding box center [417, 72] width 767 height 20
type input "<case name> | P10-B | Class Settlement Agreement"
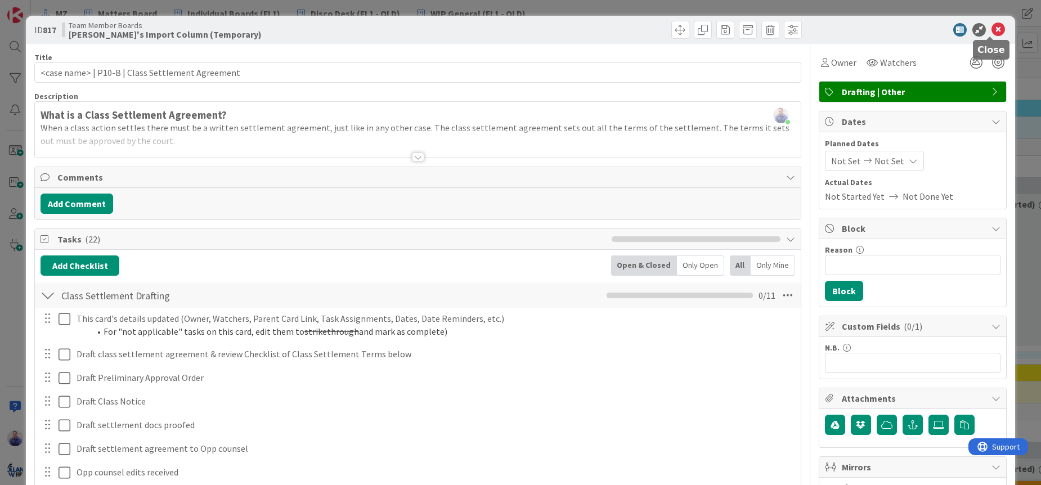
click at [993, 27] on icon at bounding box center [998, 30] width 14 height 14
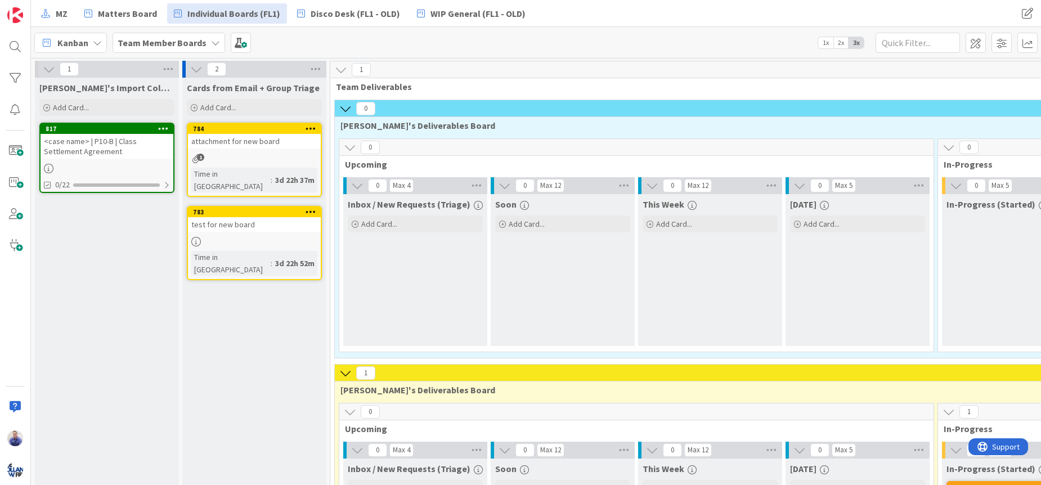
click at [60, 156] on div "<case name> | P10-B | Class Settlement Agreement" at bounding box center [107, 146] width 133 height 25
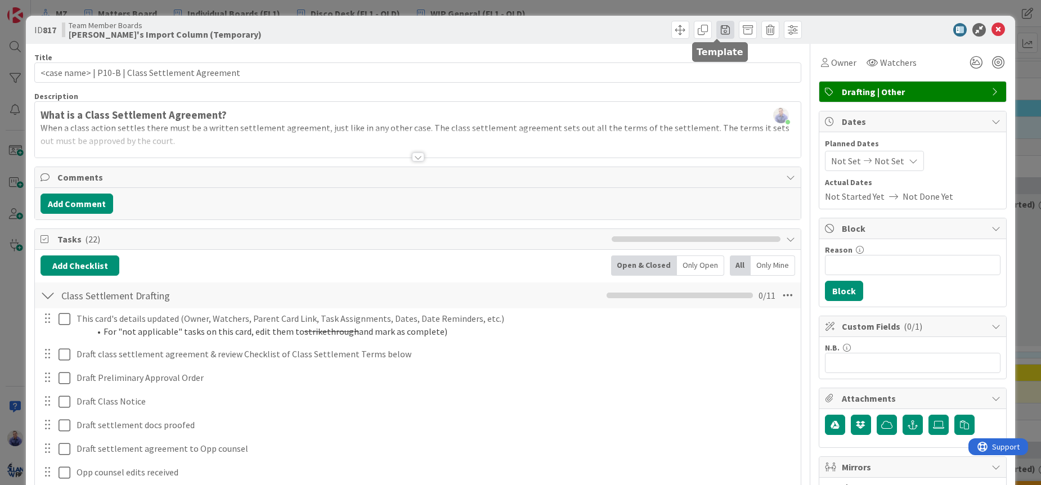
click at [720, 29] on span at bounding box center [725, 30] width 18 height 18
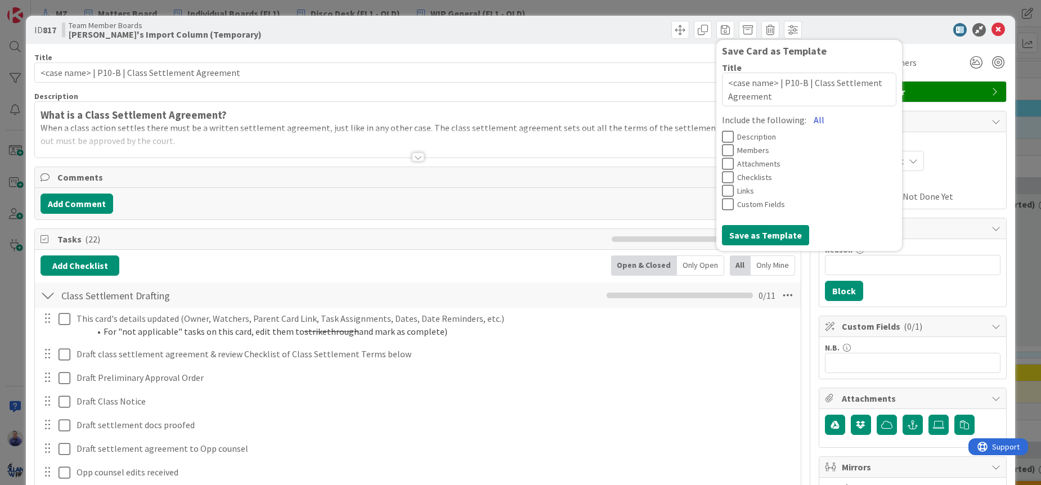
click at [806, 120] on button "All" at bounding box center [818, 120] width 25 height 20
click at [752, 238] on button "Save as Template" at bounding box center [765, 235] width 87 height 20
type textarea "x"
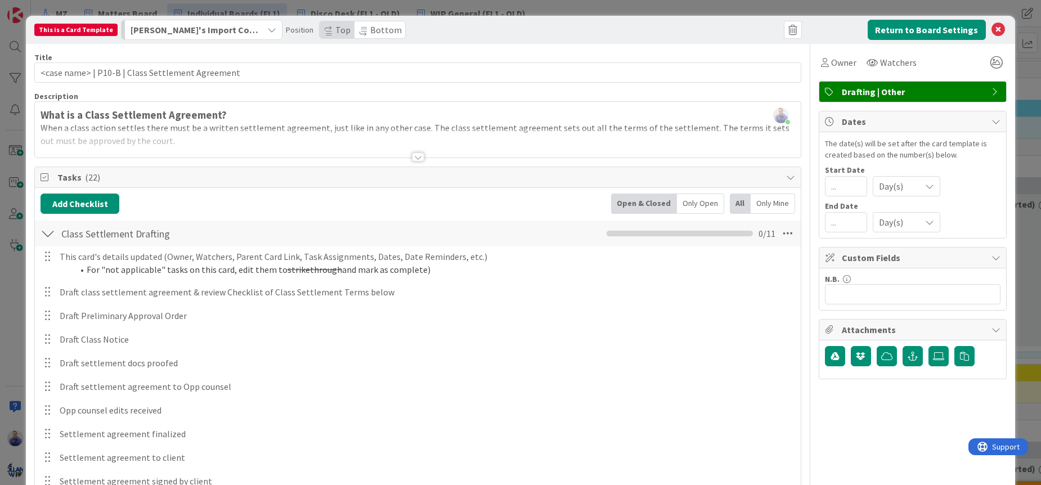
click at [176, 30] on span "[PERSON_NAME]'s Import Column (Temporary)" at bounding box center [195, 30] width 129 height 15
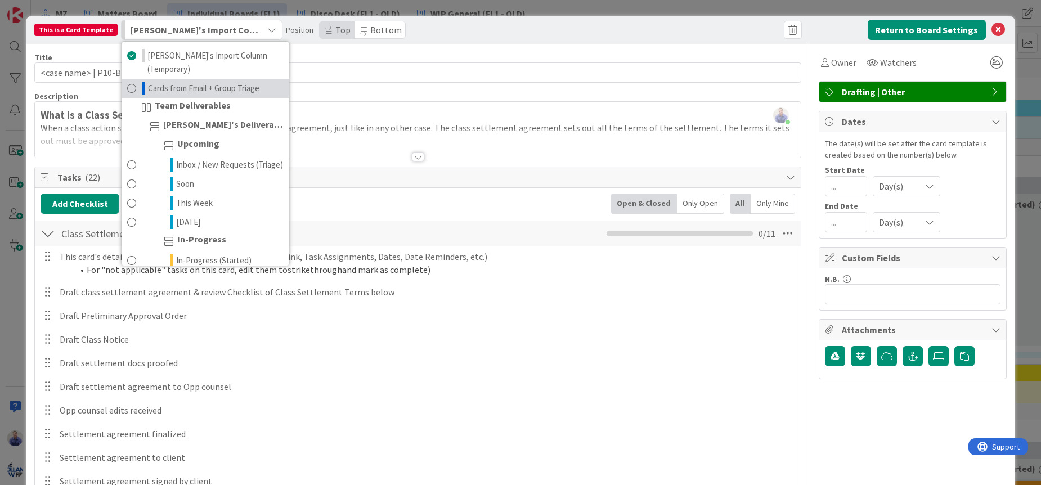
click at [177, 82] on span "Cards from Email + Group Triage" at bounding box center [203, 89] width 111 height 14
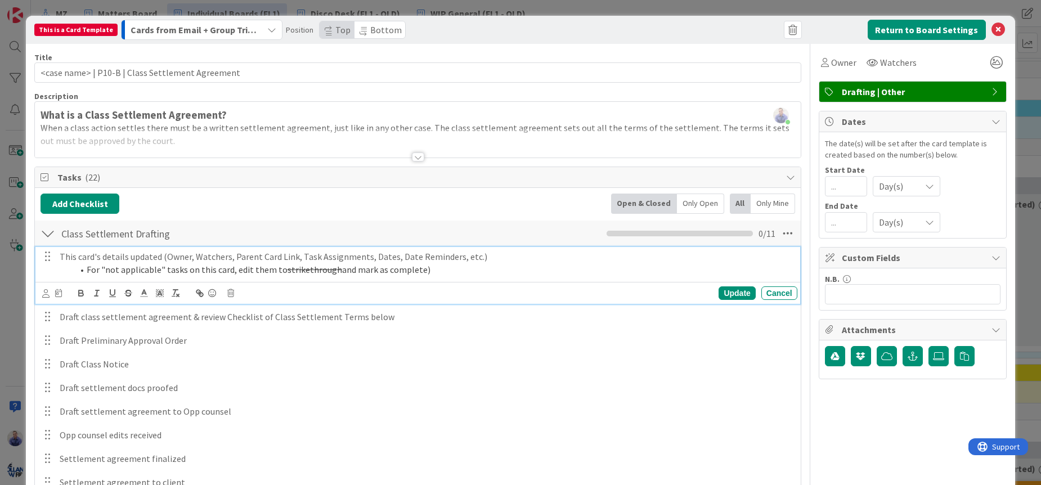
click at [93, 258] on p "This card's details updated (Owner, Watchers, Parent Card Link, Task Assignment…" at bounding box center [426, 256] width 733 height 13
click at [56, 296] on icon at bounding box center [58, 293] width 7 height 8
click at [80, 346] on input "number" at bounding box center [82, 352] width 42 height 20
type input "0"
click at [718, 293] on div "Update" at bounding box center [736, 293] width 37 height 14
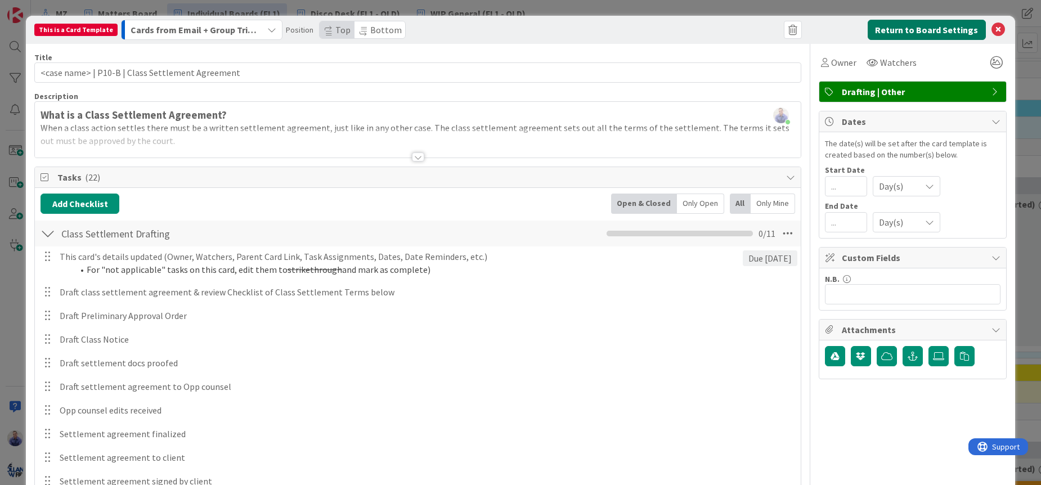
click at [927, 24] on button "Return to Board Settings" at bounding box center [926, 30] width 118 height 20
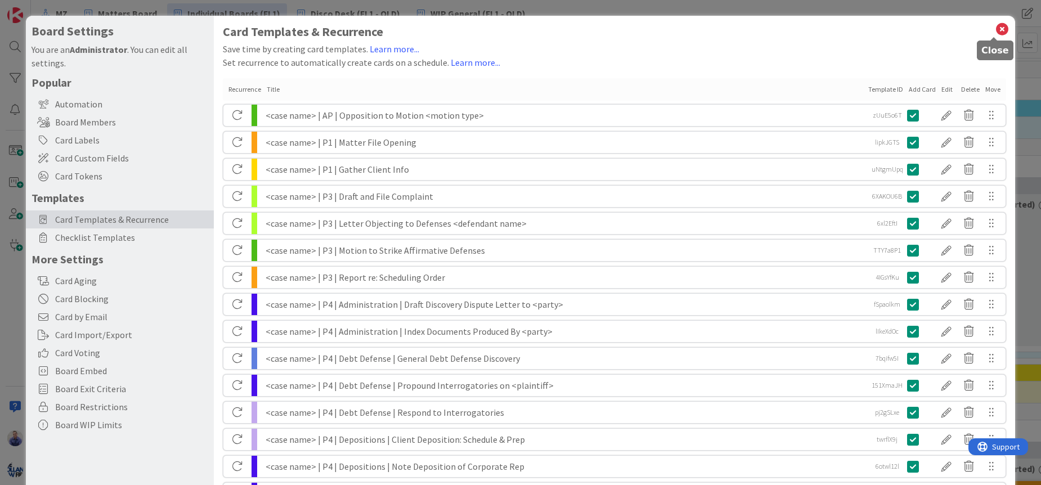
click at [996, 29] on icon at bounding box center [1002, 29] width 15 height 16
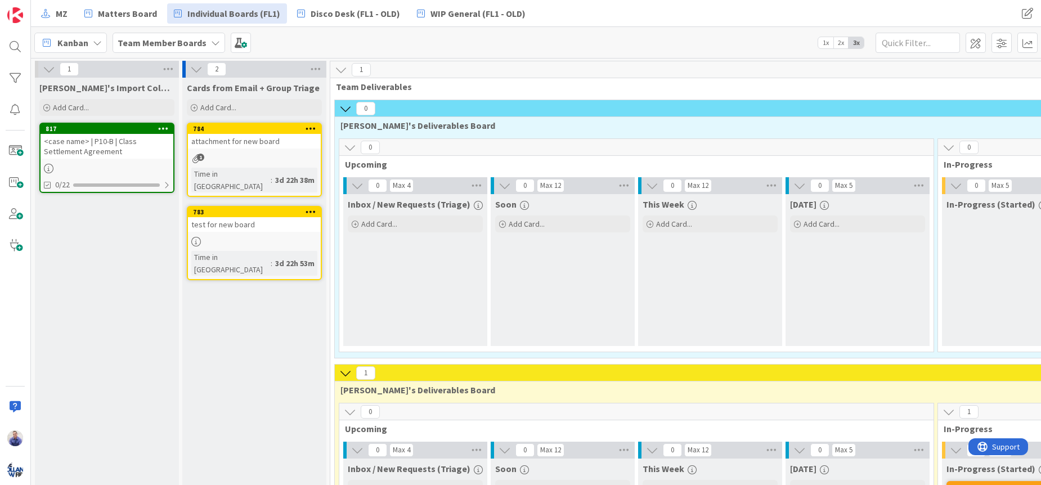
click at [164, 129] on icon at bounding box center [163, 128] width 11 height 8
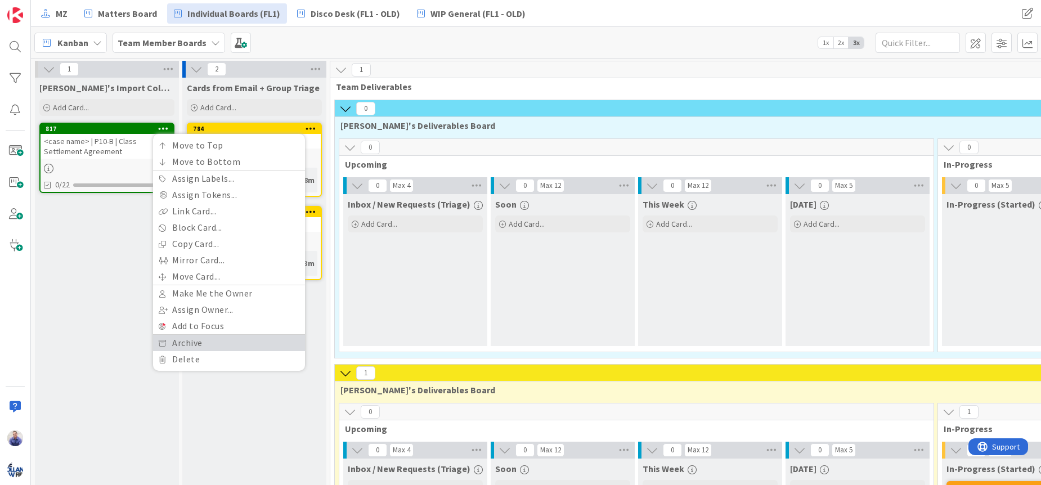
click at [219, 345] on link "Archive" at bounding box center [229, 343] width 152 height 16
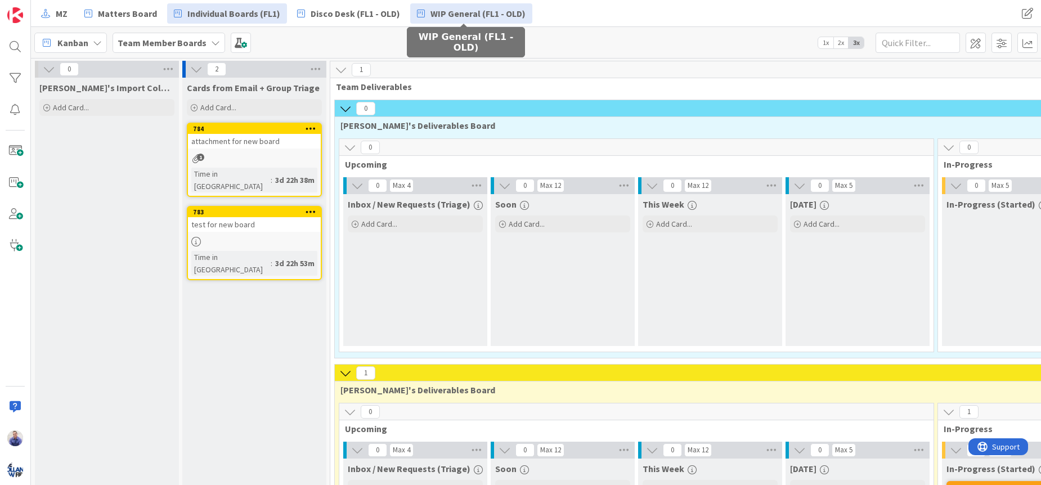
click at [498, 16] on span "WIP General (FL1 - OLD)" at bounding box center [477, 14] width 95 height 14
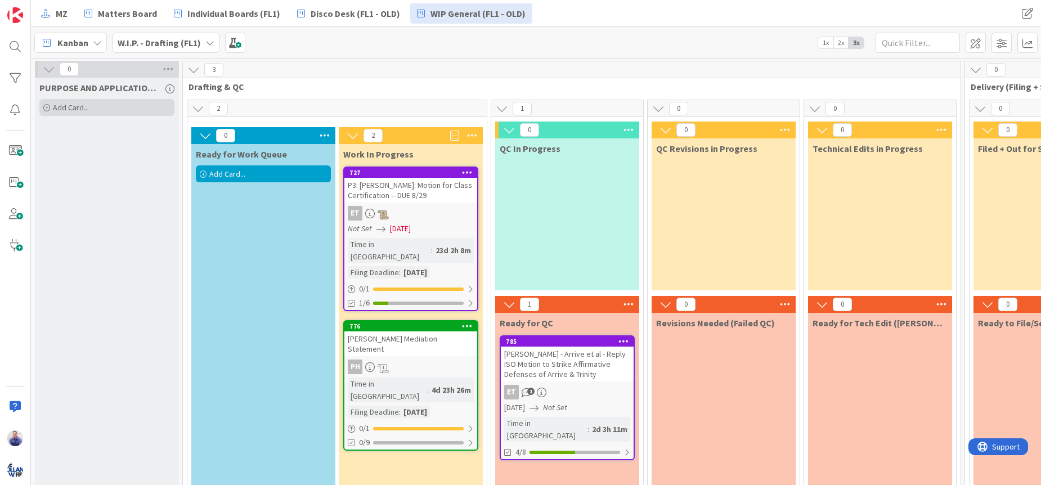
click at [131, 104] on div "Add Card..." at bounding box center [106, 107] width 135 height 17
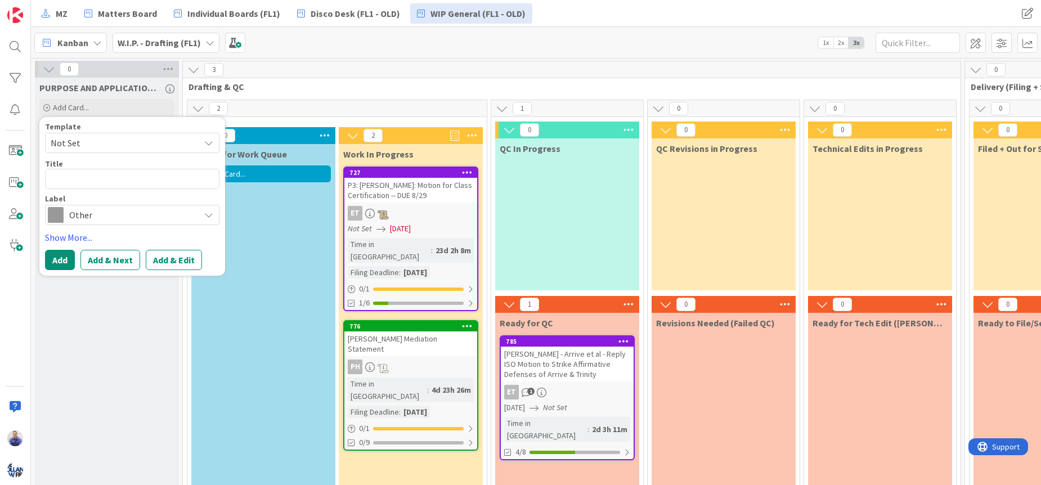
click at [142, 150] on span "Not Set" at bounding box center [132, 143] width 174 height 20
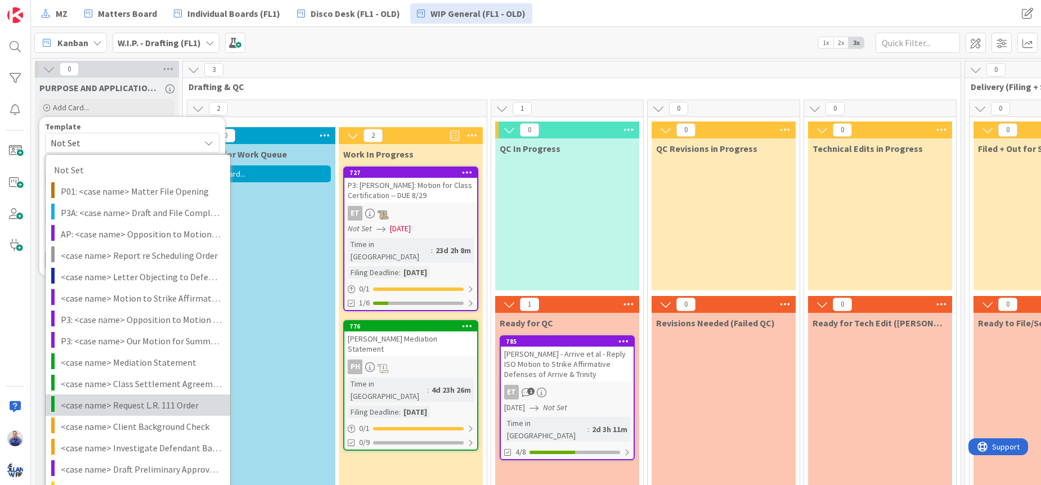
click at [168, 407] on span "<case name> Request L.R. 111 Order" at bounding box center [141, 405] width 161 height 15
type textarea "x"
type textarea "<case name> Request L.R. 111 Order"
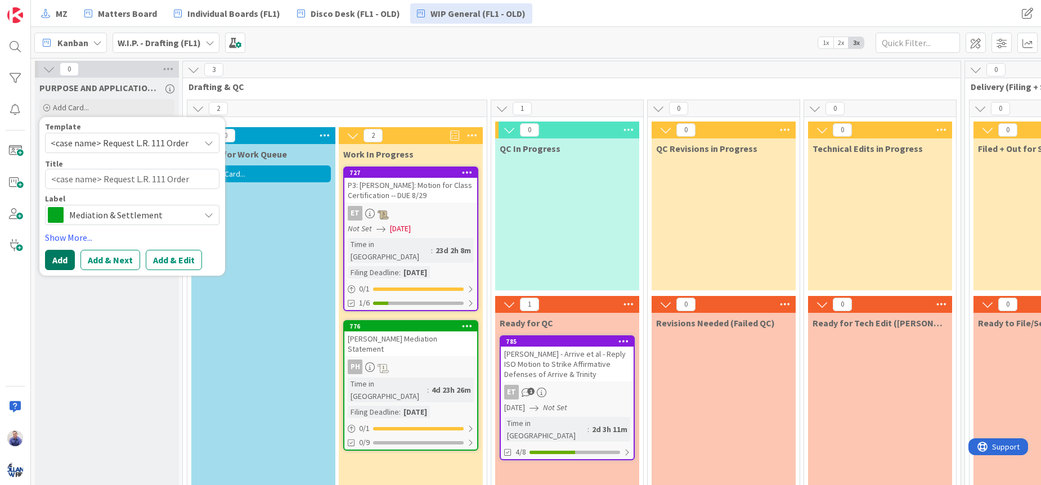
click at [65, 262] on button "Add" at bounding box center [60, 260] width 30 height 20
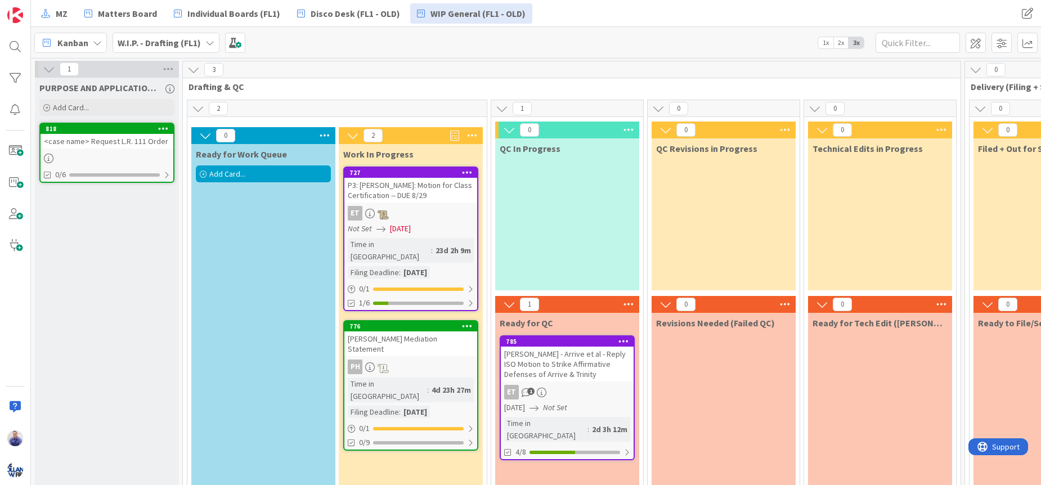
click at [93, 137] on div "<case name> Request L.R. 111 Order" at bounding box center [107, 141] width 133 height 15
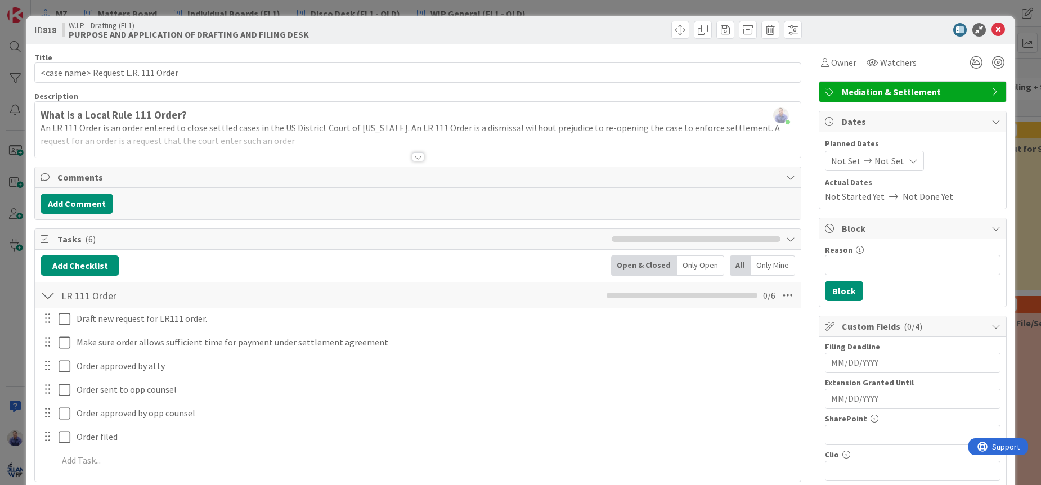
click at [417, 160] on div at bounding box center [418, 156] width 12 height 9
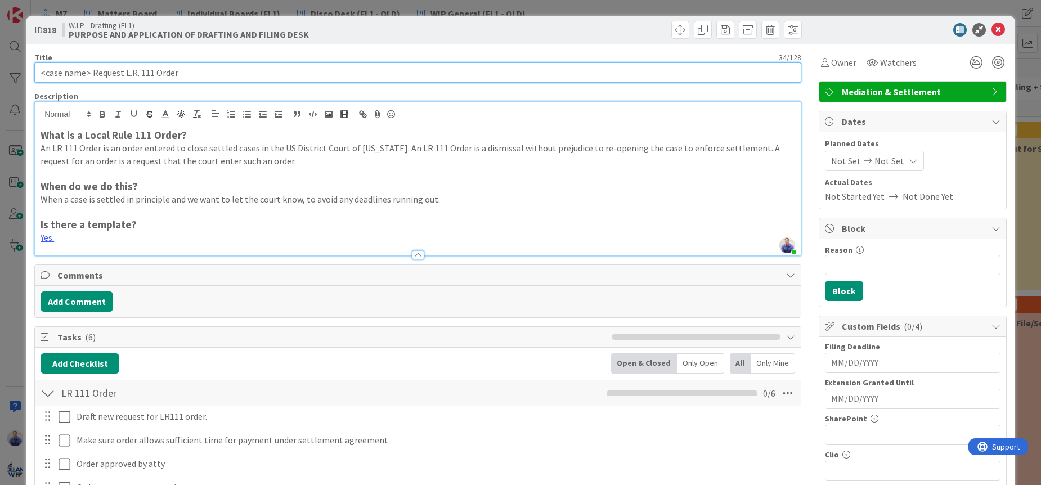
click at [89, 74] on input "<case name> Request L.R. 111 Order" at bounding box center [417, 72] width 767 height 20
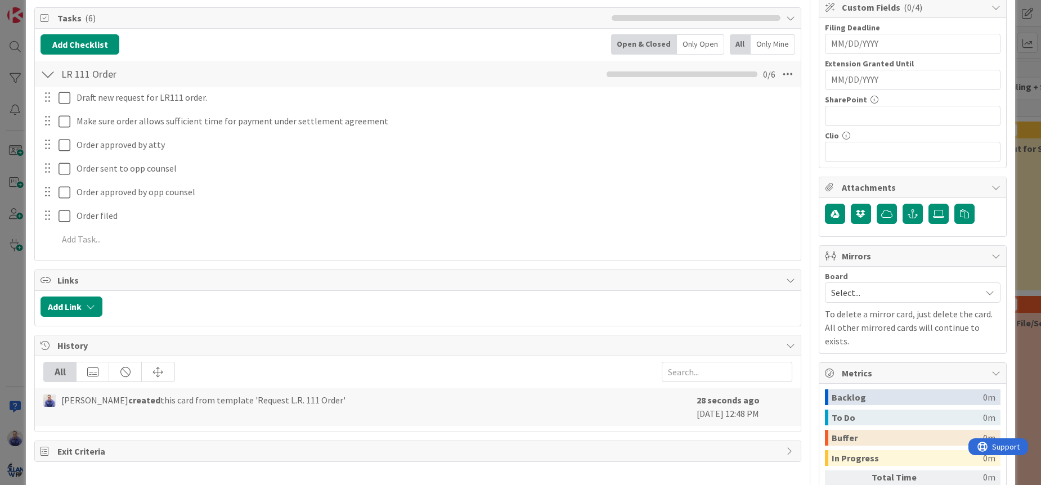
type input "<case name> | P10-A | Request L.R. 111 Order"
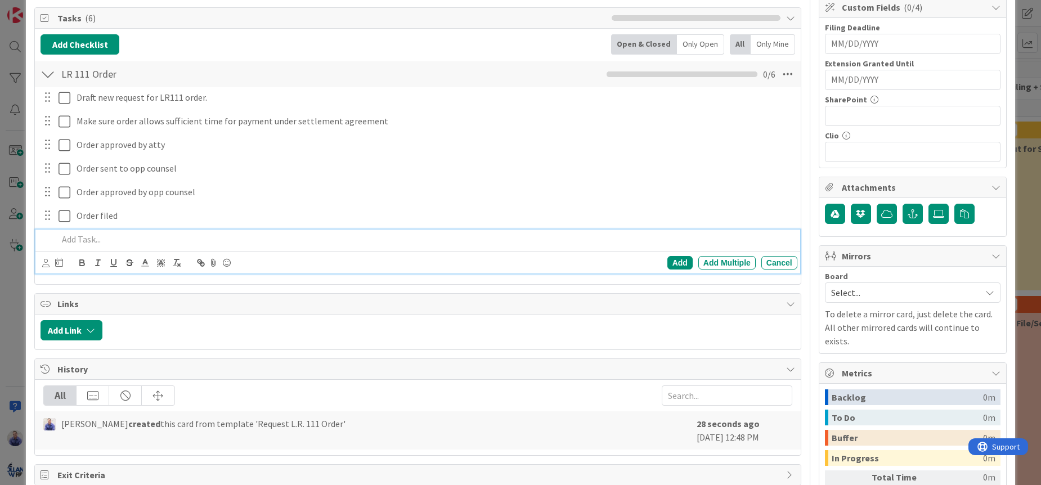
click at [100, 244] on p at bounding box center [425, 239] width 735 height 13
click at [124, 233] on p at bounding box center [425, 239] width 735 height 13
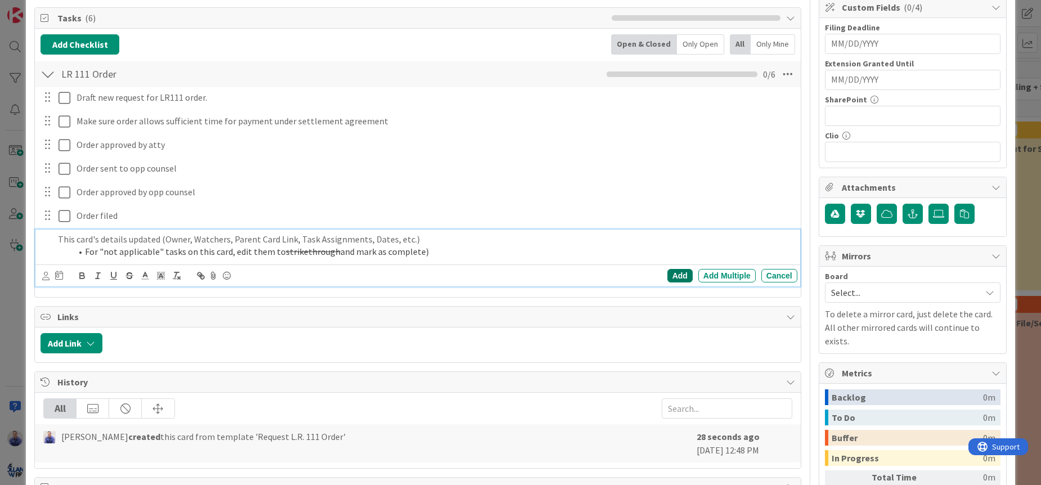
click at [673, 274] on div "Add" at bounding box center [679, 276] width 25 height 14
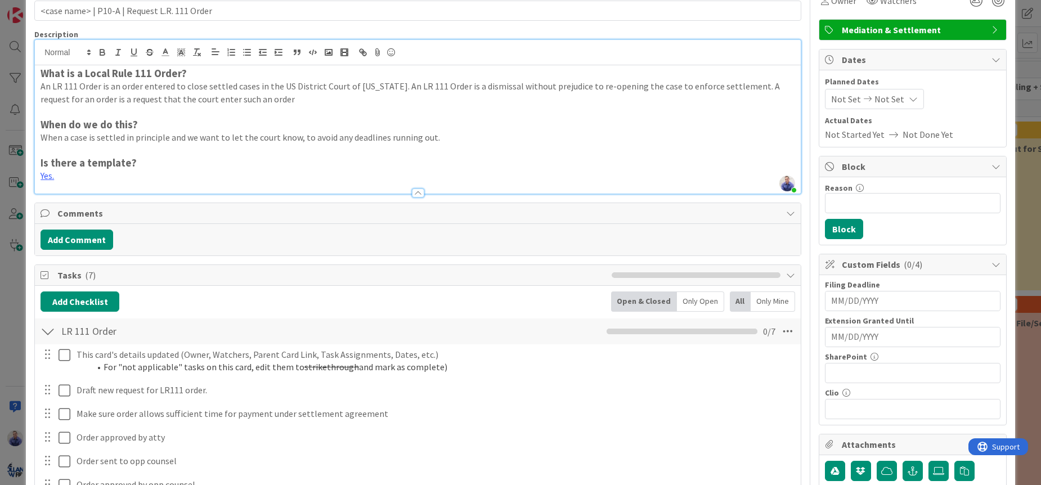
scroll to position [0, 0]
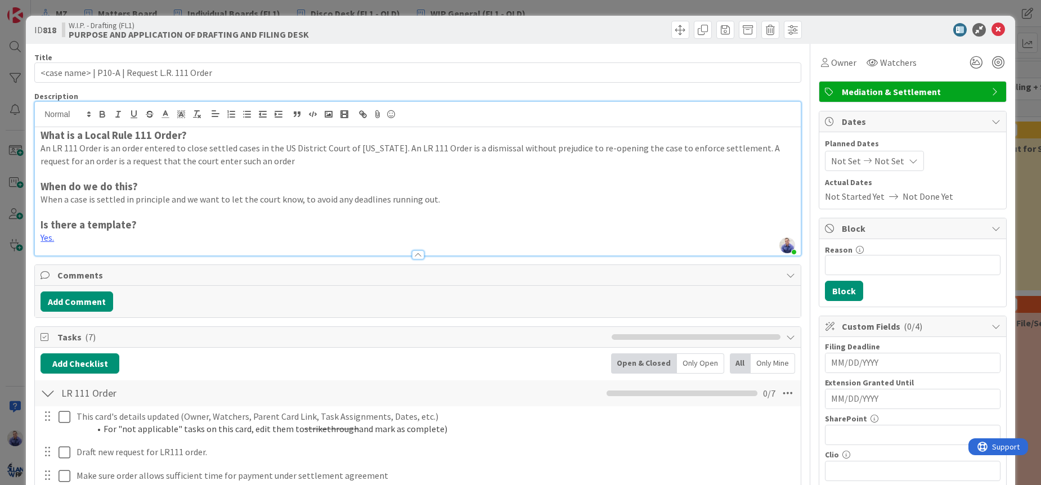
click at [884, 92] on span "Mediation & Settlement" at bounding box center [914, 92] width 144 height 14
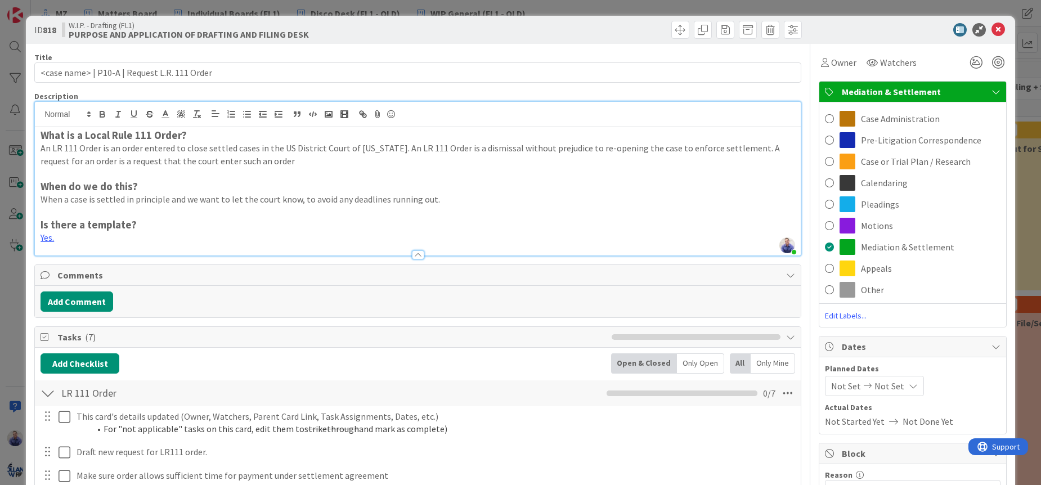
click at [884, 92] on span "Mediation & Settlement" at bounding box center [914, 92] width 144 height 14
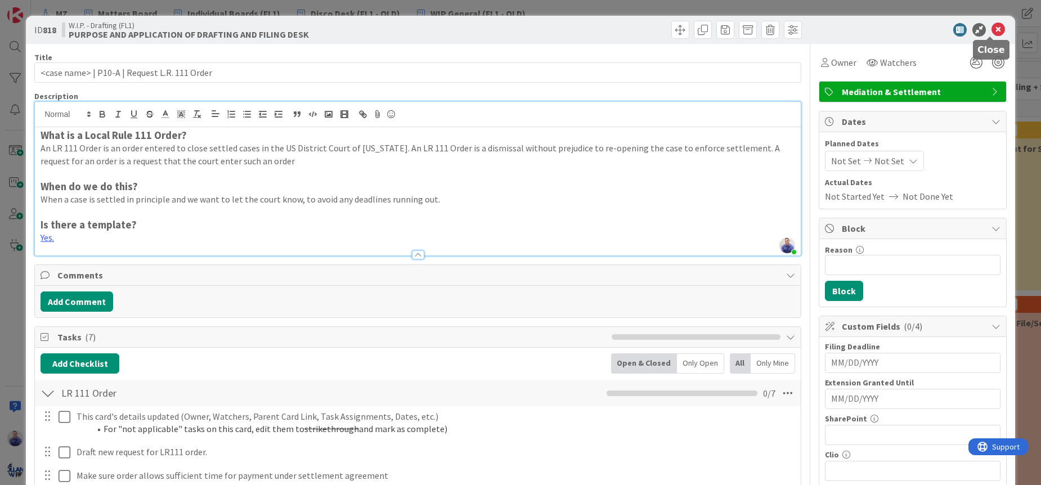
click at [991, 29] on icon at bounding box center [998, 30] width 14 height 14
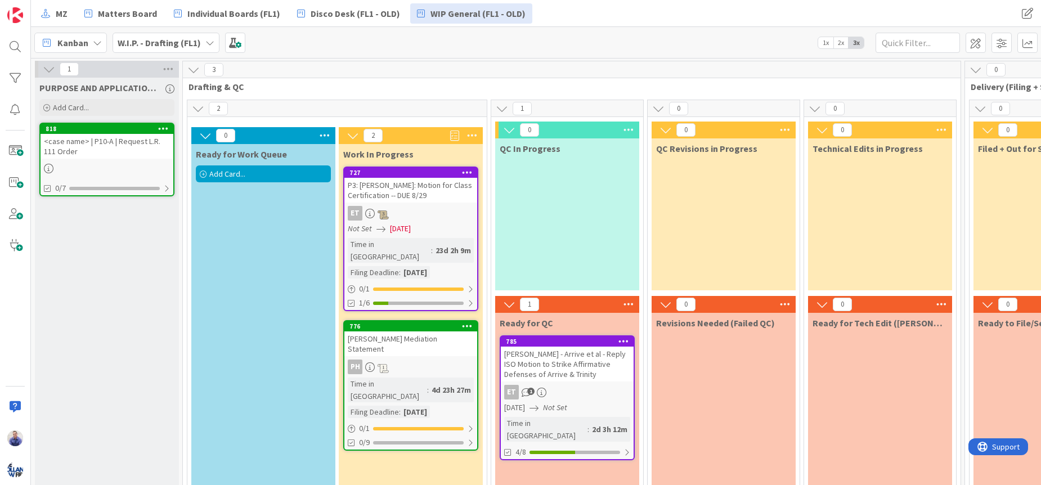
click at [161, 127] on icon at bounding box center [163, 128] width 11 height 8
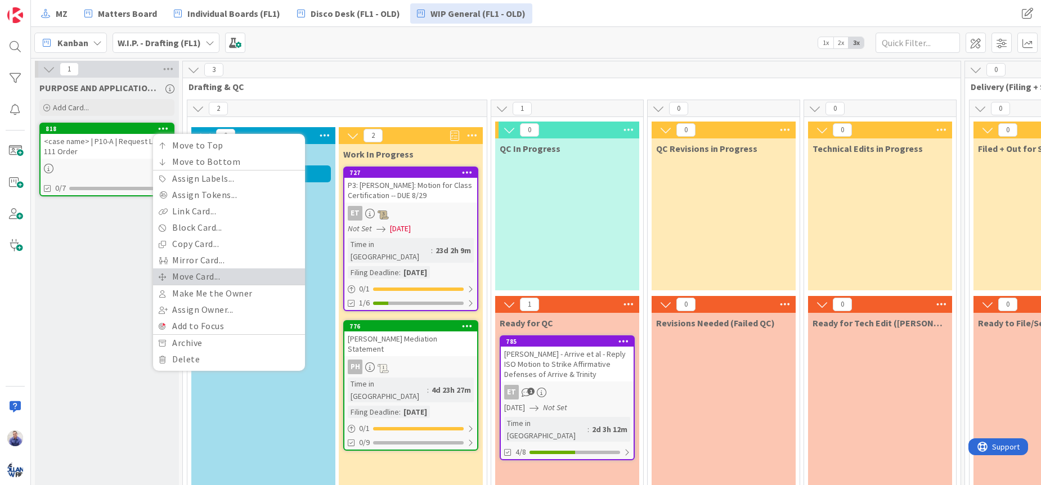
click at [224, 275] on link "Move Card..." at bounding box center [229, 276] width 152 height 16
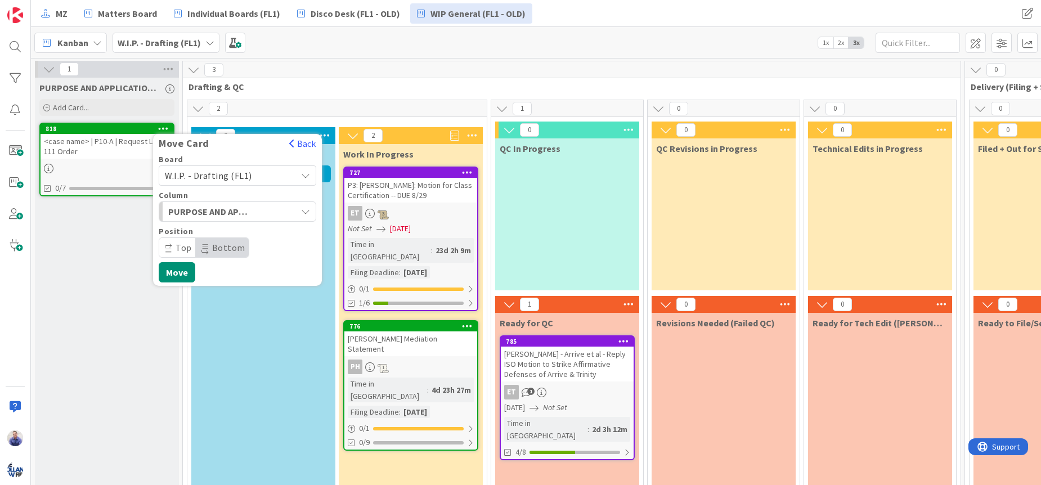
click at [267, 183] on div "W.I.P. - Drafting (FL1)" at bounding box center [238, 175] width 158 height 20
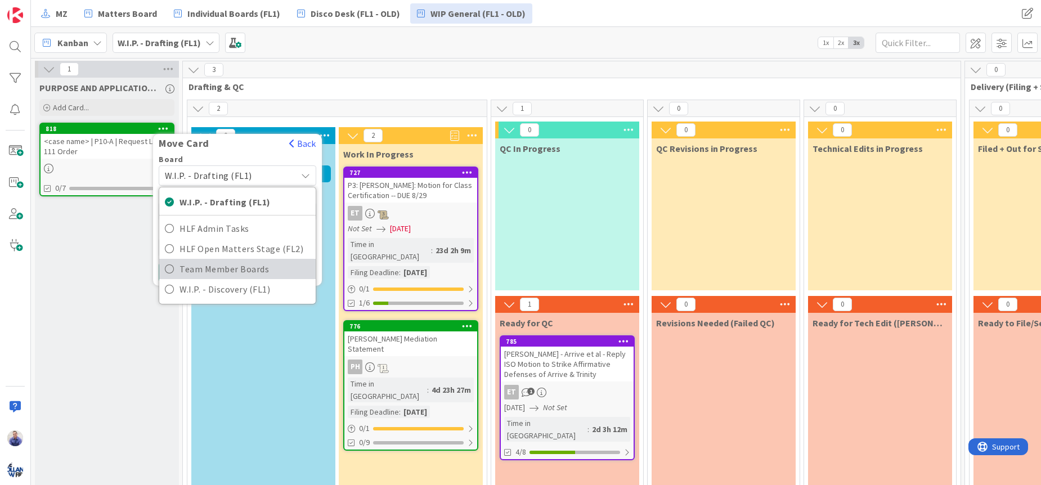
click at [253, 274] on span "Team Member Boards" at bounding box center [244, 268] width 131 height 17
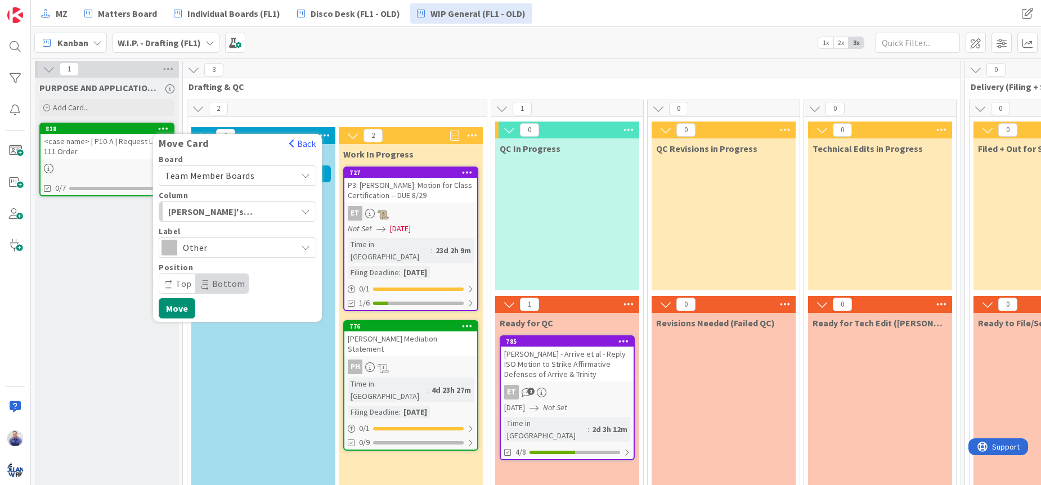
click at [240, 249] on span "Other" at bounding box center [237, 248] width 108 height 16
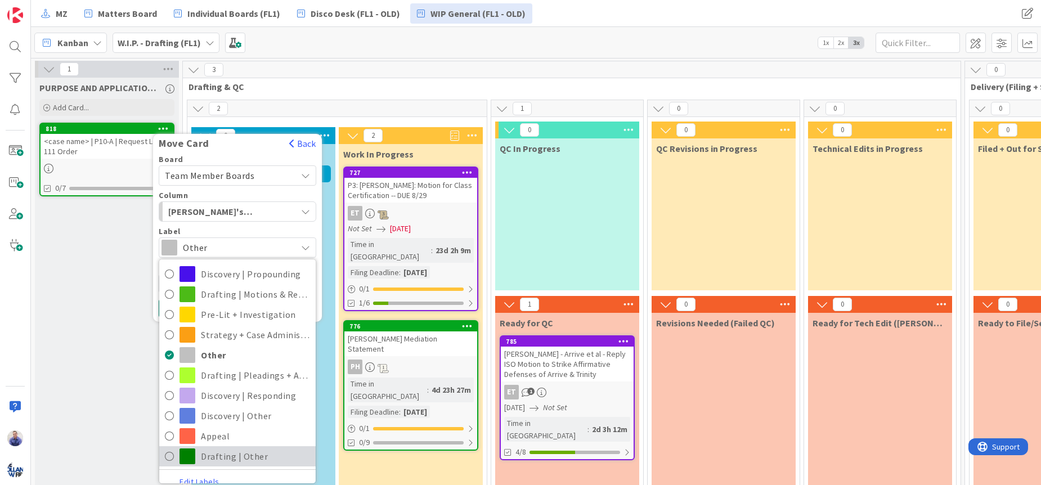
click at [245, 451] on span "Drafting | Other" at bounding box center [255, 456] width 109 height 17
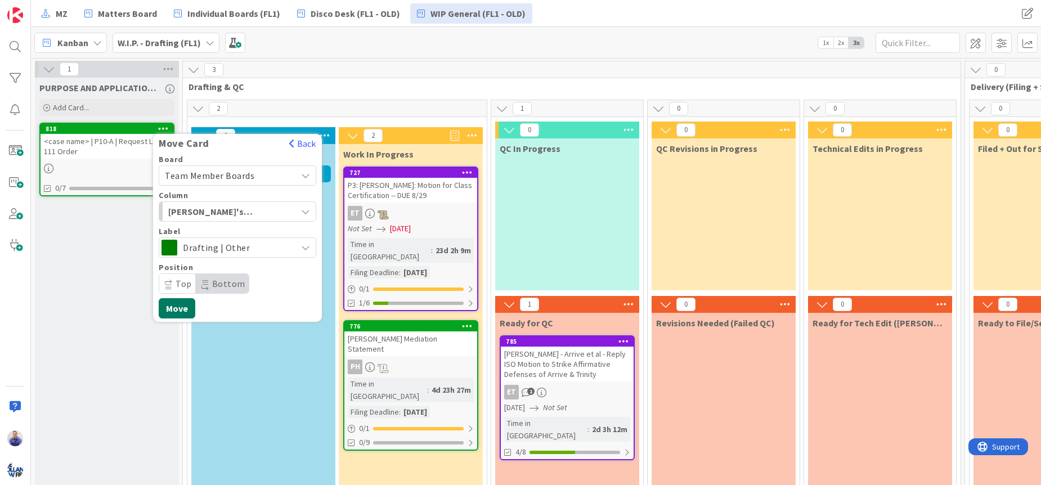
click at [186, 308] on button "Move" at bounding box center [177, 308] width 37 height 20
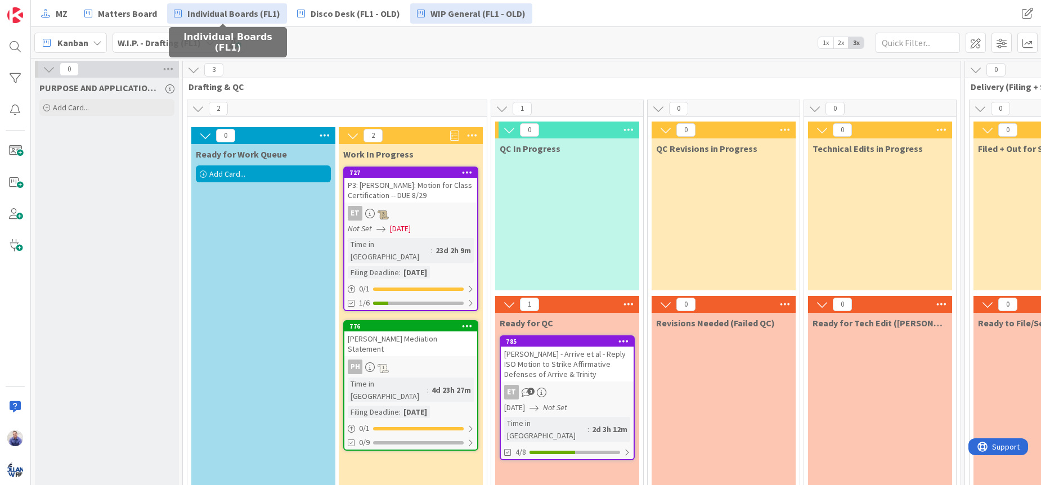
click at [196, 12] on span "Individual Boards (FL1)" at bounding box center [233, 14] width 93 height 14
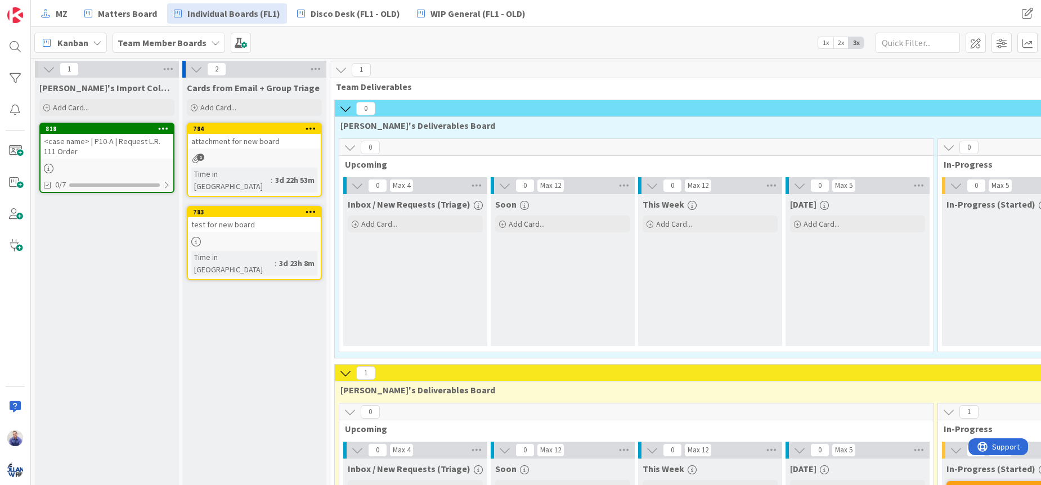
click at [126, 145] on div "<case name> | P10-A | Request L.R. 111 Order" at bounding box center [107, 146] width 133 height 25
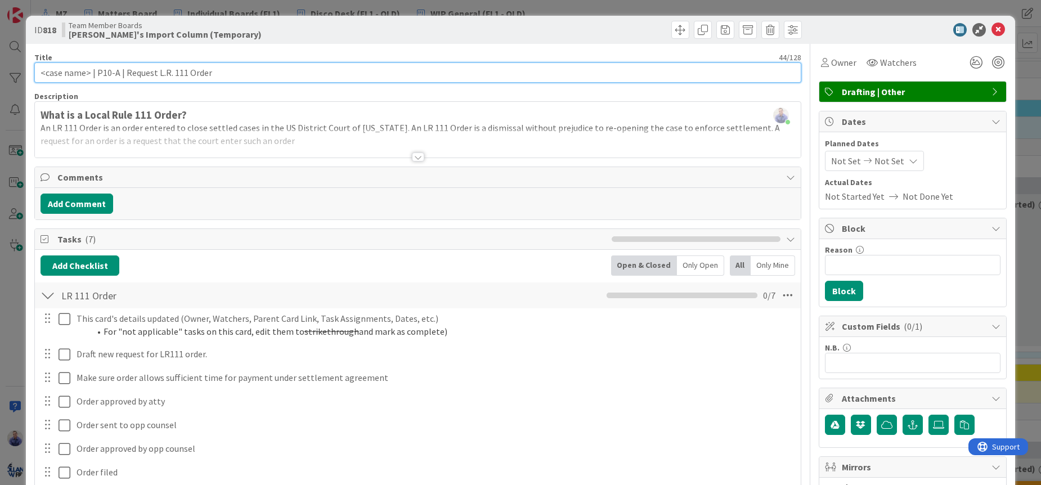
drag, startPoint x: 123, startPoint y: 70, endPoint x: 127, endPoint y: 75, distance: 6.1
click at [123, 71] on input "<case name> | P10-A | Request L.R. 111 Order" at bounding box center [417, 72] width 767 height 20
type input "<case name> | P10-A | Draft Request for L.R. 111 Order"
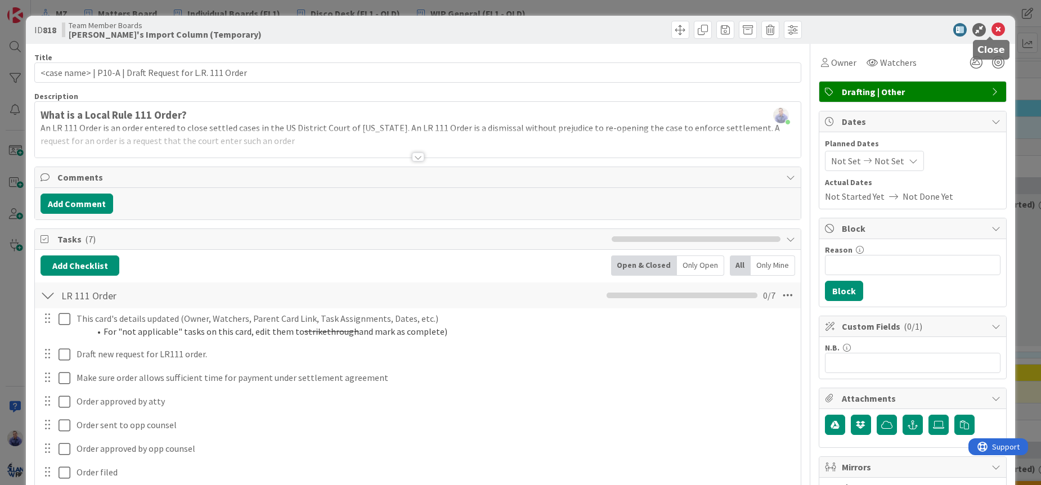
click at [991, 28] on icon at bounding box center [998, 30] width 14 height 14
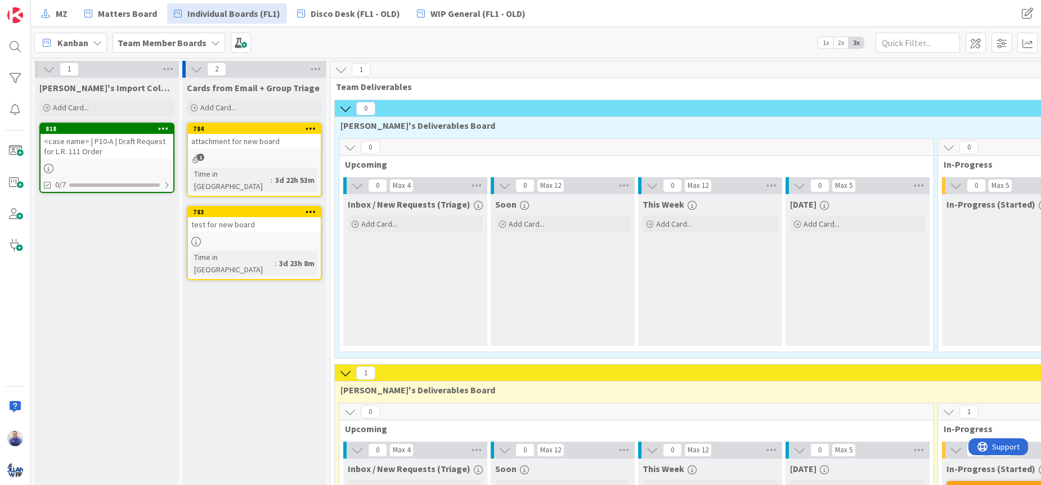
click at [129, 141] on div "<case name> | P10-A | Draft Request for L.R. 111 Order" at bounding box center [107, 146] width 133 height 25
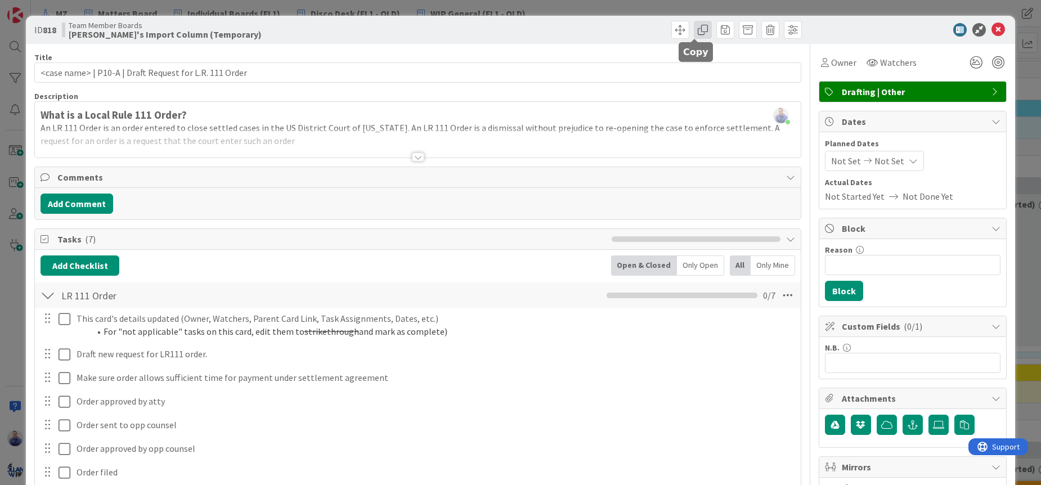
click at [698, 33] on span at bounding box center [703, 30] width 18 height 18
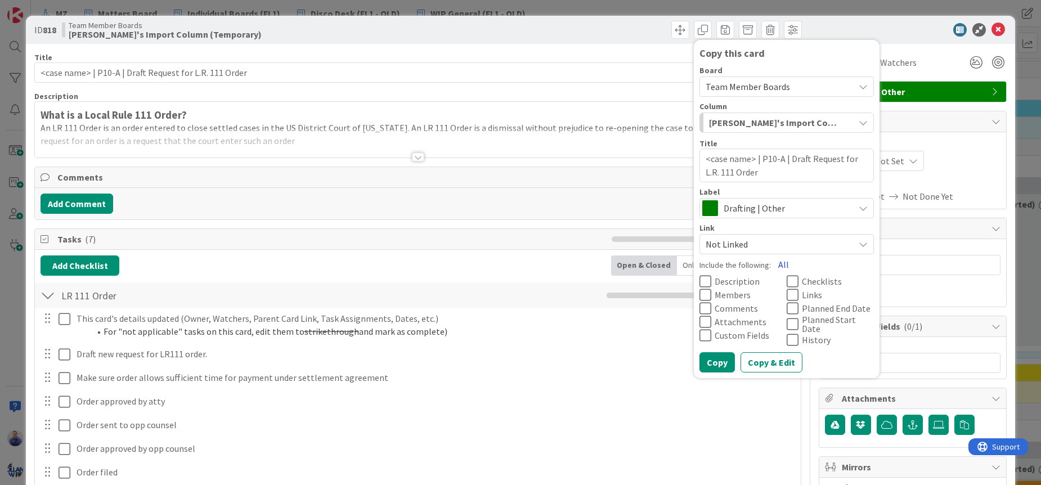
click at [774, 263] on button "All" at bounding box center [783, 264] width 25 height 20
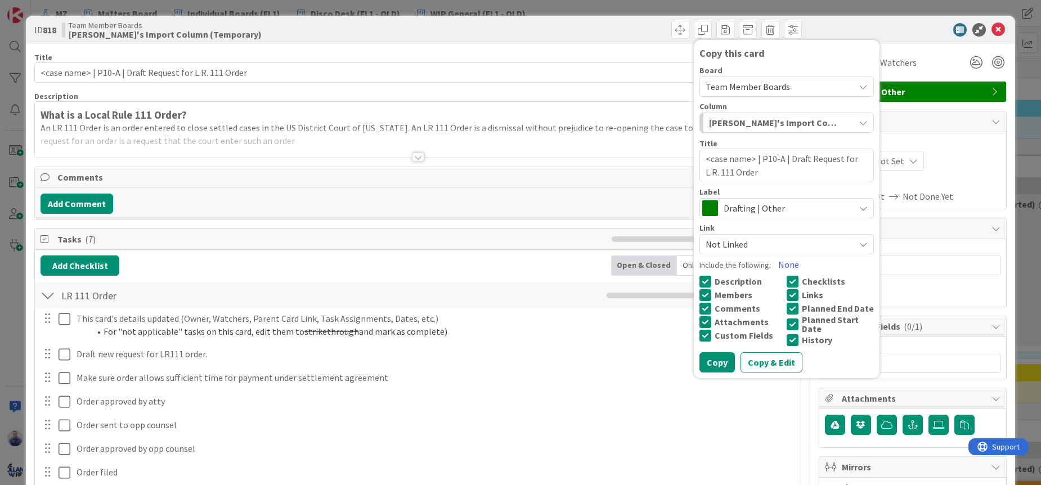
click at [815, 26] on div at bounding box center [906, 30] width 199 height 14
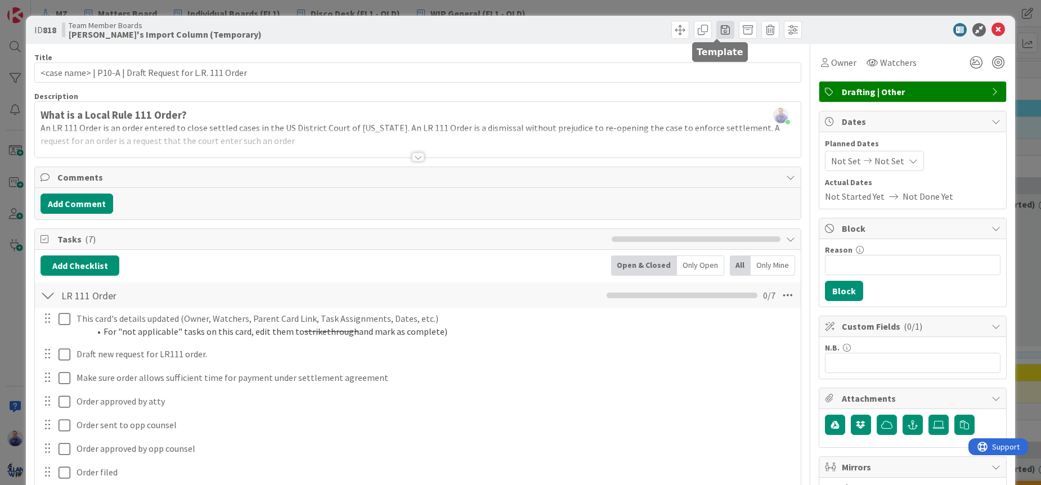
click at [718, 28] on span at bounding box center [725, 30] width 18 height 18
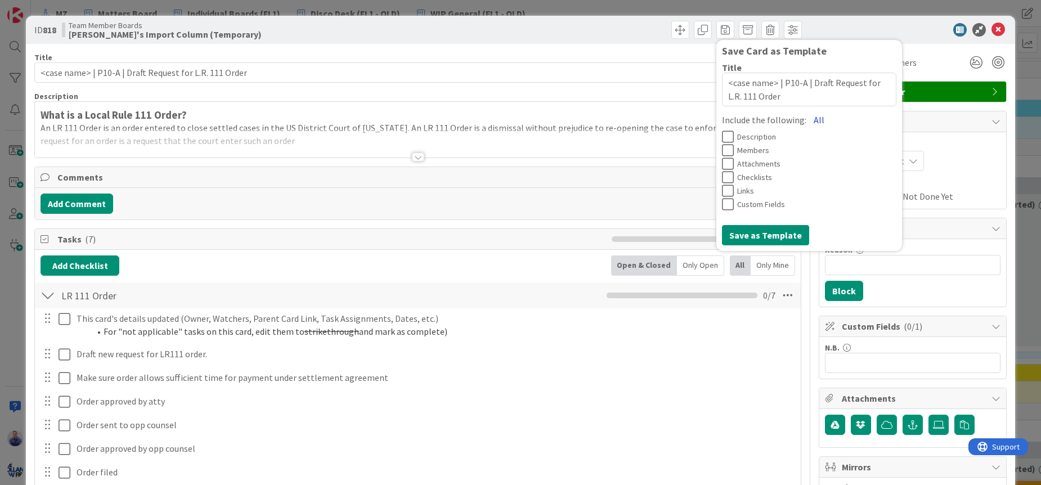
click at [806, 119] on button "All" at bounding box center [818, 120] width 25 height 20
click at [766, 236] on button "Save as Template" at bounding box center [765, 235] width 87 height 20
type textarea "x"
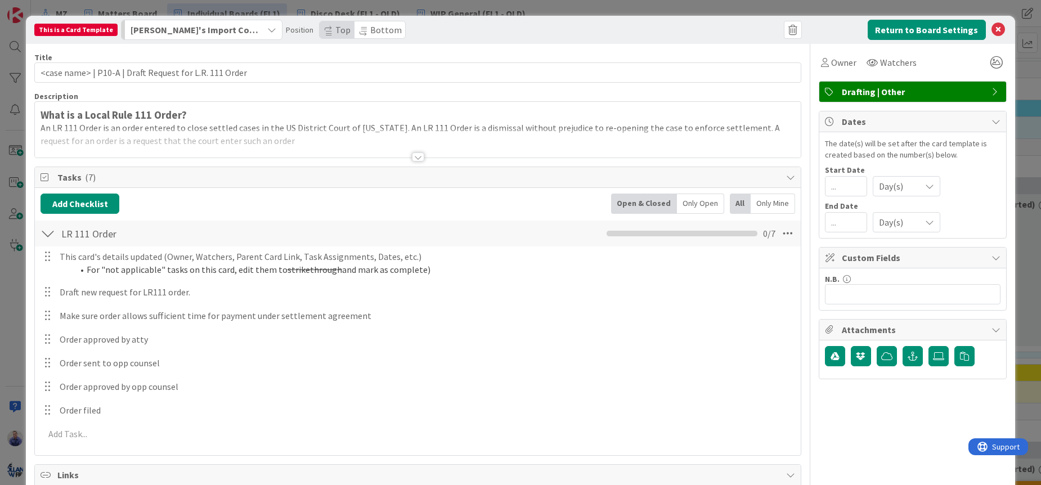
click at [206, 28] on span "[PERSON_NAME]'s Import Column (Temporary)" at bounding box center [195, 30] width 129 height 15
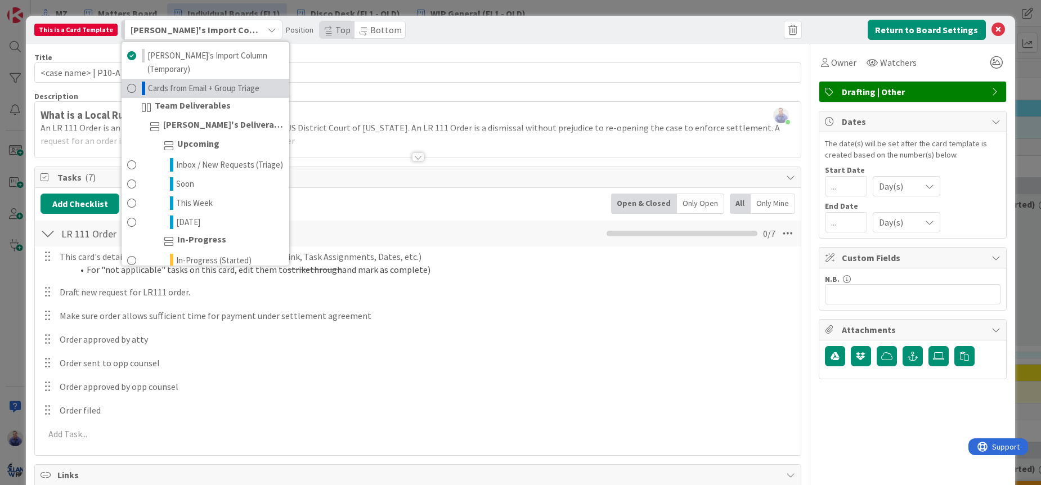
click at [231, 82] on span "Cards from Email + Group Triage" at bounding box center [203, 89] width 111 height 14
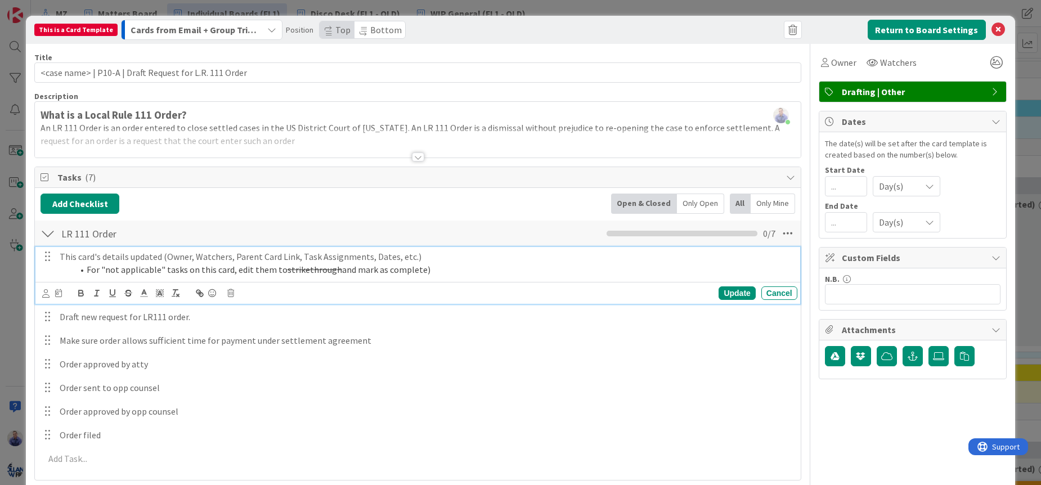
click at [137, 261] on p "This card's details updated (Owner, Watchers, Parent Card Link, Task Assignment…" at bounding box center [426, 256] width 733 height 13
click at [60, 296] on icon at bounding box center [58, 293] width 7 height 8
click at [82, 349] on input "number" at bounding box center [82, 352] width 42 height 20
type input "0"
click at [723, 291] on div "Update" at bounding box center [736, 293] width 37 height 14
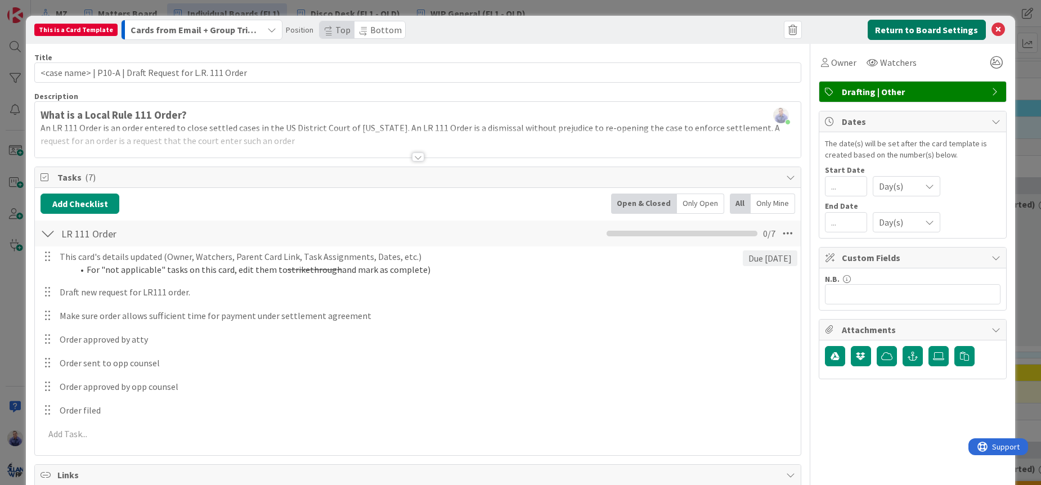
click at [948, 29] on button "Return to Board Settings" at bounding box center [926, 30] width 118 height 20
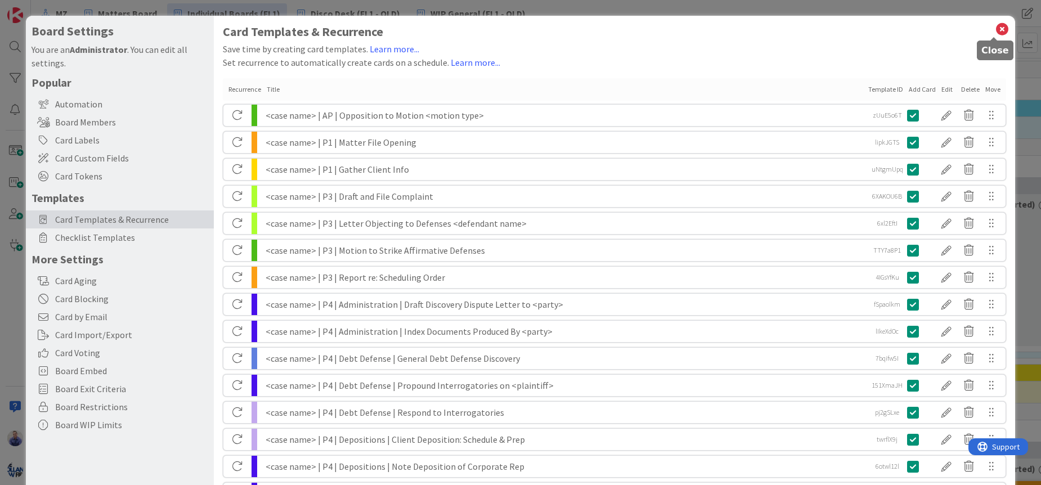
click at [995, 28] on icon at bounding box center [1002, 29] width 15 height 16
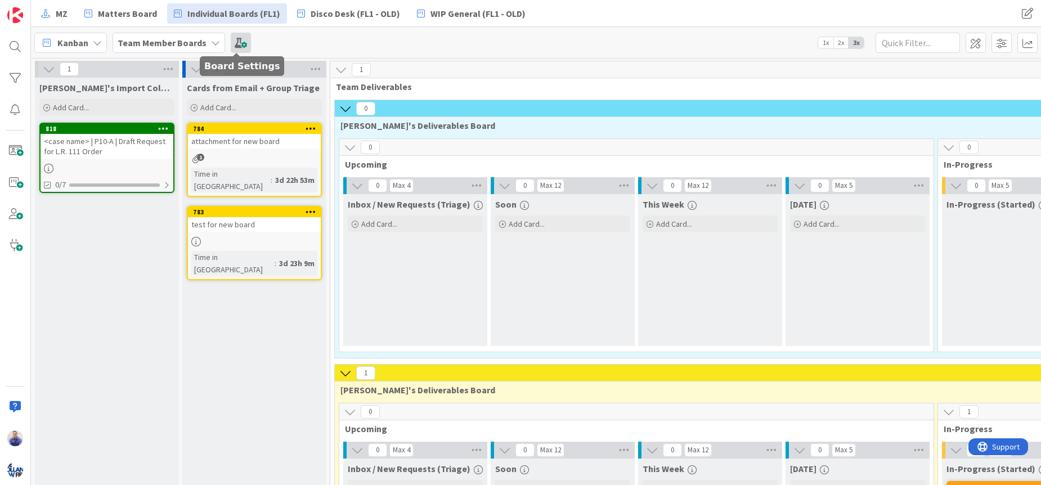
click at [240, 41] on span at bounding box center [241, 43] width 20 height 20
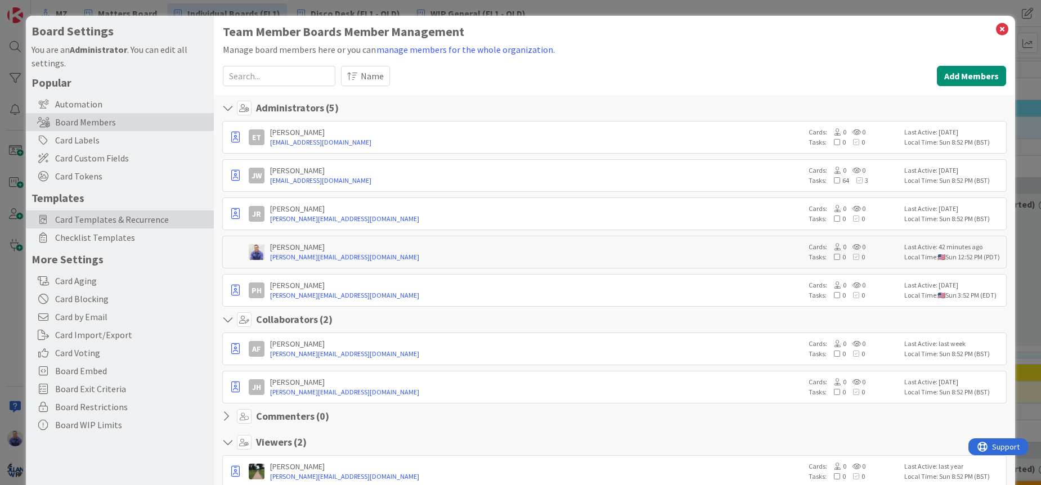
click at [98, 215] on span "Card Templates & Recurrence" at bounding box center [131, 220] width 153 height 14
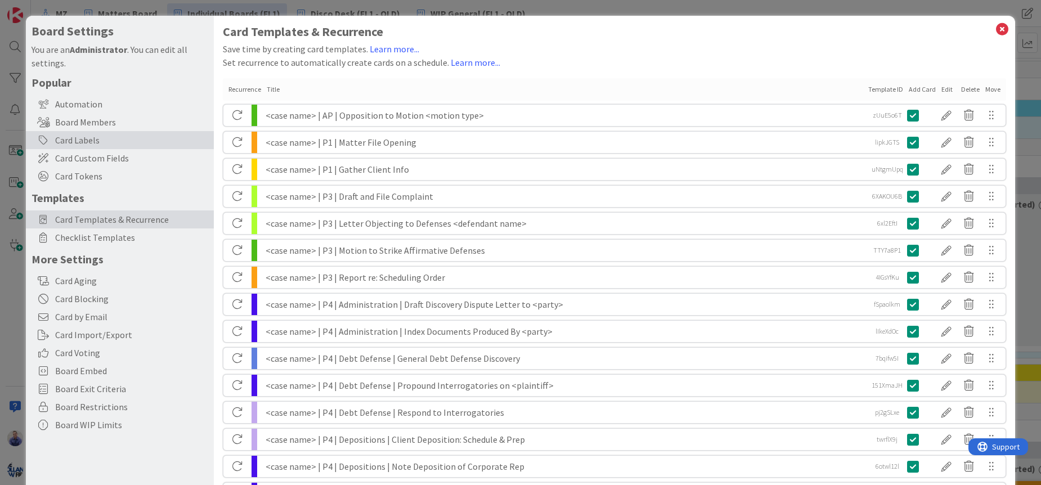
click at [100, 141] on div "Card Labels" at bounding box center [120, 140] width 188 height 18
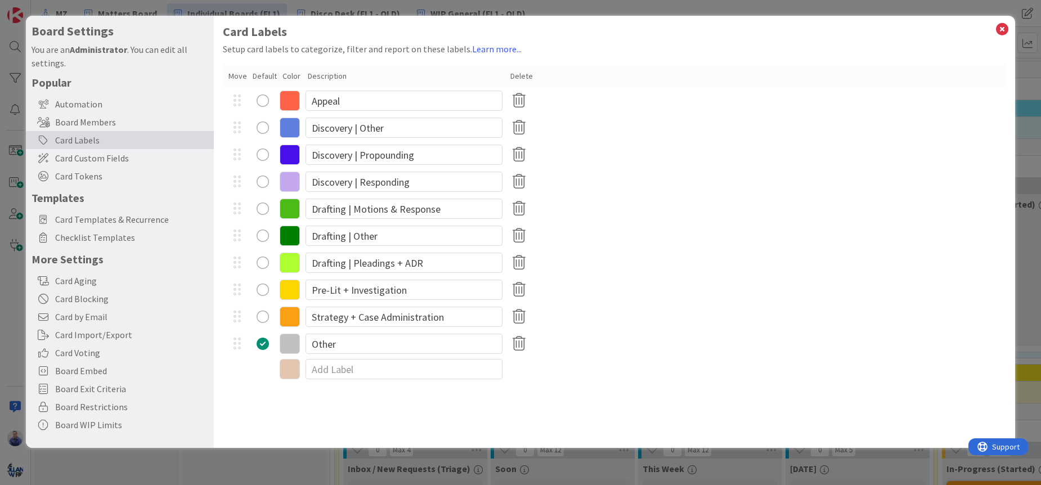
click at [292, 131] on icon at bounding box center [290, 128] width 20 height 20
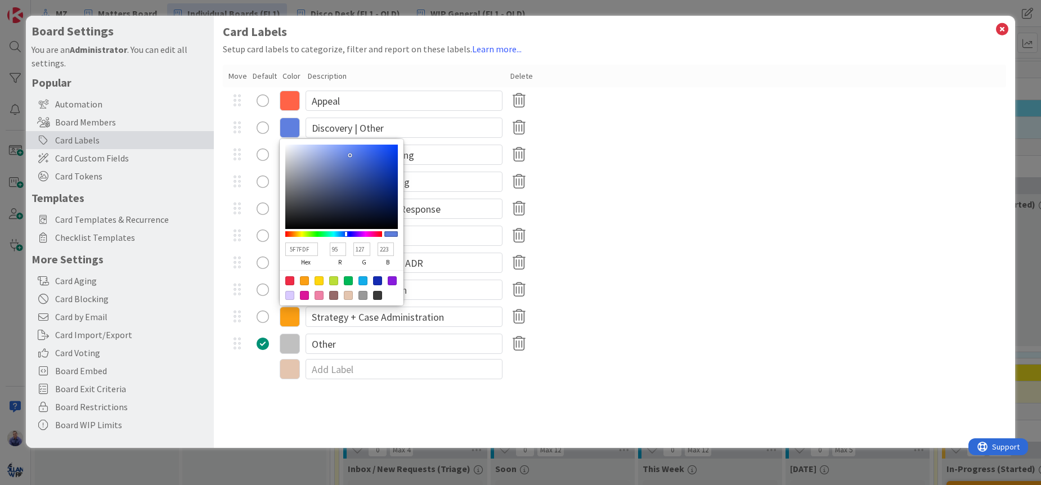
click at [294, 250] on input "5F7FDF" at bounding box center [301, 249] width 33 height 14
